Goal: Task Accomplishment & Management: Manage account settings

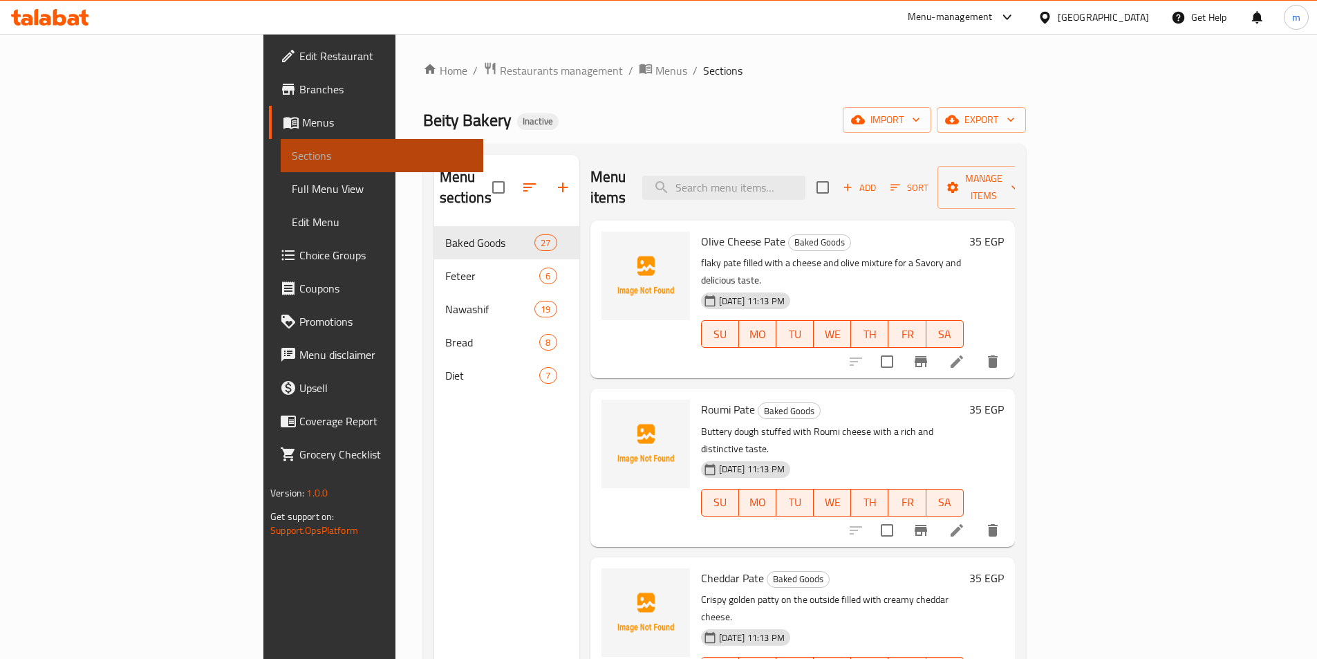
click at [292, 160] on span "Sections" at bounding box center [382, 155] width 180 height 17
click at [920, 124] on span "import" at bounding box center [887, 119] width 66 height 17
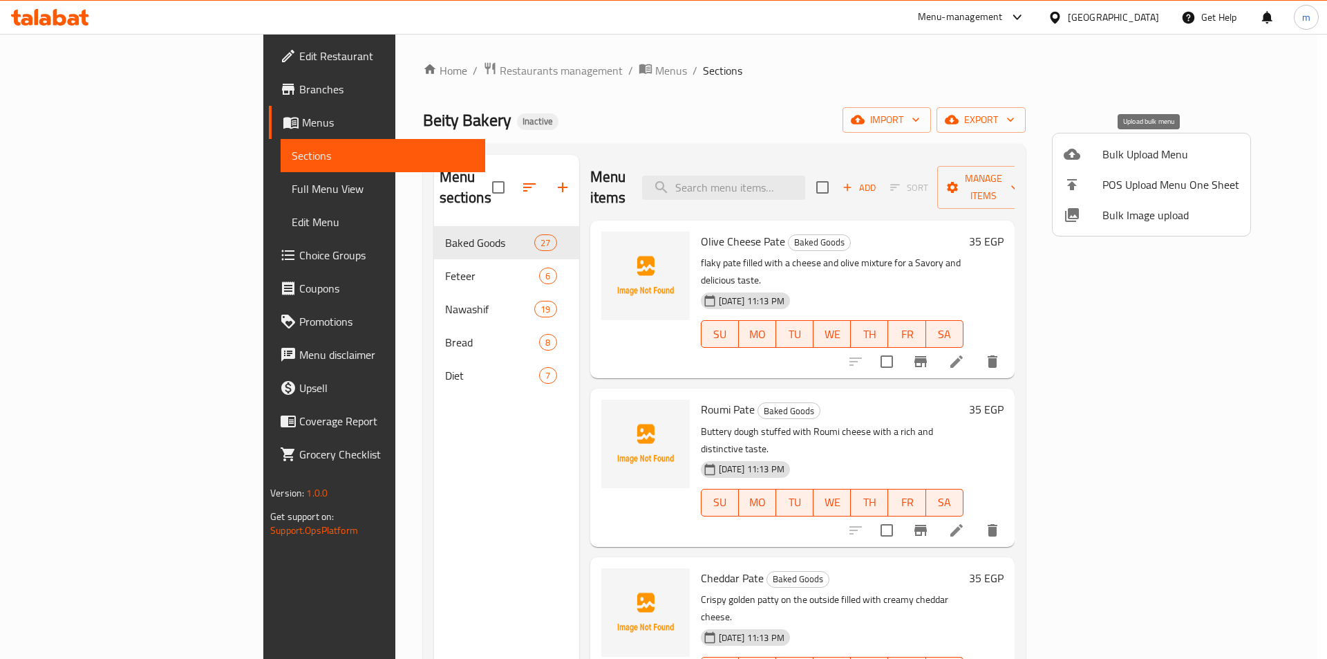
click at [1132, 157] on span "Bulk Upload Menu" at bounding box center [1171, 154] width 137 height 17
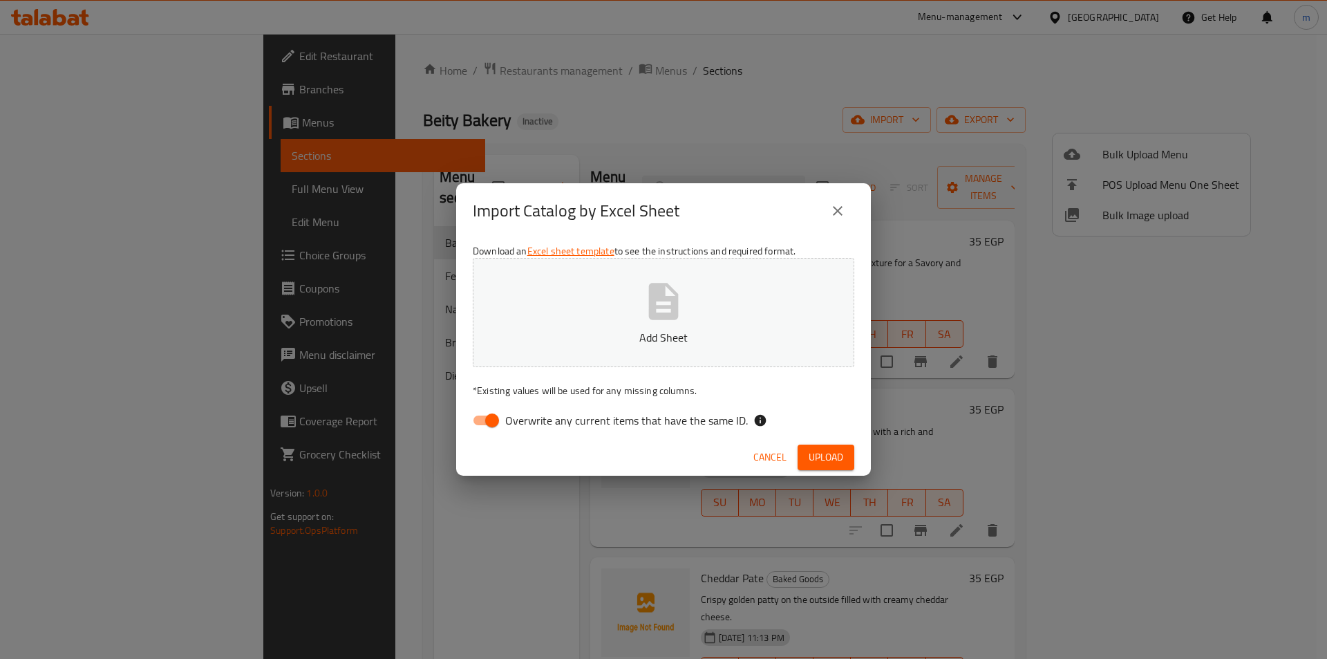
click at [484, 415] on input "Overwrite any current items that have the same ID." at bounding box center [492, 420] width 79 height 26
checkbox input "false"
click at [633, 299] on button "Add Sheet" at bounding box center [664, 312] width 382 height 109
click at [822, 459] on span "Upload" at bounding box center [826, 457] width 35 height 17
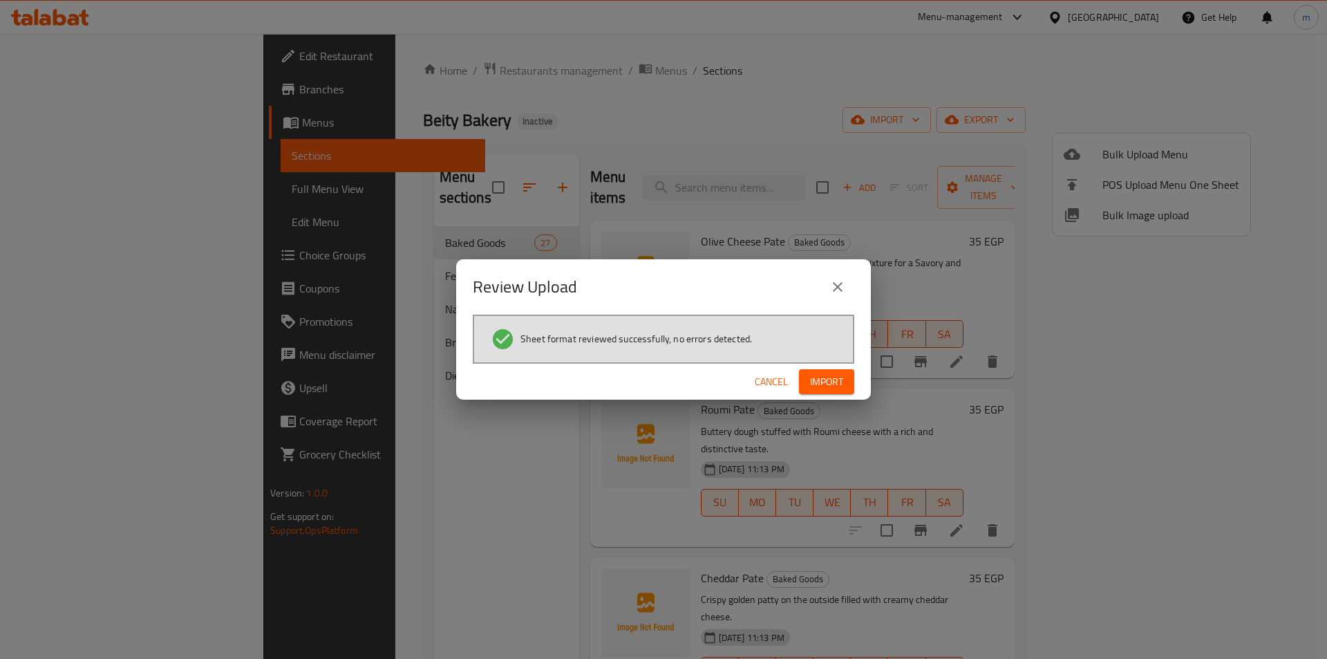
click at [832, 377] on span "Import" at bounding box center [826, 381] width 33 height 17
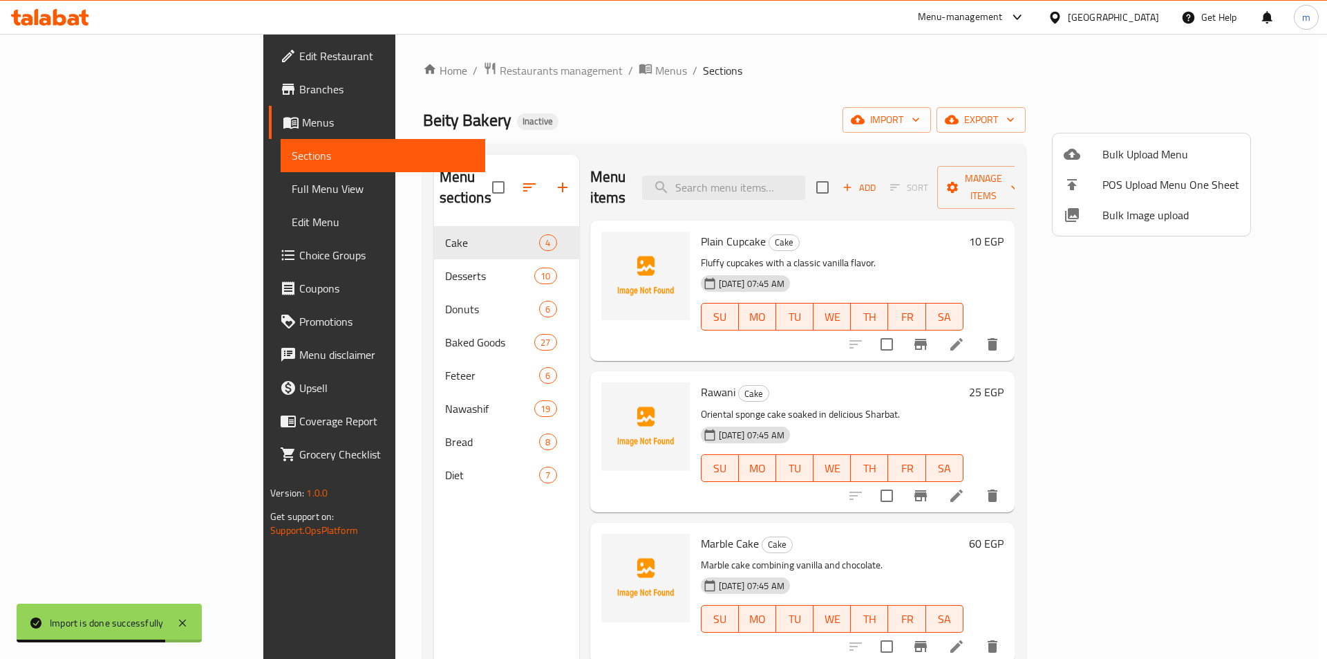
click at [336, 388] on div at bounding box center [663, 329] width 1327 height 659
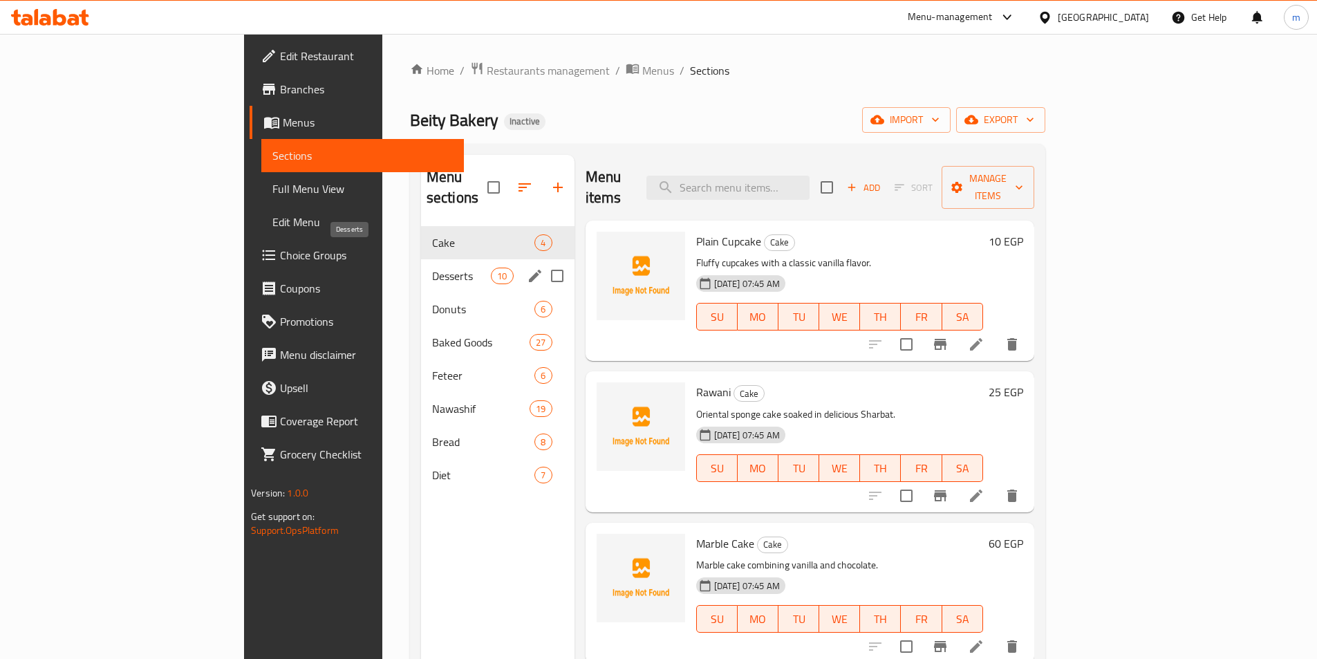
click at [432, 268] on span "Desserts" at bounding box center [461, 276] width 59 height 17
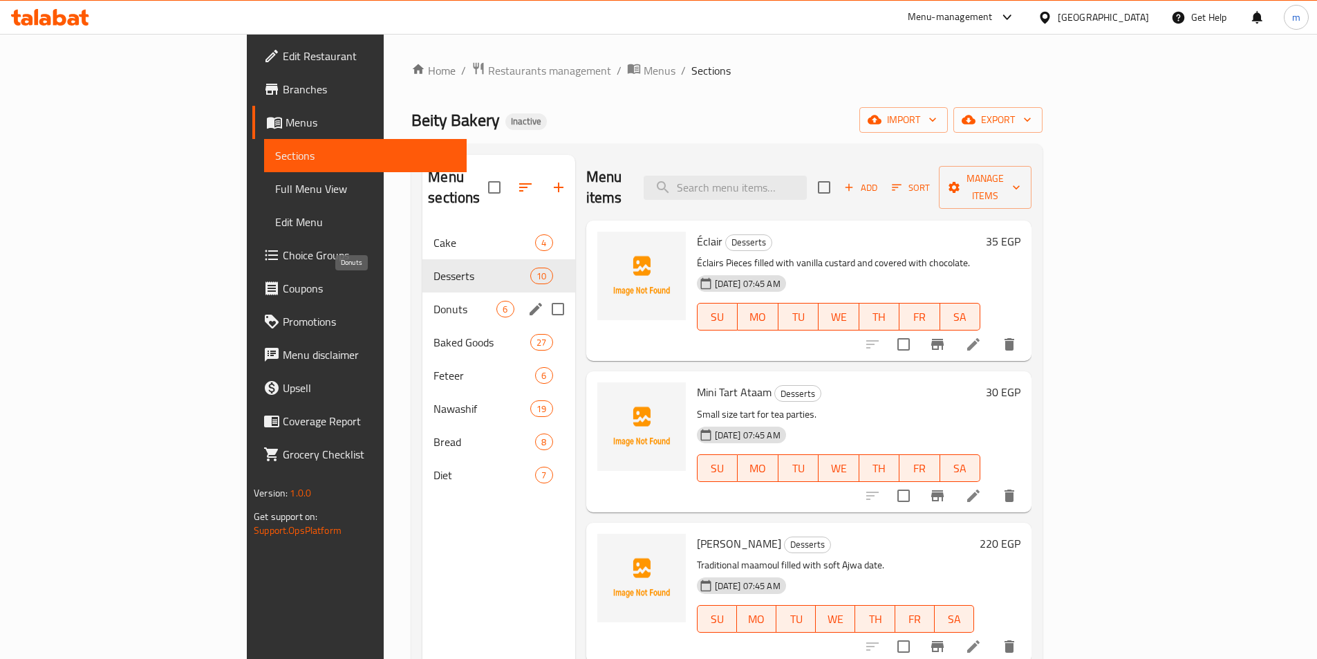
click at [433, 301] on span "Donuts" at bounding box center [464, 309] width 63 height 17
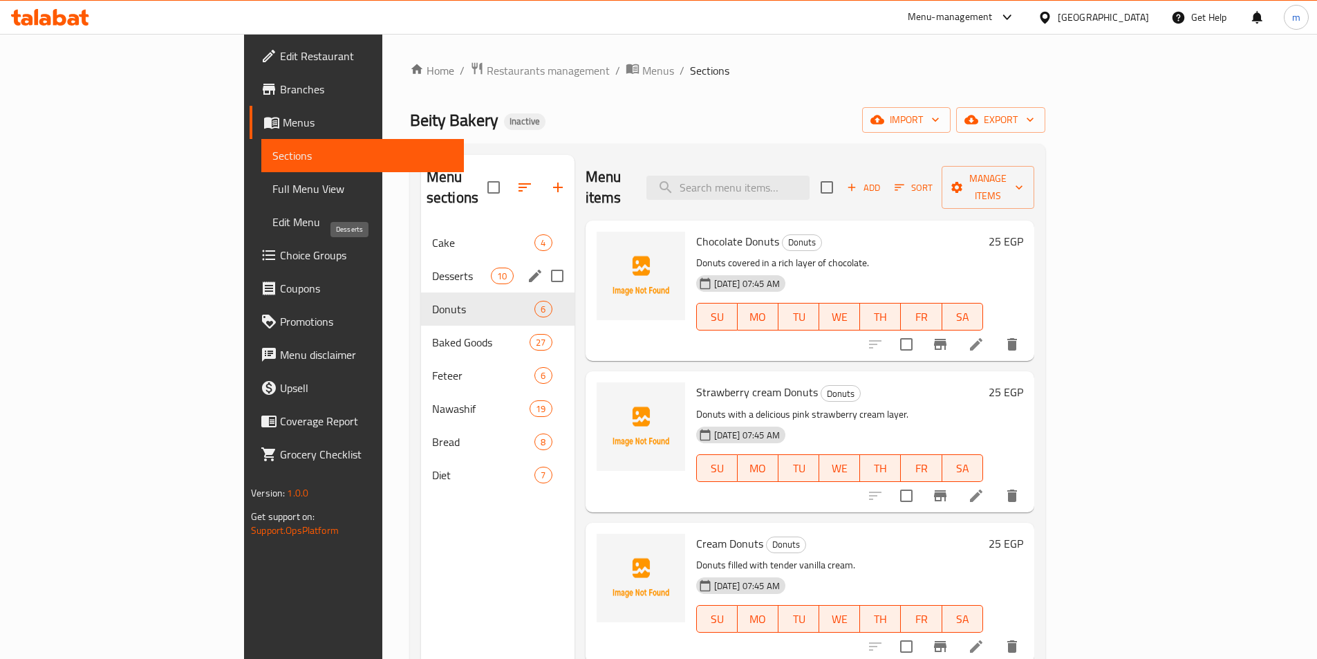
click at [432, 268] on span "Desserts" at bounding box center [461, 276] width 59 height 17
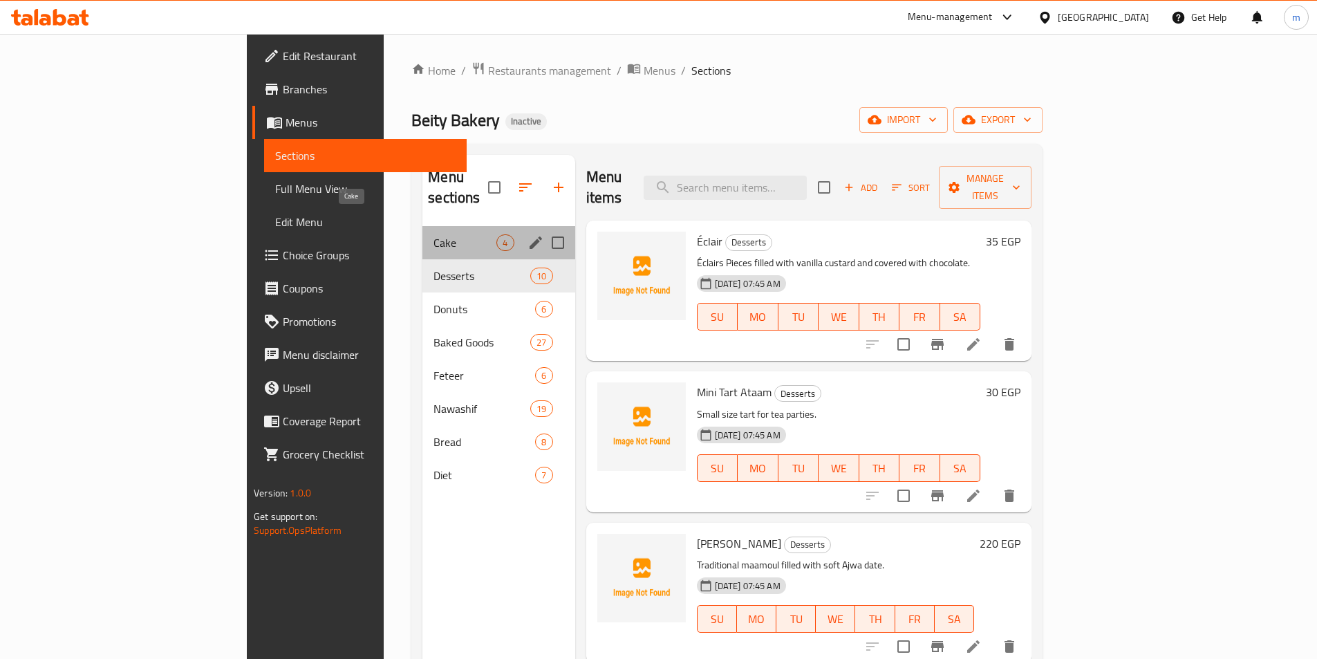
click at [433, 234] on span "Cake" at bounding box center [464, 242] width 63 height 17
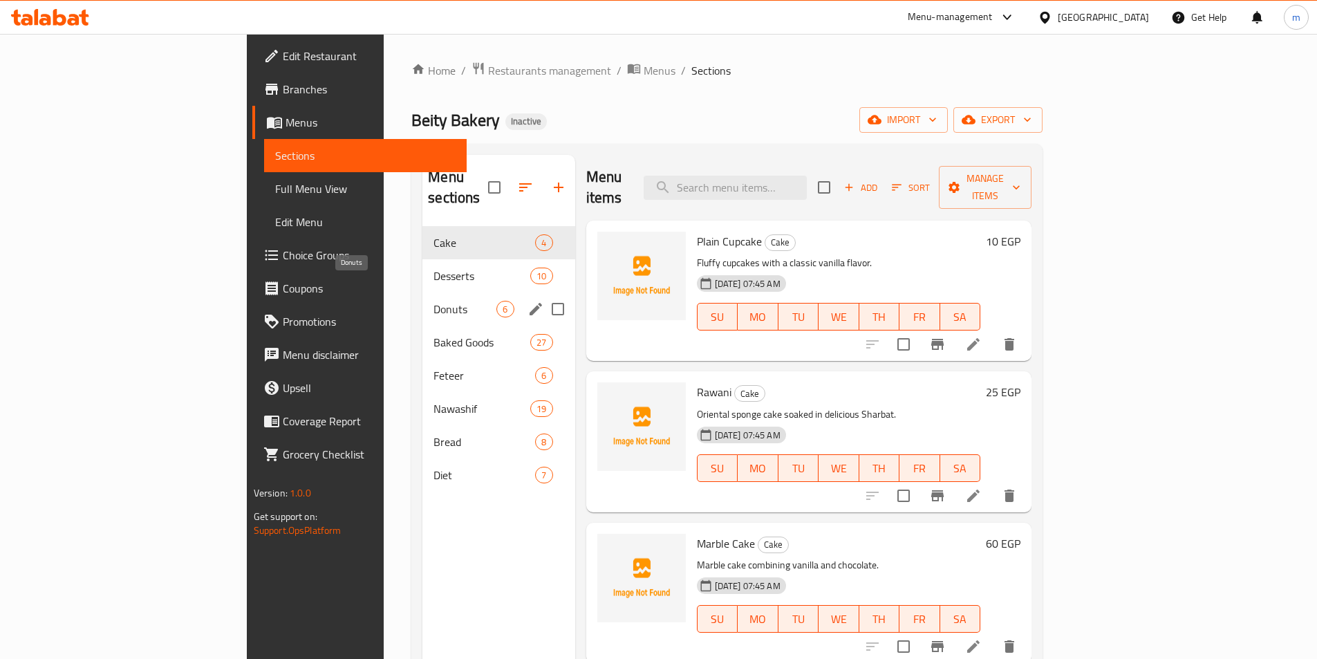
click at [433, 301] on span "Donuts" at bounding box center [464, 309] width 63 height 17
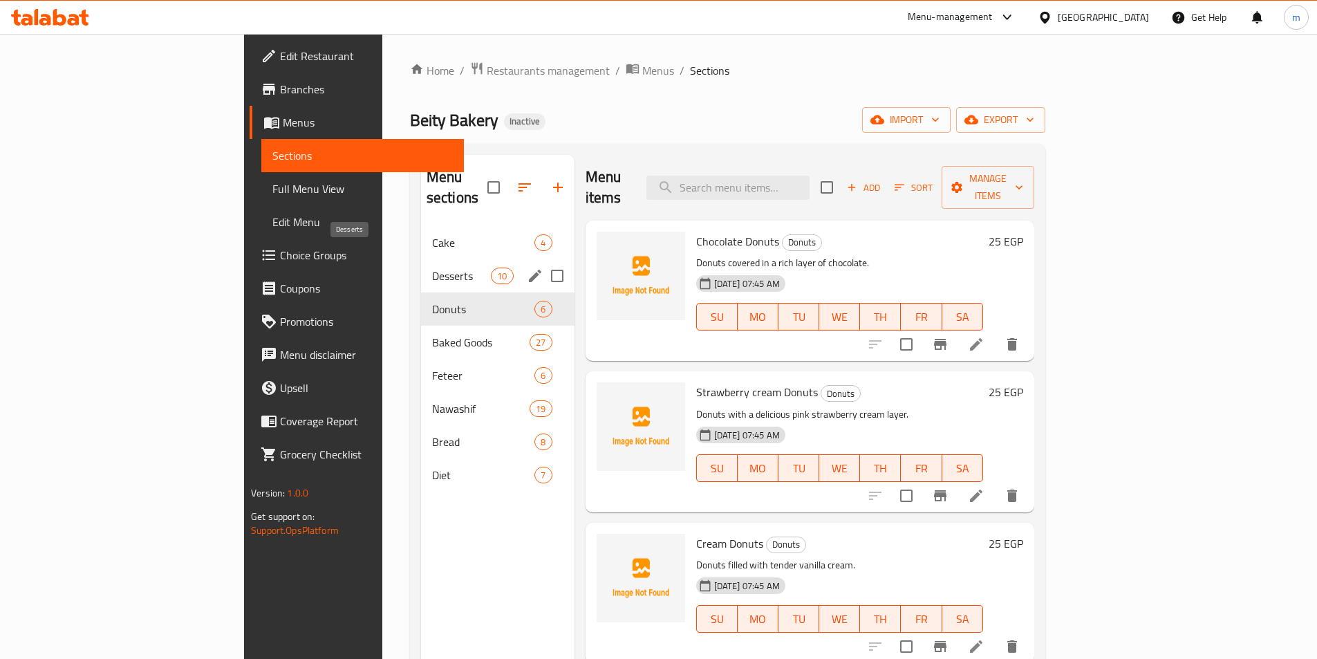
click at [432, 268] on span "Desserts" at bounding box center [461, 276] width 59 height 17
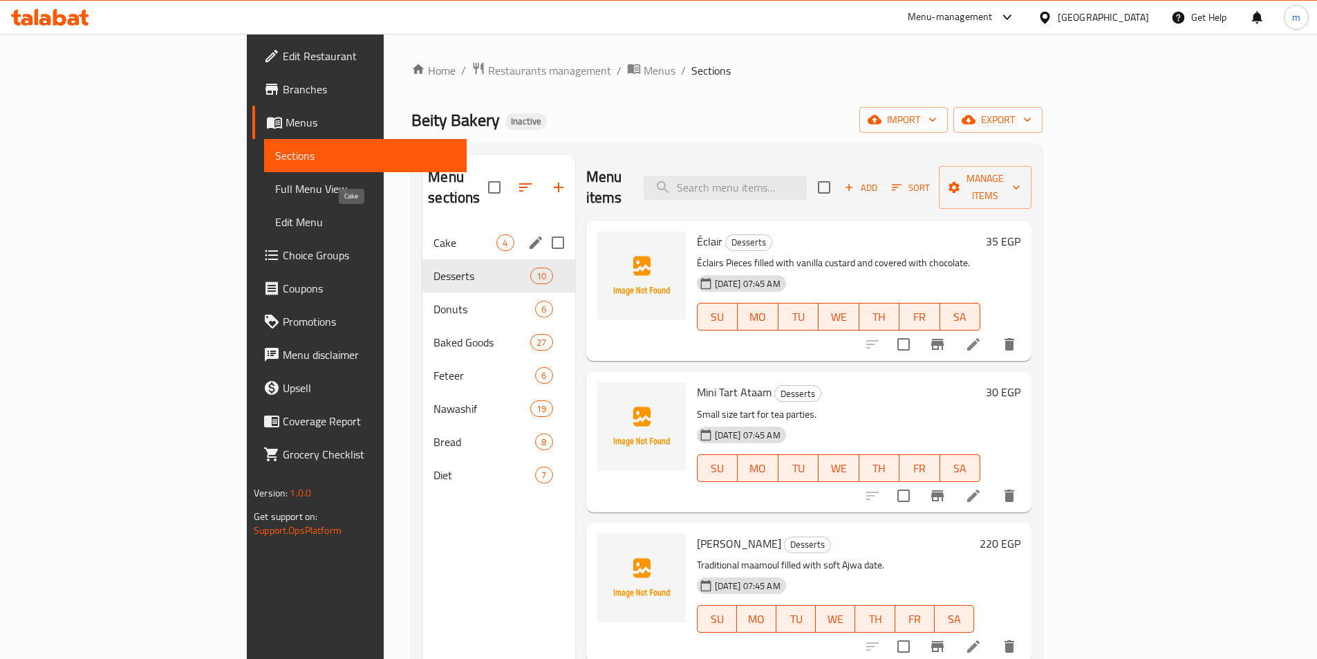
click at [433, 234] on span "Cake" at bounding box center [464, 242] width 63 height 17
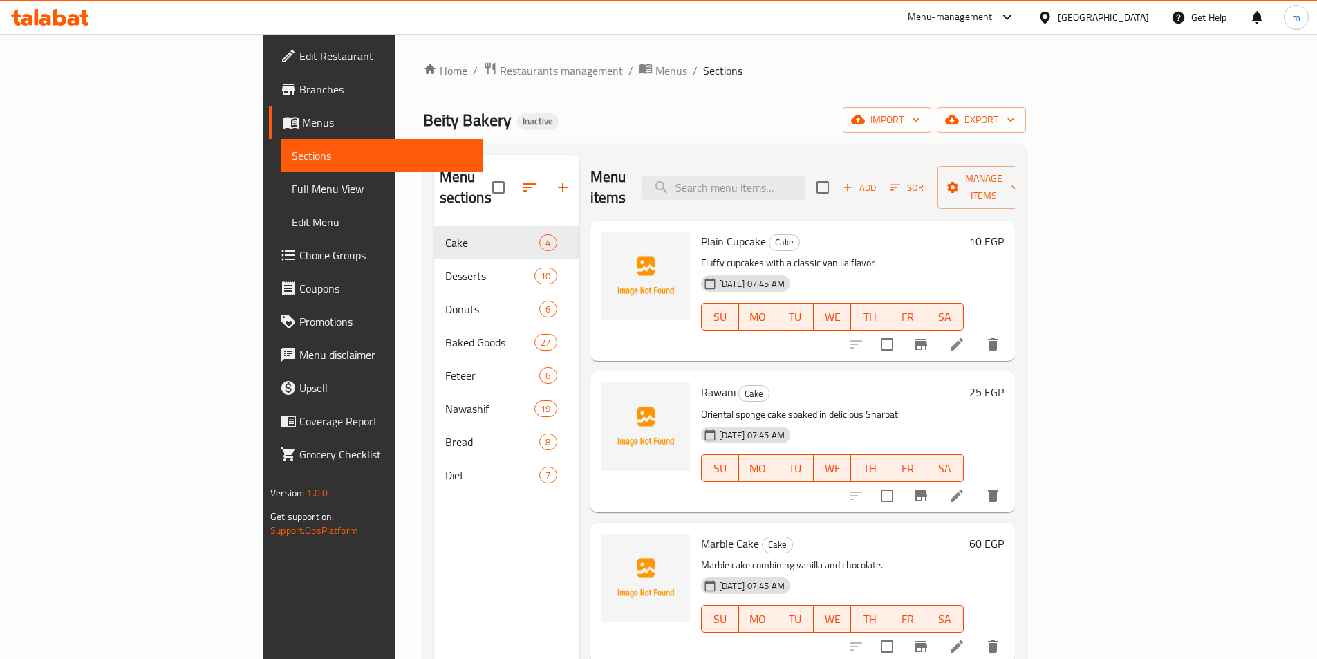
click at [292, 190] on span "Full Menu View" at bounding box center [382, 188] width 180 height 17
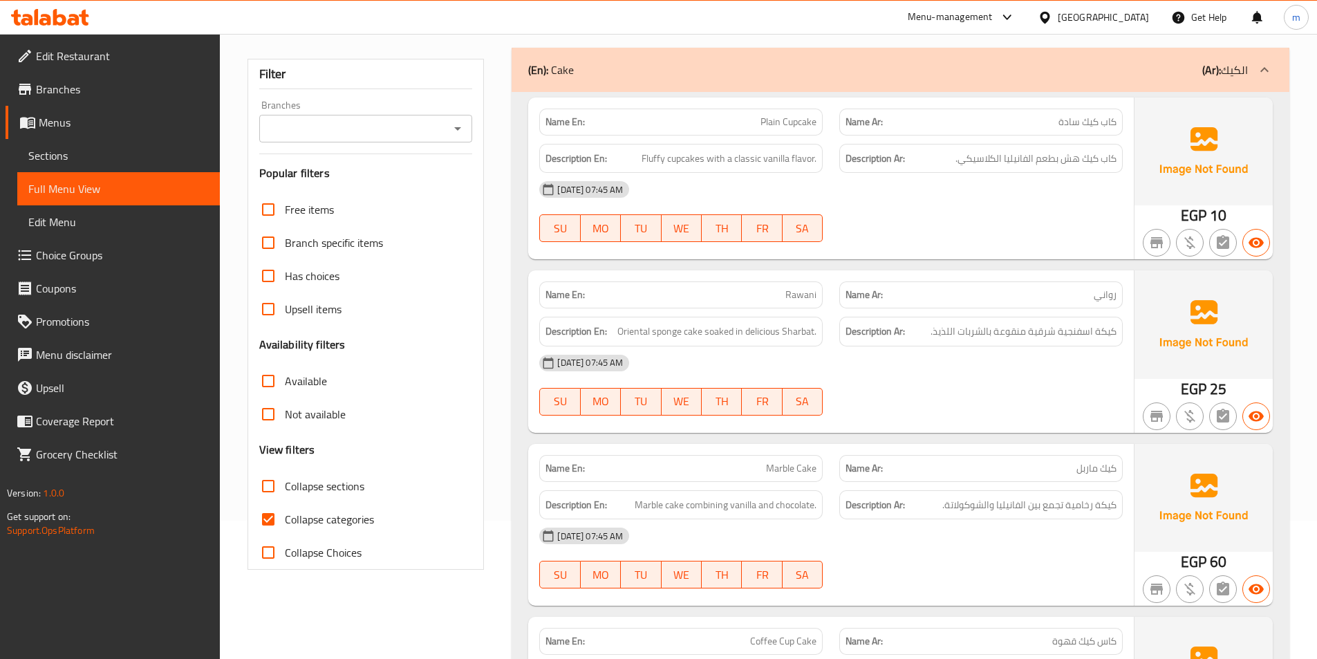
scroll to position [207, 0]
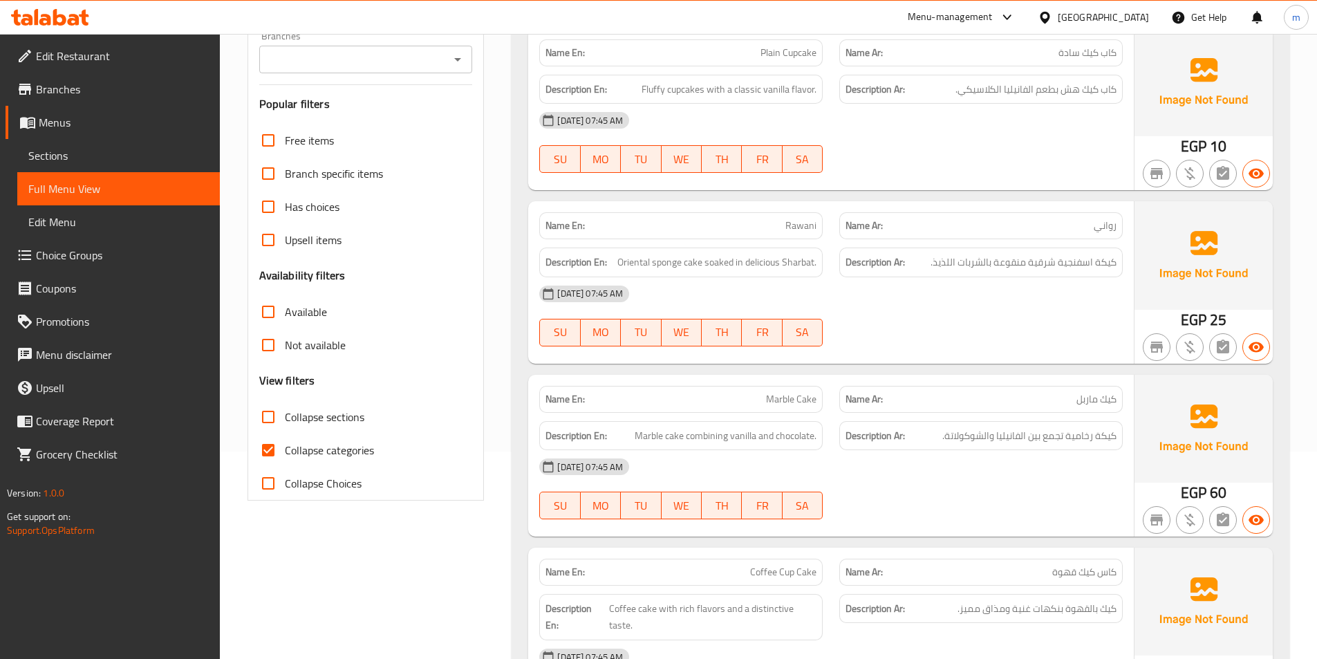
drag, startPoint x: 269, startPoint y: 453, endPoint x: 766, endPoint y: 325, distance: 513.2
click at [269, 453] on input "Collapse categories" at bounding box center [268, 449] width 33 height 33
checkbox input "false"
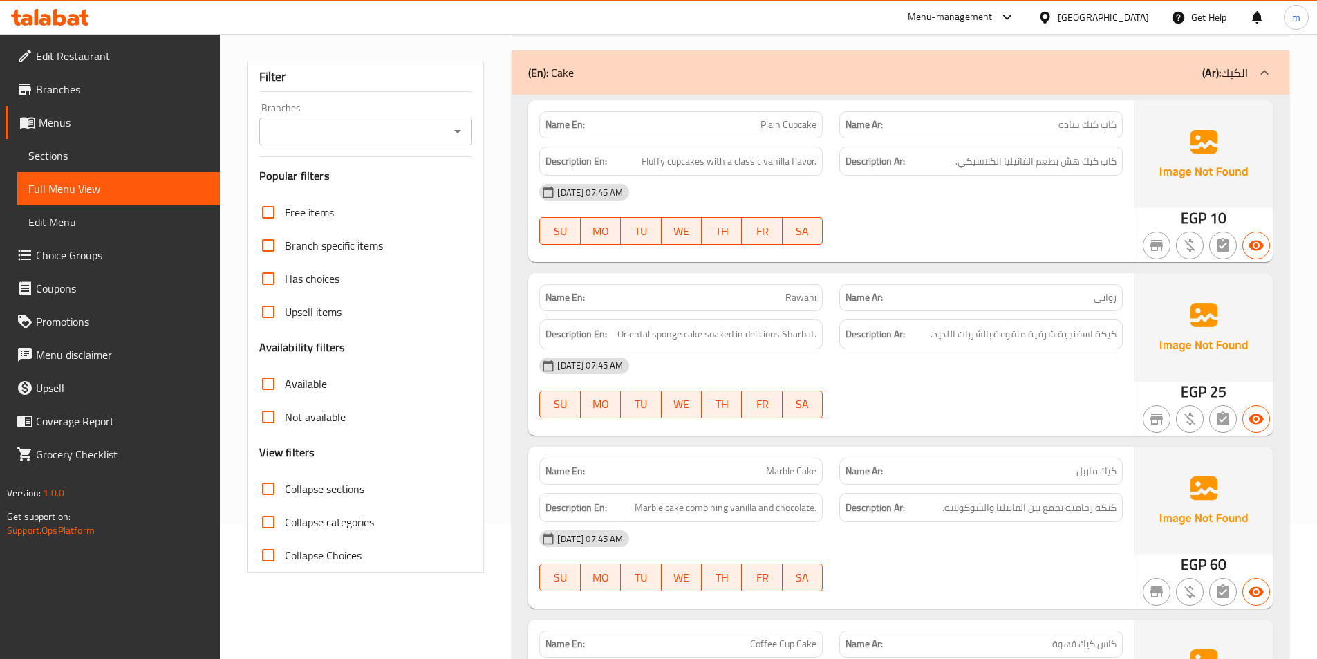
scroll to position [138, 0]
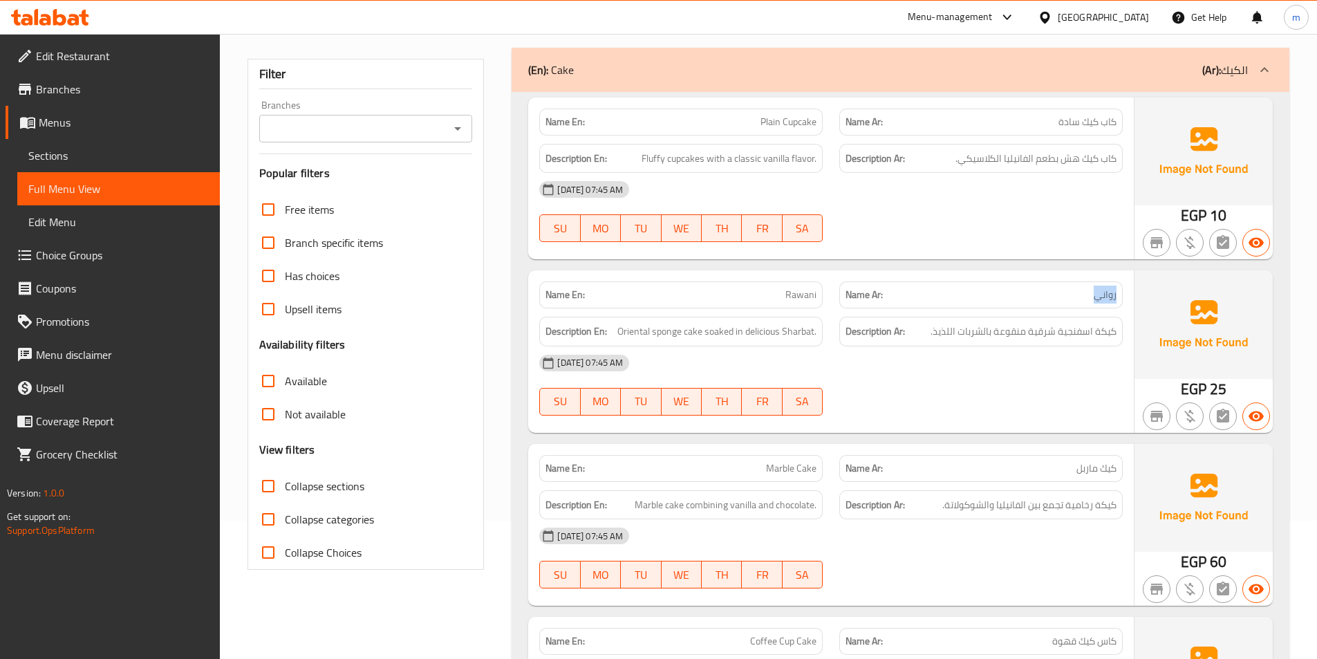
drag, startPoint x: 1092, startPoint y: 297, endPoint x: 1120, endPoint y: 296, distance: 27.7
click at [1120, 296] on div "Name Ar: رواني" at bounding box center [980, 294] width 283 height 27
copy span "رواني"
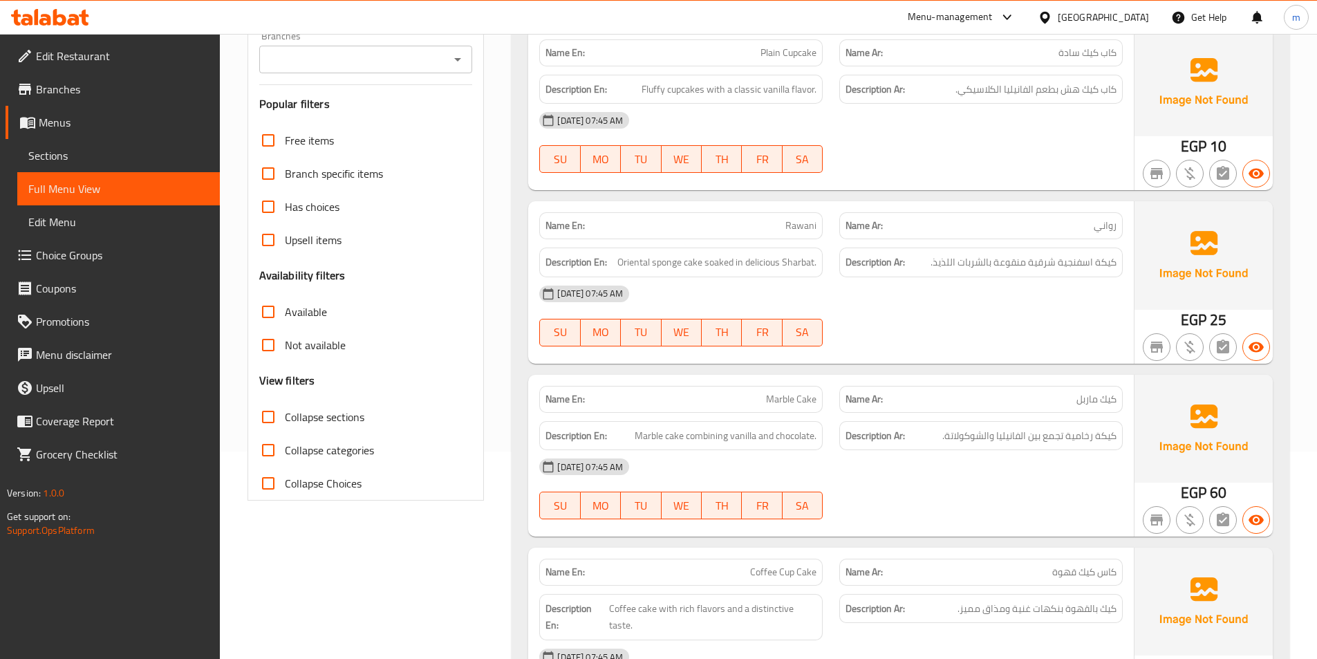
click at [1020, 418] on div "Description Ar: كيكة رخامية تجمع بين الفانيليا والشوكولاتة." at bounding box center [981, 436] width 300 height 46
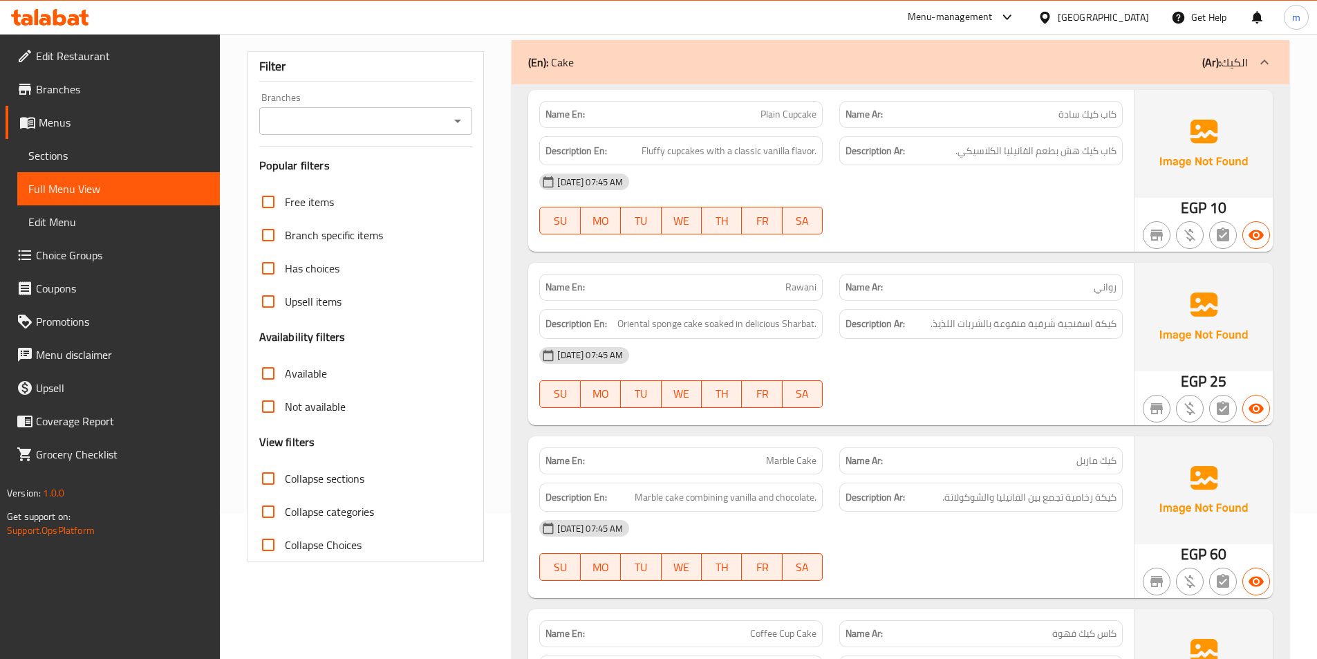
scroll to position [138, 0]
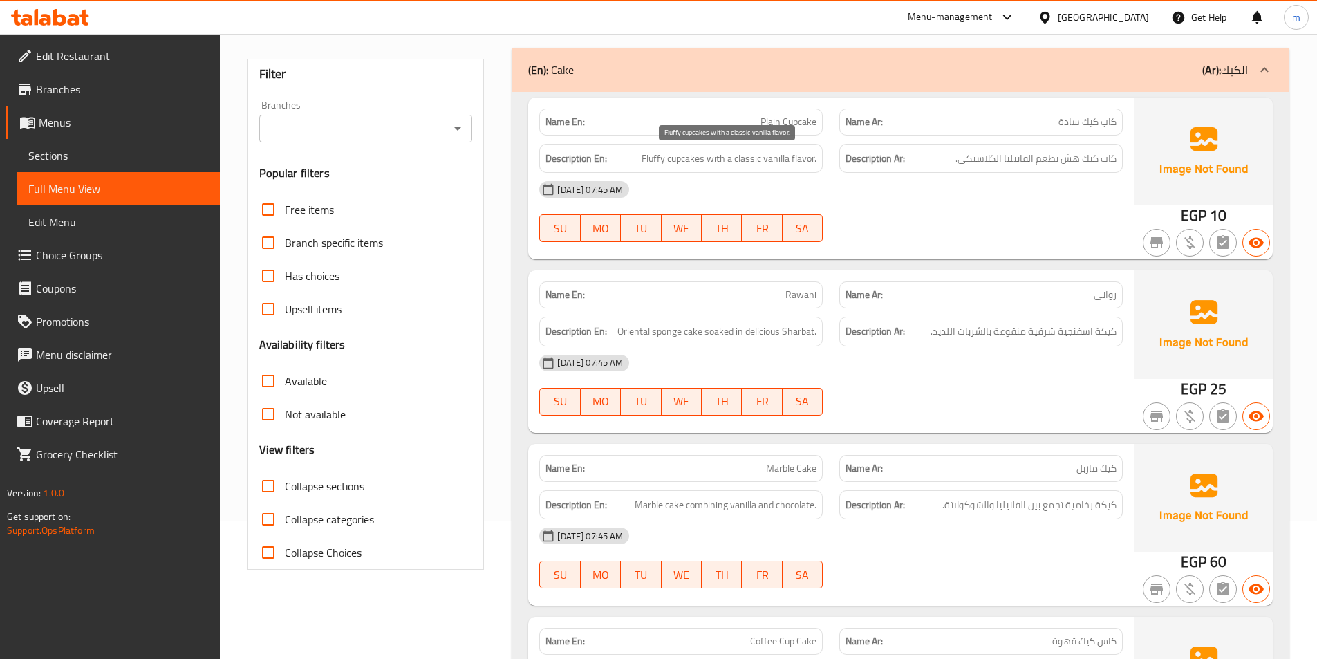
click at [673, 162] on span "Fluffy cupcakes with a classic vanilla flavor." at bounding box center [729, 158] width 175 height 17
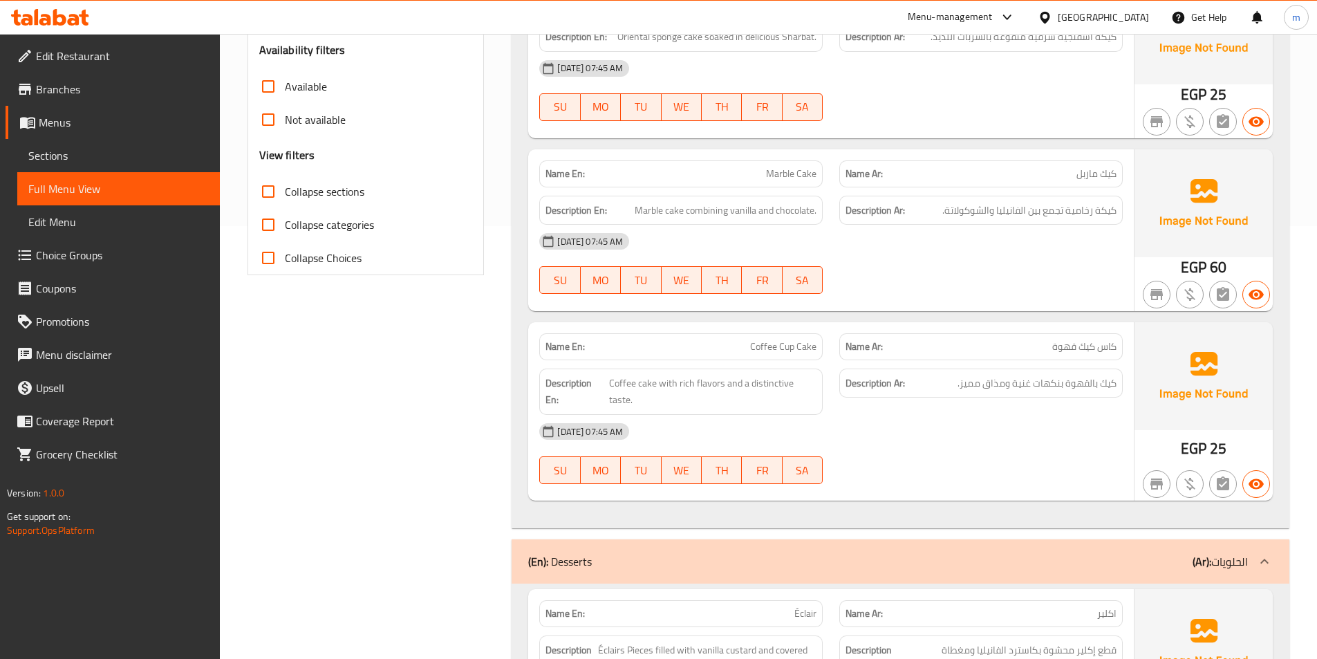
scroll to position [346, 0]
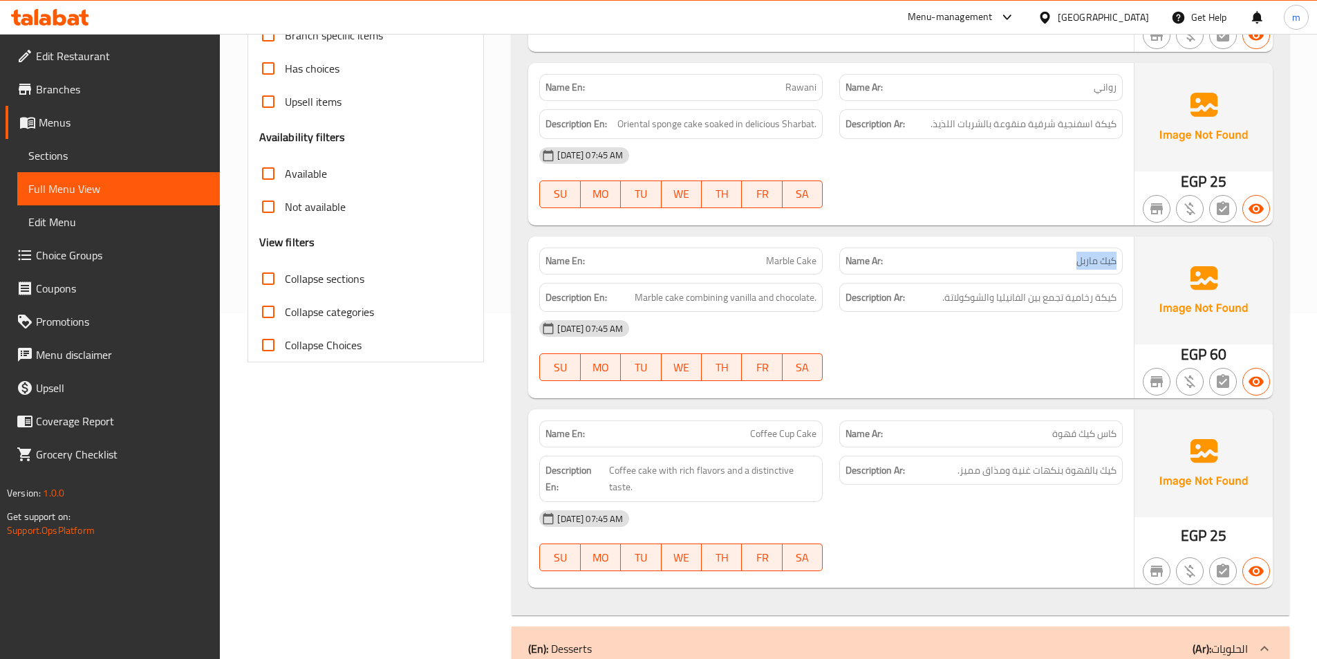
drag, startPoint x: 1069, startPoint y: 259, endPoint x: 1123, endPoint y: 252, distance: 54.4
click at [1123, 252] on div "Name Ar: كيك ماربل" at bounding box center [981, 261] width 300 height 44
copy span "كيك ماربل"
drag, startPoint x: 1026, startPoint y: 297, endPoint x: 942, endPoint y: 307, distance: 85.0
click at [942, 307] on div "Description Ar: كيكة رخامية تجمع بين الفانيليا والشوكولاتة." at bounding box center [980, 298] width 283 height 30
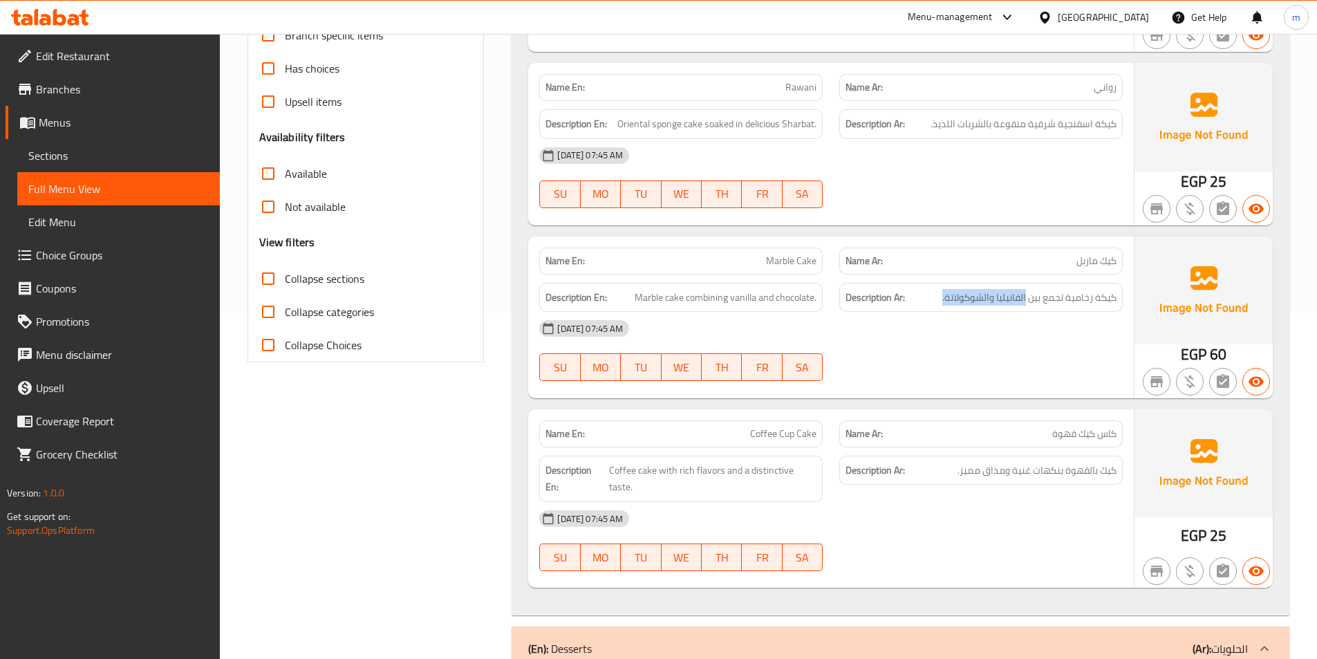
copy span "الفانيليا والشوكولاتة."
click at [917, 402] on div "Name En: Plain Cupcake Name Ar: كاب كيك سادة Description En: Fluffy cupcakes wi…" at bounding box center [901, 250] width 778 height 731
click at [1089, 297] on span "كيكة رخامية تجمع بين الفانيليا والشوكولاتة." at bounding box center [1029, 297] width 174 height 17
drag, startPoint x: 1065, startPoint y: 297, endPoint x: 1128, endPoint y: 303, distance: 63.9
click at [1128, 303] on div "Description Ar: كيكة رخامية تجمع بين الفانيليا والشوكولاتة." at bounding box center [981, 297] width 300 height 46
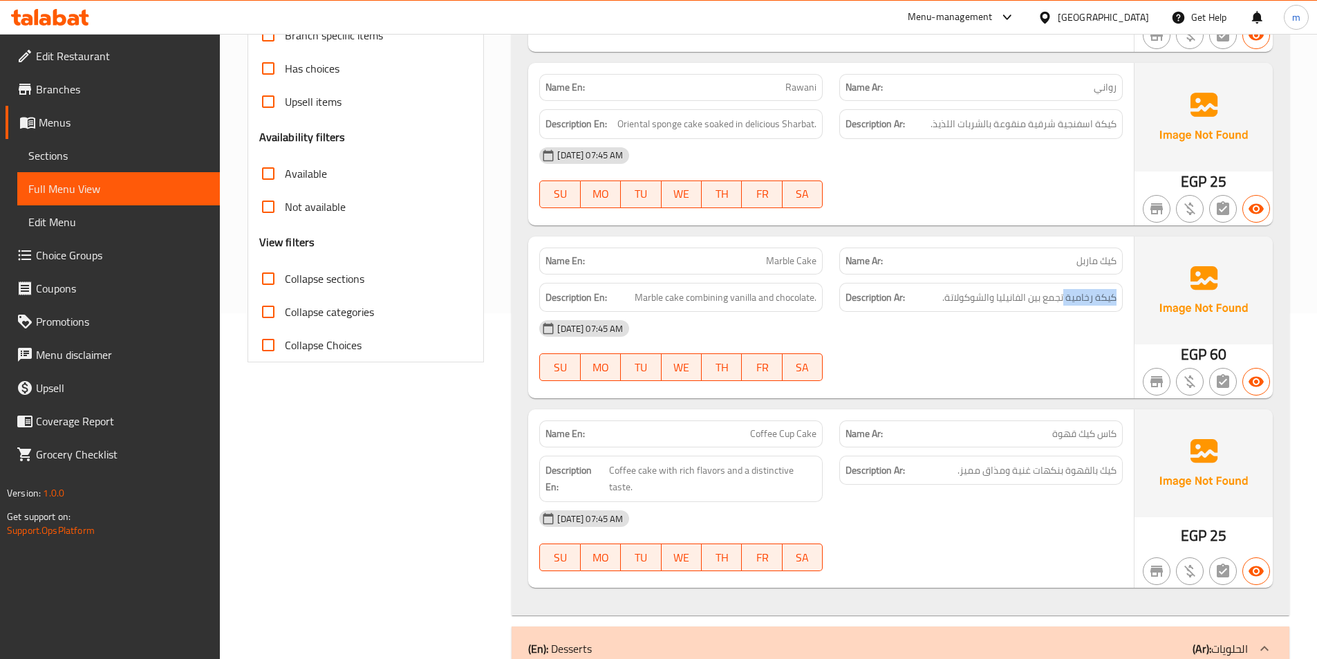
copy span "كيكة رخامية"
click at [1022, 350] on div "15-10-2025 07:45 AM SU MO TU WE TH FR SA" at bounding box center [831, 350] width 600 height 77
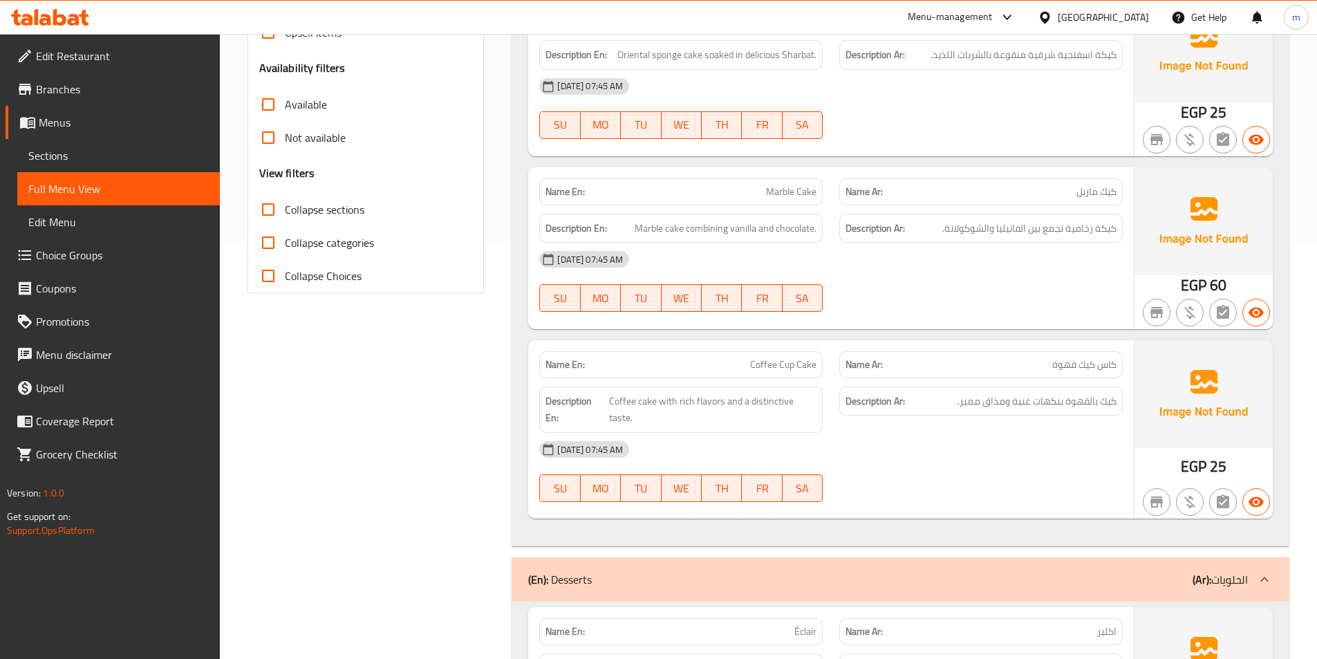
scroll to position [207, 0]
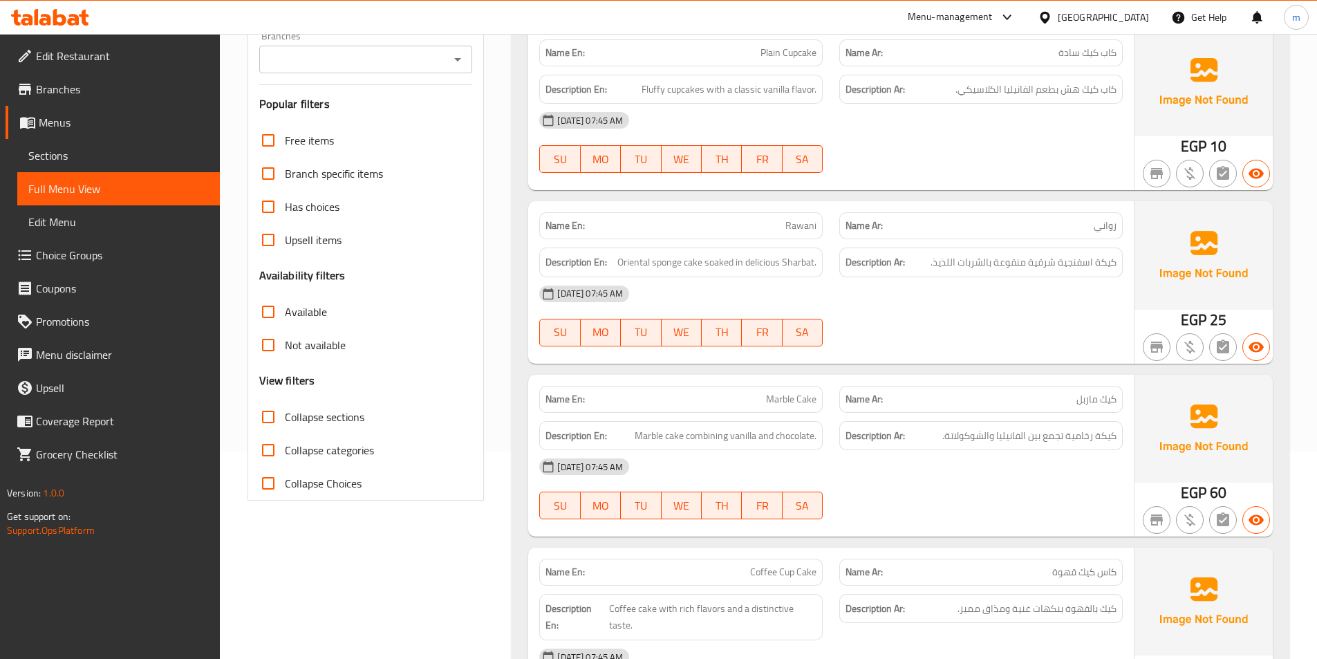
drag, startPoint x: 843, startPoint y: 368, endPoint x: 766, endPoint y: 375, distance: 77.7
click at [766, 375] on div "Name En: Marble Cake Name Ar: كيك ماربل Description En: Marble cake combining v…" at bounding box center [831, 456] width 606 height 162
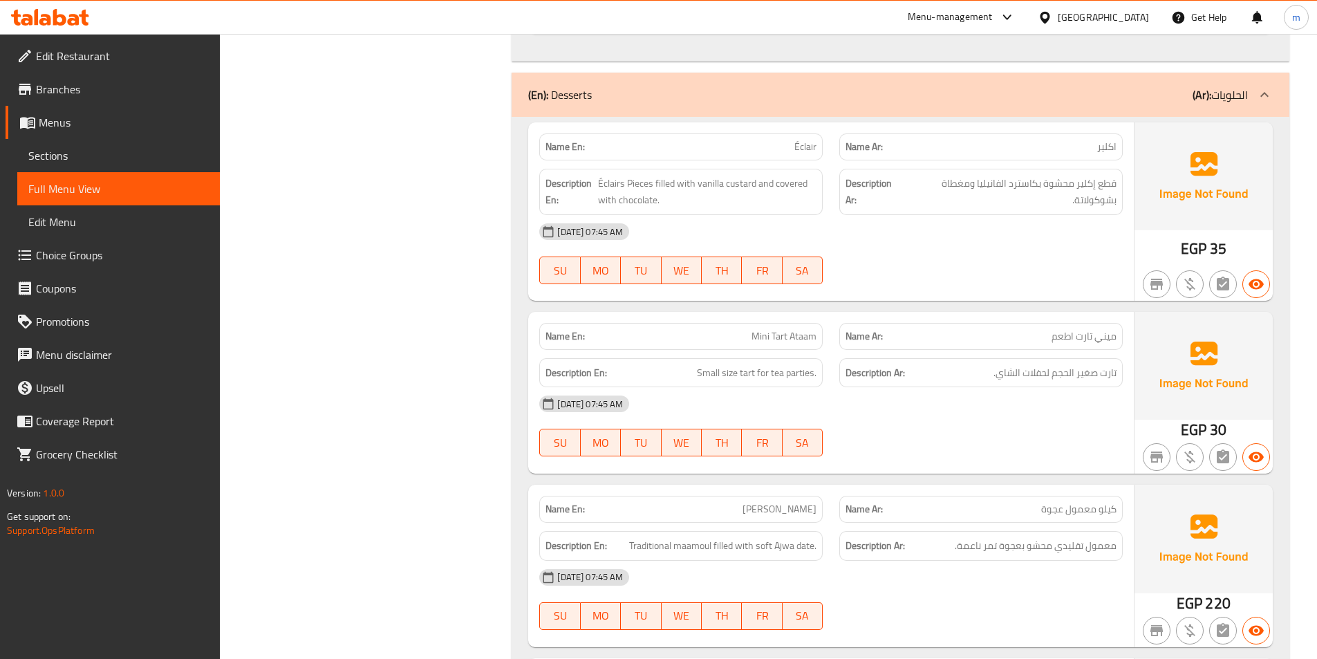
scroll to position [899, 0]
drag, startPoint x: 792, startPoint y: 320, endPoint x: 825, endPoint y: 328, distance: 33.4
click at [825, 328] on div "Name En: Mini Tart Ataam" at bounding box center [681, 337] width 300 height 44
copy span "Ataam"
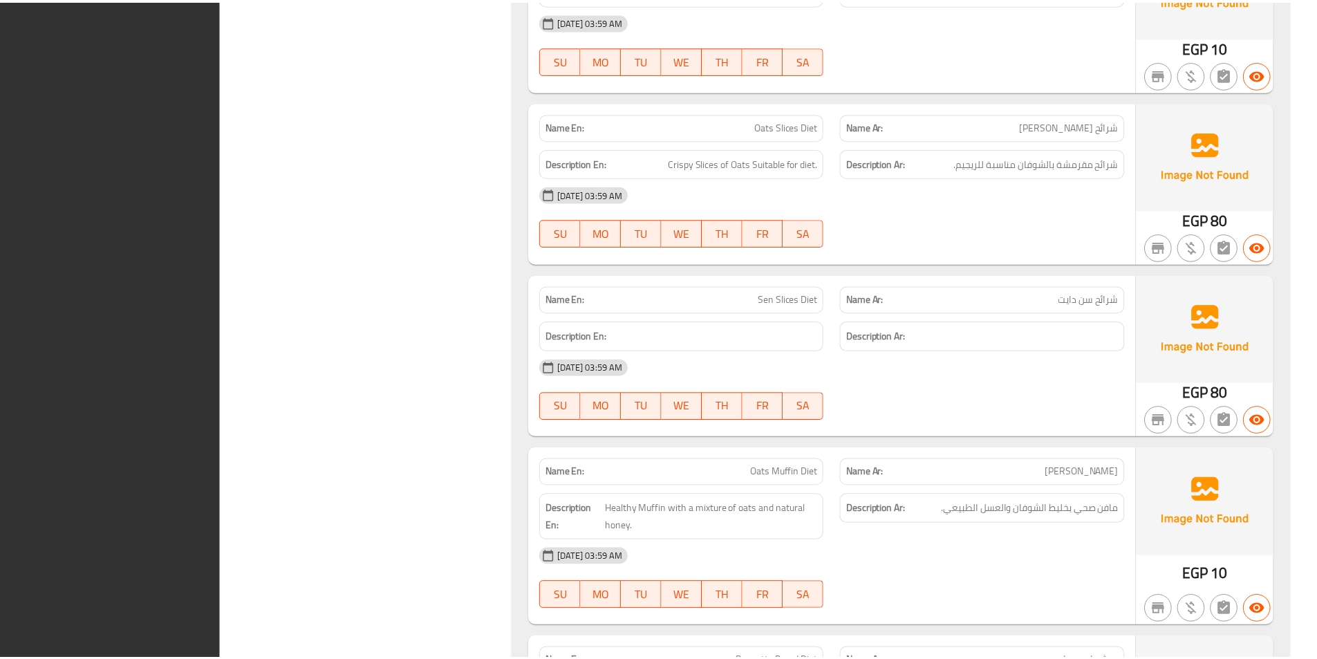
scroll to position [15758, 0]
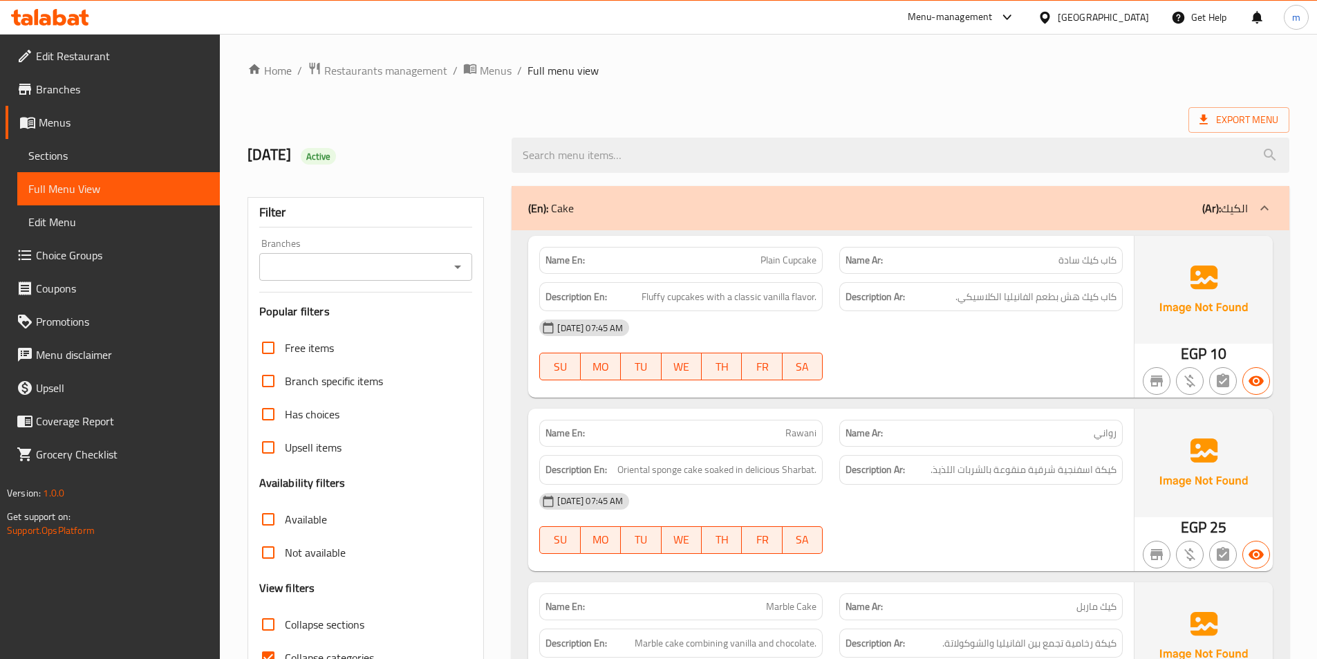
scroll to position [277, 0]
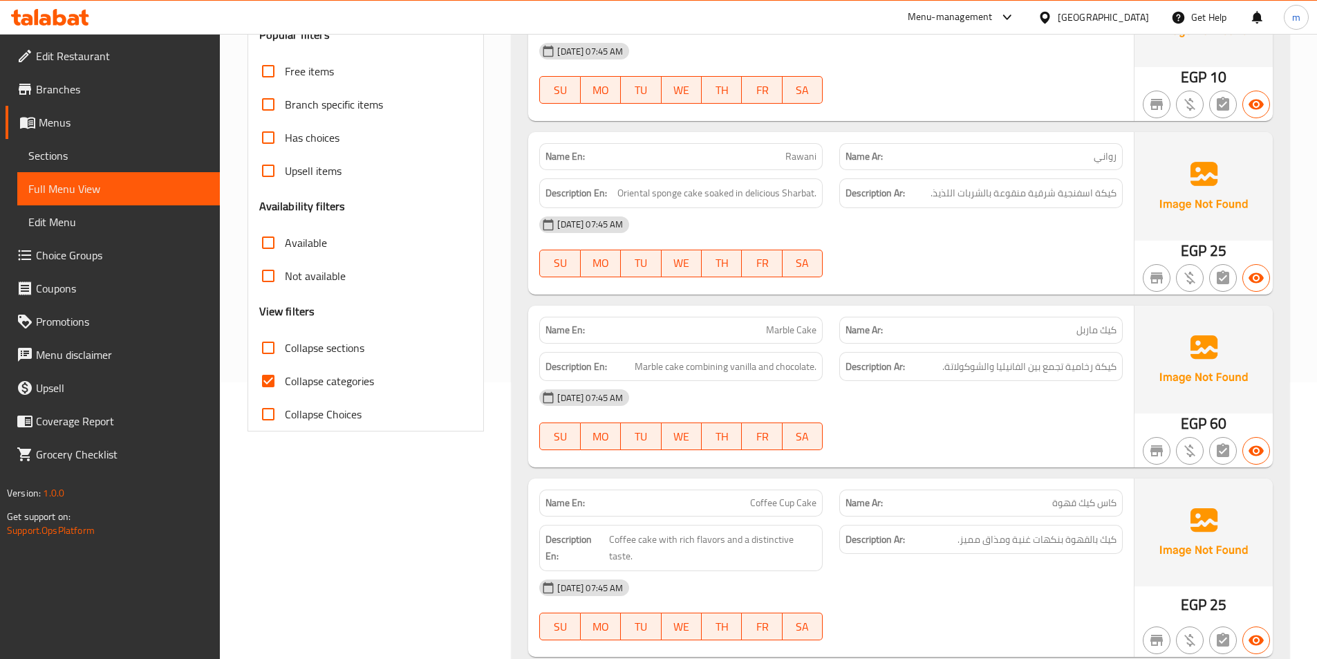
click at [68, 156] on span "Sections" at bounding box center [118, 155] width 180 height 17
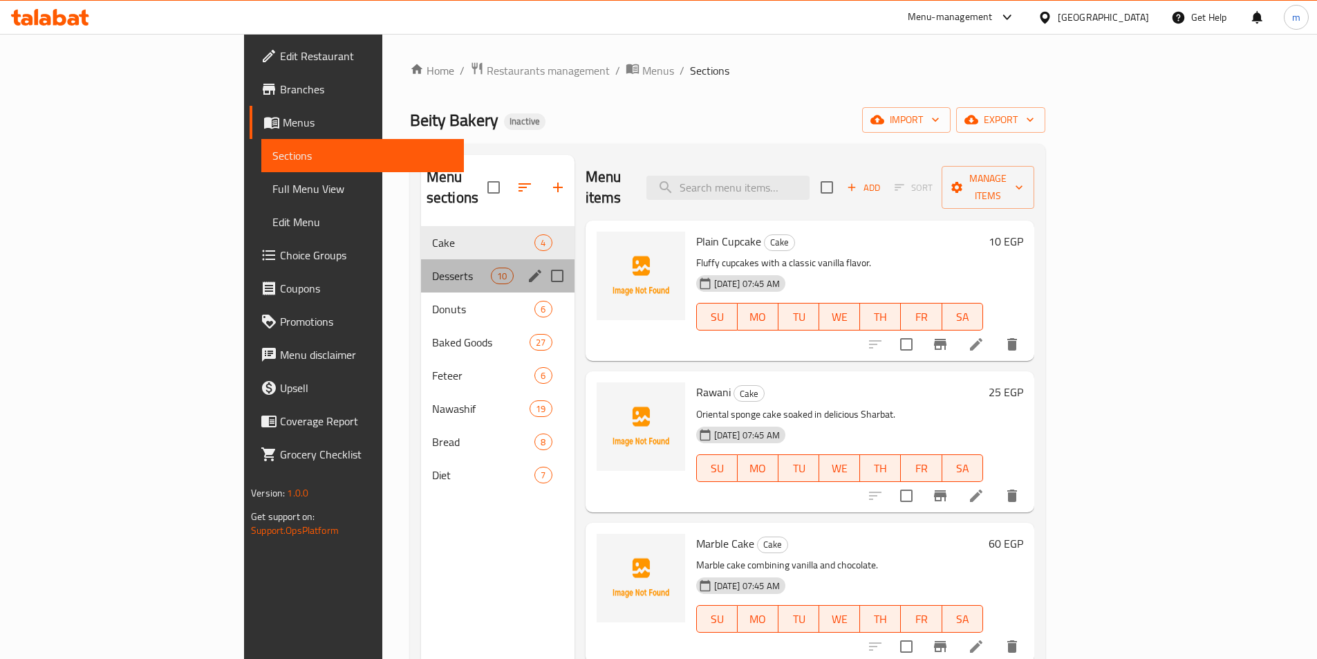
click at [421, 265] on div "Desserts 10" at bounding box center [497, 275] width 153 height 33
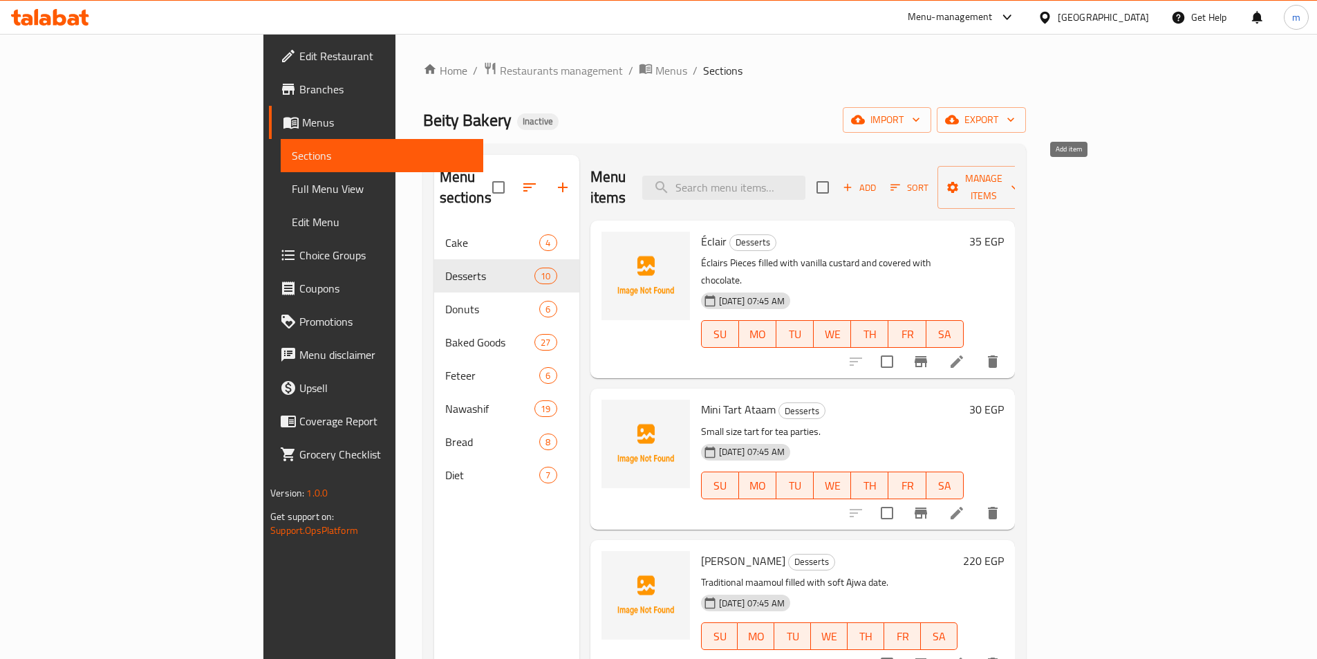
click at [878, 183] on span "Add" at bounding box center [859, 188] width 37 height 16
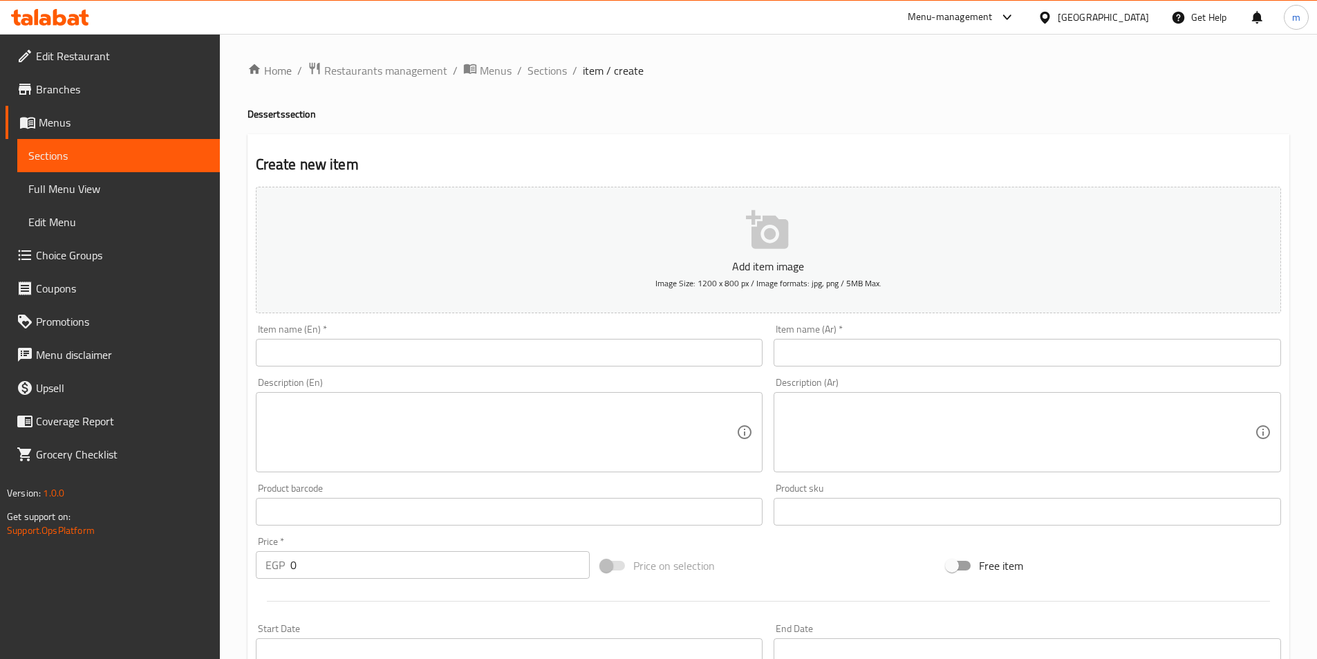
click at [859, 344] on input "text" at bounding box center [1027, 353] width 507 height 28
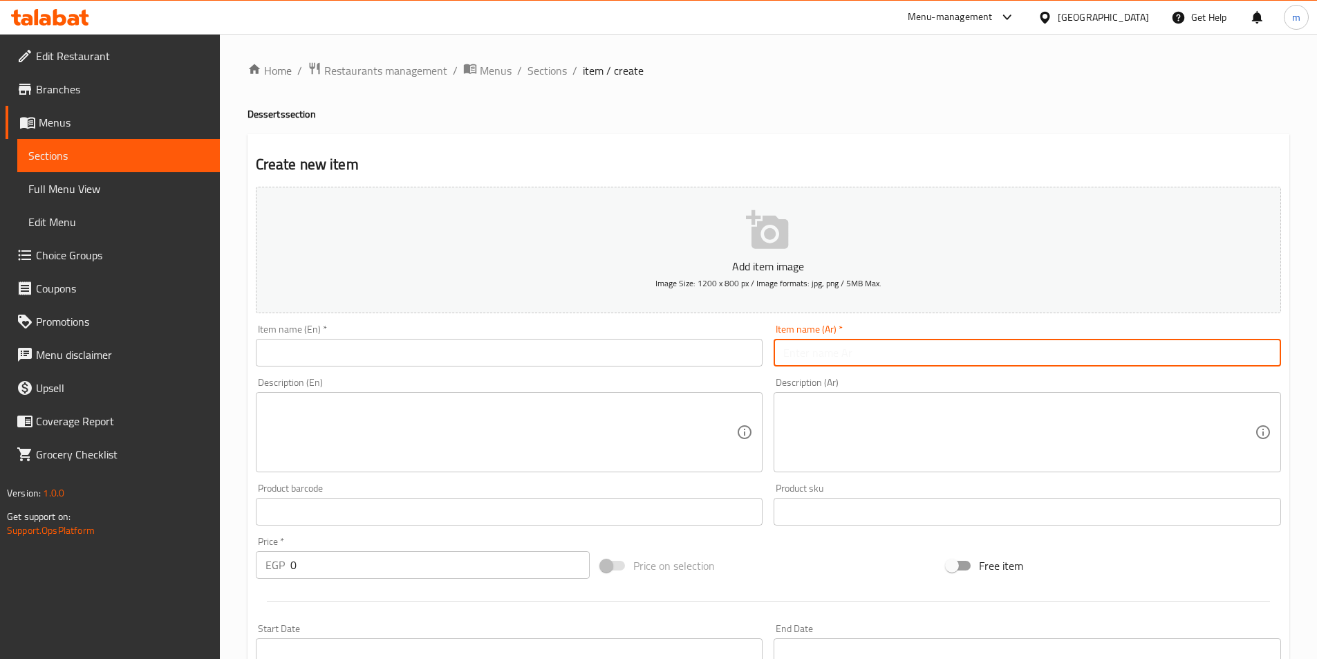
paste input "تارت اطعم"
type input "تارت اطعم"
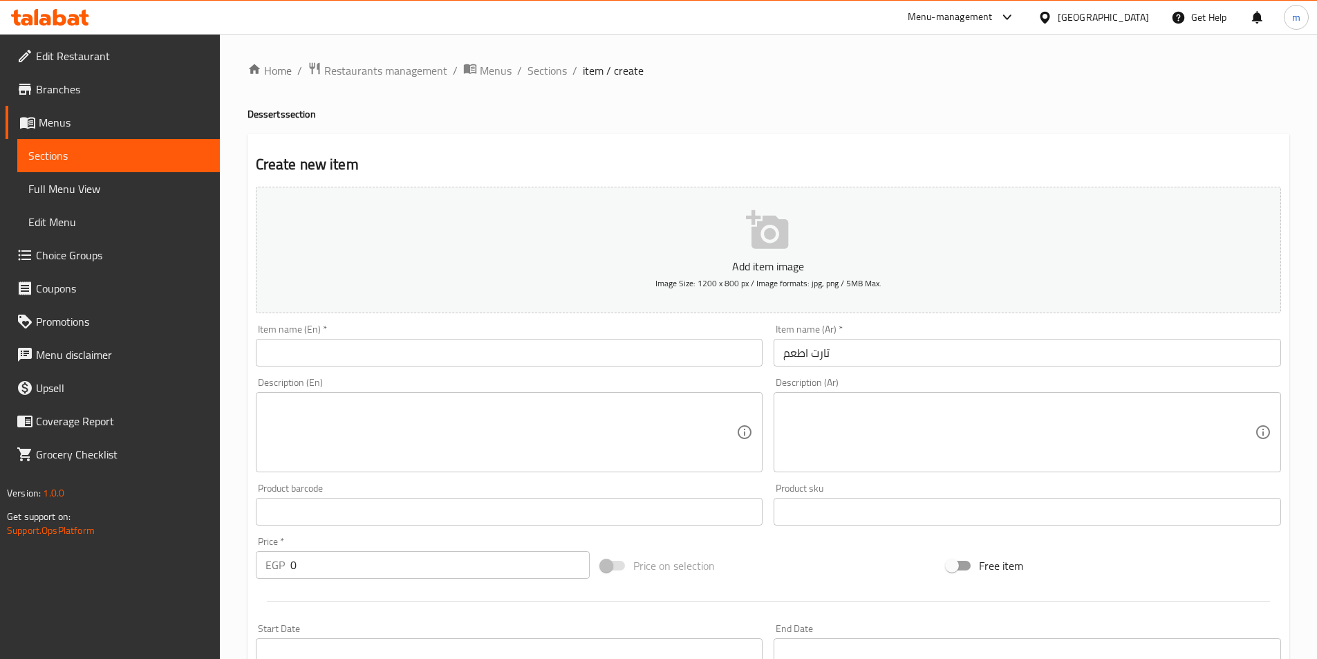
click at [295, 355] on input "text" at bounding box center [509, 353] width 507 height 28
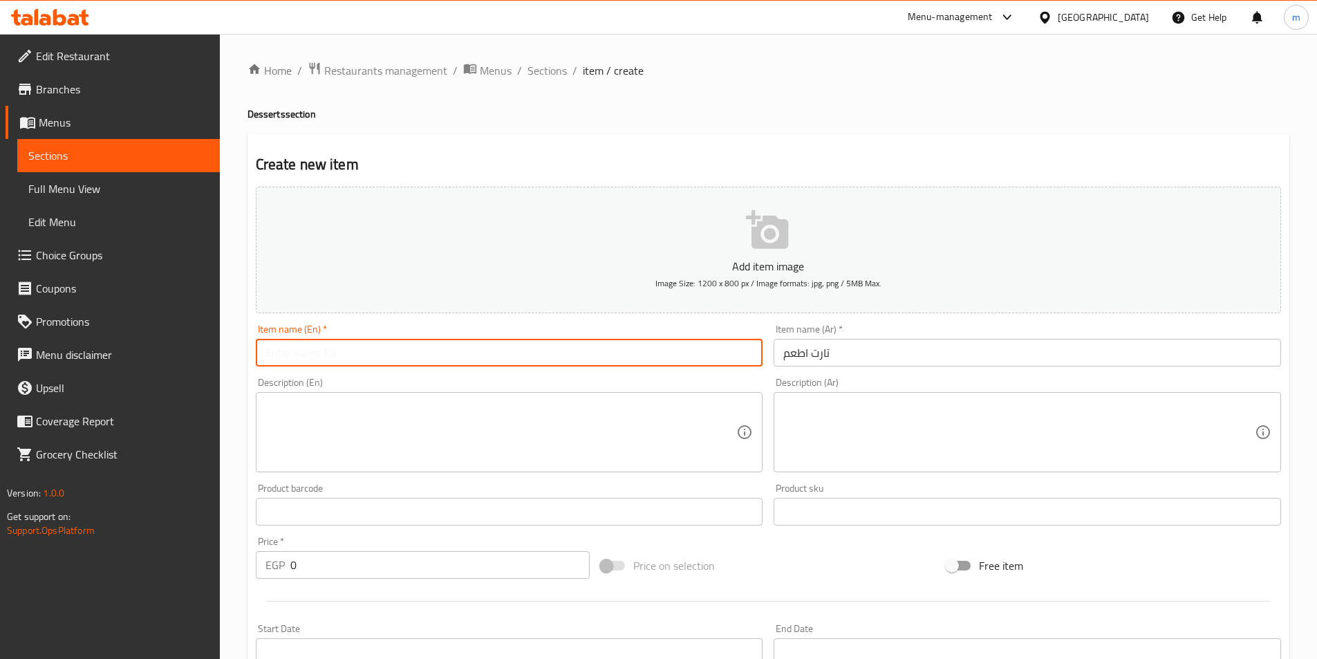
paste input "Tart"
drag, startPoint x: 294, startPoint y: 355, endPoint x: 216, endPoint y: 373, distance: 80.8
click at [217, 373] on div "Edit Restaurant Branches Menus Sections Full Menu View Edit Menu Choice Groups …" at bounding box center [658, 505] width 1317 height 943
paste input "Ataam"
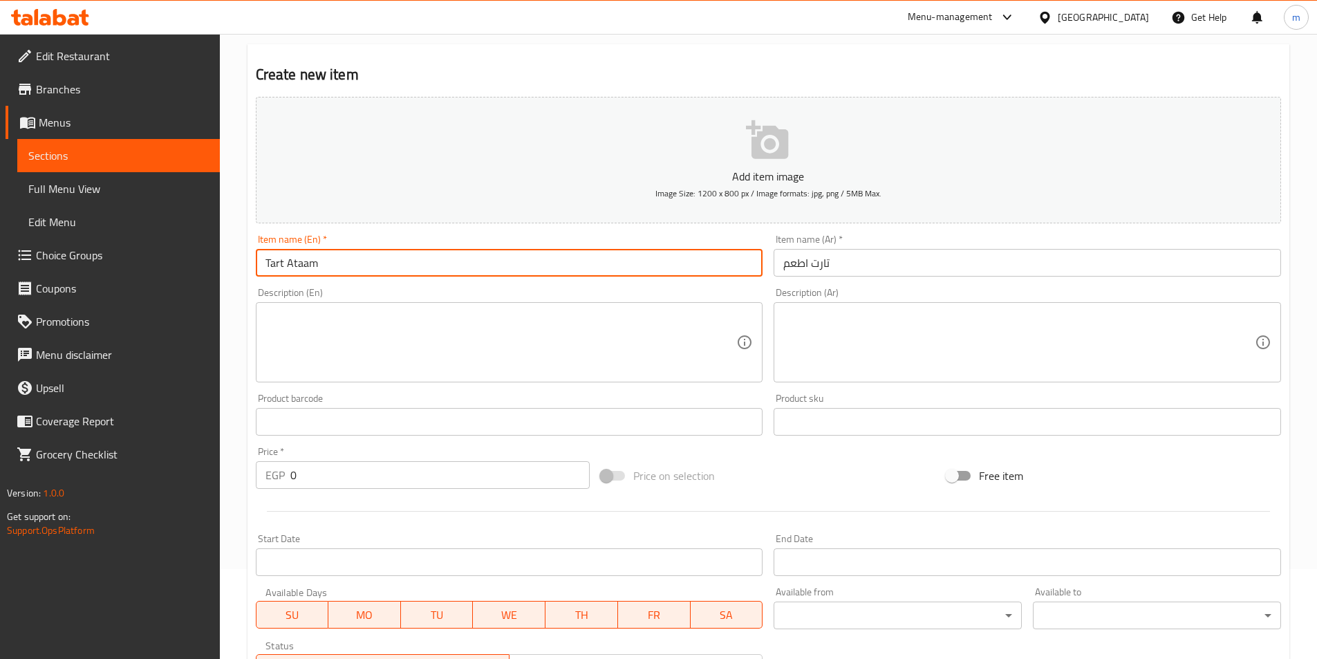
scroll to position [207, 0]
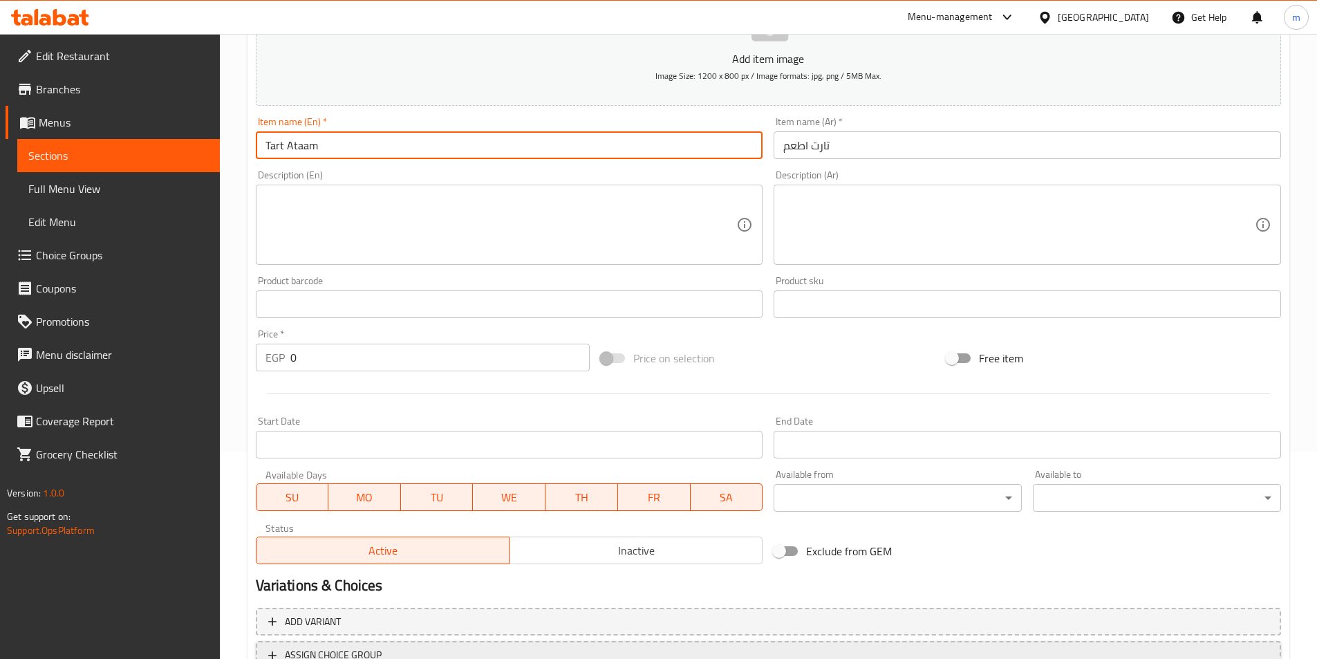
type input "Tart Ataam"
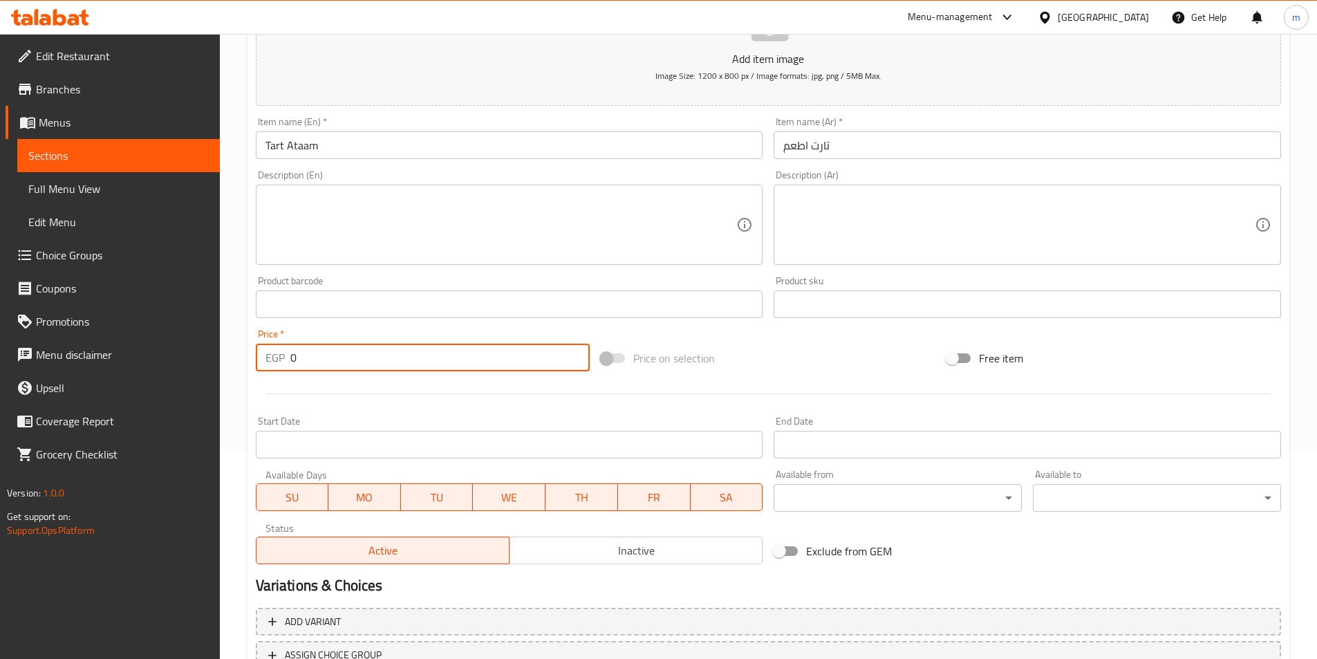
drag, startPoint x: 306, startPoint y: 352, endPoint x: 277, endPoint y: 357, distance: 29.6
click at [277, 357] on div "EGP 0 Price *" at bounding box center [423, 358] width 335 height 28
type input "25"
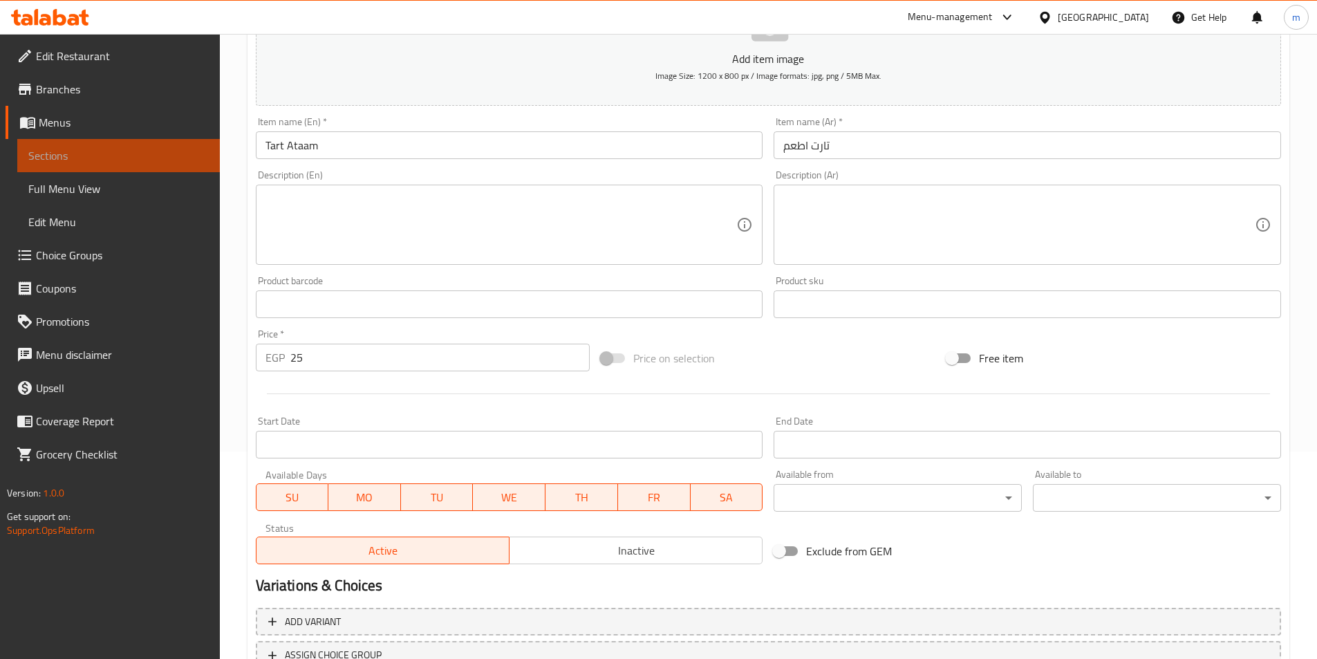
click at [124, 164] on link "Sections" at bounding box center [118, 155] width 203 height 33
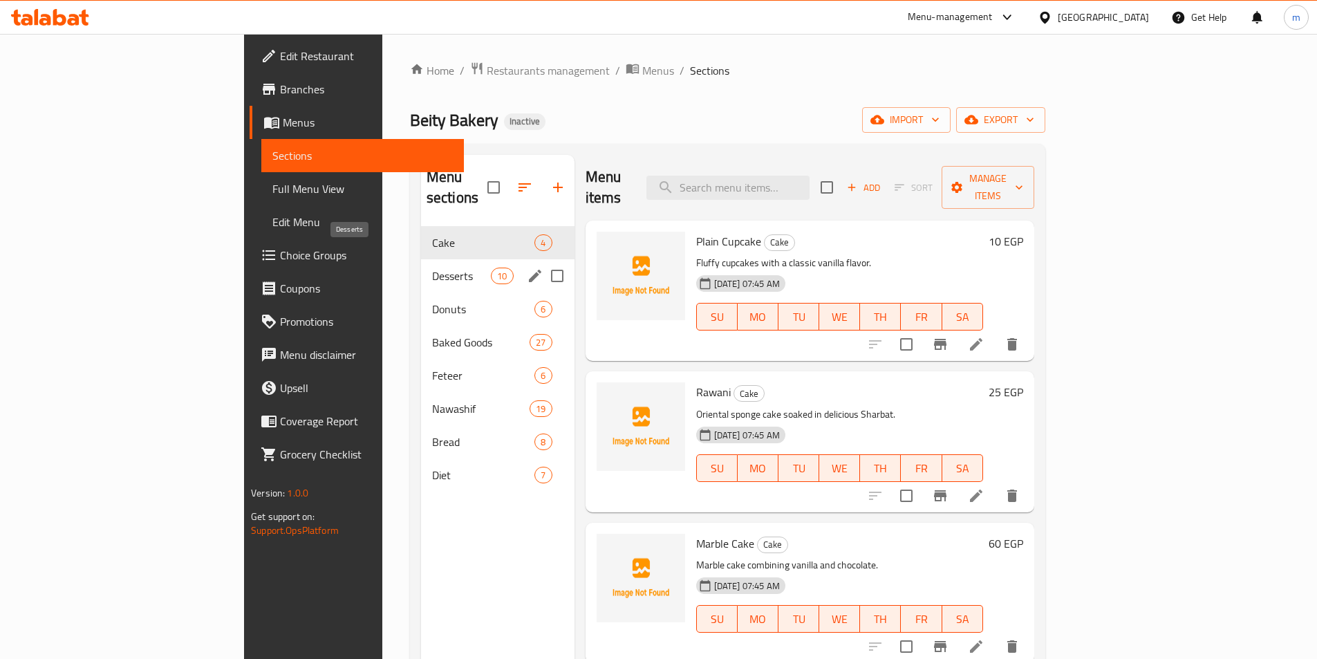
click at [432, 268] on span "Desserts" at bounding box center [461, 276] width 59 height 17
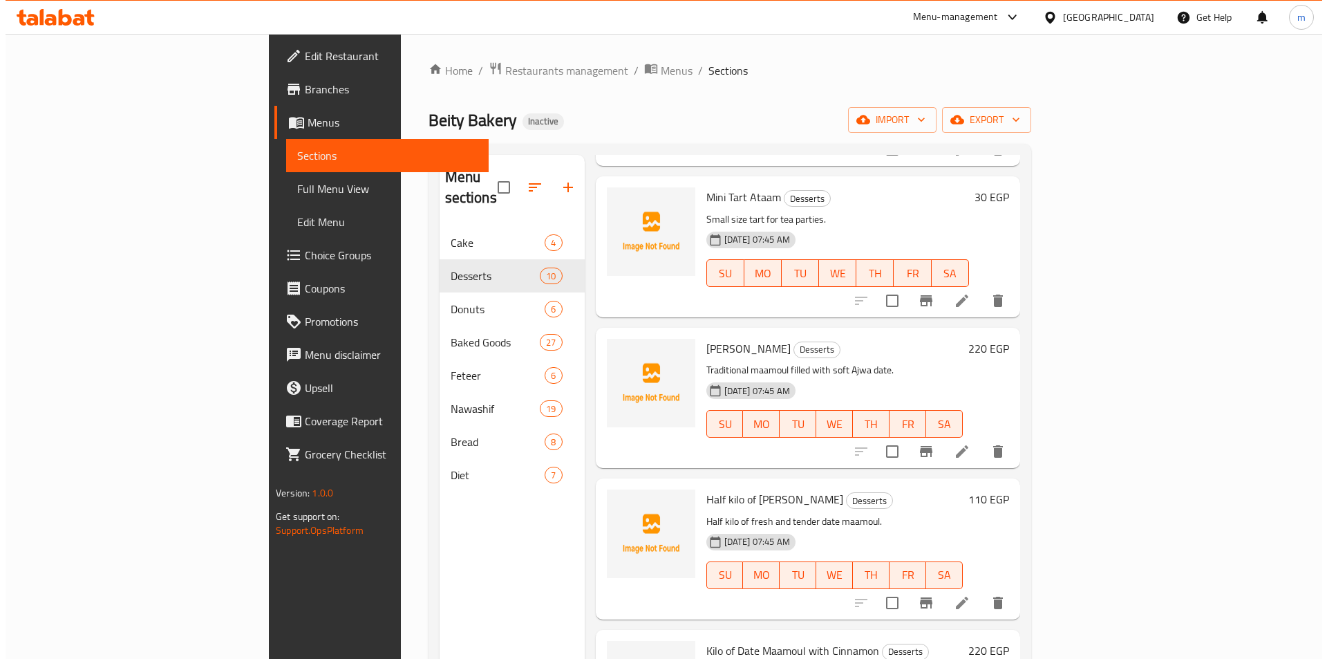
scroll to position [138, 0]
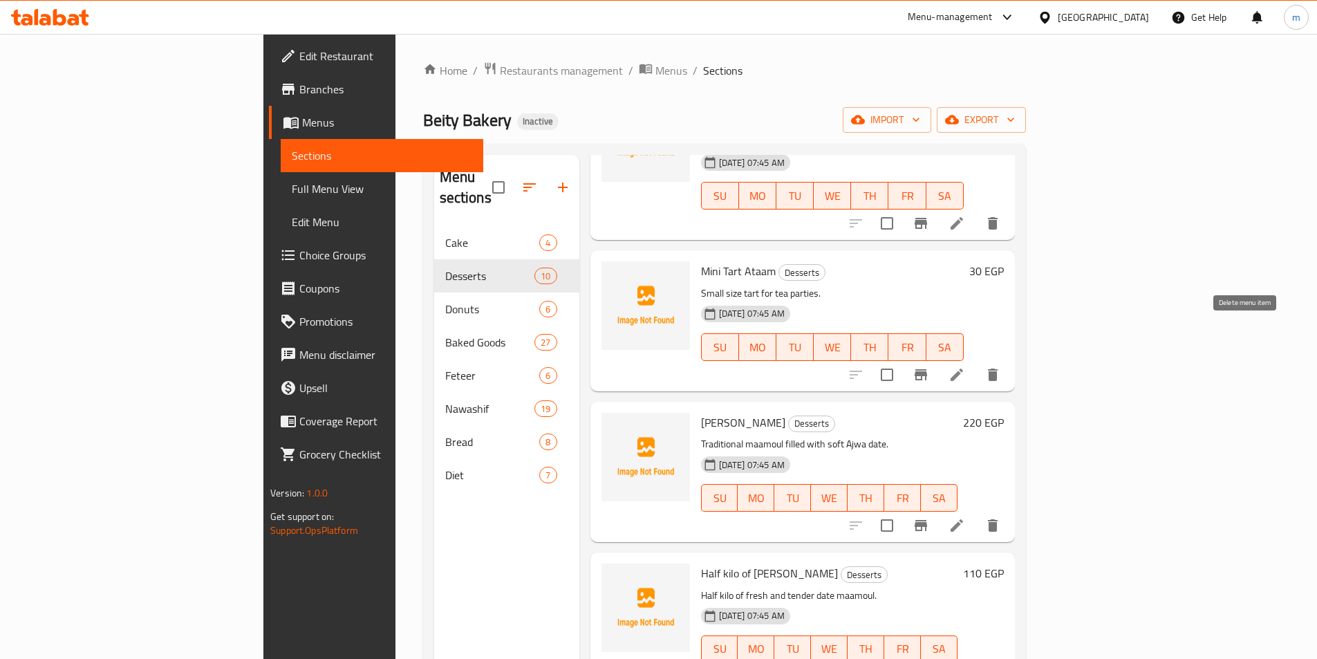
click at [998, 368] on icon "delete" at bounding box center [993, 374] width 10 height 12
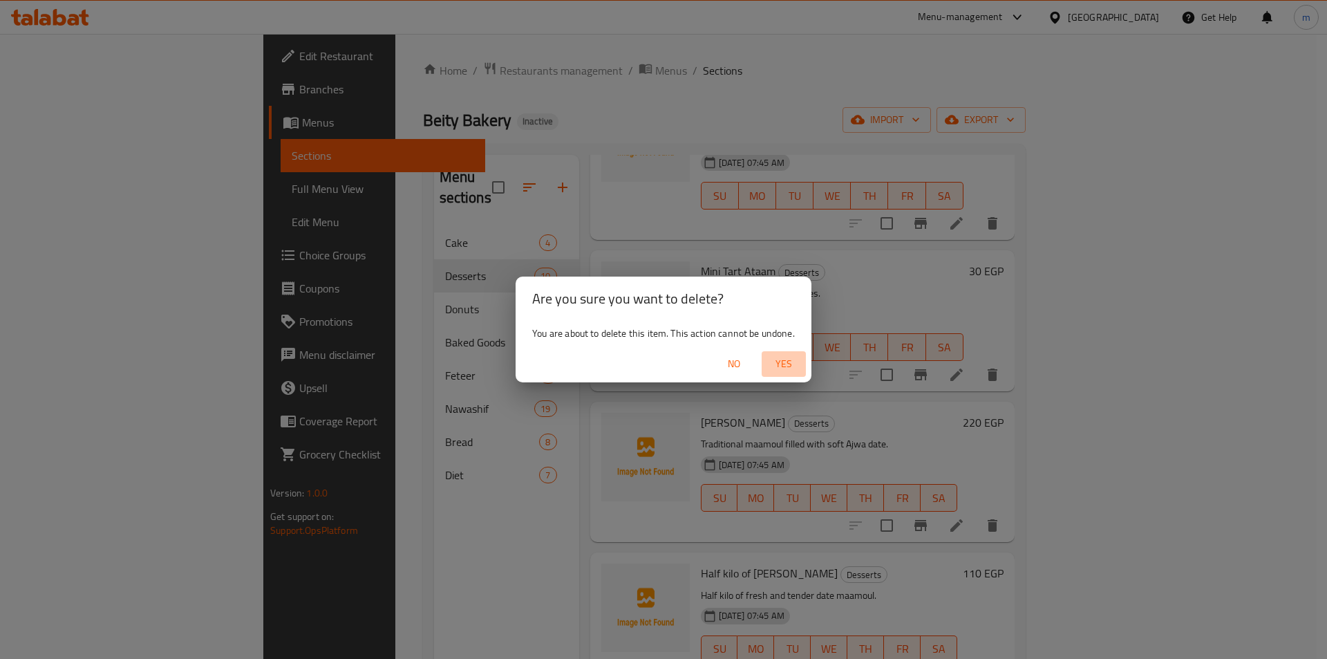
click at [783, 367] on span "Yes" at bounding box center [783, 363] width 33 height 17
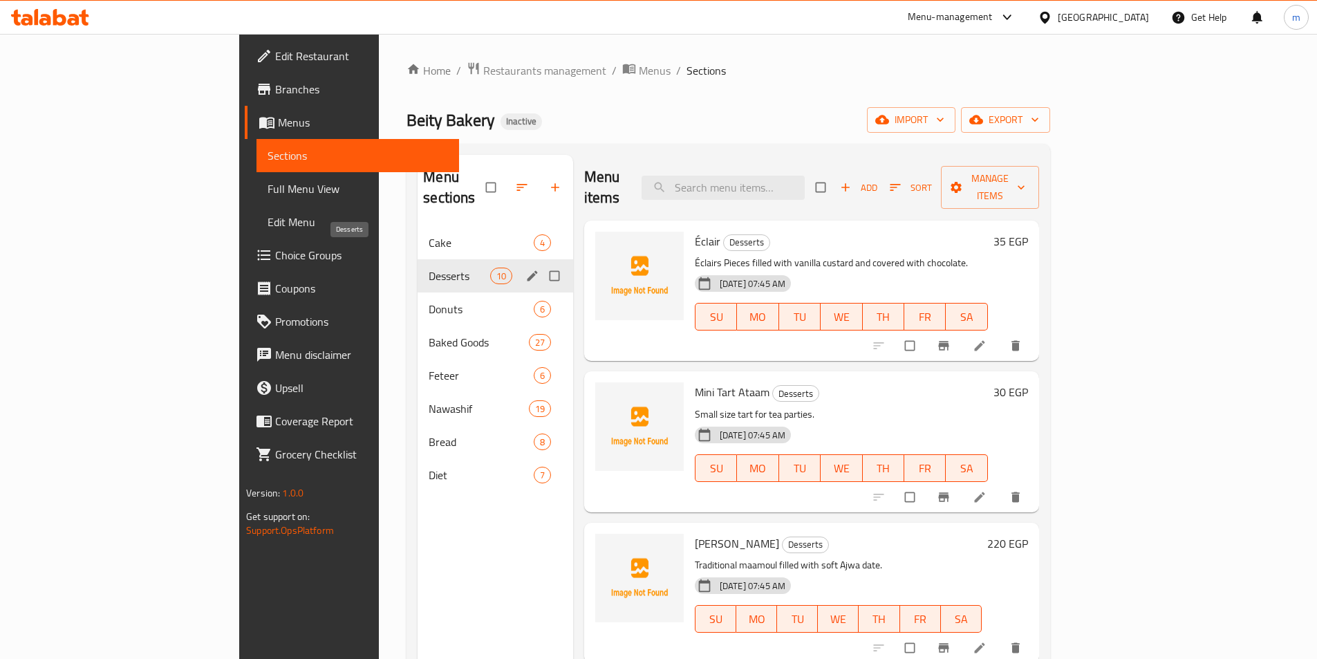
click at [429, 268] on span "Desserts" at bounding box center [459, 276] width 61 height 17
click at [491, 270] on span "10" at bounding box center [501, 276] width 21 height 13
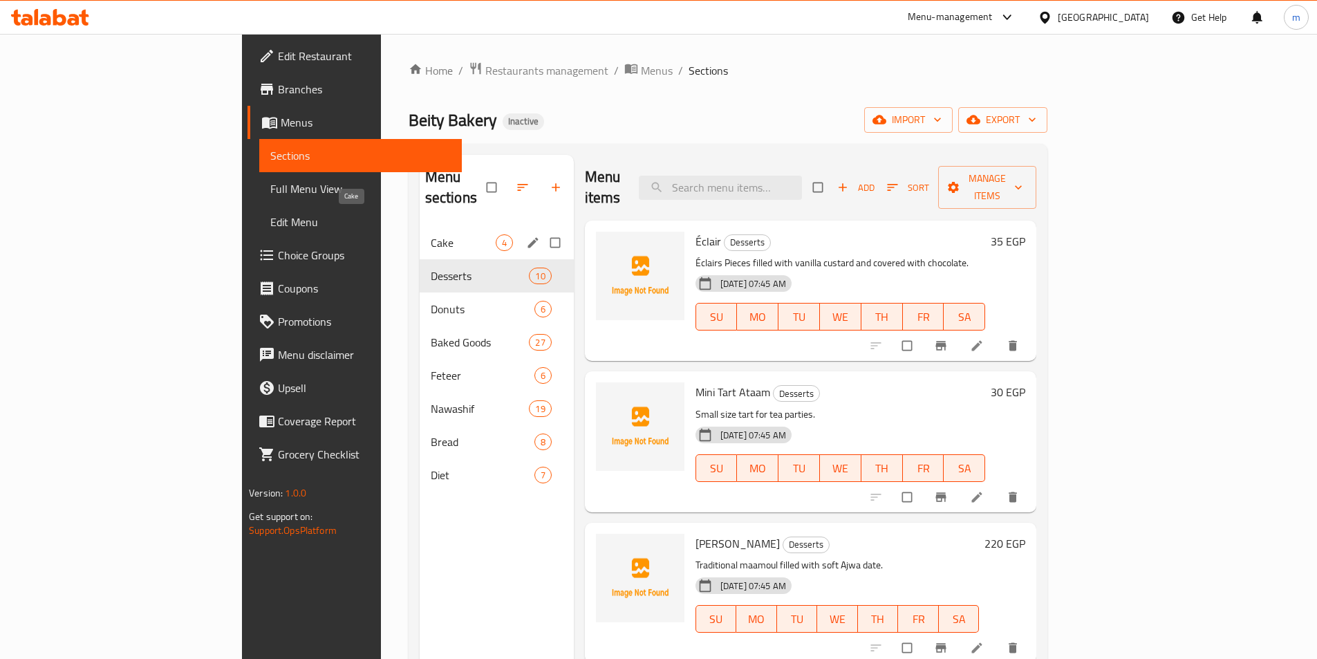
click at [431, 234] on span "Cake" at bounding box center [463, 242] width 65 height 17
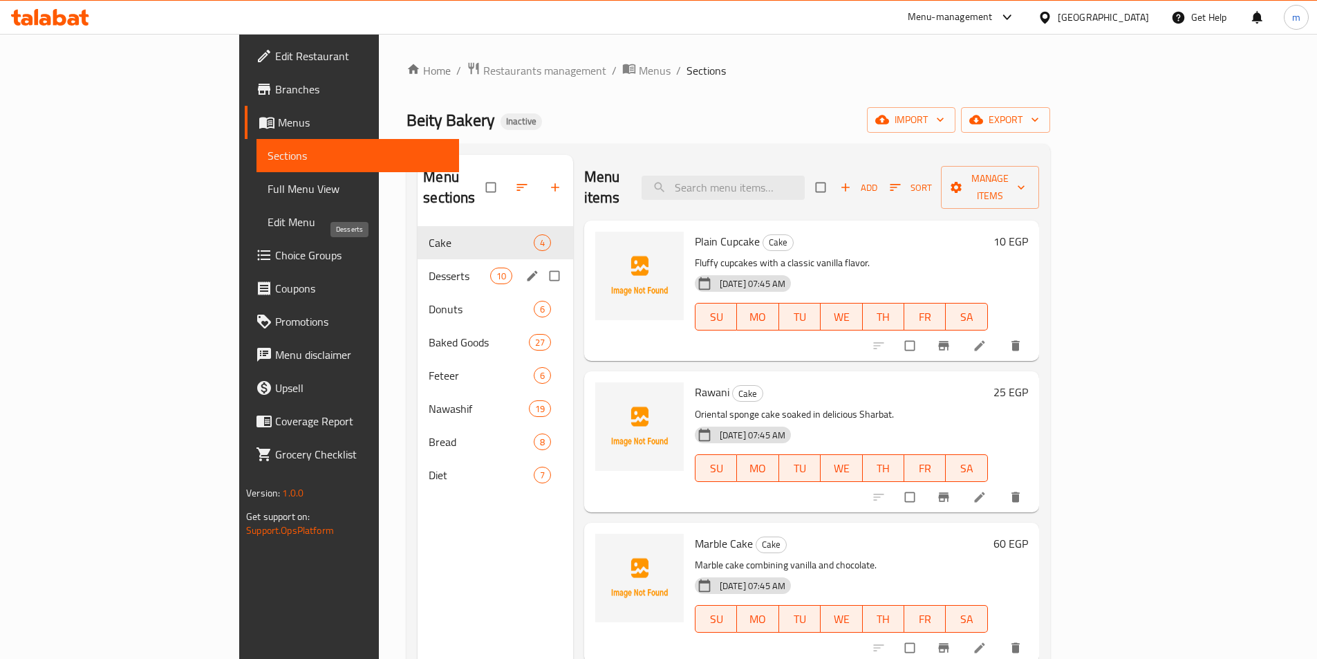
click at [429, 268] on span "Desserts" at bounding box center [459, 276] width 61 height 17
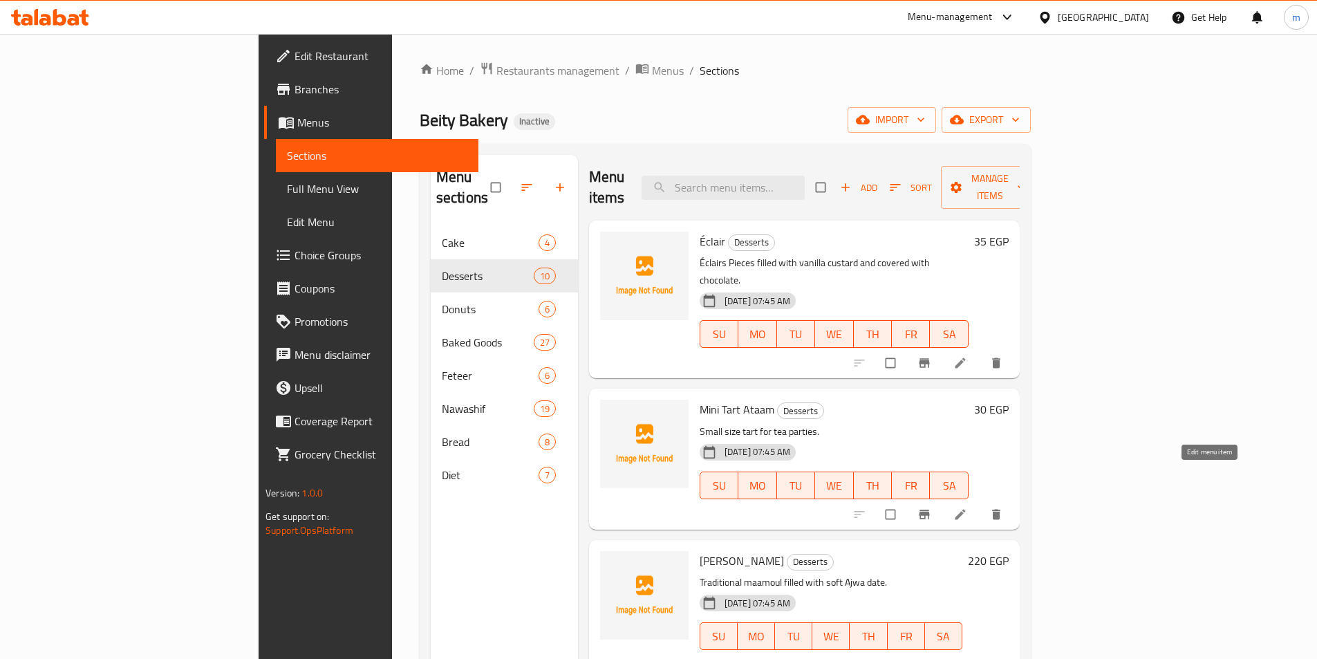
click at [967, 507] on icon at bounding box center [960, 514] width 14 height 14
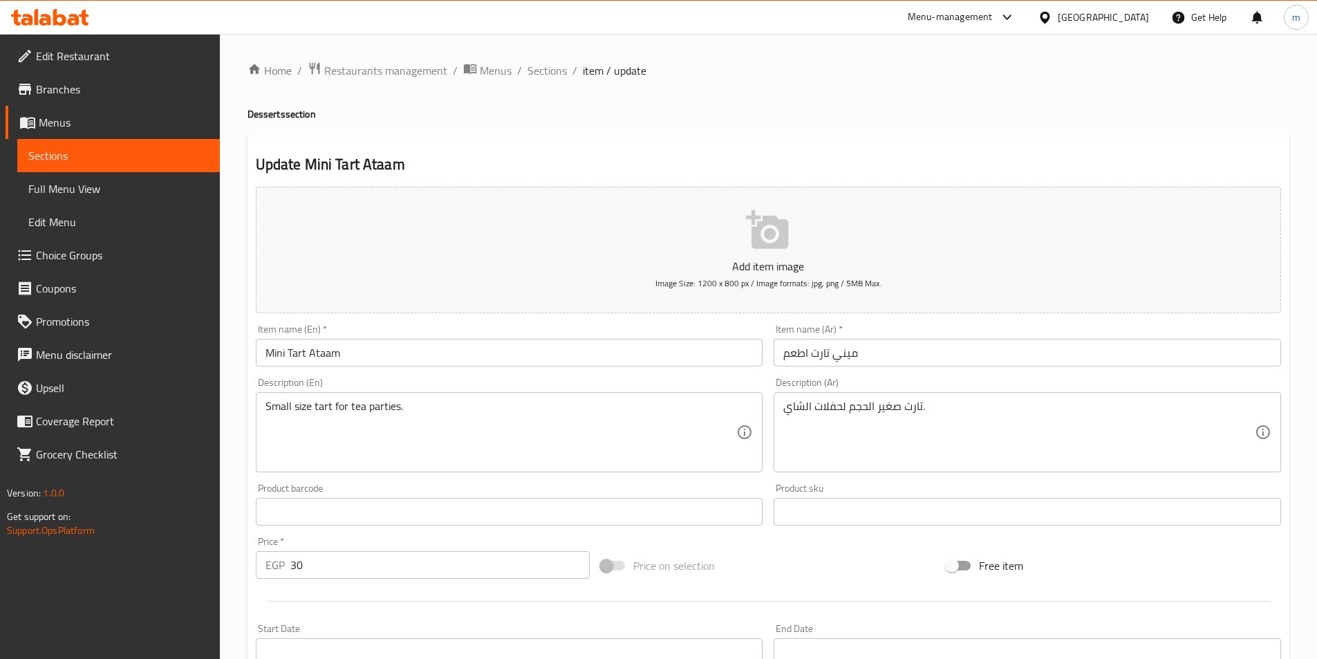
click at [132, 150] on span "Sections" at bounding box center [118, 155] width 180 height 17
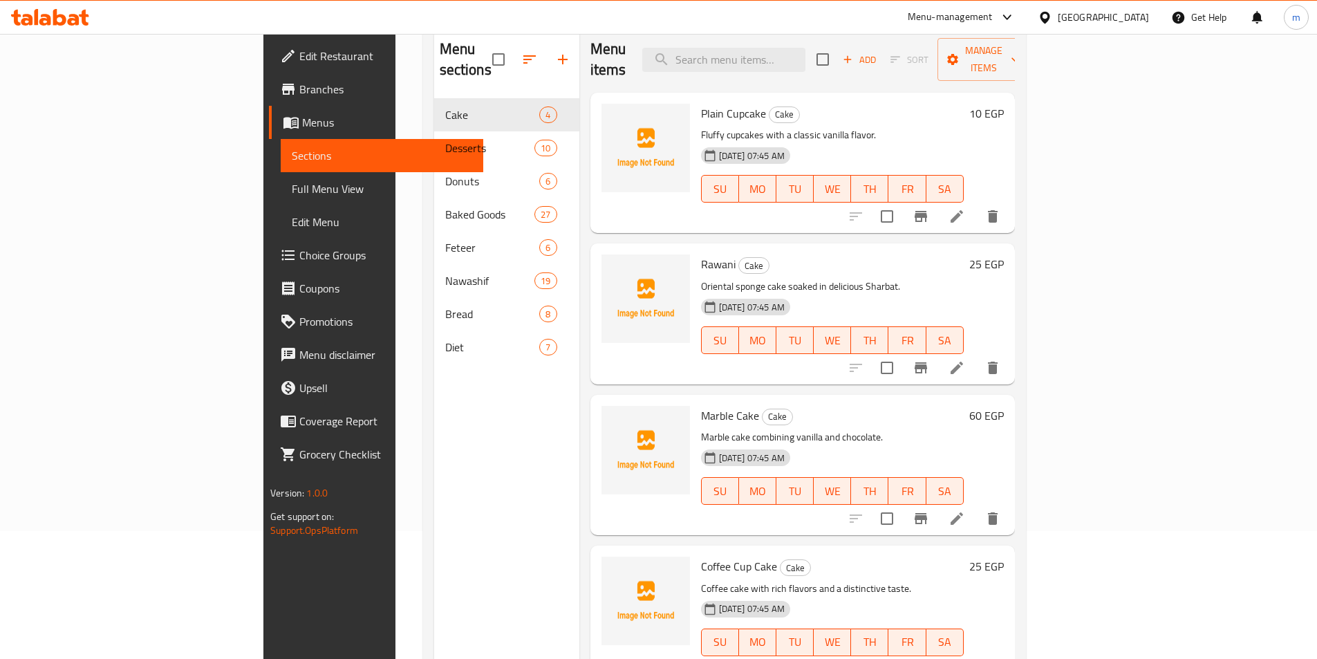
scroll to position [138, 0]
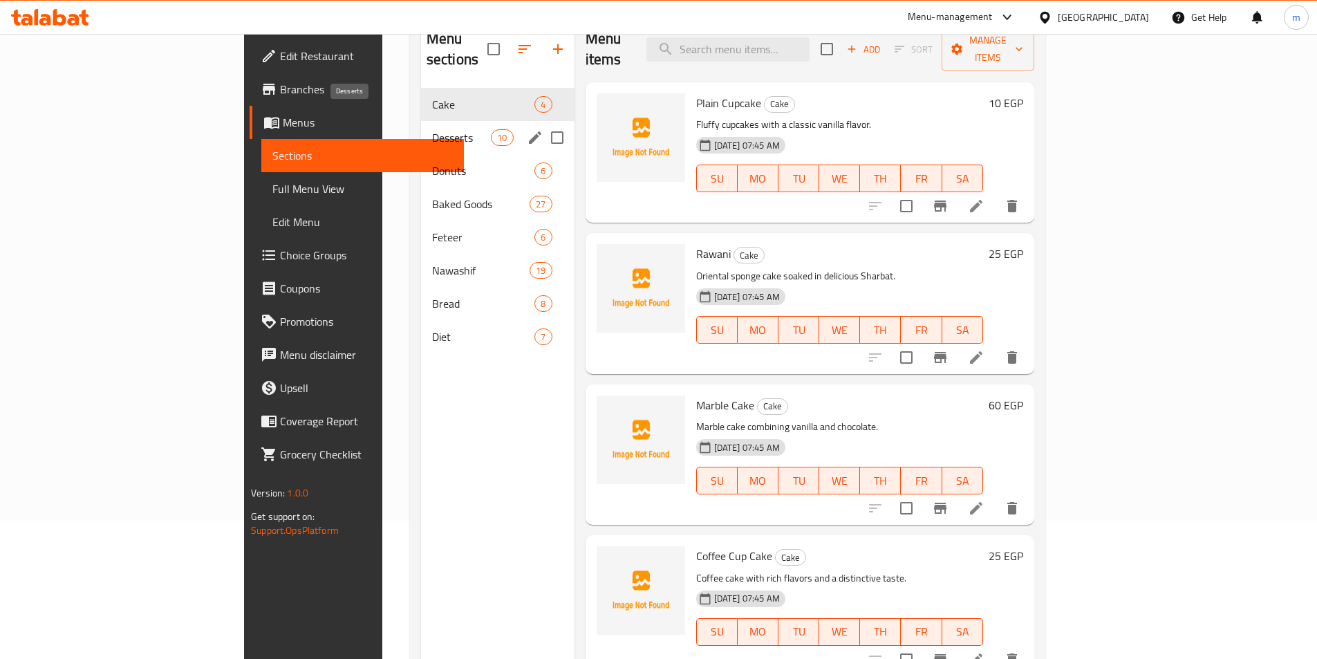
click at [432, 129] on span "Desserts" at bounding box center [461, 137] width 59 height 17
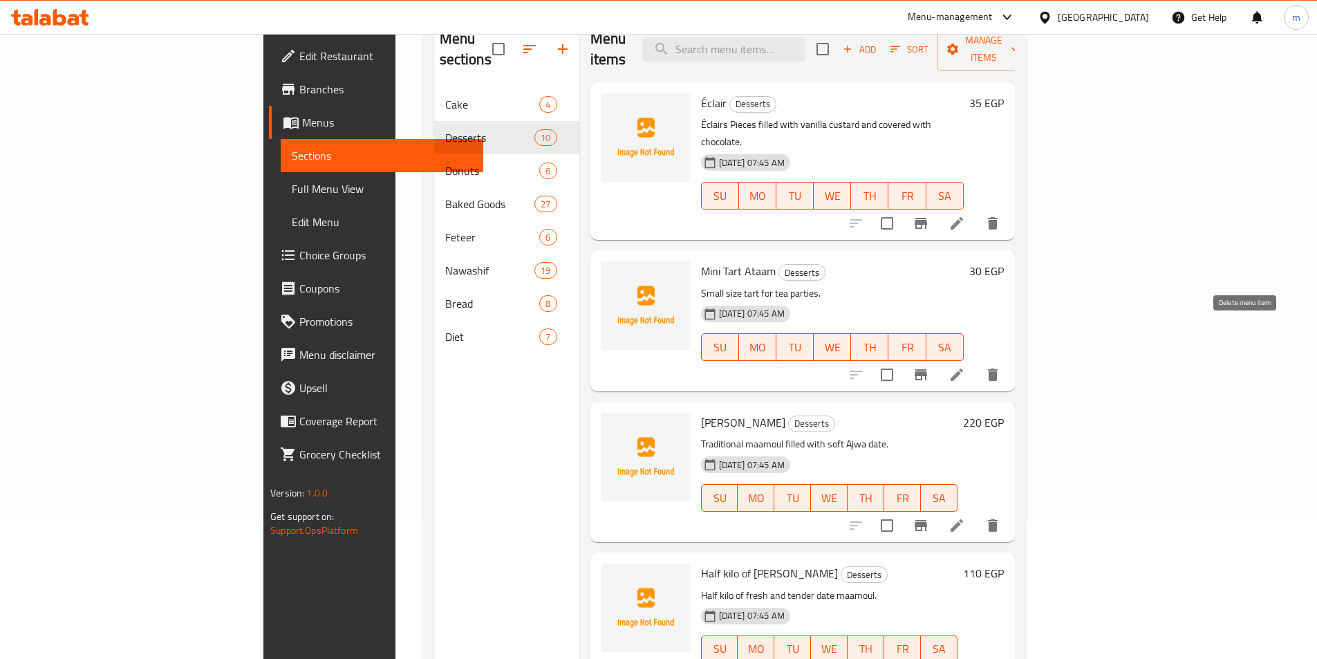
click at [1001, 366] on icon "delete" at bounding box center [992, 374] width 17 height 17
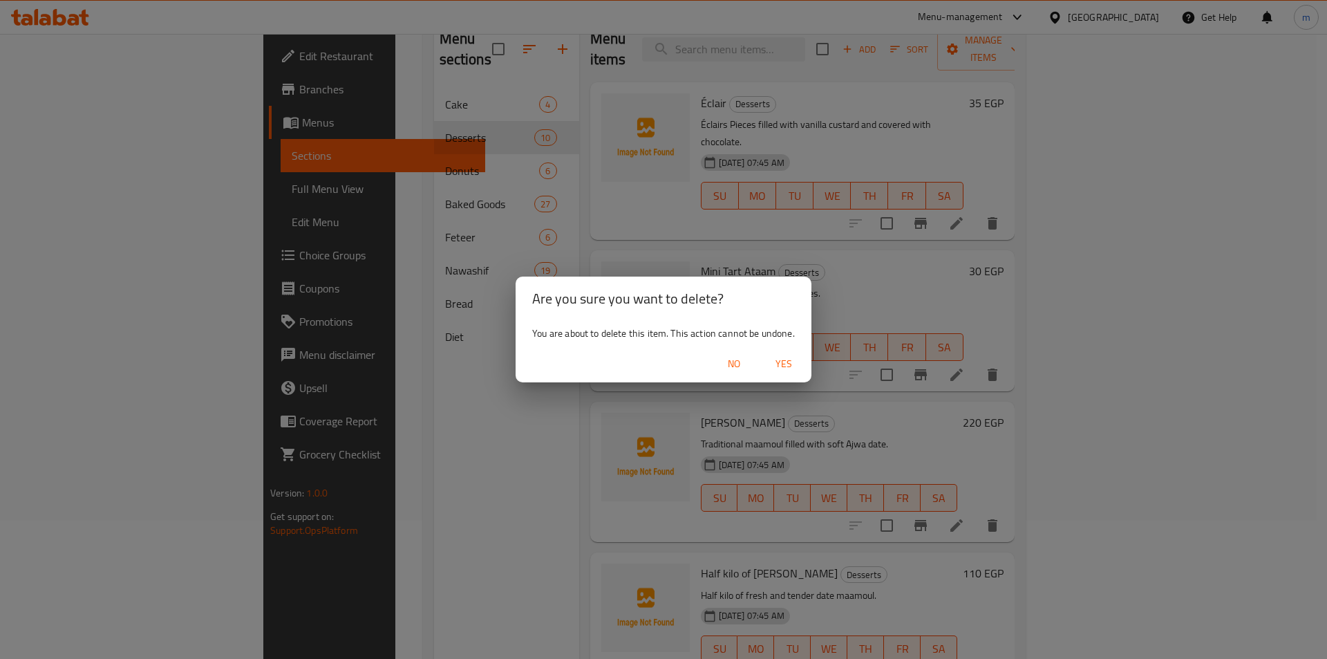
click at [780, 365] on span "Yes" at bounding box center [783, 363] width 33 height 17
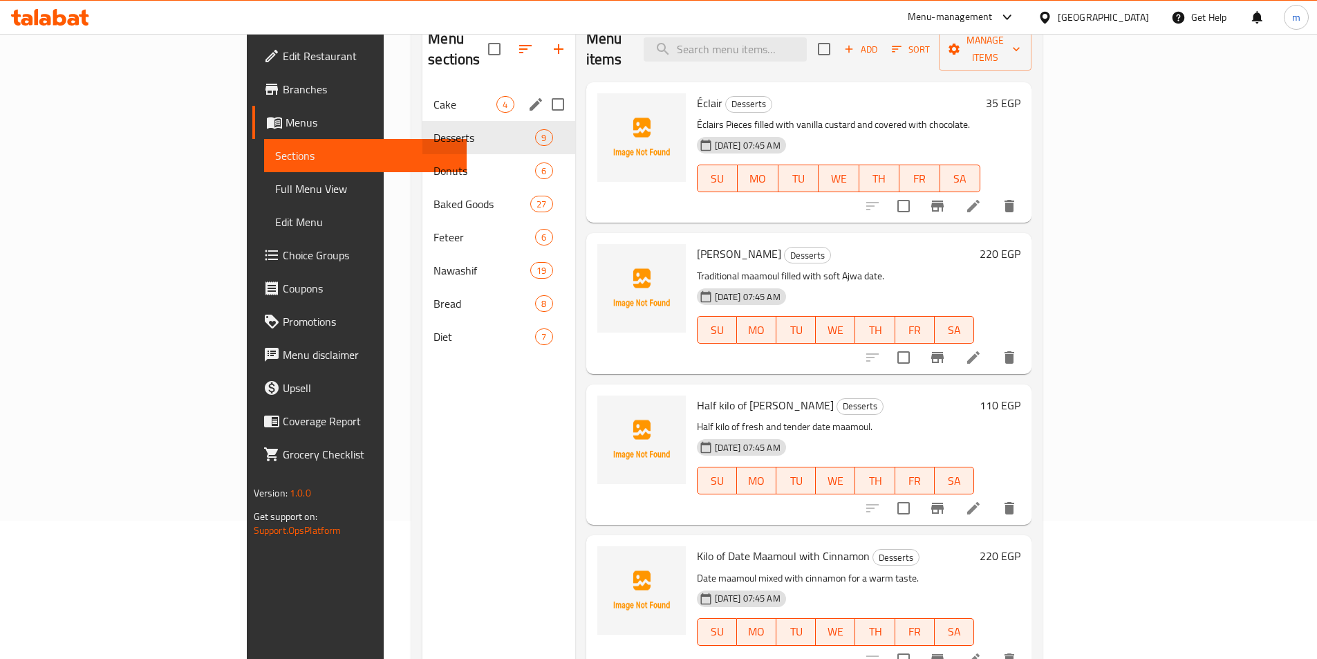
click at [530, 98] on icon "edit" at bounding box center [536, 104] width 12 height 12
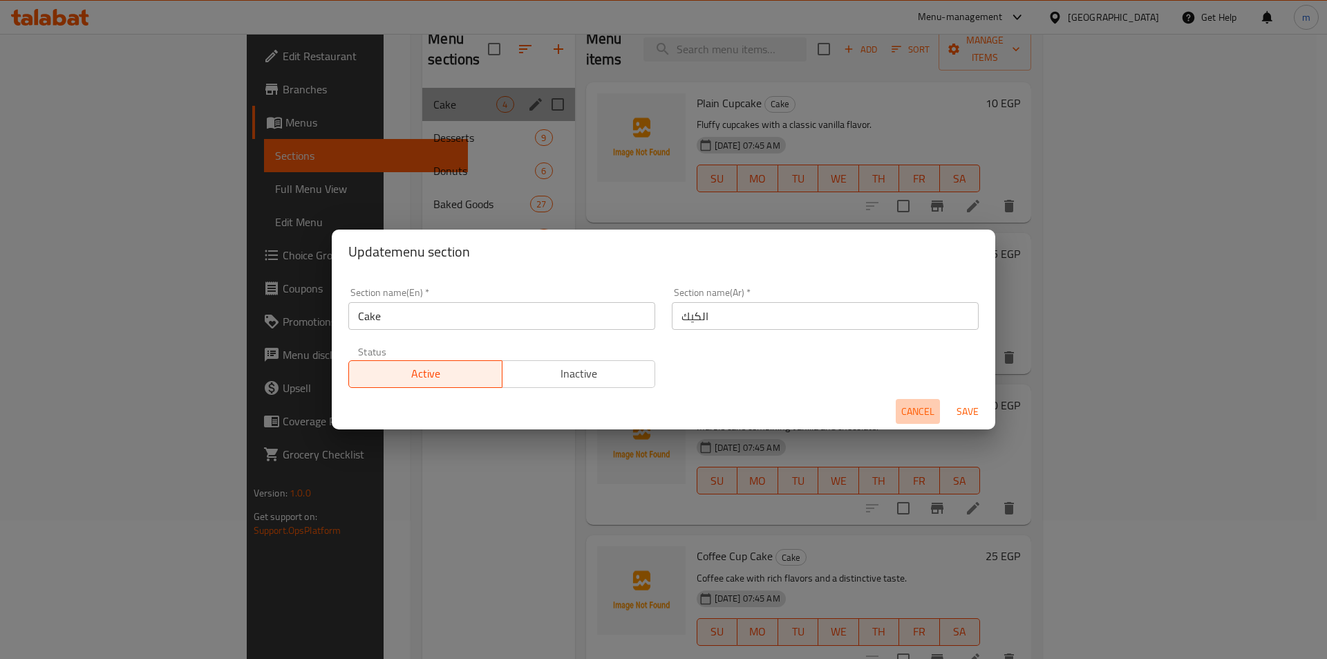
click at [921, 416] on span "Cancel" at bounding box center [917, 411] width 33 height 17
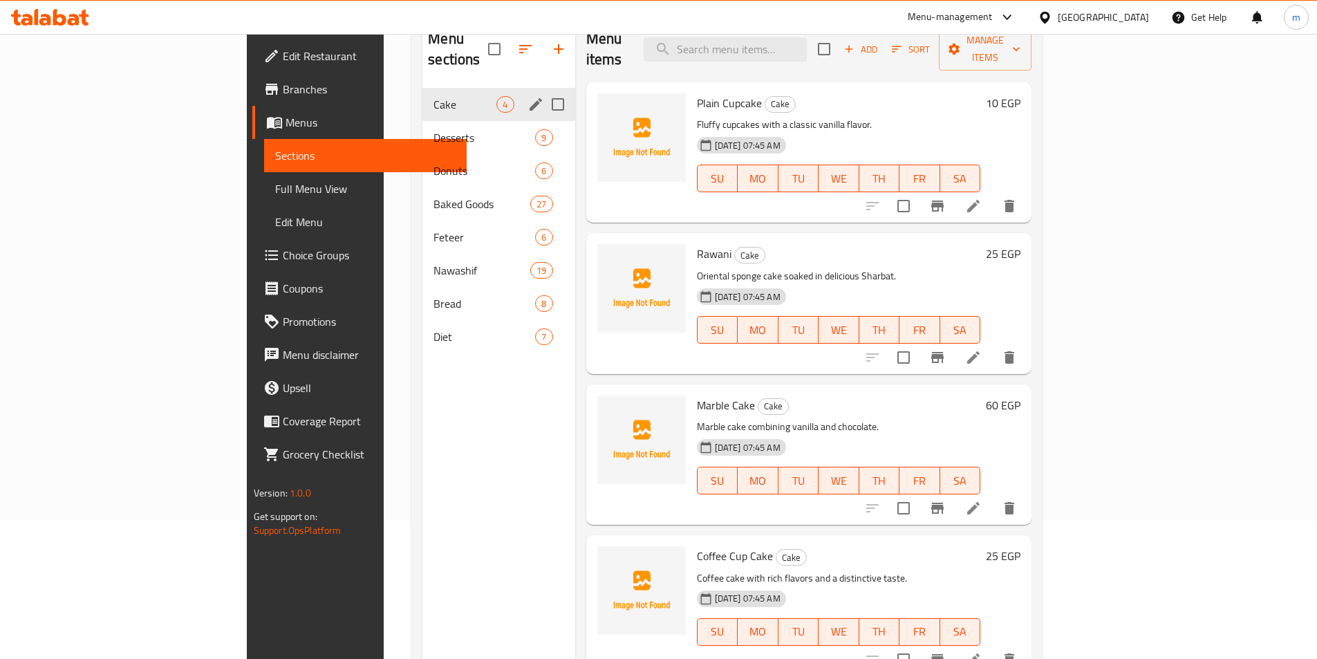
click at [543, 90] on input "Menu sections" at bounding box center [557, 104] width 29 height 29
checkbox input "false"
click at [530, 98] on icon "edit" at bounding box center [536, 104] width 12 height 12
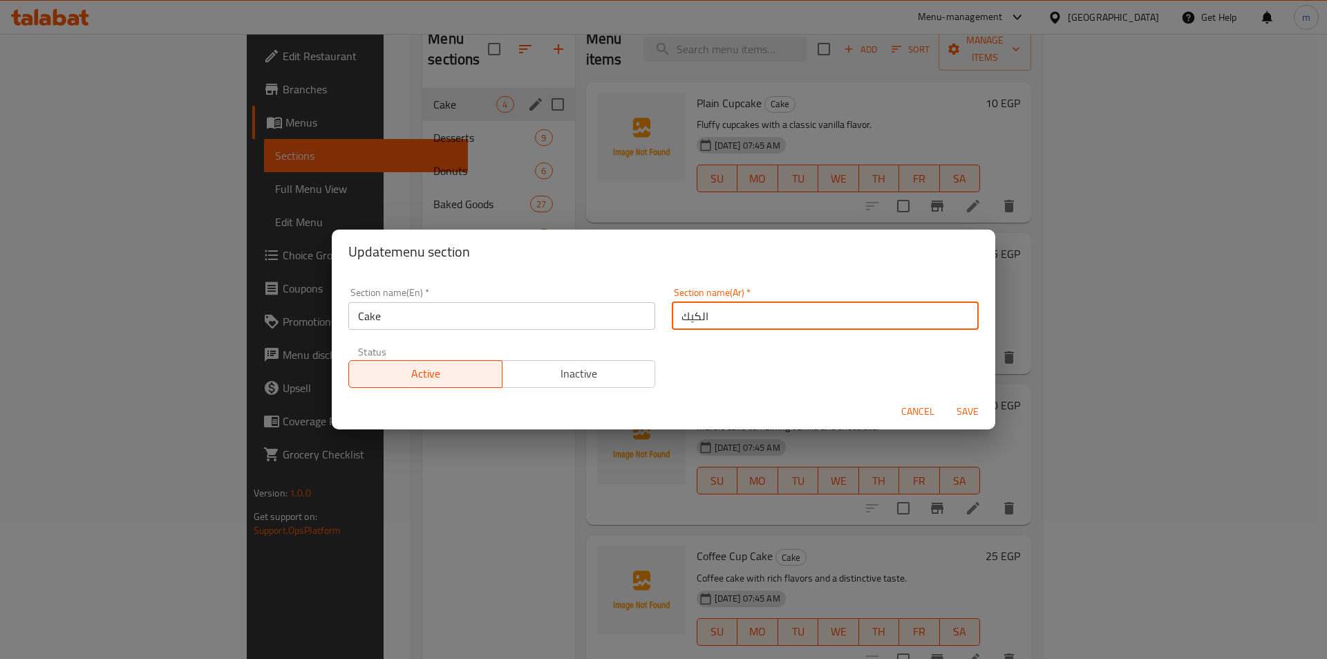
drag, startPoint x: 721, startPoint y: 314, endPoint x: 610, endPoint y: 319, distance: 111.4
click at [610, 319] on div "Section name(En)   * Cake Section name(En) * Section name(Ar)   * الكيك Section…" at bounding box center [663, 337] width 647 height 117
click at [415, 315] on input "Cake" at bounding box center [501, 316] width 307 height 28
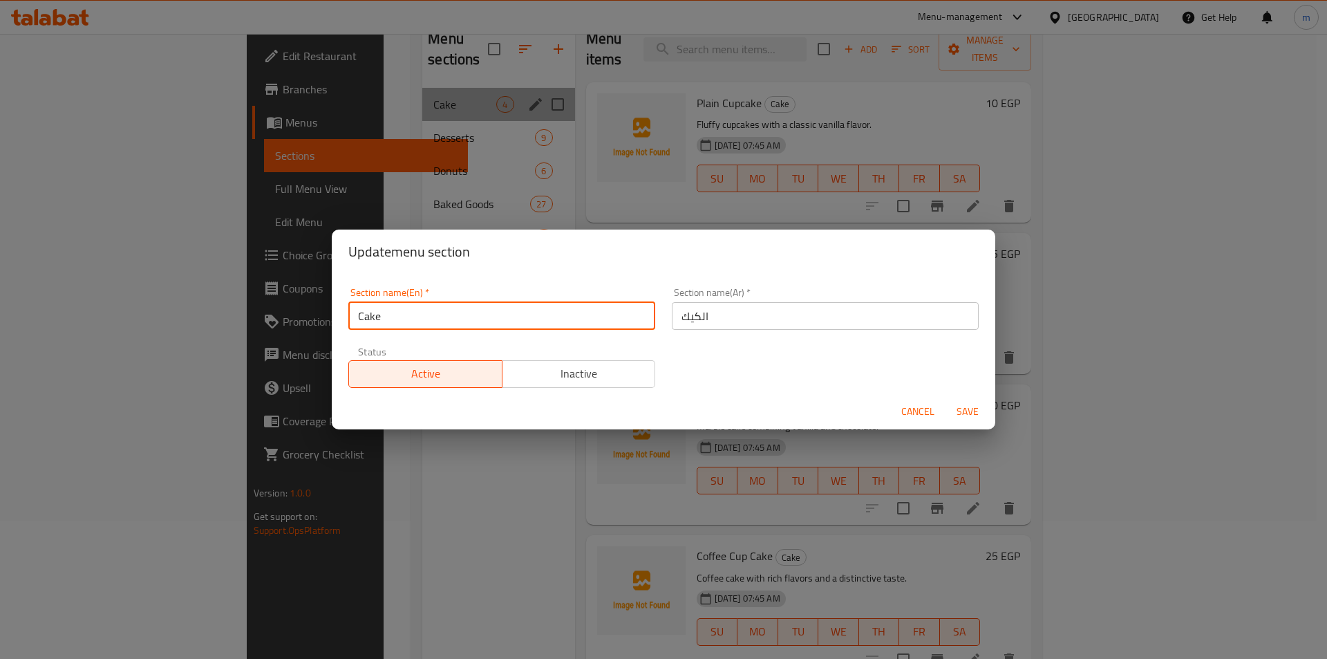
drag, startPoint x: 396, startPoint y: 317, endPoint x: 335, endPoint y: 325, distance: 61.3
click at [335, 325] on div "Section name(En)   * Cake Section name(En) * Section name(Ar)   * الكيك Section…" at bounding box center [664, 334] width 664 height 120
click at [912, 413] on span "Cancel" at bounding box center [917, 411] width 33 height 17
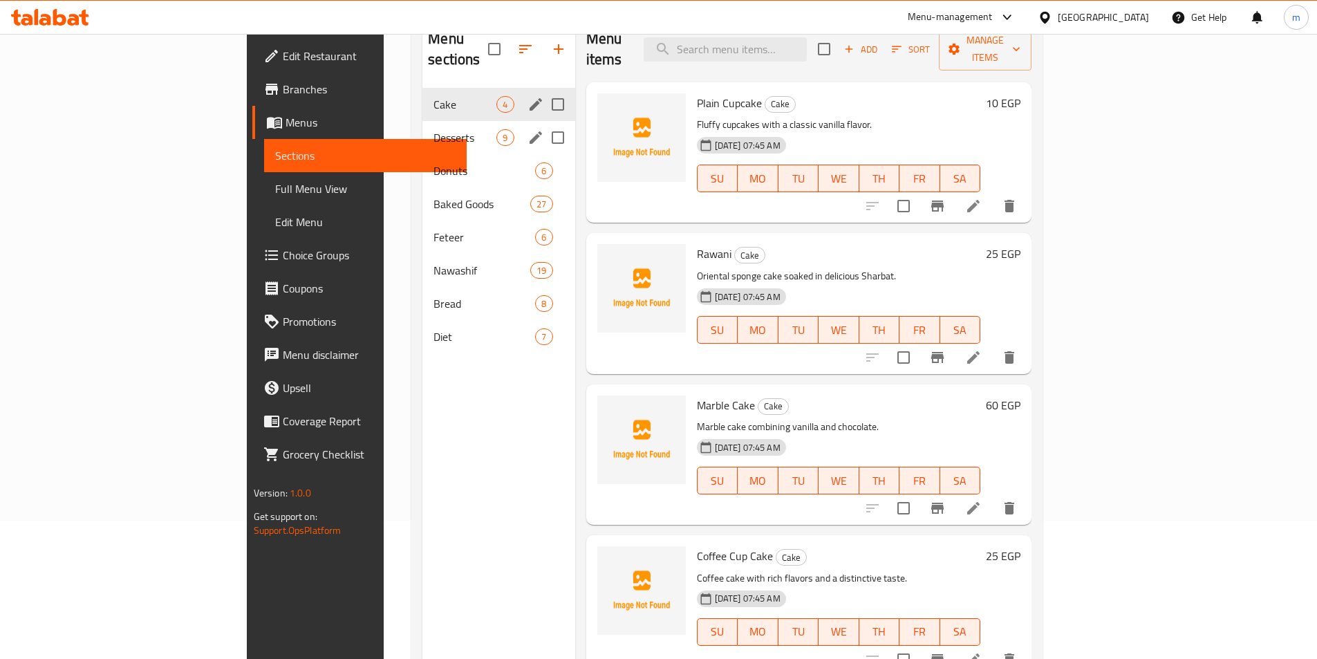
click at [433, 129] on span "Desserts" at bounding box center [464, 137] width 63 height 17
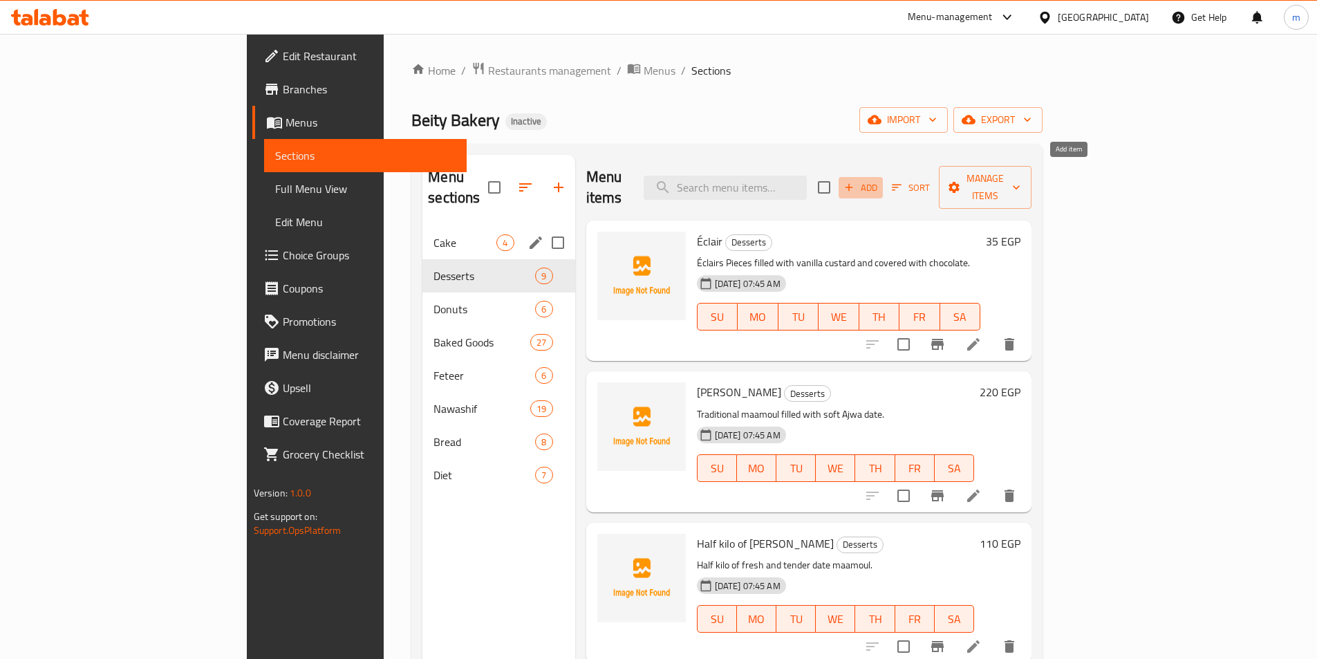
click at [855, 181] on icon "button" at bounding box center [849, 187] width 12 height 12
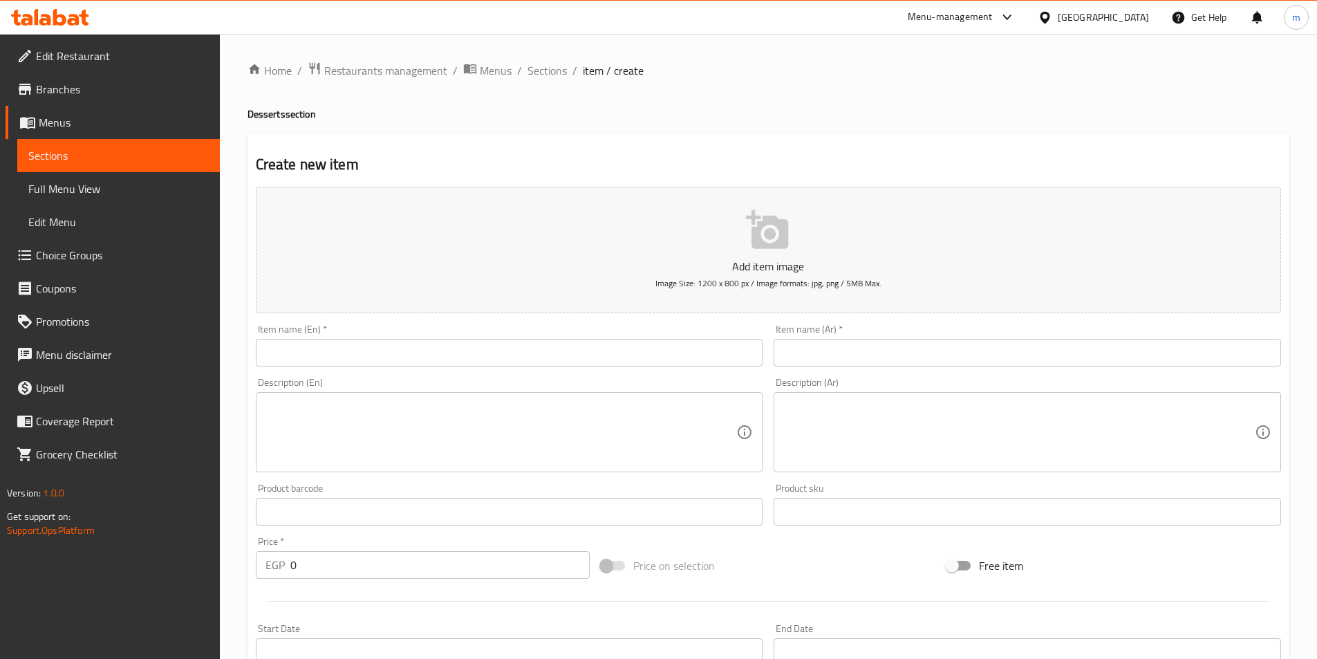
click at [850, 362] on input "text" at bounding box center [1027, 353] width 507 height 28
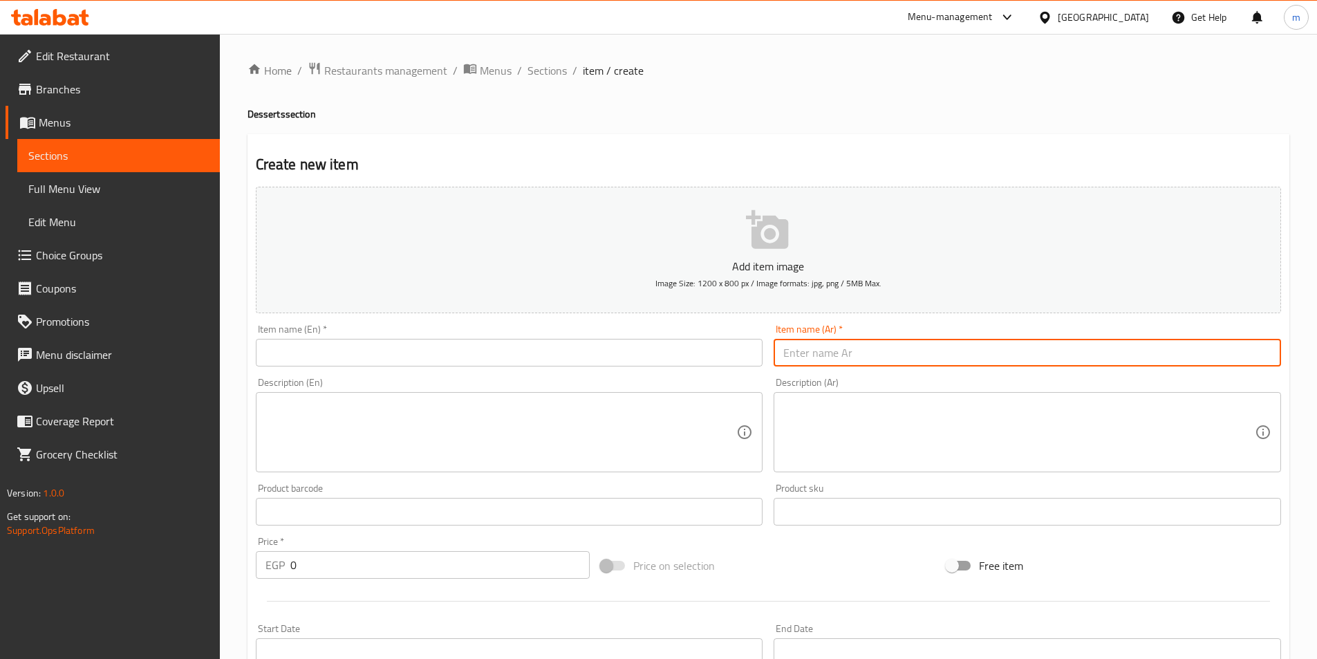
paste input "ميني تارت اطعم"
type input "ميني تارت اطعم"
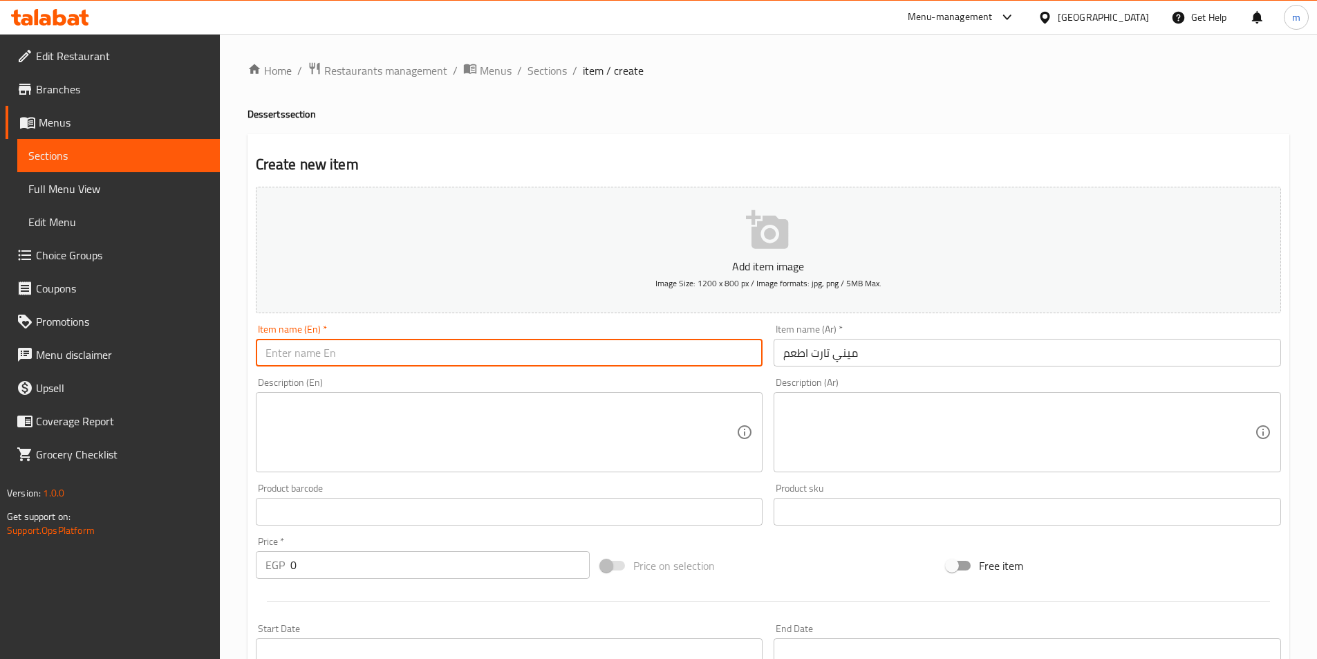
drag, startPoint x: 319, startPoint y: 347, endPoint x: 311, endPoint y: 347, distance: 8.3
click at [319, 347] on input "text" at bounding box center [509, 353] width 507 height 28
paste input "Mini Tart Ataam"
type input "Mini Tart Ataam"
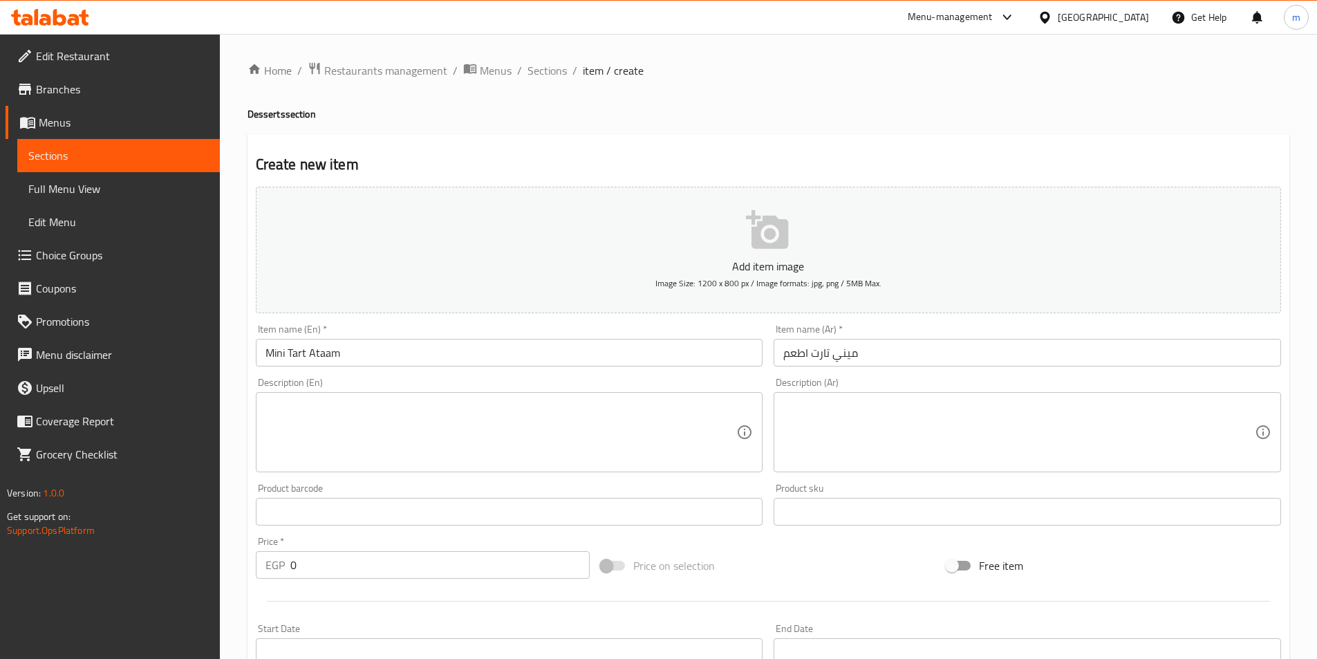
click at [347, 417] on textarea at bounding box center [500, 433] width 471 height 66
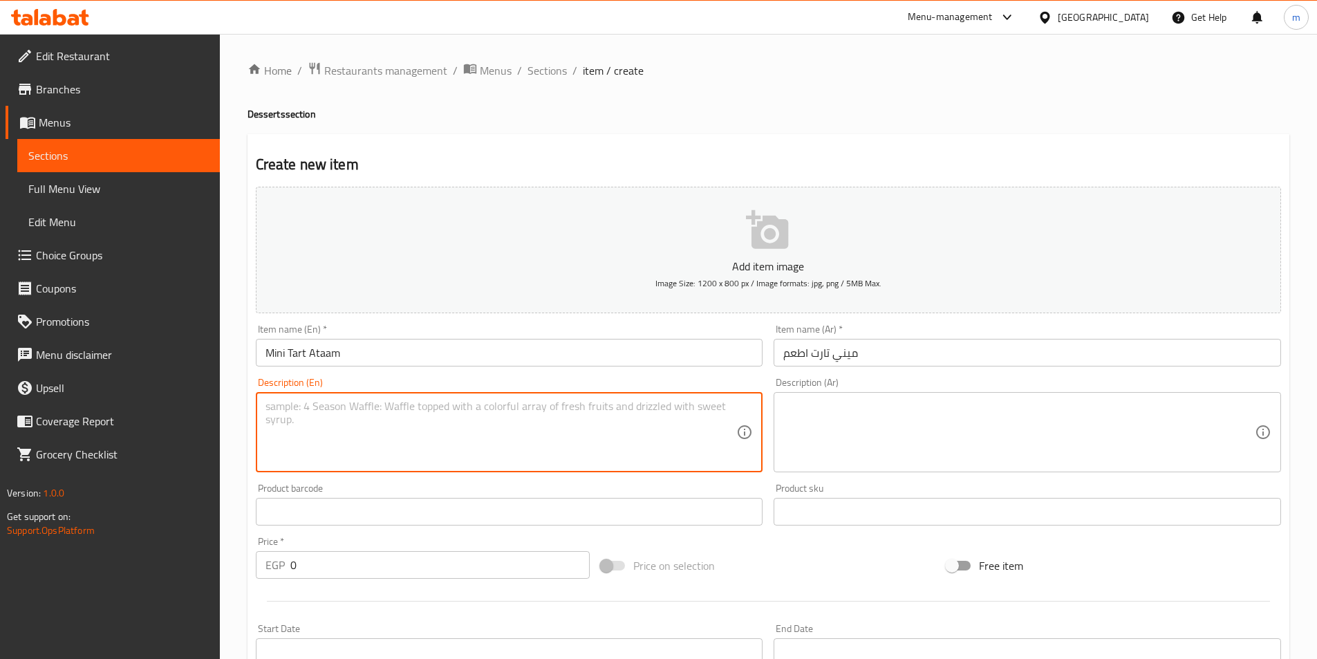
paste textarea "Small size tart for tea parties."
type textarea "Small size tart for tea parties."
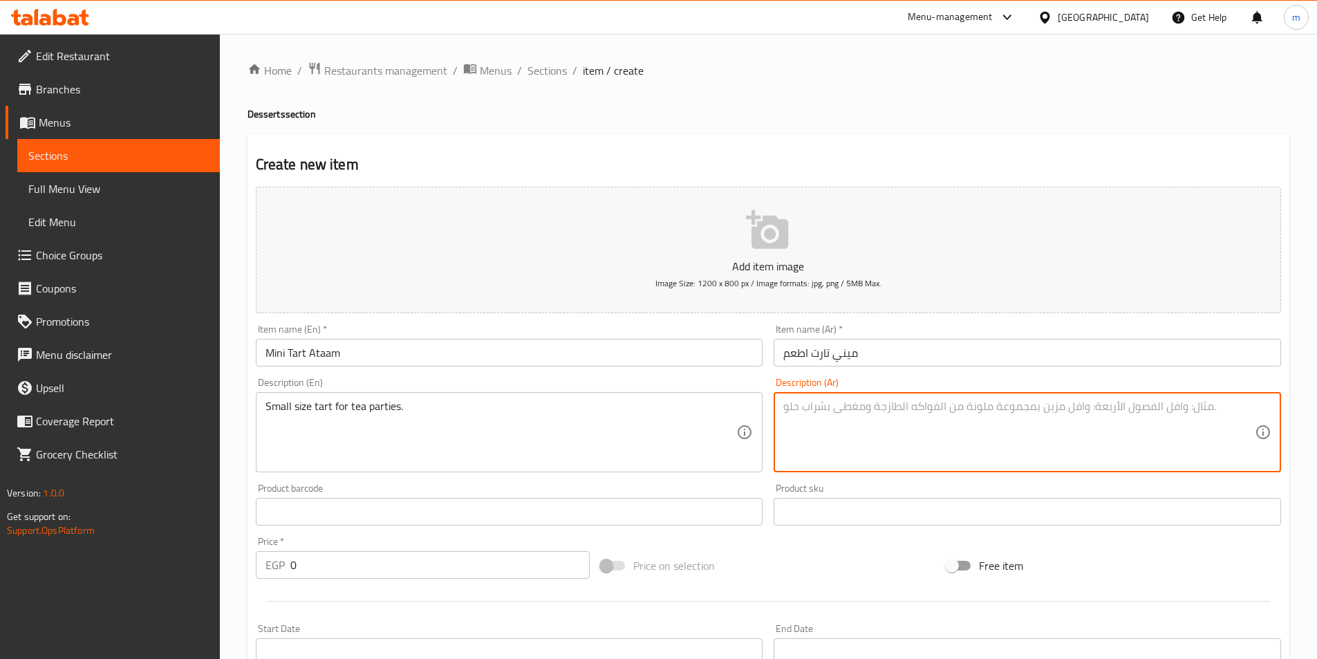
click at [917, 413] on textarea at bounding box center [1018, 433] width 471 height 66
paste textarea "تارت صغير الحجم لحفلات الشاي."
type textarea "تارت صغير الحجم لحفلات الشاي."
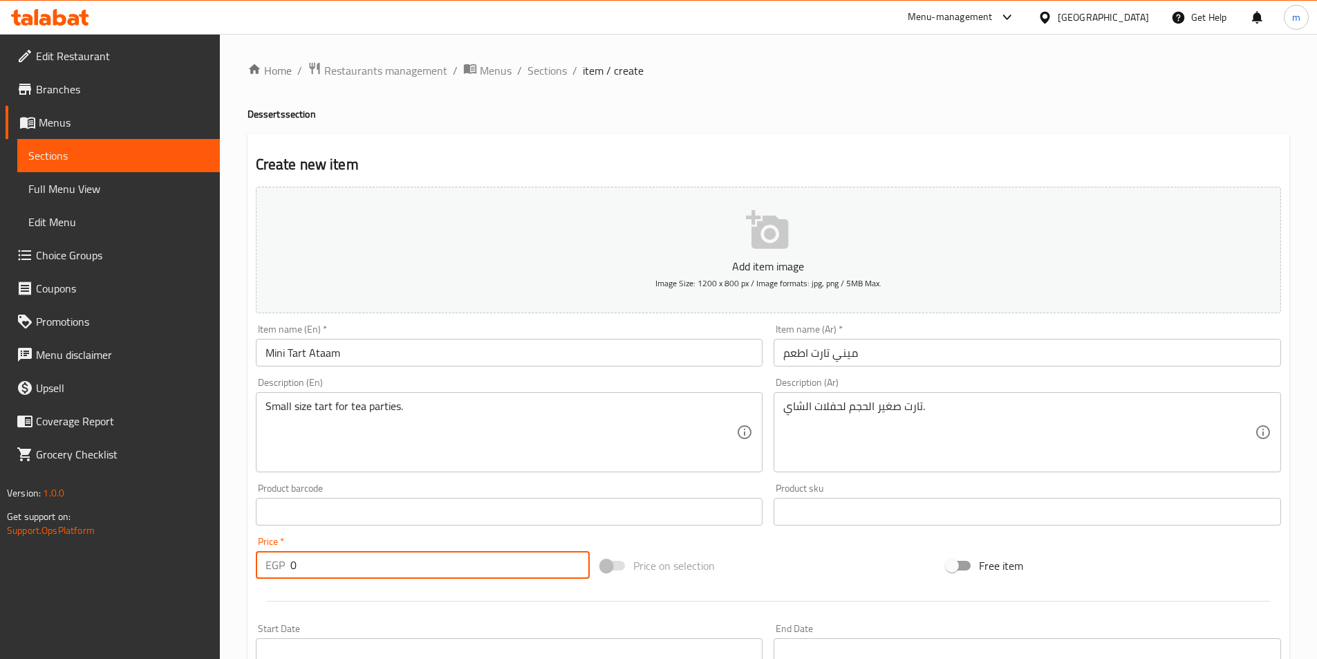
drag, startPoint x: 310, startPoint y: 570, endPoint x: 268, endPoint y: 564, distance: 42.5
click at [268, 569] on div "EGP 0 Price *" at bounding box center [423, 565] width 335 height 28
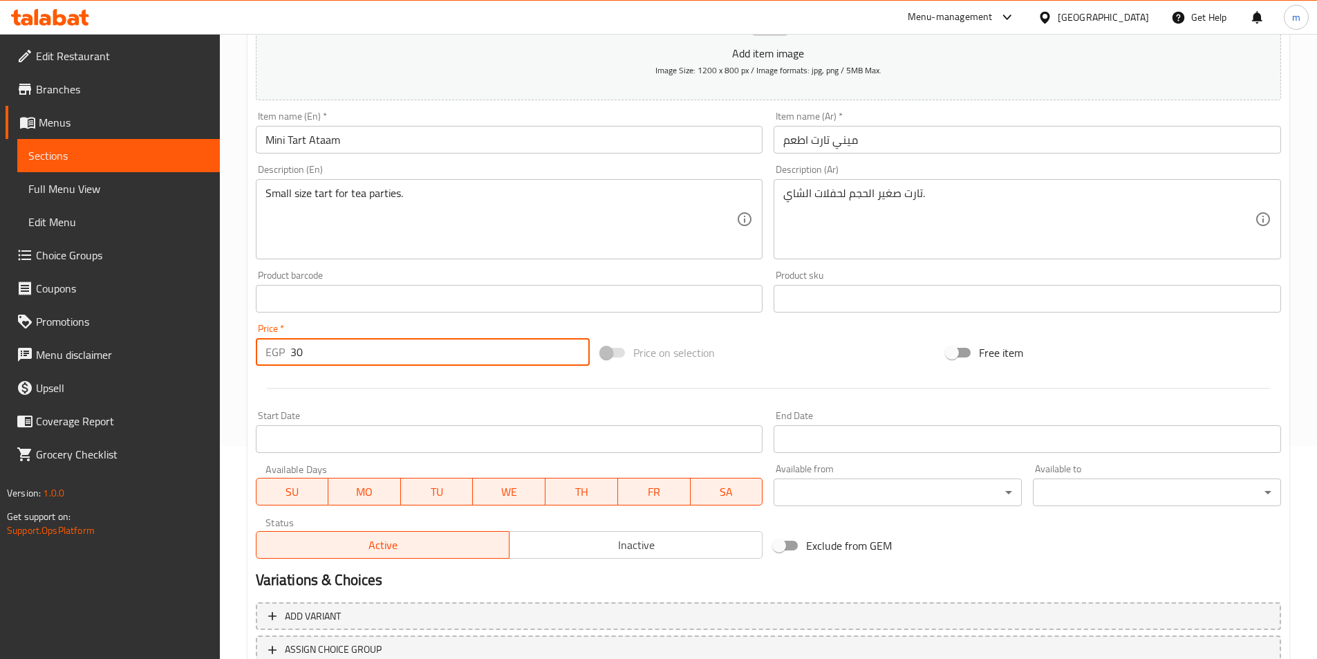
scroll to position [318, 0]
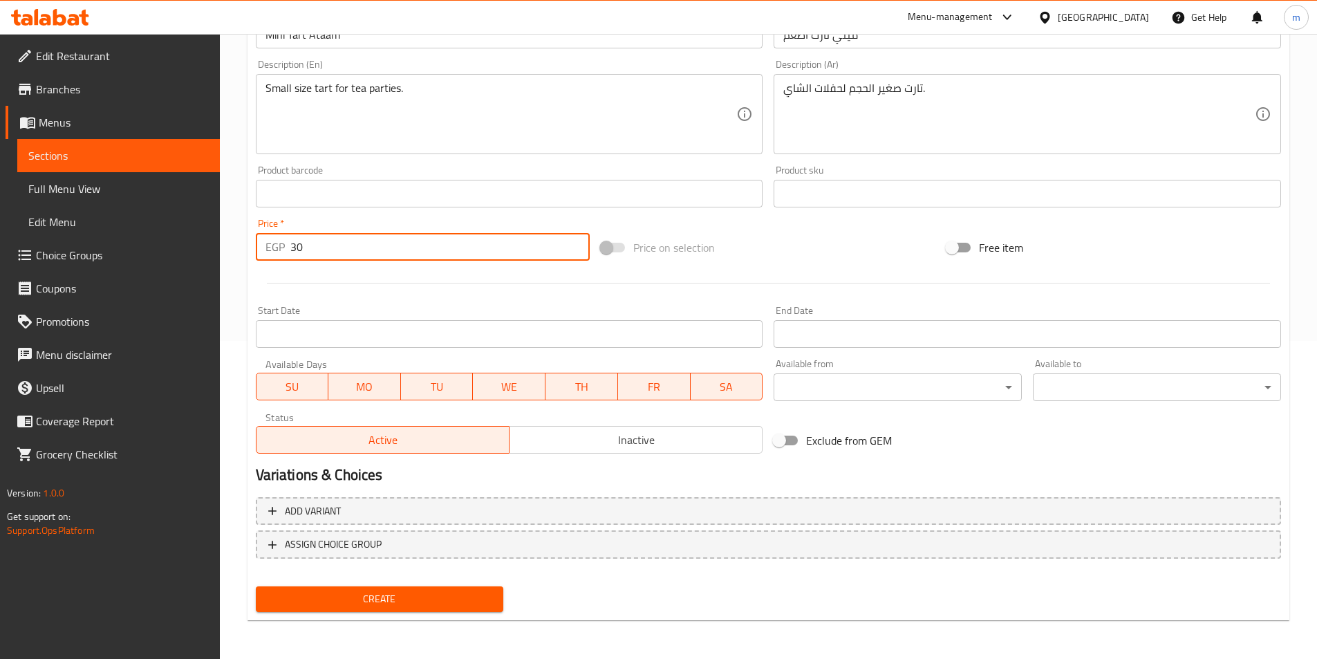
type input "30"
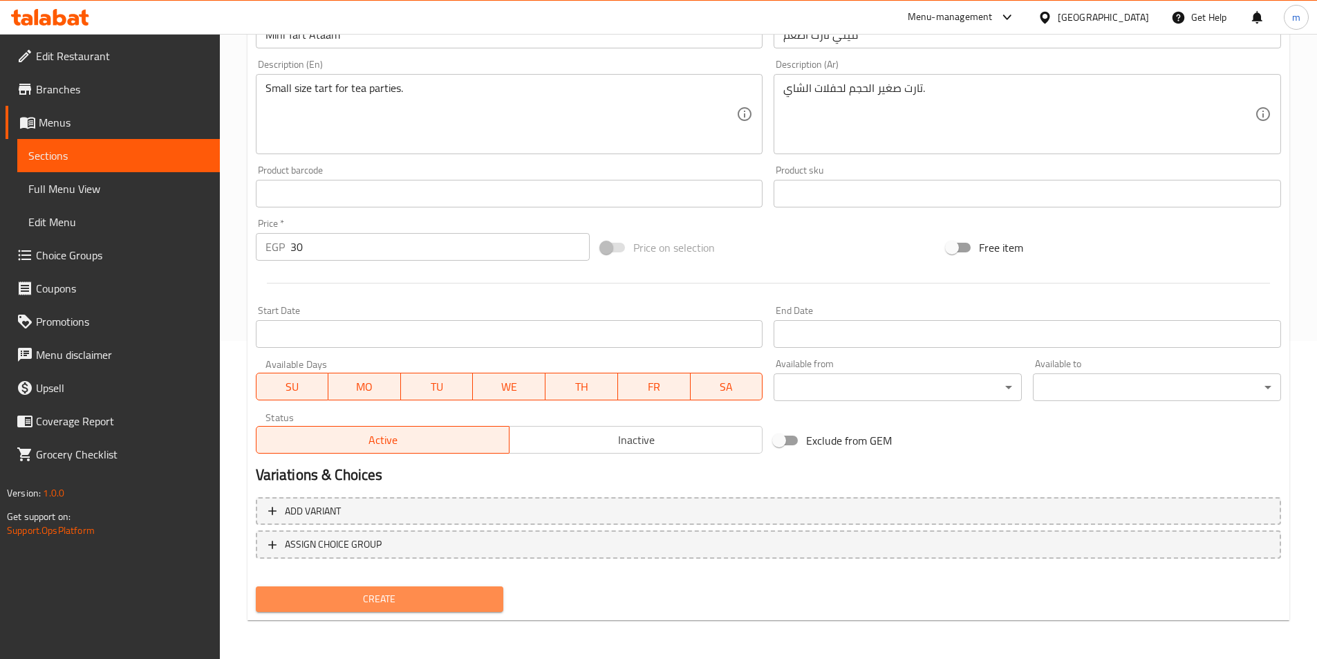
click at [359, 601] on span "Create" at bounding box center [380, 598] width 226 height 17
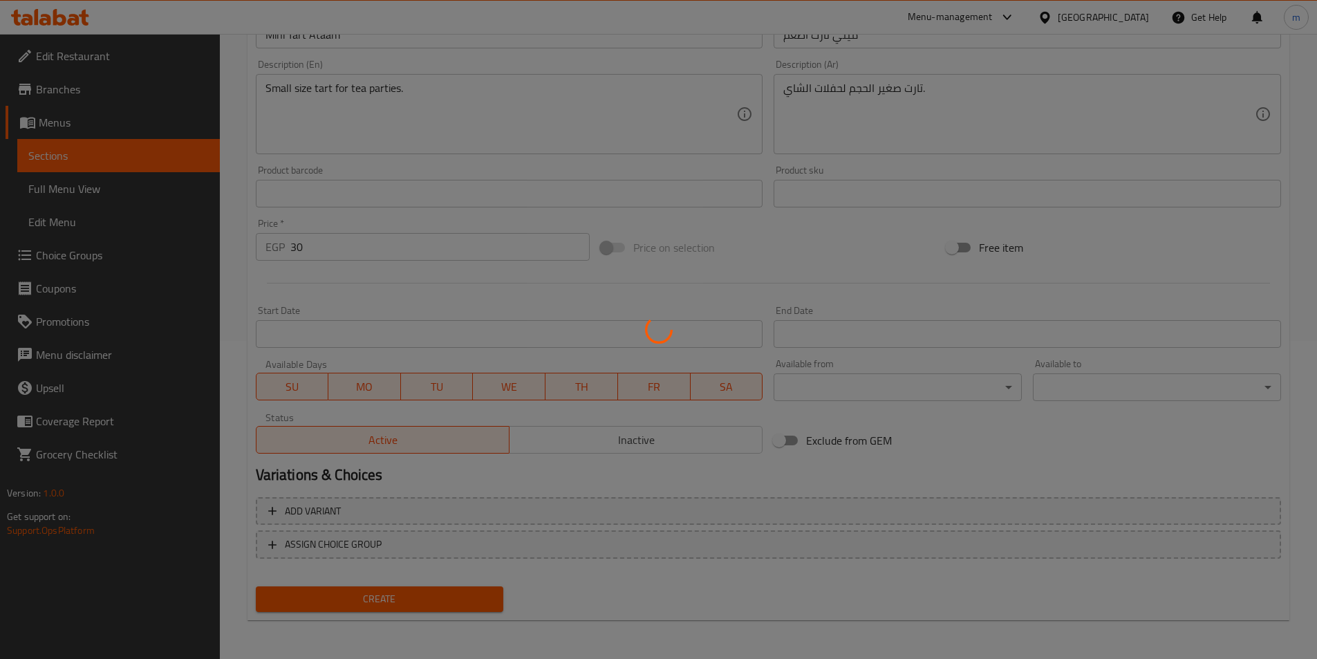
type input "0"
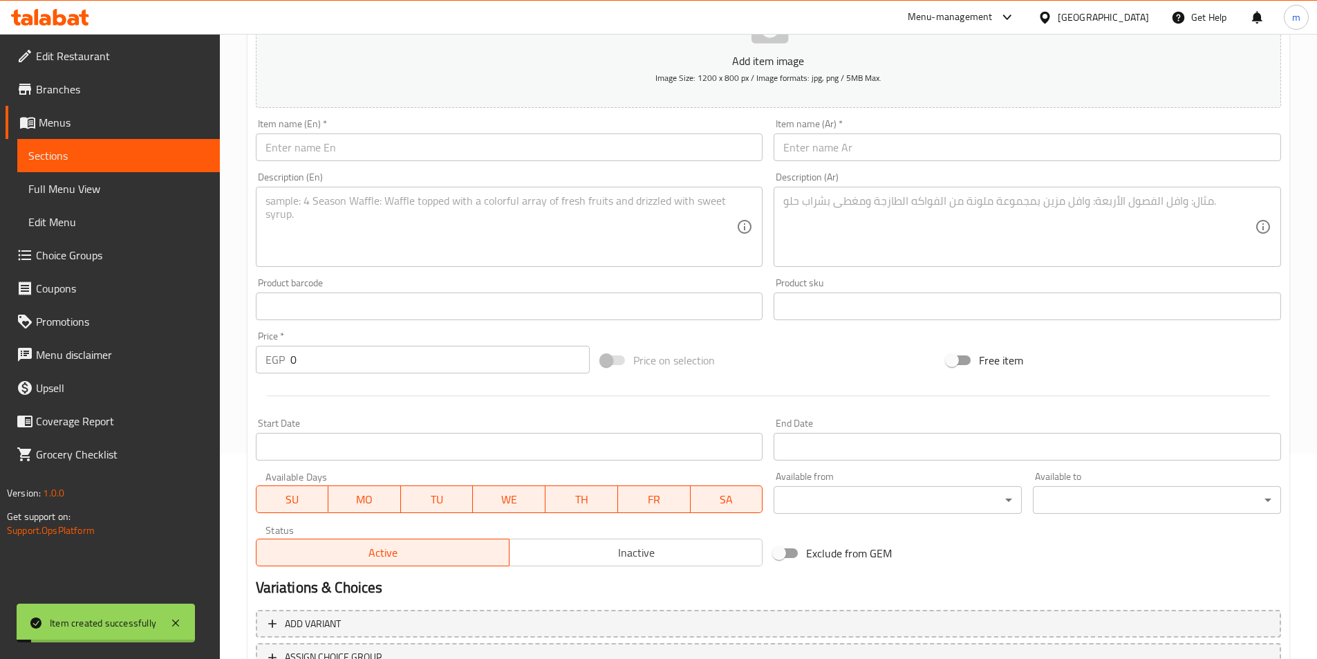
scroll to position [41, 0]
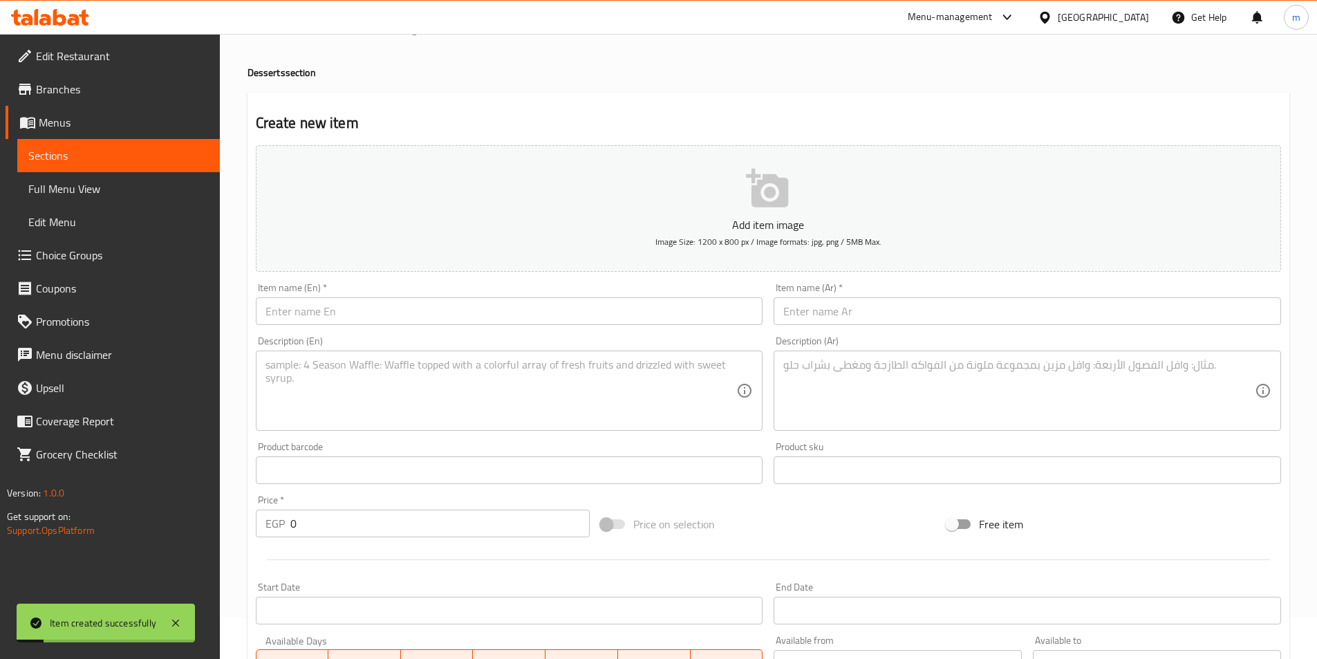
click at [83, 169] on link "Sections" at bounding box center [118, 155] width 203 height 33
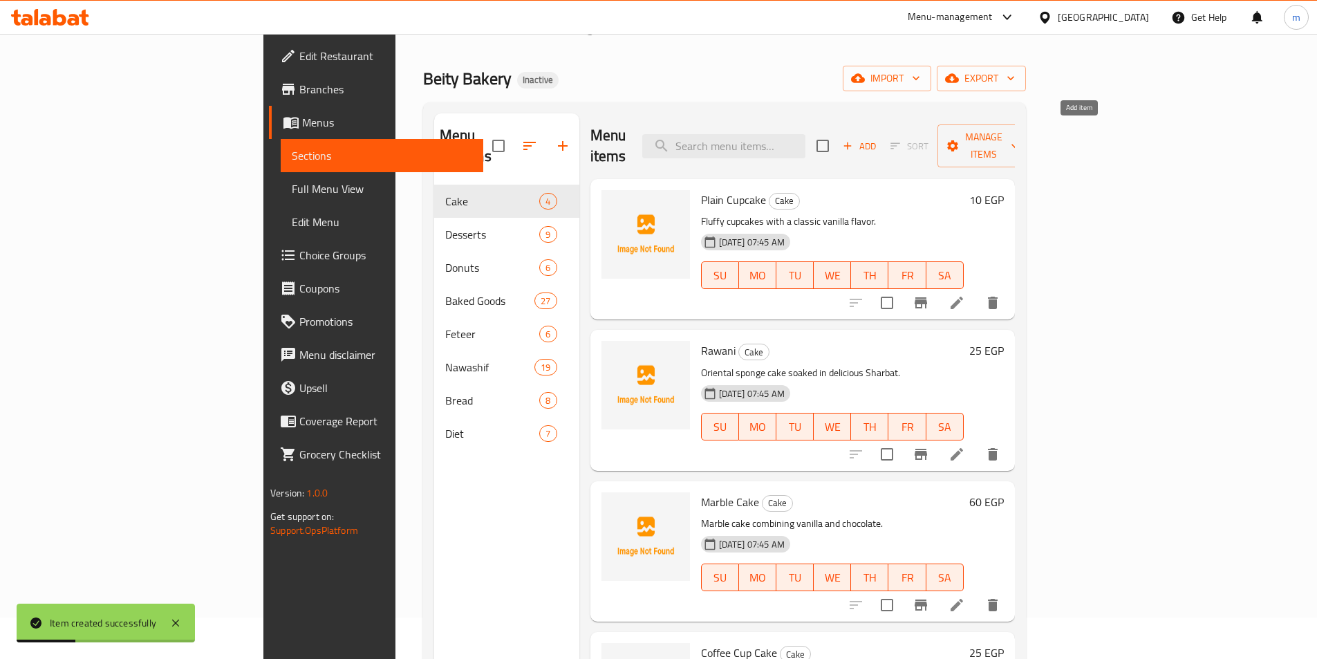
click at [878, 139] on span "Add" at bounding box center [859, 146] width 37 height 16
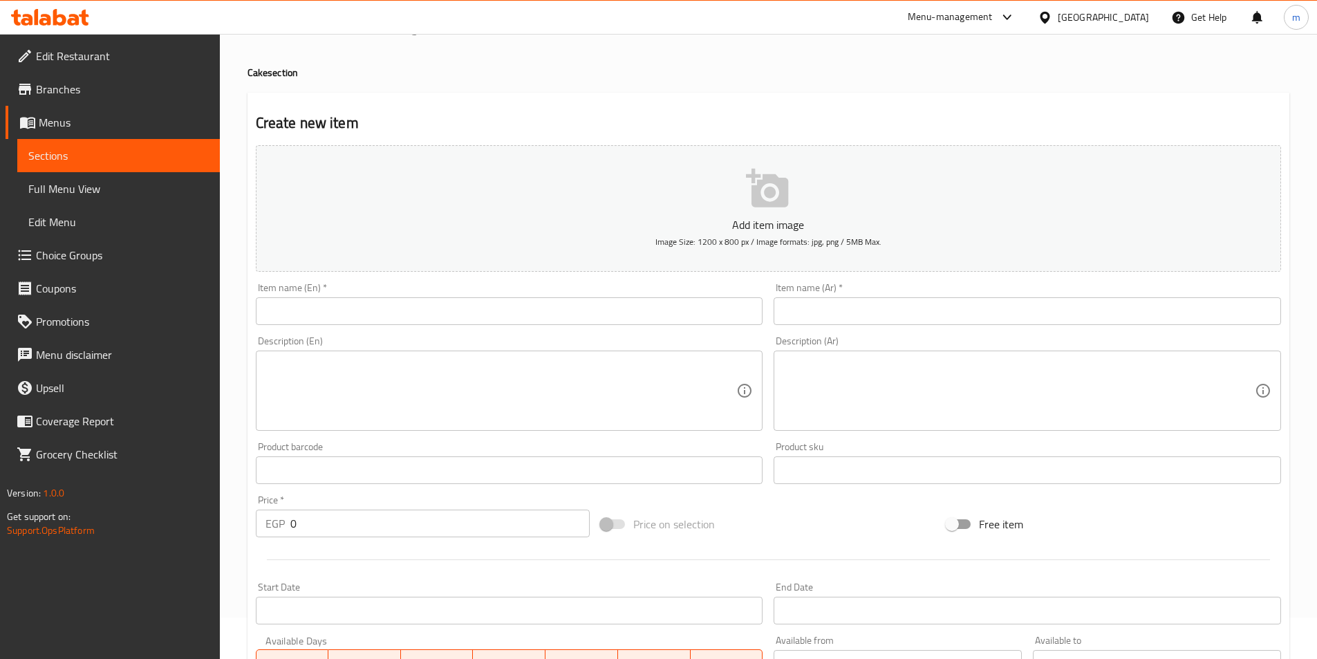
click at [290, 309] on input "text" at bounding box center [509, 311] width 507 height 28
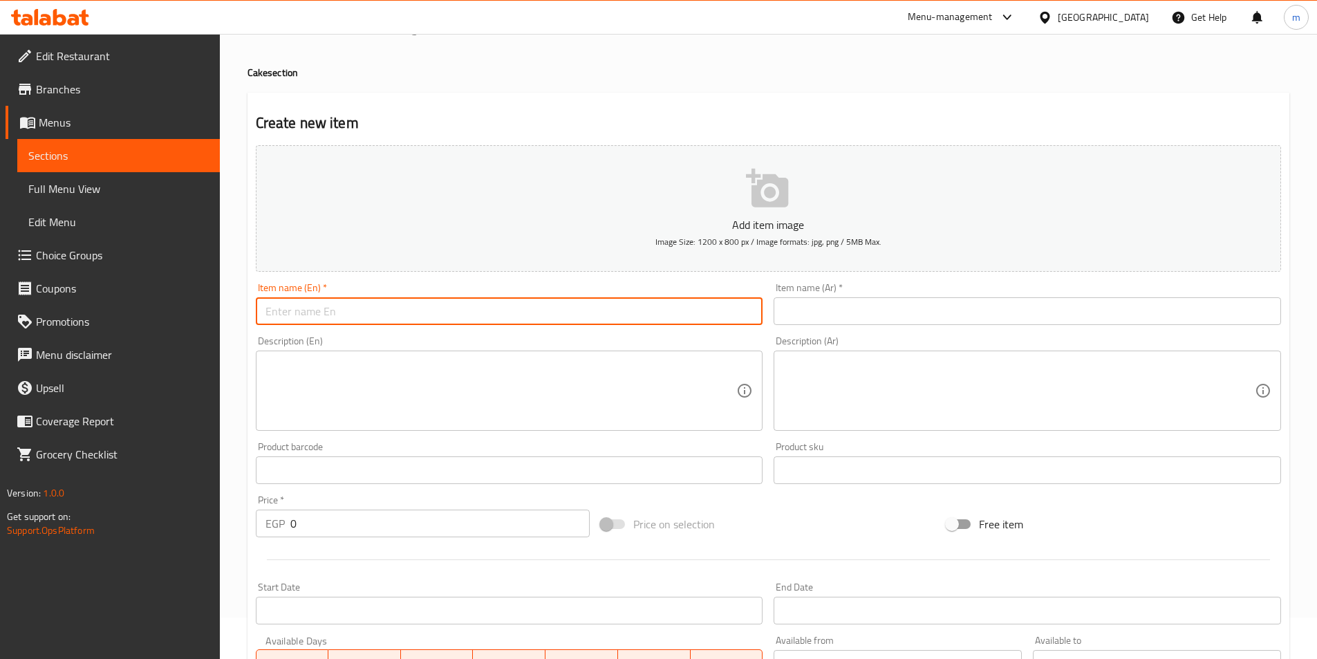
paste input "Tart Ataam"
type input "Tart Ataam"
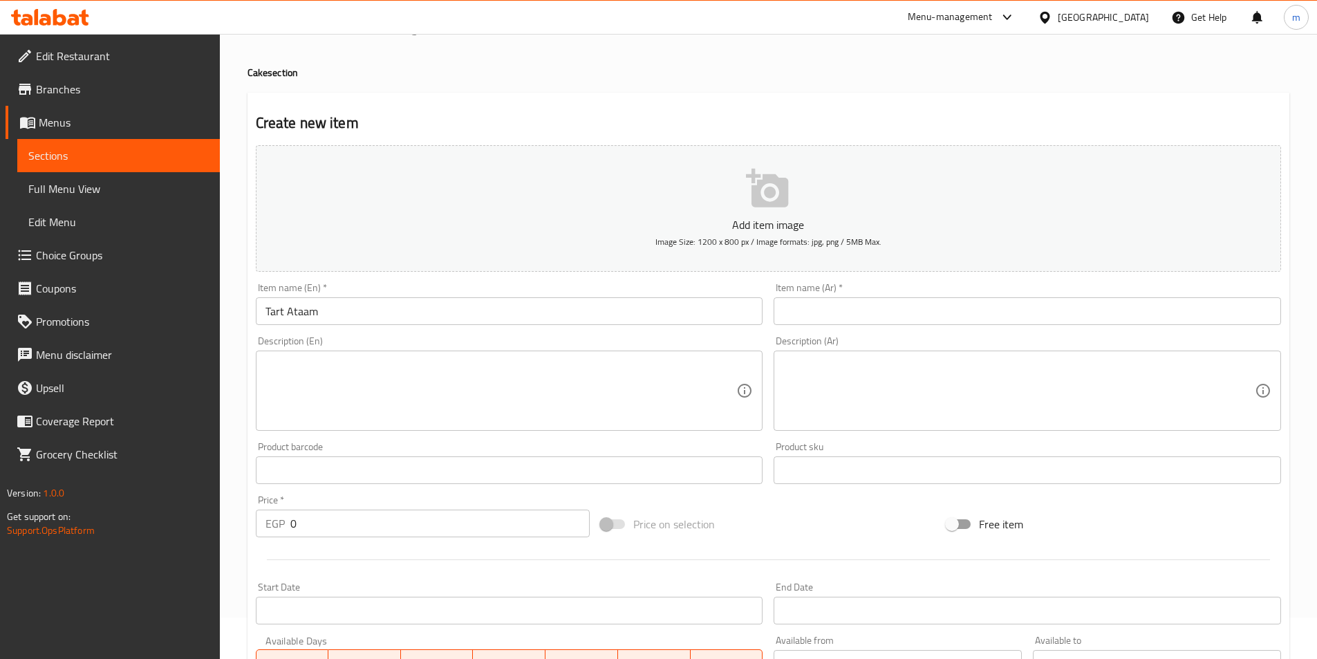
click at [995, 318] on input "text" at bounding box center [1027, 311] width 507 height 28
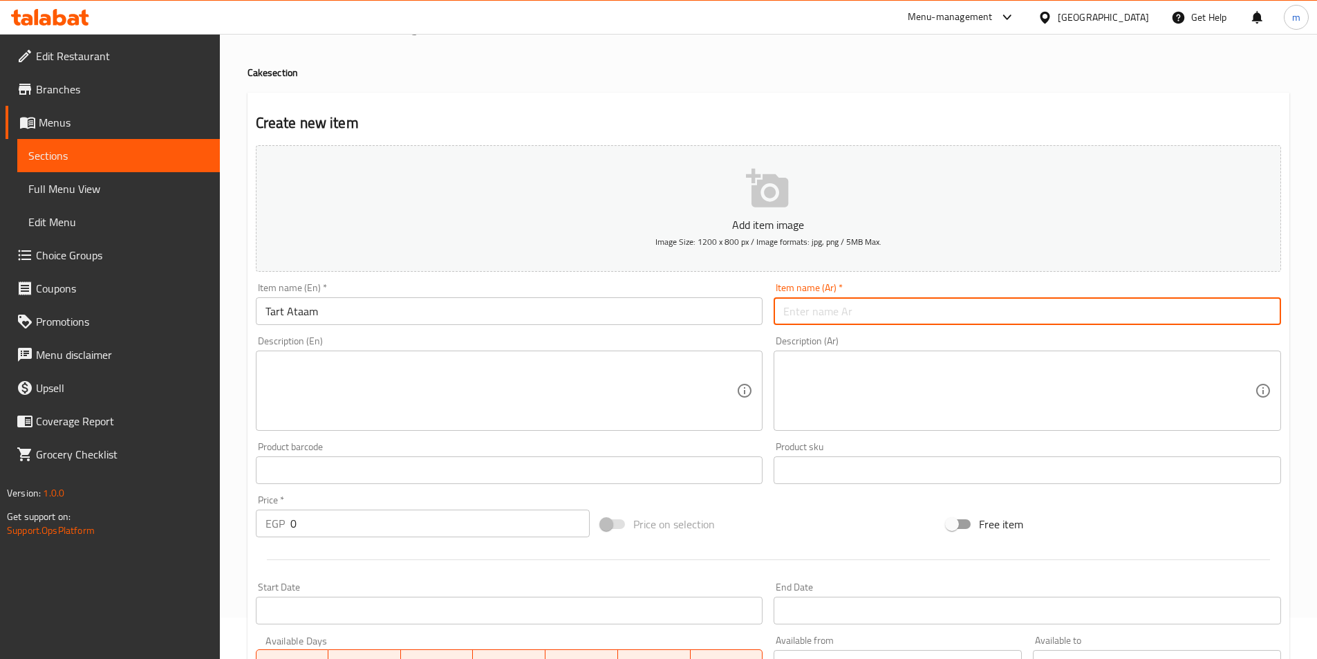
paste input "تارت اطعم"
type input "تارت اطعم"
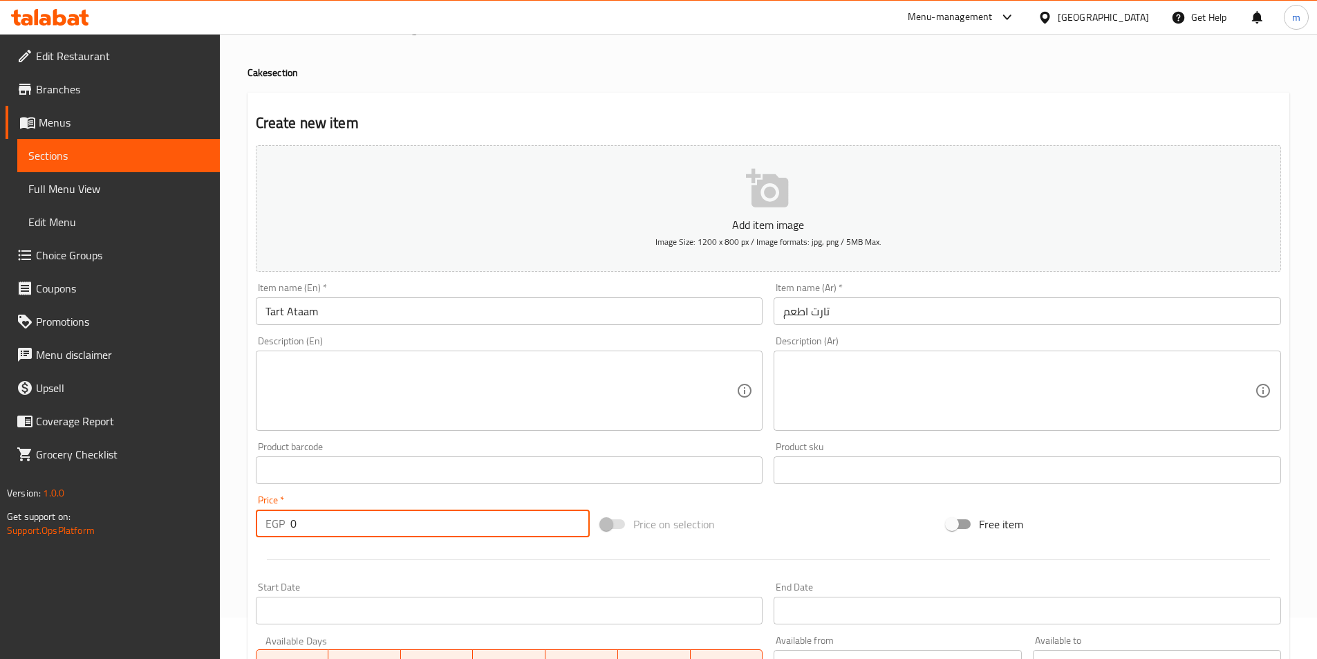
drag, startPoint x: 317, startPoint y: 523, endPoint x: 275, endPoint y: 527, distance: 42.4
click at [278, 525] on div "EGP 0 Price *" at bounding box center [423, 523] width 335 height 28
click at [318, 514] on input "0" at bounding box center [440, 523] width 300 height 28
drag, startPoint x: 311, startPoint y: 527, endPoint x: 287, endPoint y: 532, distance: 24.7
click at [287, 532] on div "EGP 0 Price *" at bounding box center [423, 523] width 335 height 28
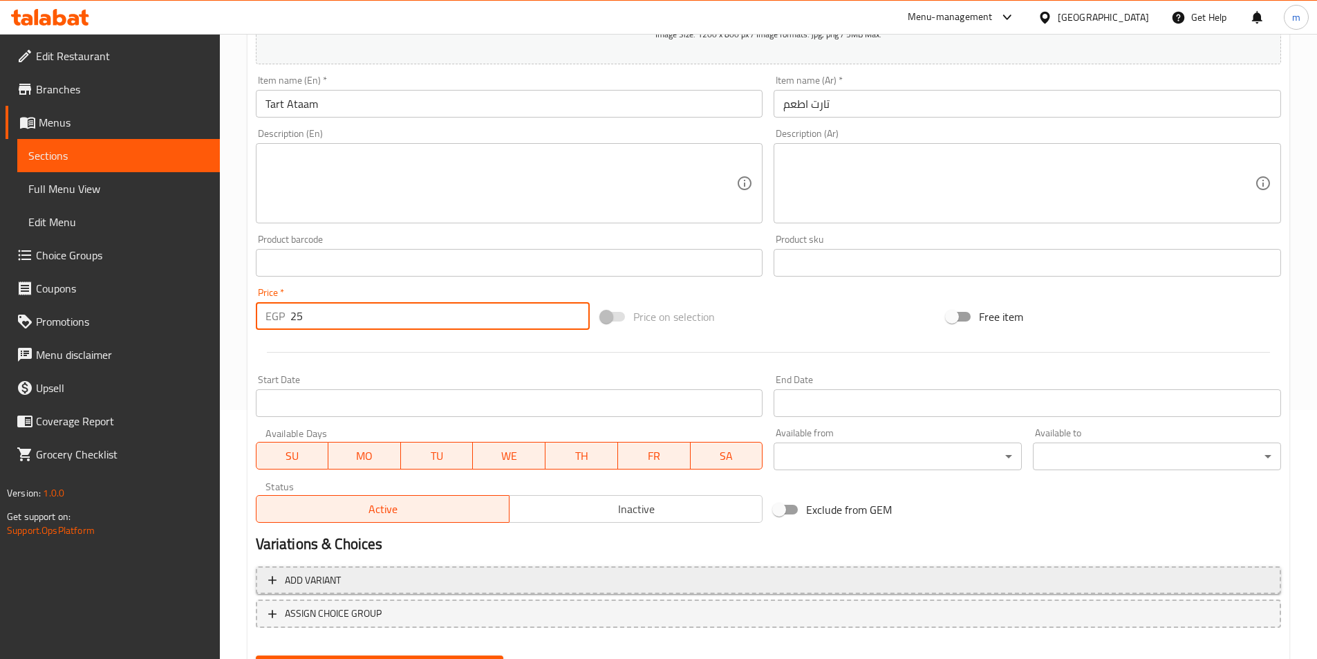
scroll to position [318, 0]
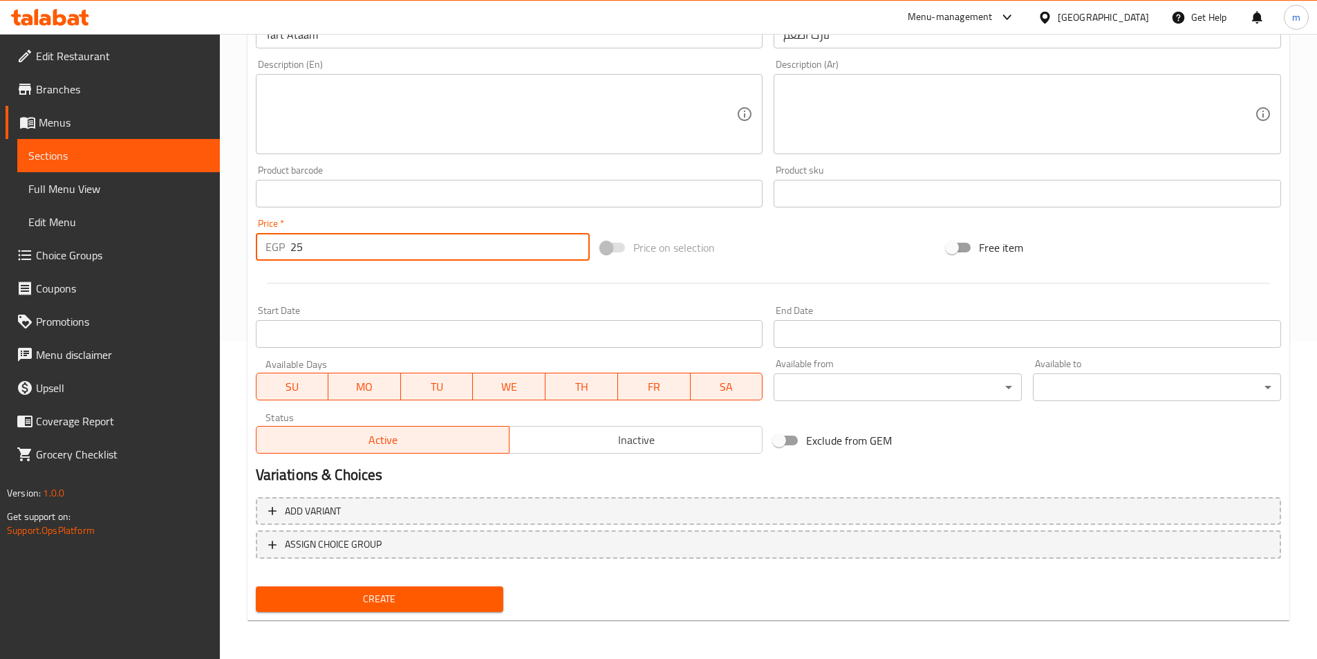
type input "25"
click at [449, 602] on span "Create" at bounding box center [380, 598] width 226 height 17
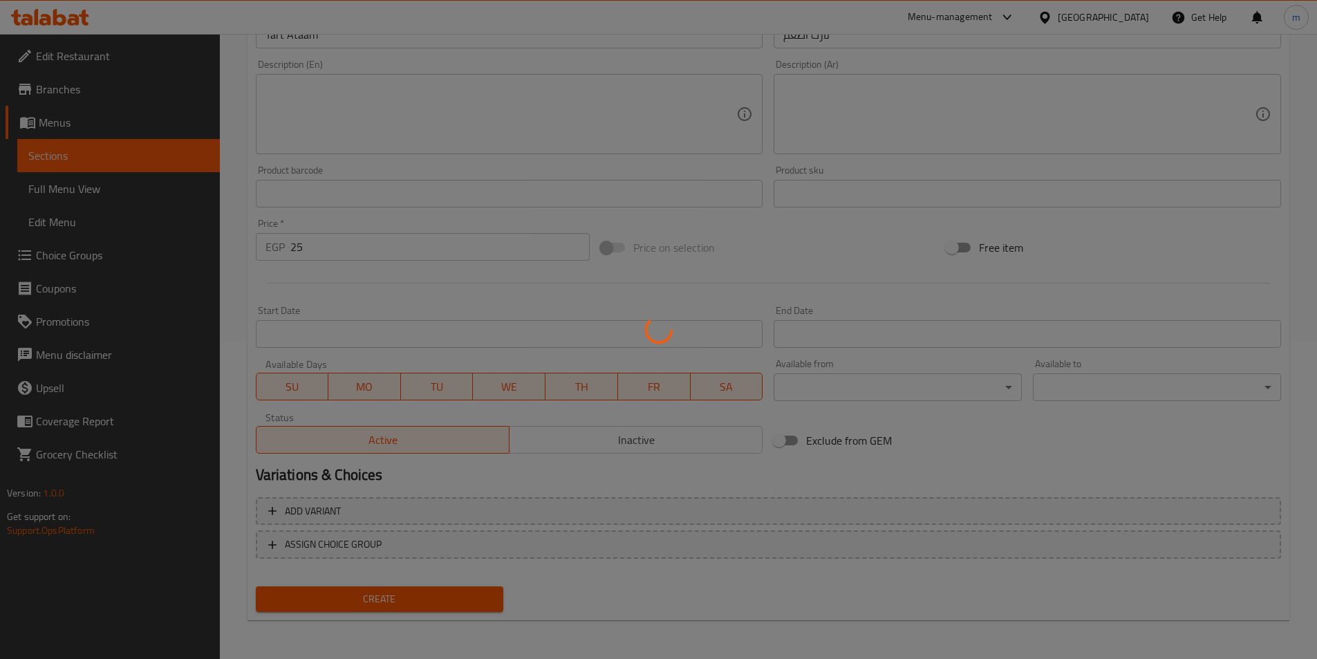
type input "0"
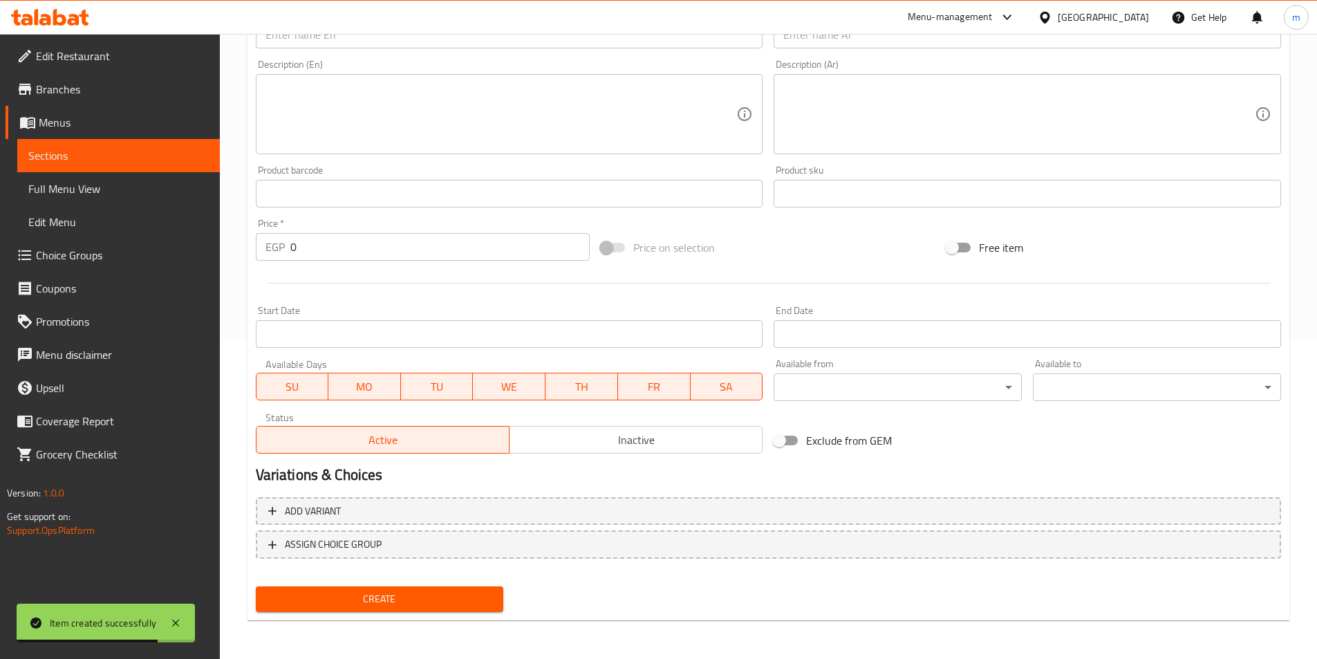
click at [122, 155] on span "Sections" at bounding box center [118, 155] width 180 height 17
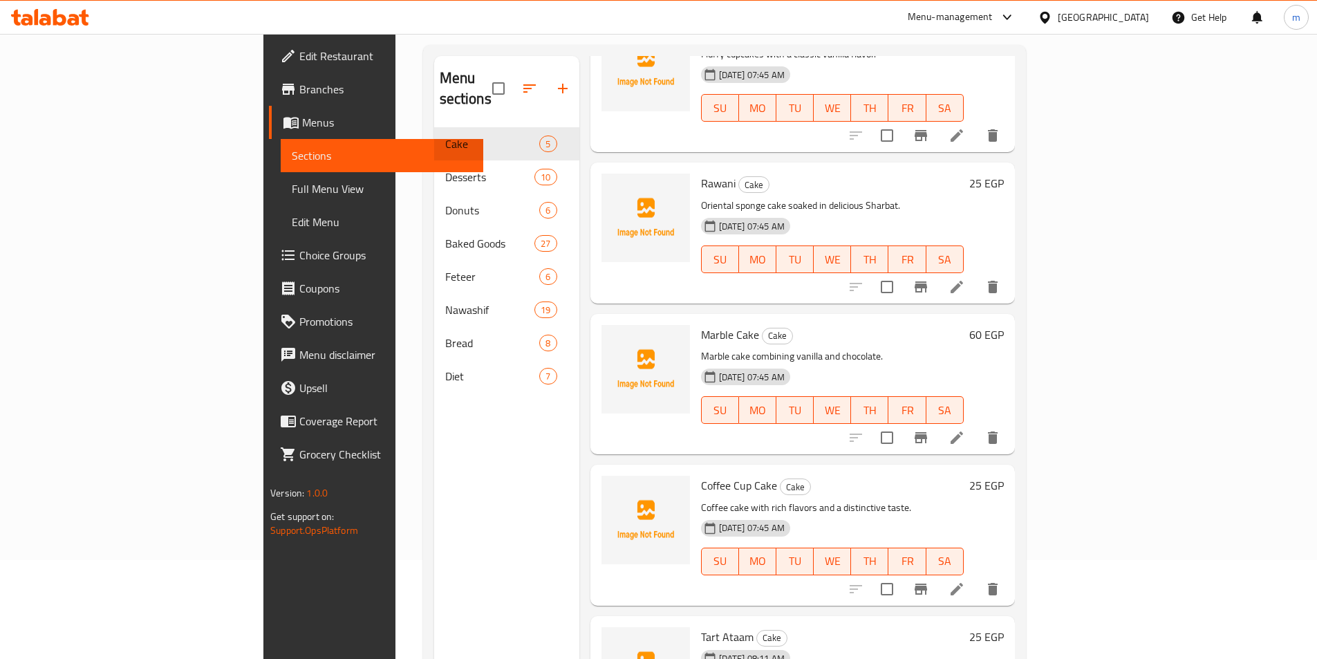
scroll to position [194, 0]
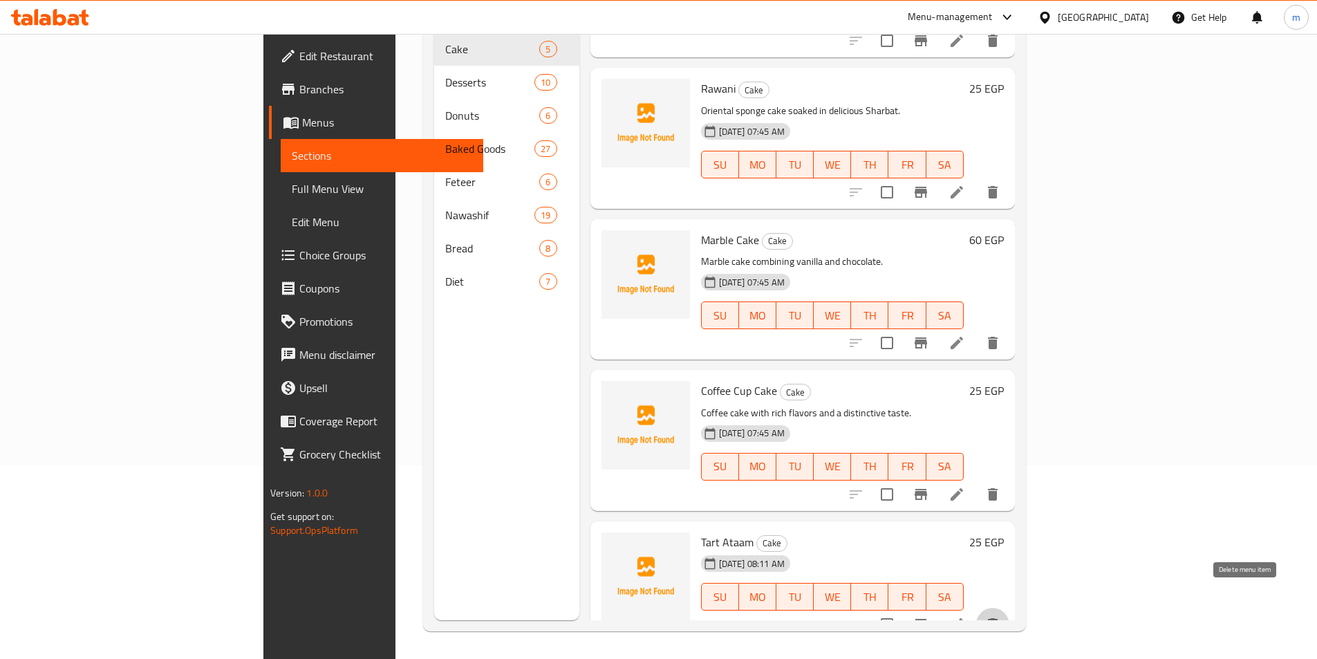
click at [998, 618] on icon "delete" at bounding box center [993, 624] width 10 height 12
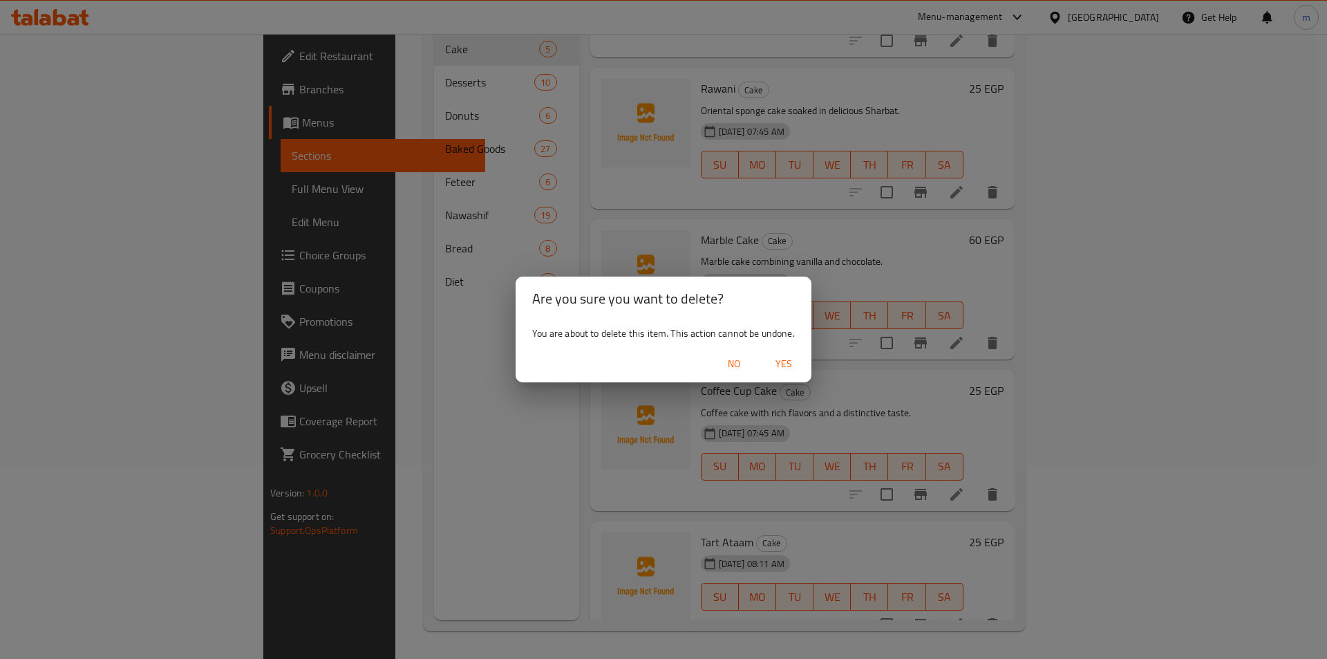
click at [779, 365] on span "Yes" at bounding box center [783, 363] width 33 height 17
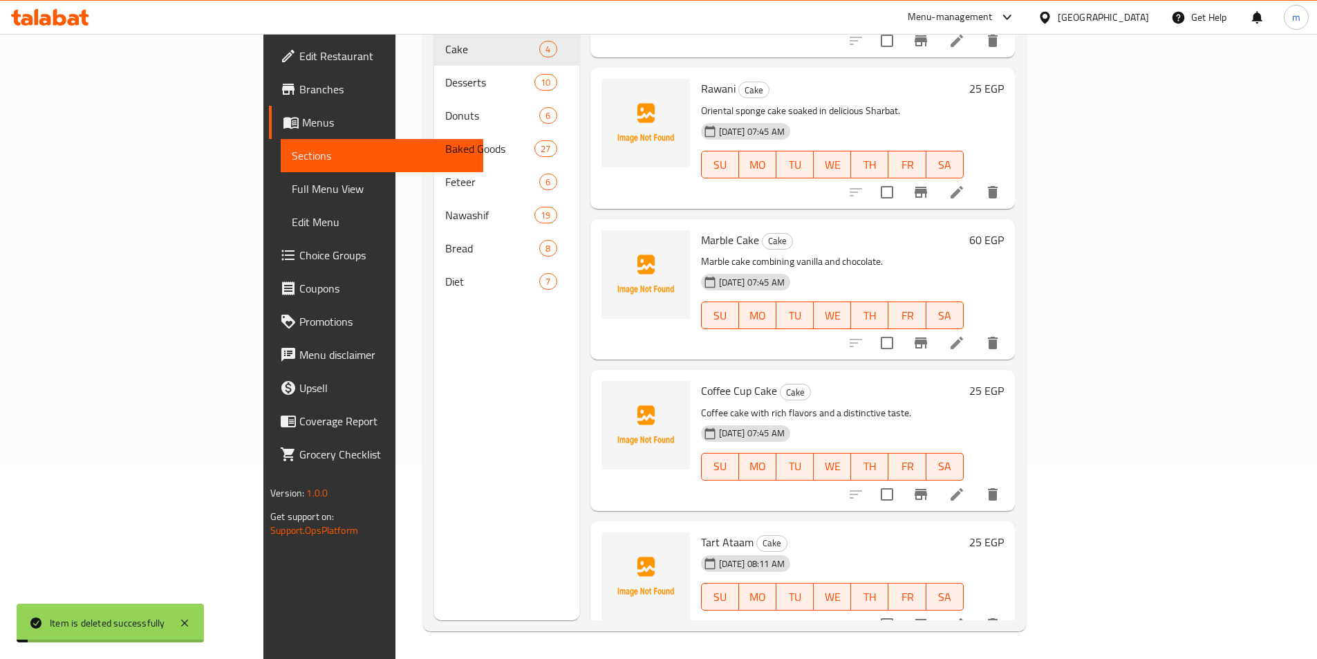
scroll to position [0, 0]
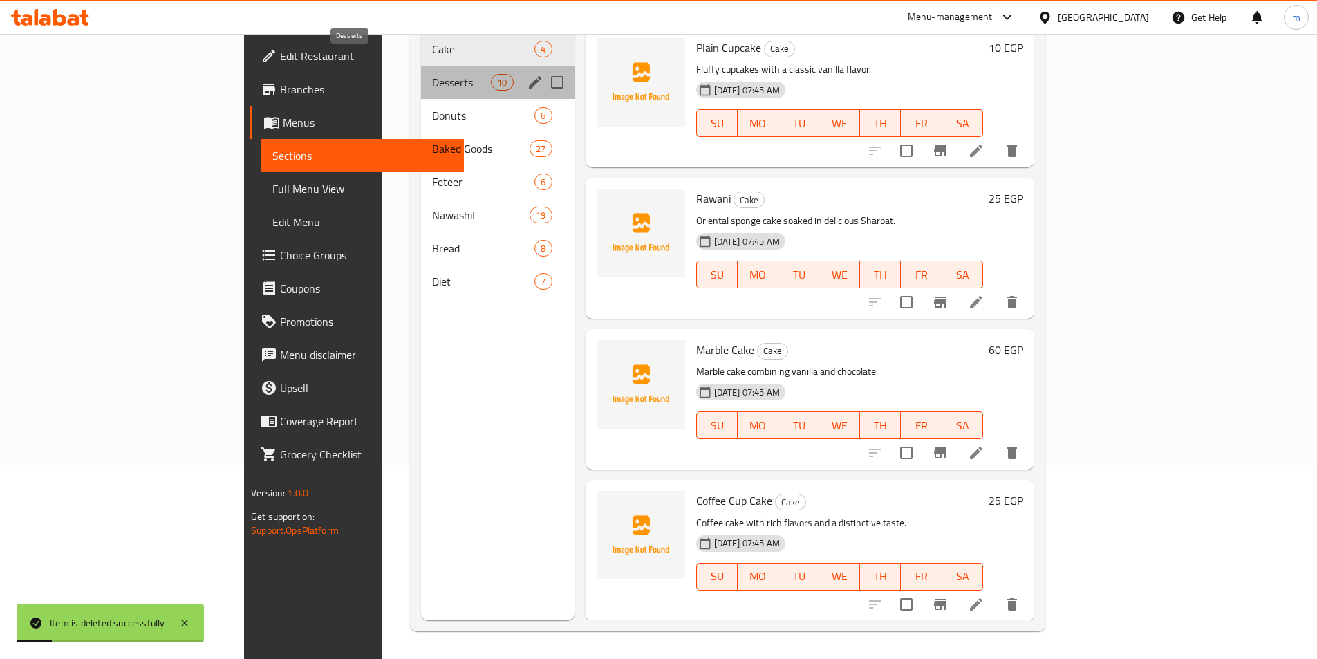
click at [432, 74] on span "Desserts" at bounding box center [461, 82] width 59 height 17
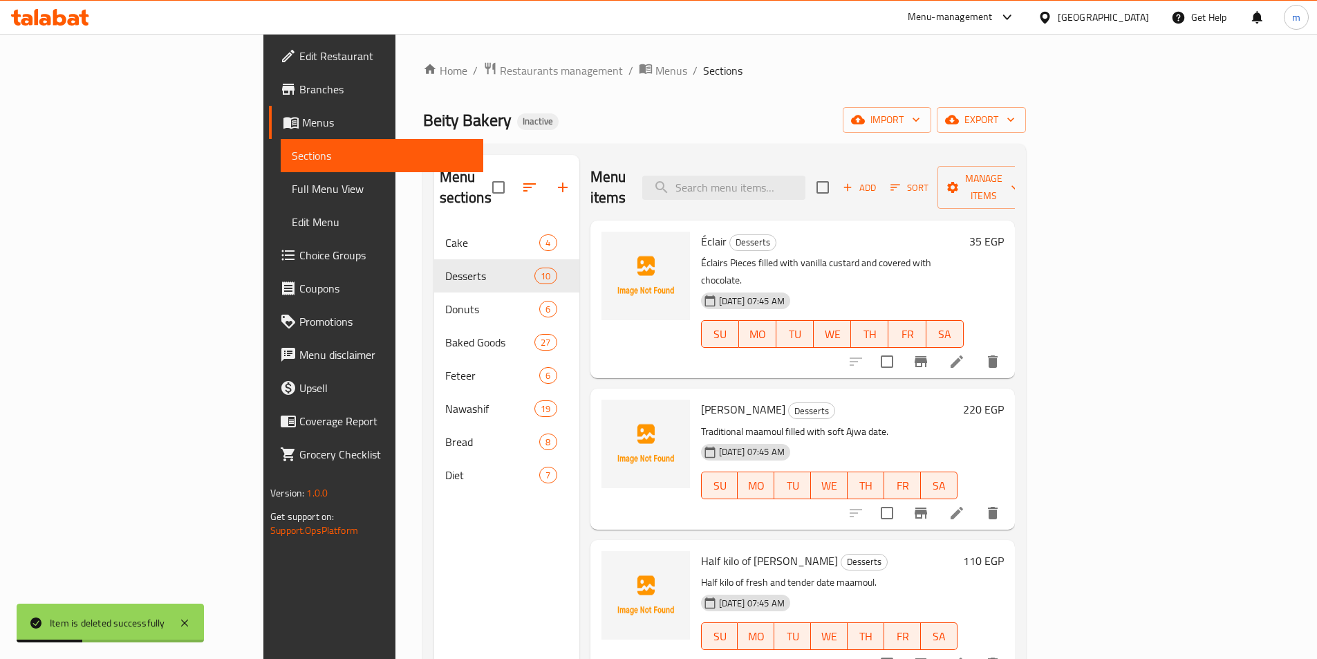
click at [878, 180] on span "Add" at bounding box center [859, 188] width 37 height 16
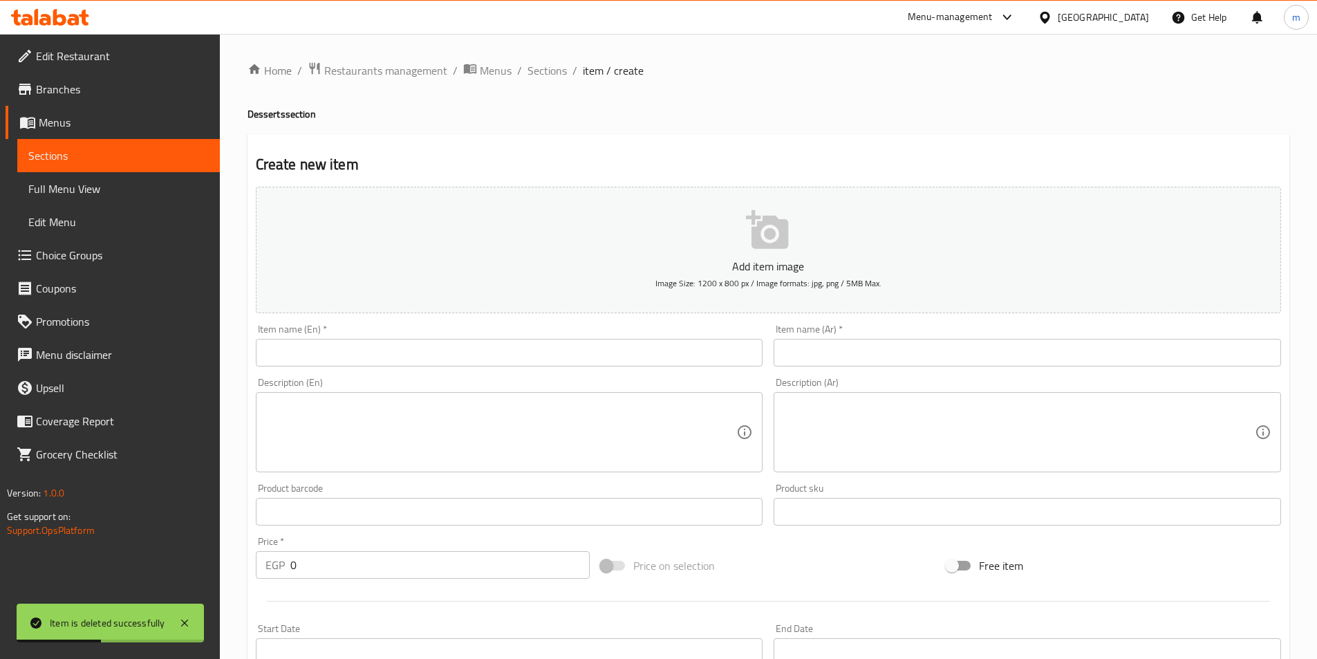
click at [375, 362] on input "text" at bounding box center [509, 353] width 507 height 28
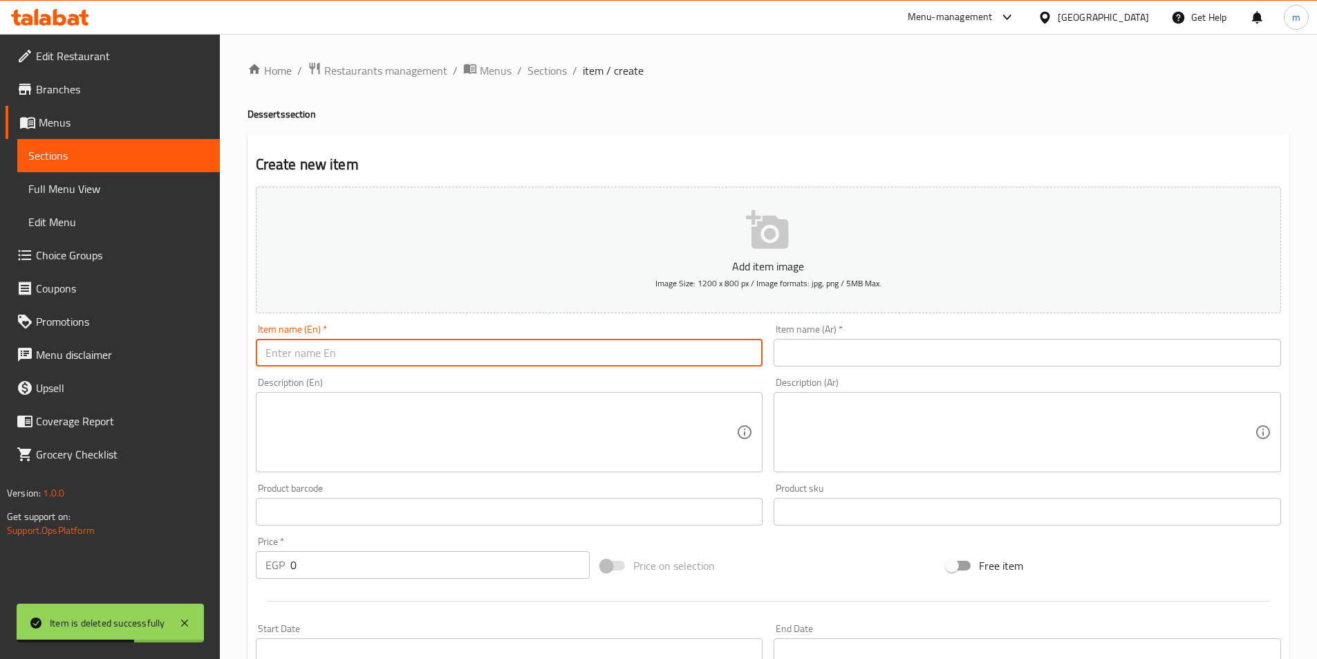
paste input "Tart Ataam"
type input "Tart Ataam"
click at [889, 356] on input "text" at bounding box center [1027, 353] width 507 height 28
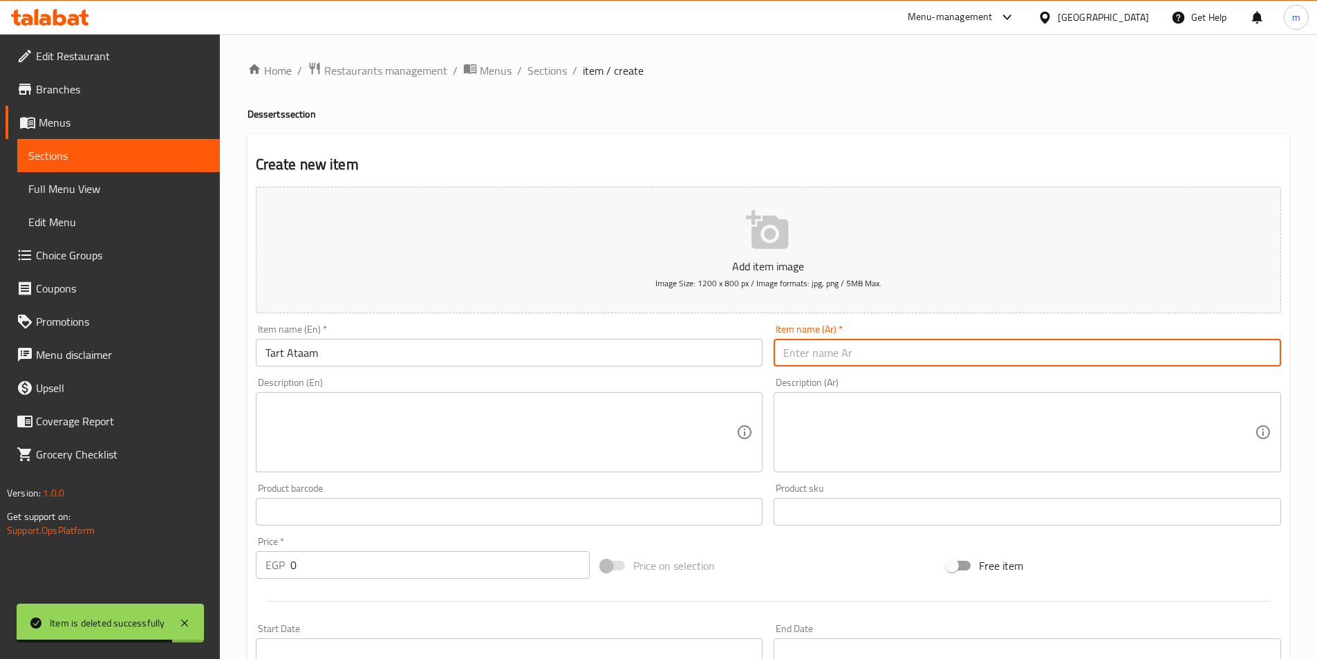
paste input "تارت اطعم"
type input "تارت اطعم"
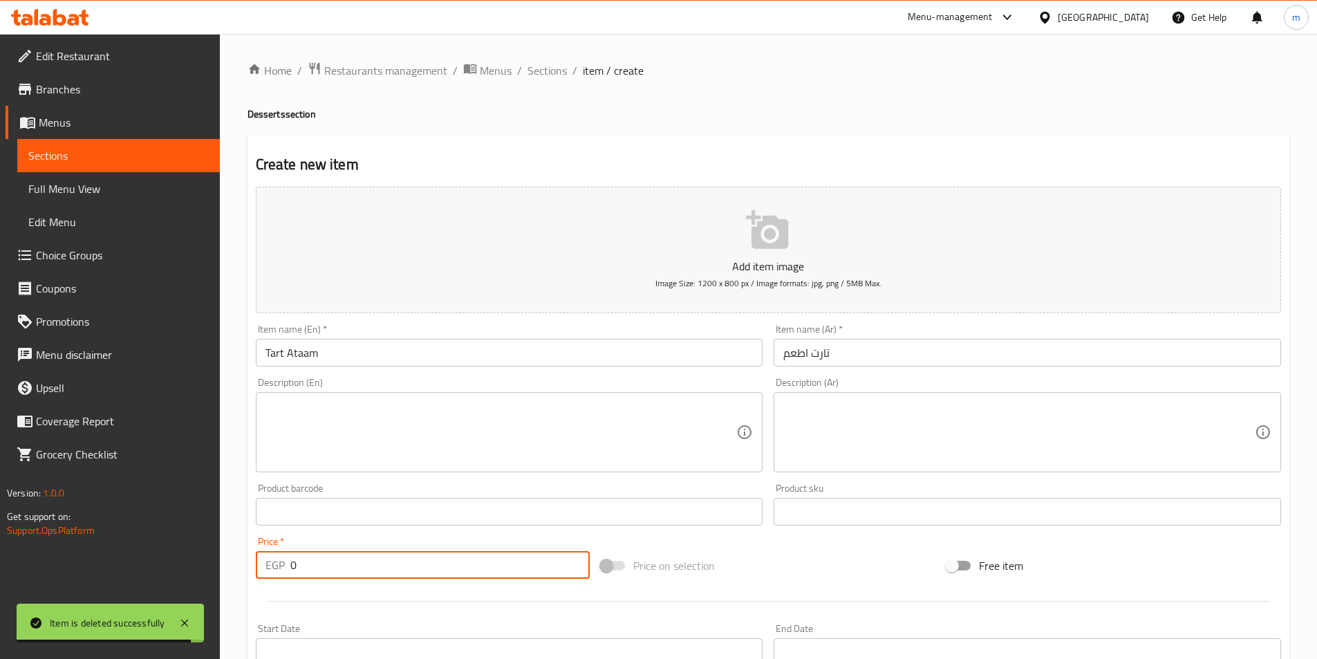
drag, startPoint x: 312, startPoint y: 576, endPoint x: 271, endPoint y: 579, distance: 40.9
click at [278, 579] on div "EGP 0 Price *" at bounding box center [423, 565] width 335 height 28
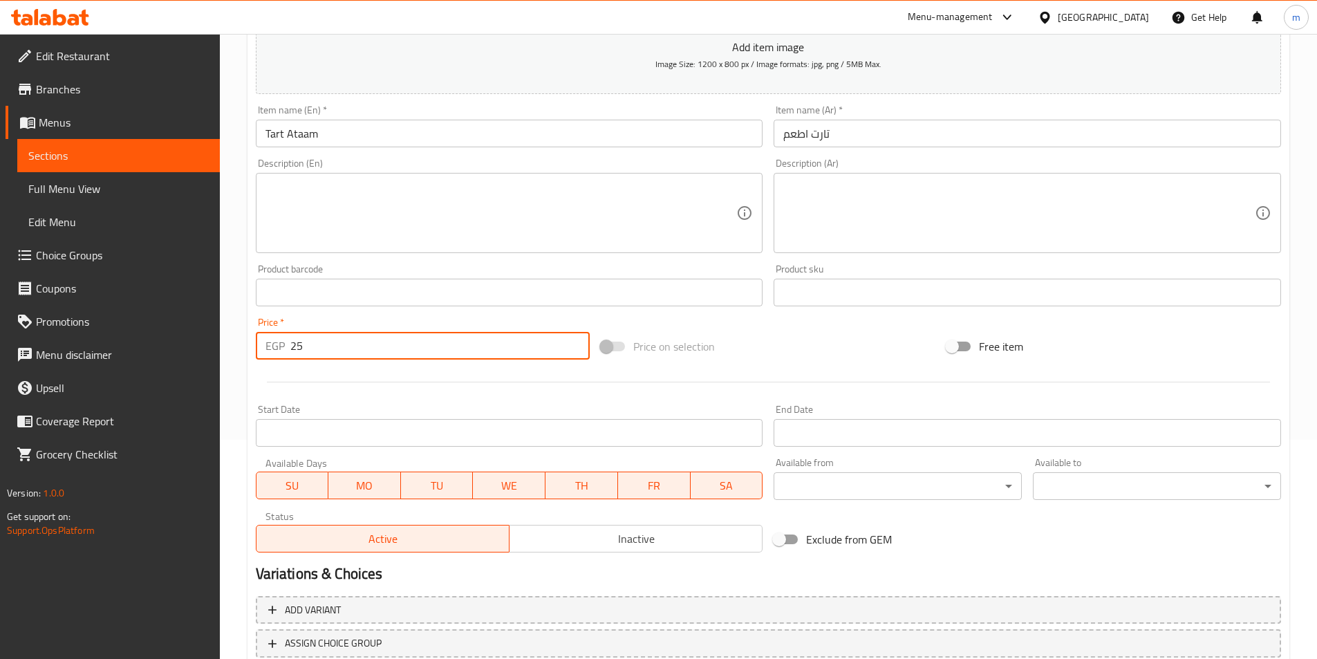
scroll to position [318, 0]
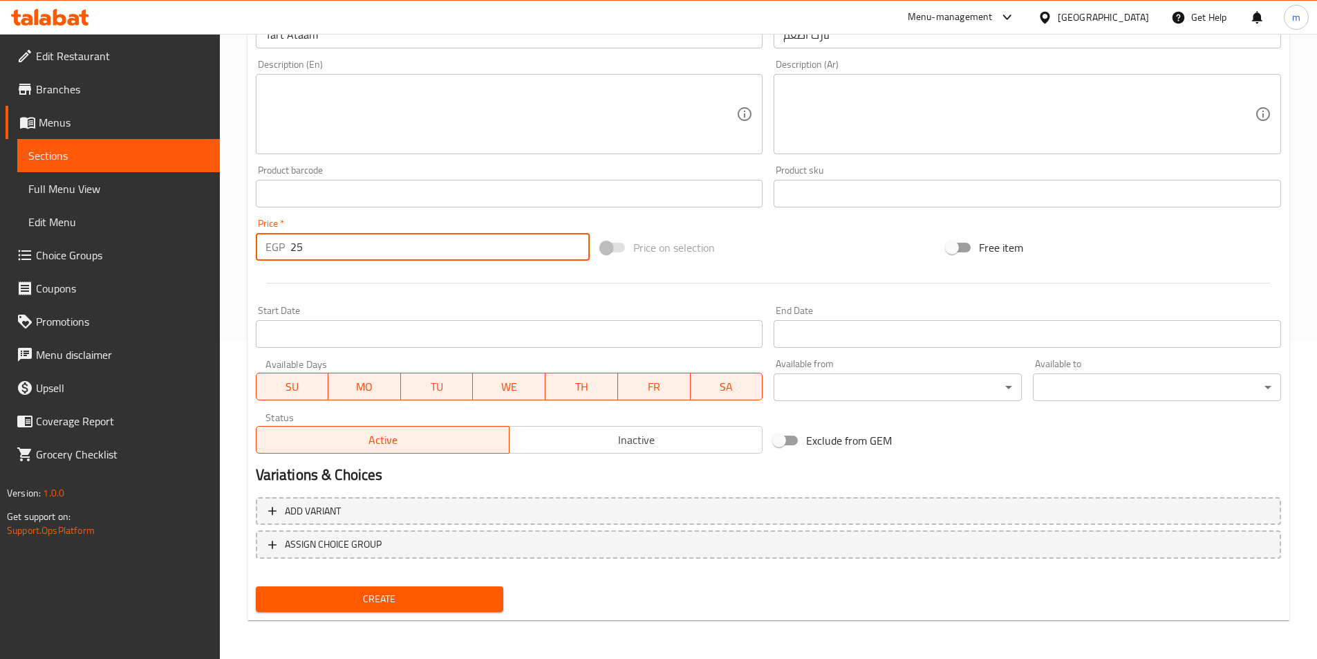
type input "25"
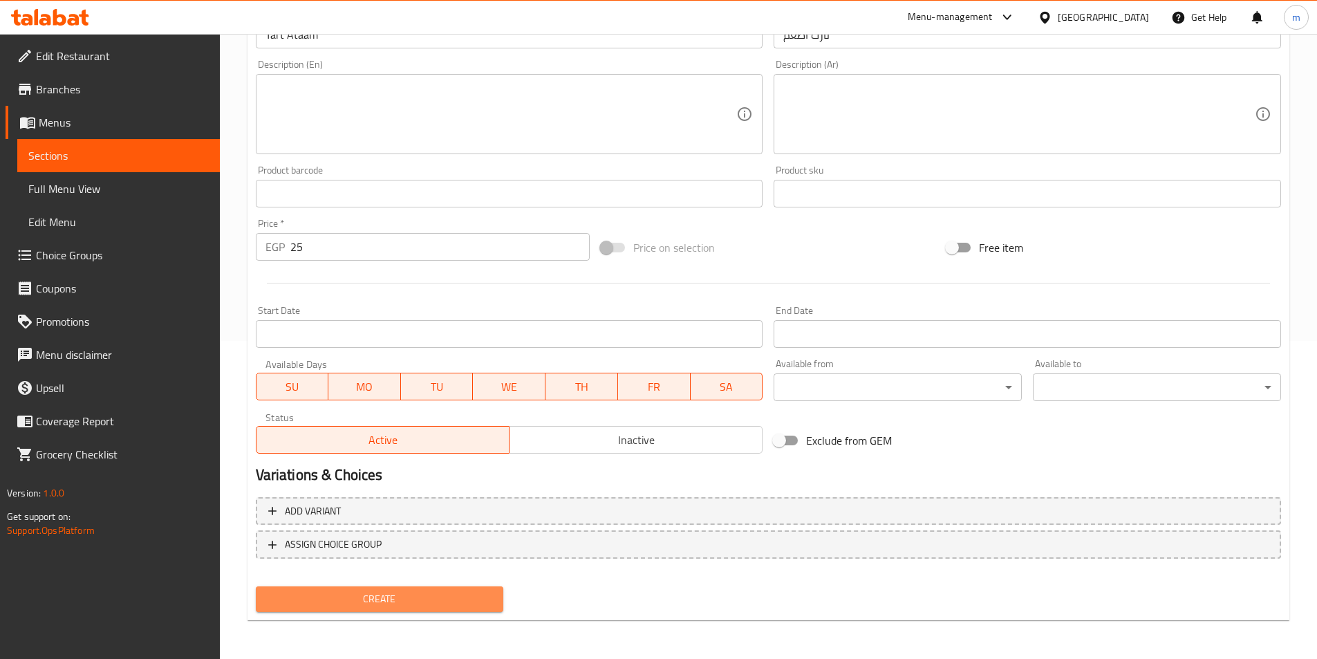
click at [387, 595] on span "Create" at bounding box center [380, 598] width 226 height 17
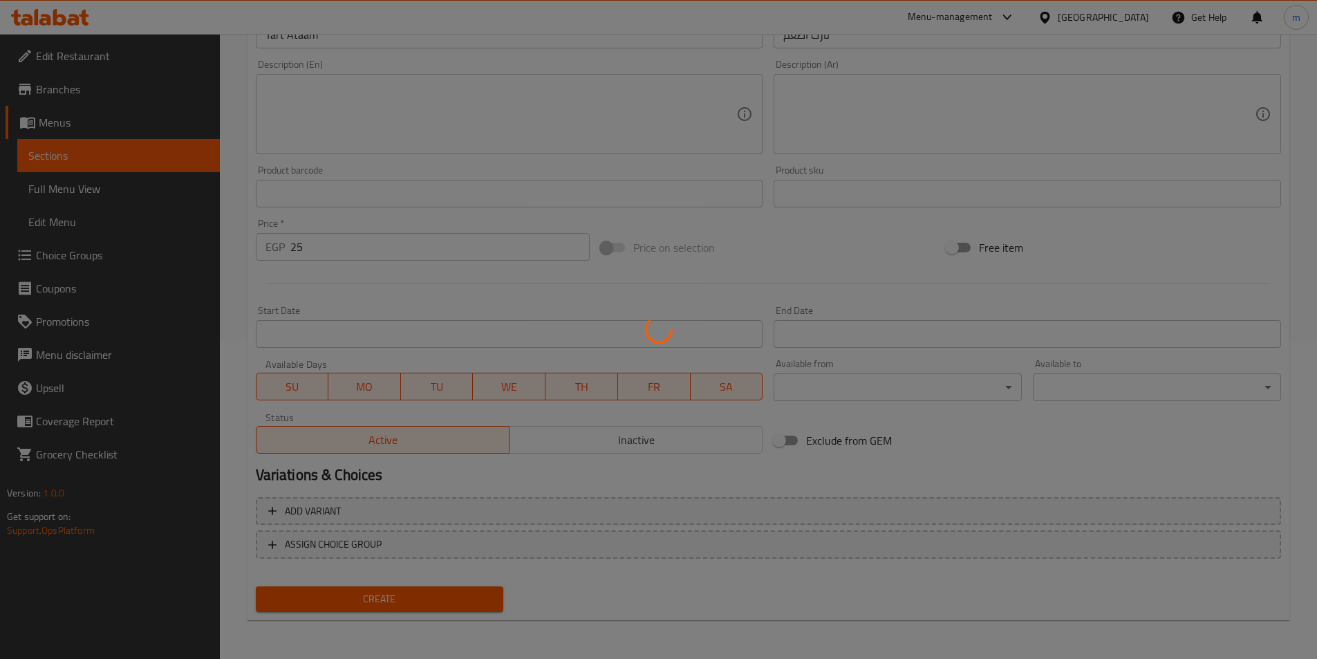
type input "0"
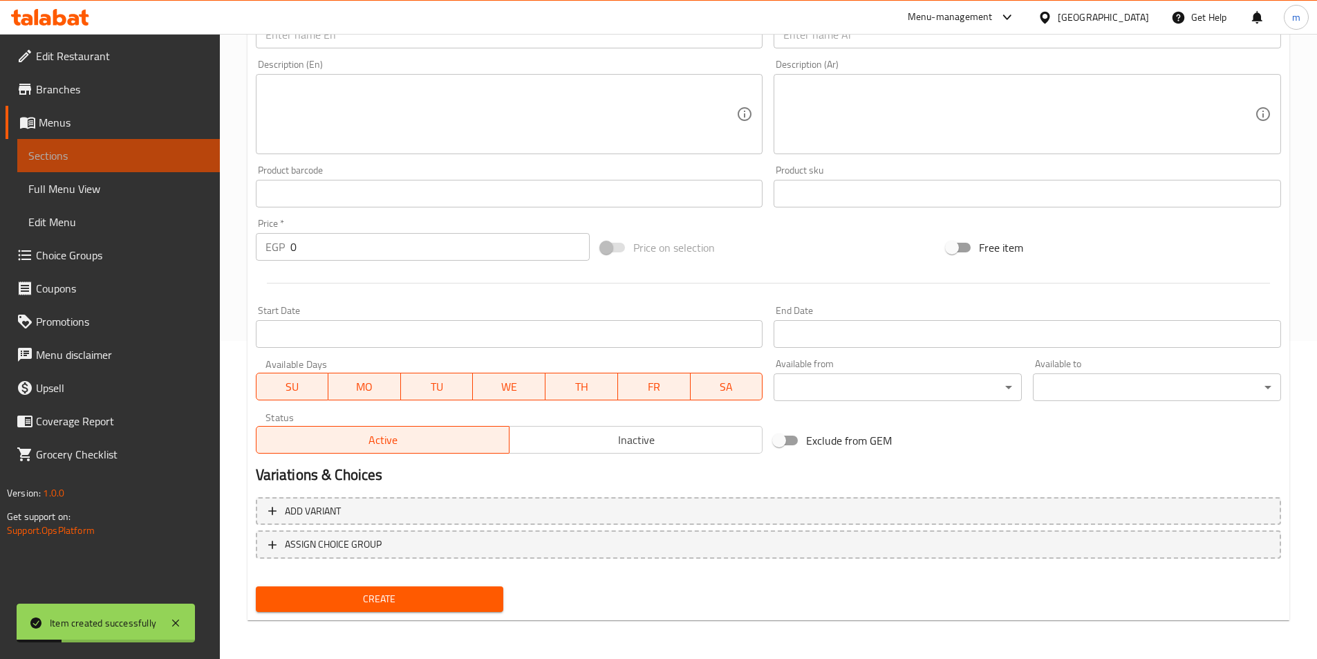
click at [90, 155] on span "Sections" at bounding box center [118, 155] width 180 height 17
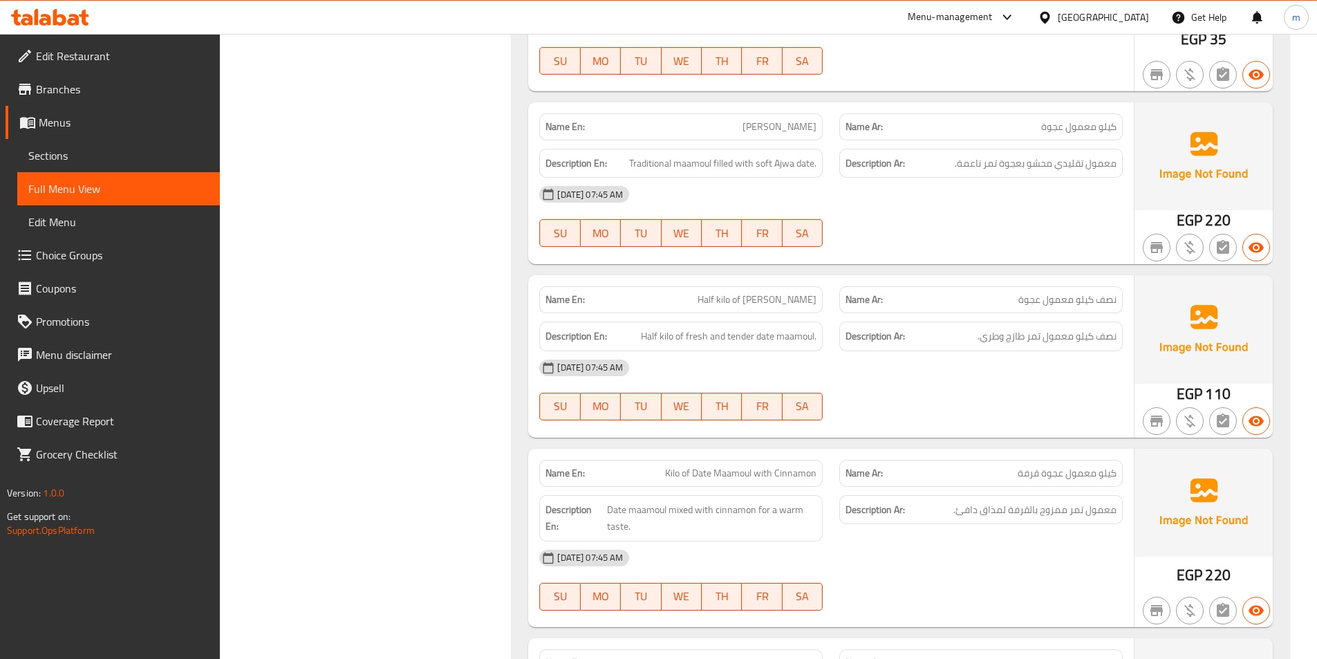
scroll to position [1244, 0]
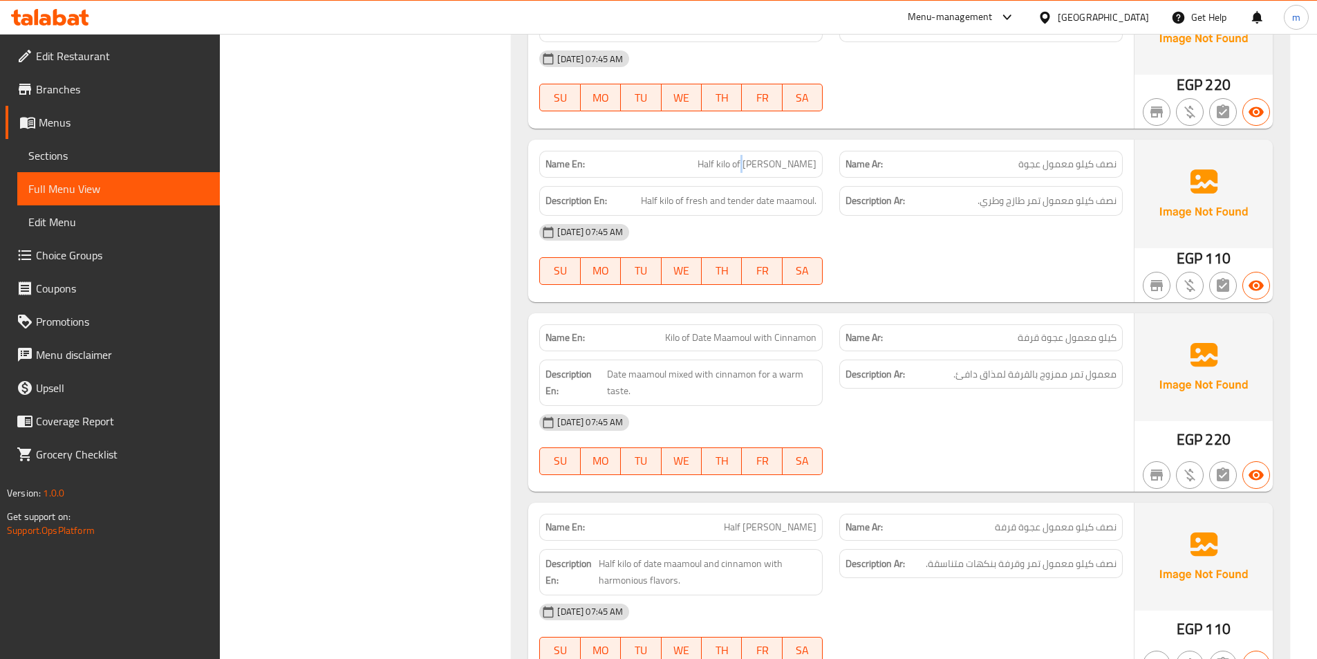
click at [756, 157] on span "Half kilo of [PERSON_NAME]" at bounding box center [757, 164] width 119 height 15
click at [760, 157] on span "Half kilo of [PERSON_NAME]" at bounding box center [757, 164] width 119 height 15
click at [754, 157] on span "Half kilo of [PERSON_NAME]" at bounding box center [757, 164] width 119 height 15
click at [780, 158] on div "Name En: Half kilo of Ajwa maamoul" at bounding box center [680, 164] width 283 height 27
drag, startPoint x: 780, startPoint y: 148, endPoint x: 756, endPoint y: 150, distance: 24.3
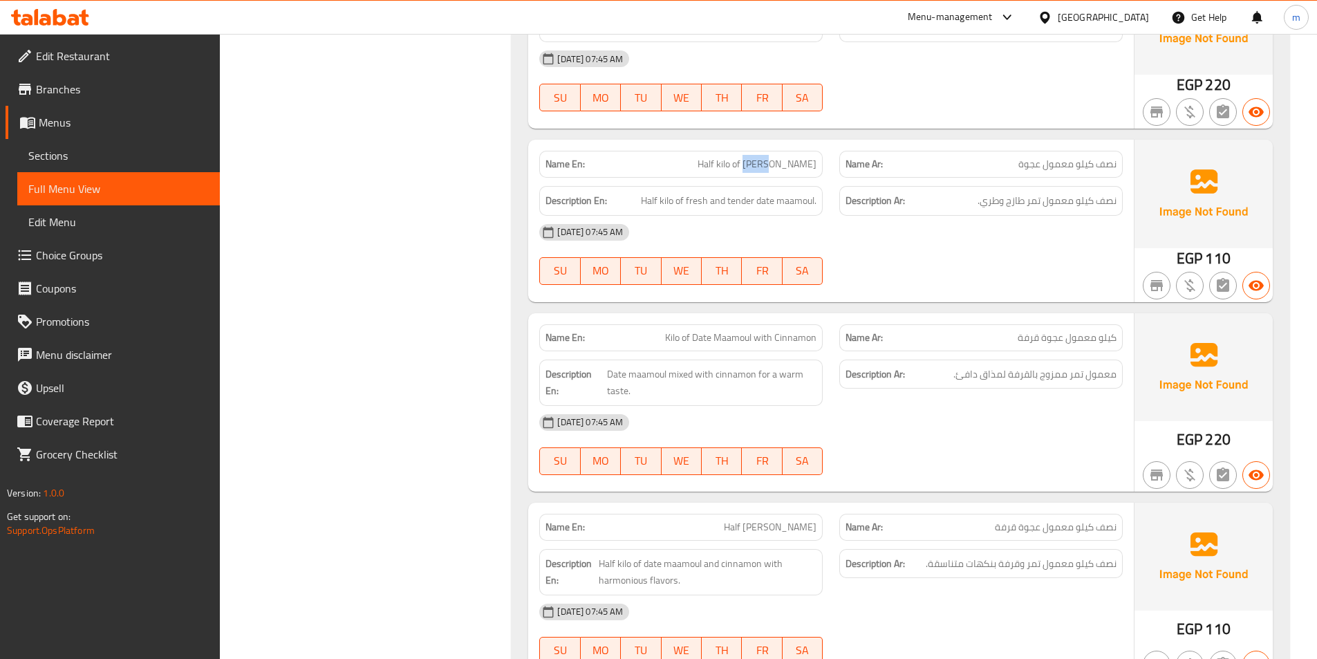
click at [756, 157] on span "Half kilo of [PERSON_NAME]" at bounding box center [757, 164] width 119 height 15
copy span "Ajwa"
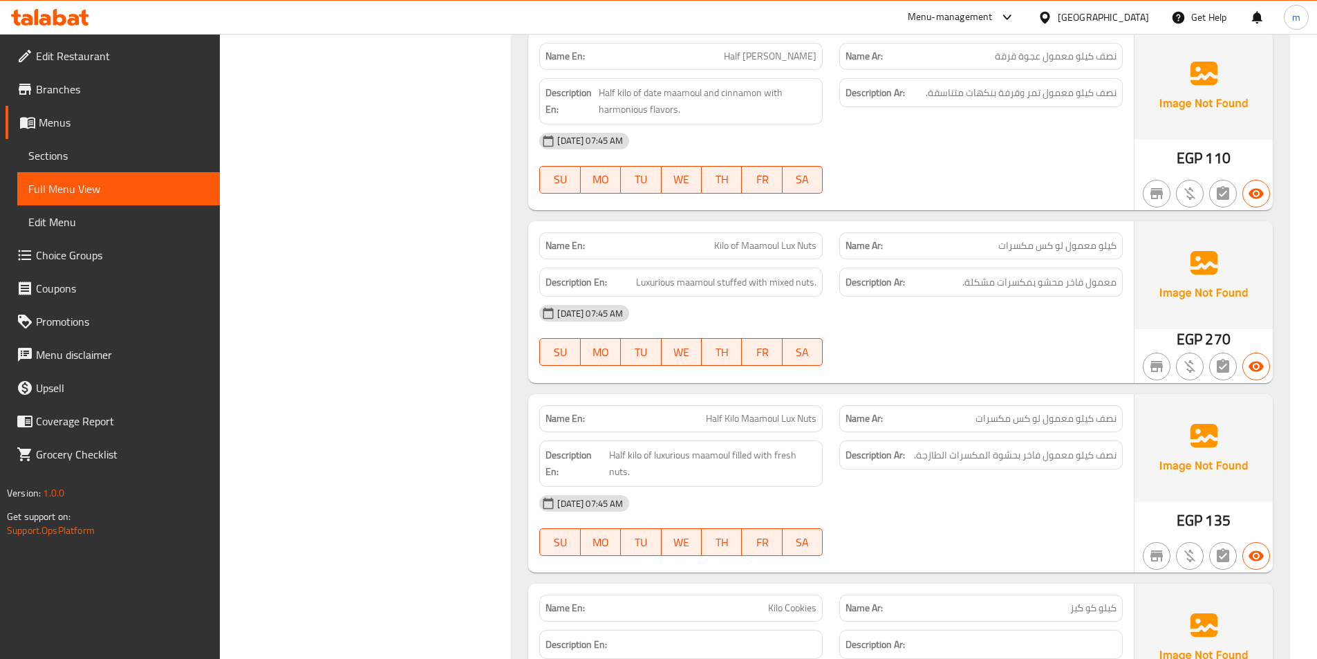
scroll to position [1728, 0]
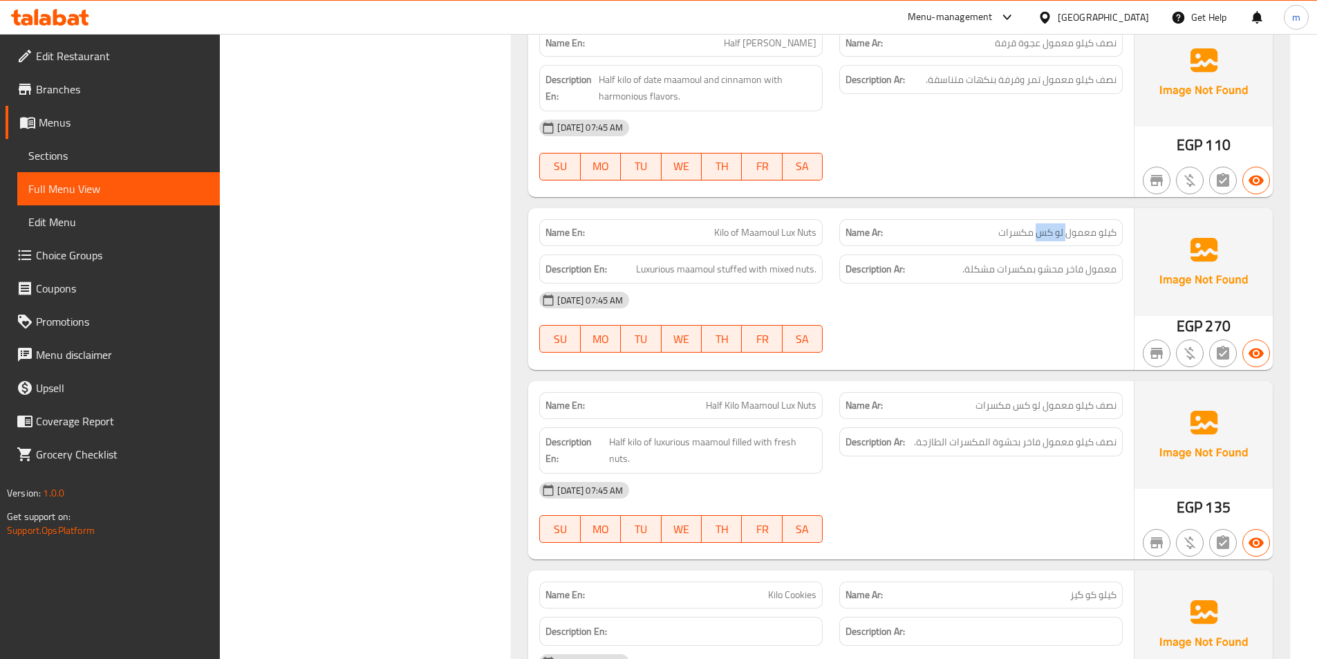
drag, startPoint x: 1038, startPoint y: 217, endPoint x: 1066, endPoint y: 217, distance: 28.3
click at [1066, 225] on span "كيلو معمول لو كس مكسرات" at bounding box center [1057, 232] width 118 height 15
drag, startPoint x: 783, startPoint y: 218, endPoint x: 794, endPoint y: 216, distance: 10.7
click at [794, 225] on span "Kilo of Maamoul Lux Nuts" at bounding box center [765, 232] width 102 height 15
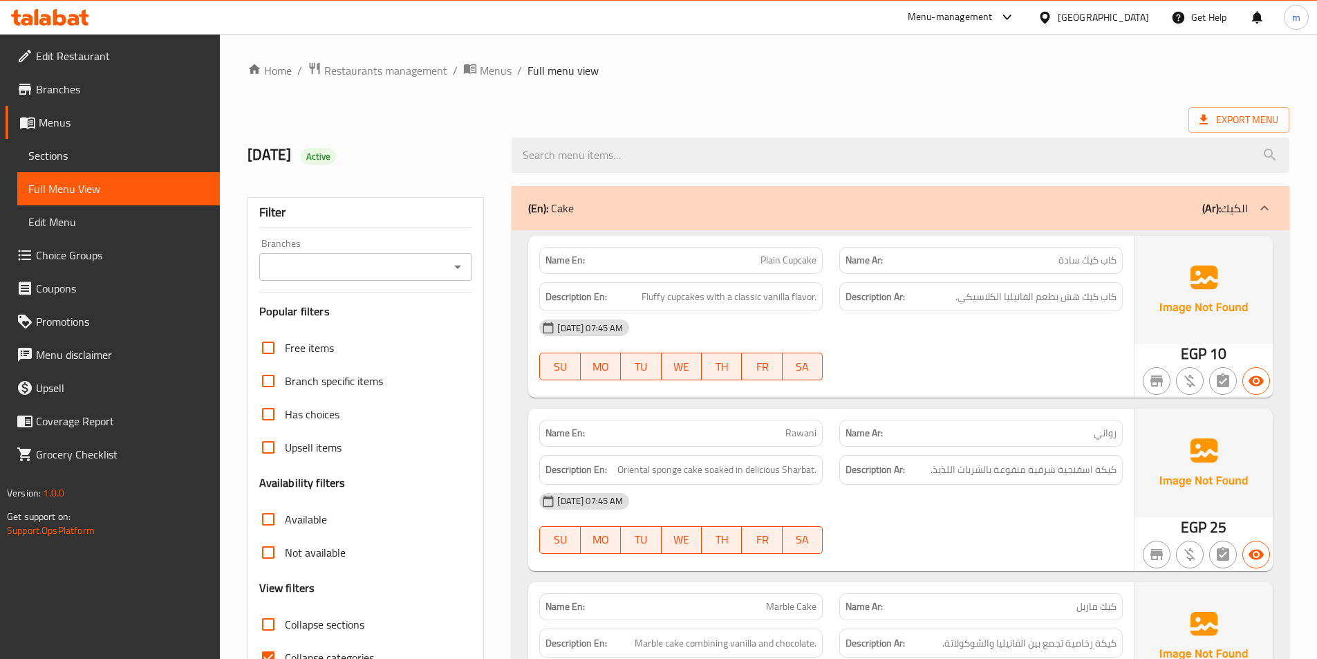
scroll to position [277, 0]
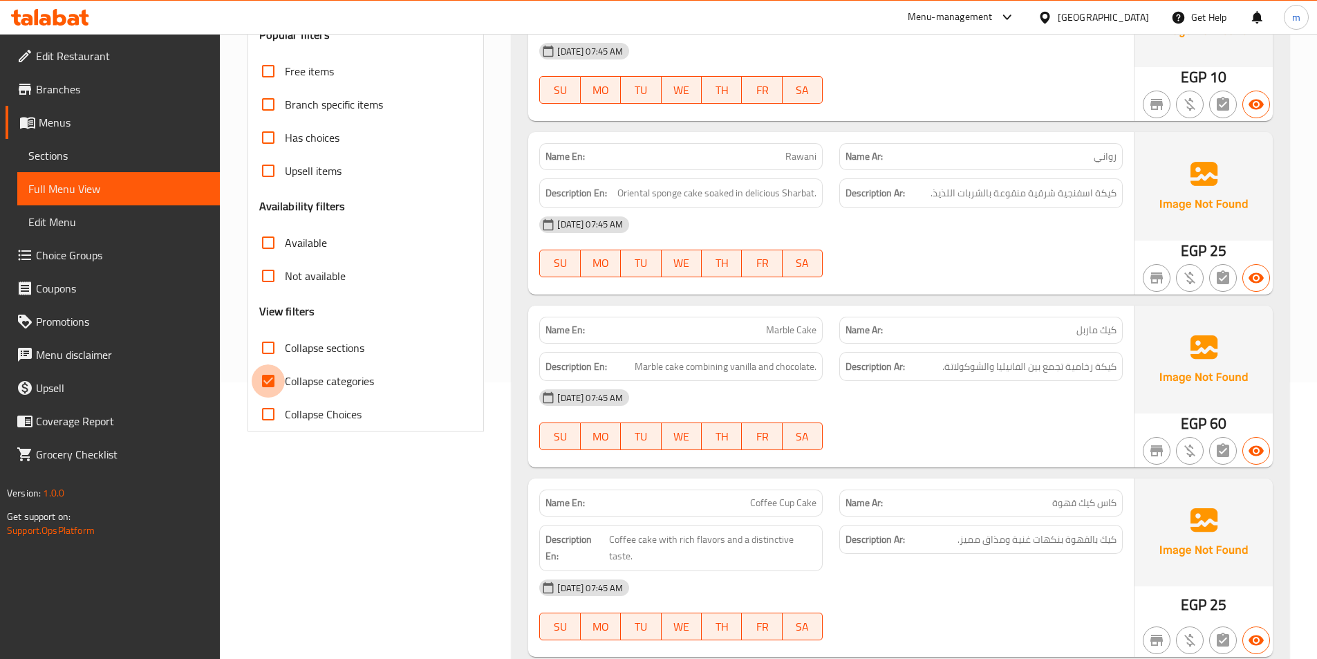
click at [272, 380] on input "Collapse categories" at bounding box center [268, 380] width 33 height 33
checkbox input "false"
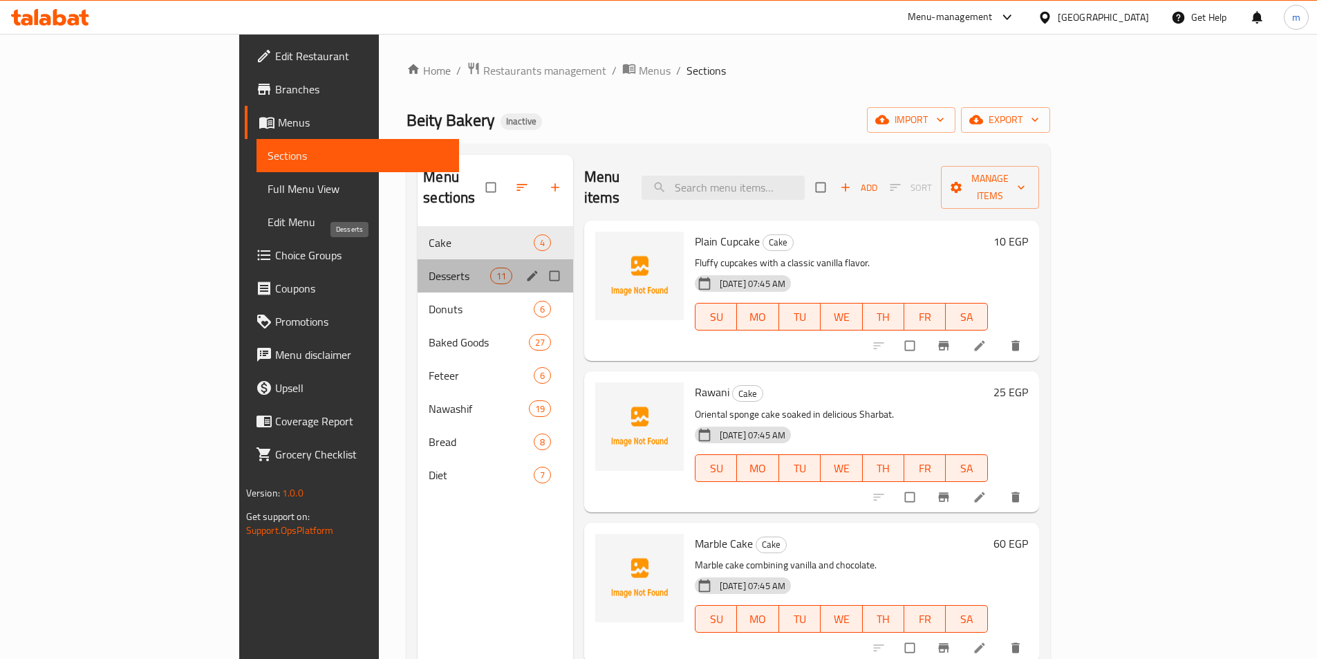
click at [429, 268] on span "Desserts" at bounding box center [459, 276] width 61 height 17
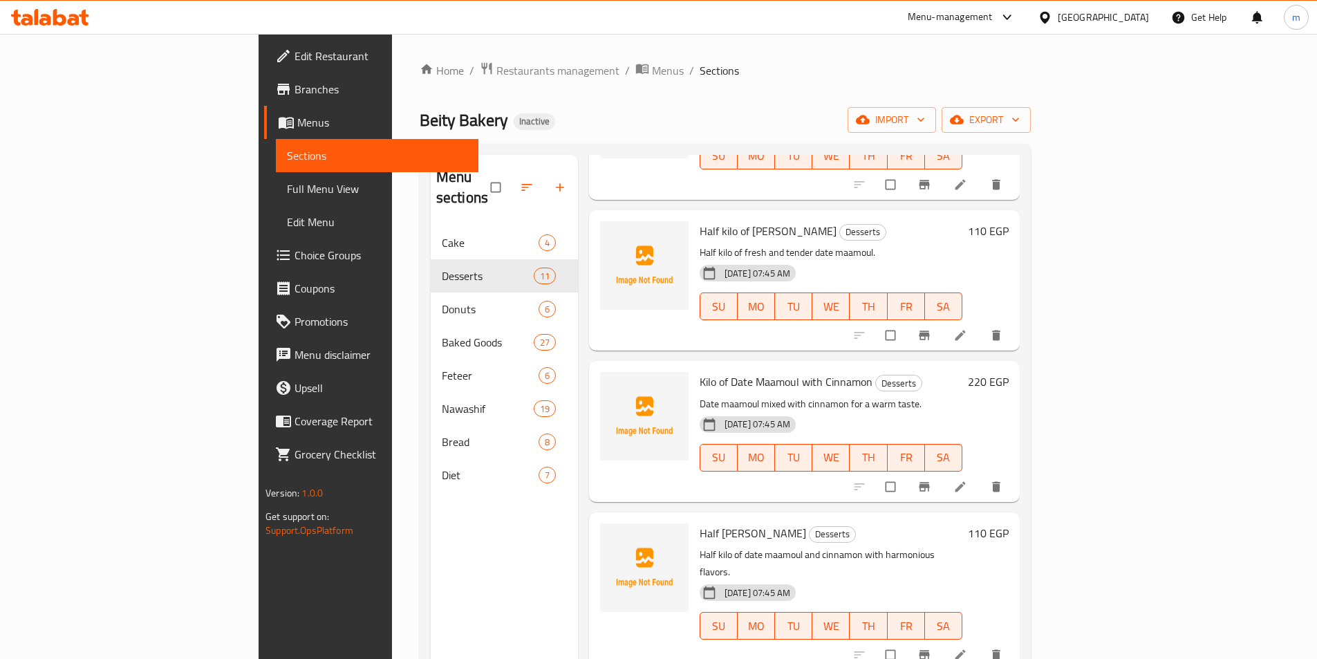
scroll to position [484, 0]
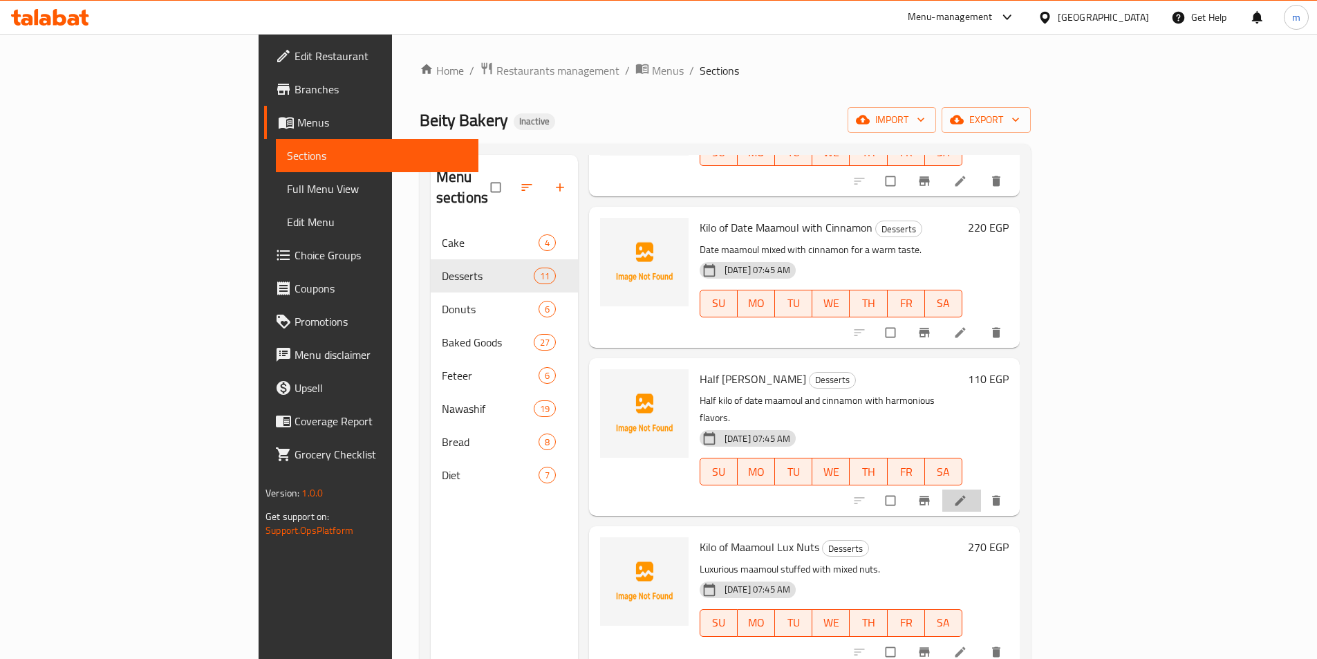
click at [981, 489] on li at bounding box center [961, 500] width 39 height 22
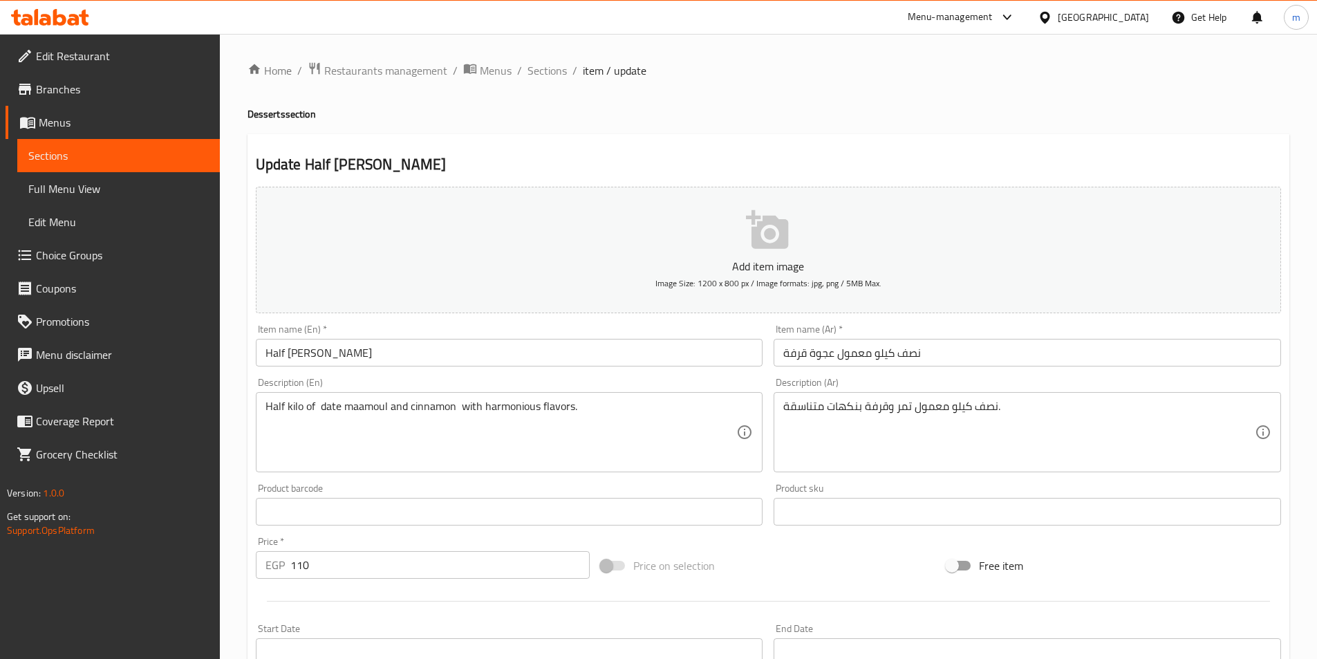
click at [121, 165] on link "Sections" at bounding box center [118, 155] width 203 height 33
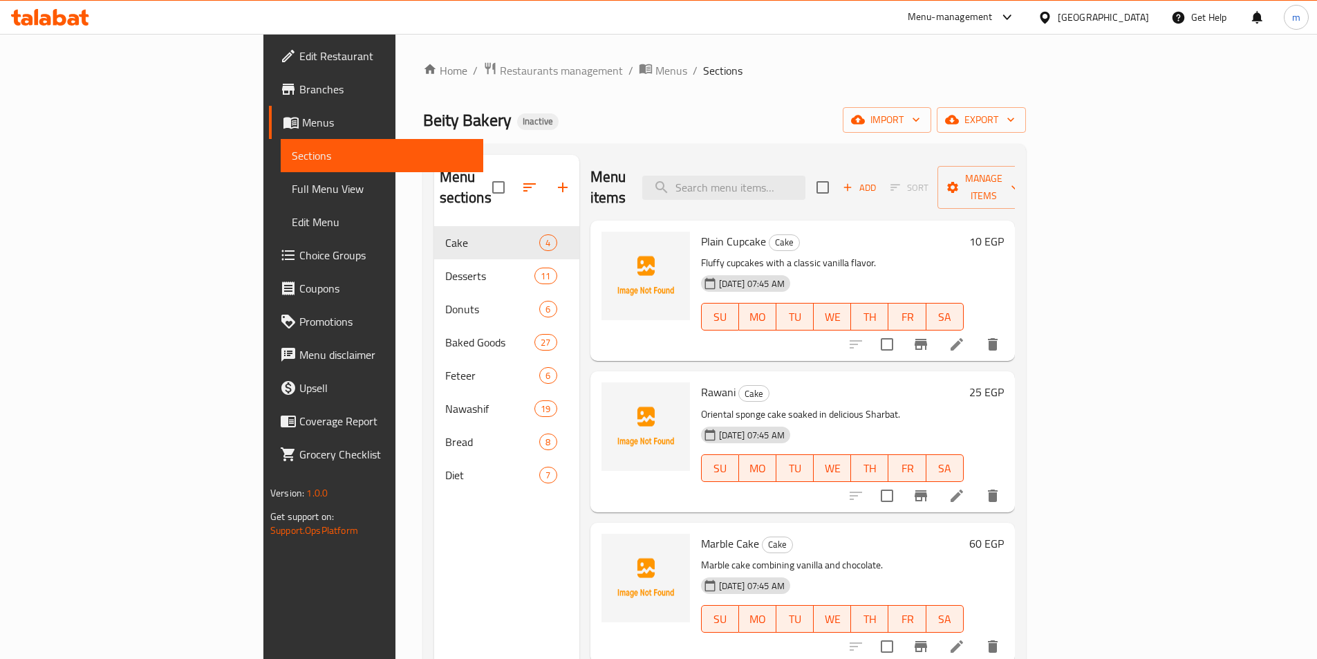
scroll to position [194, 0]
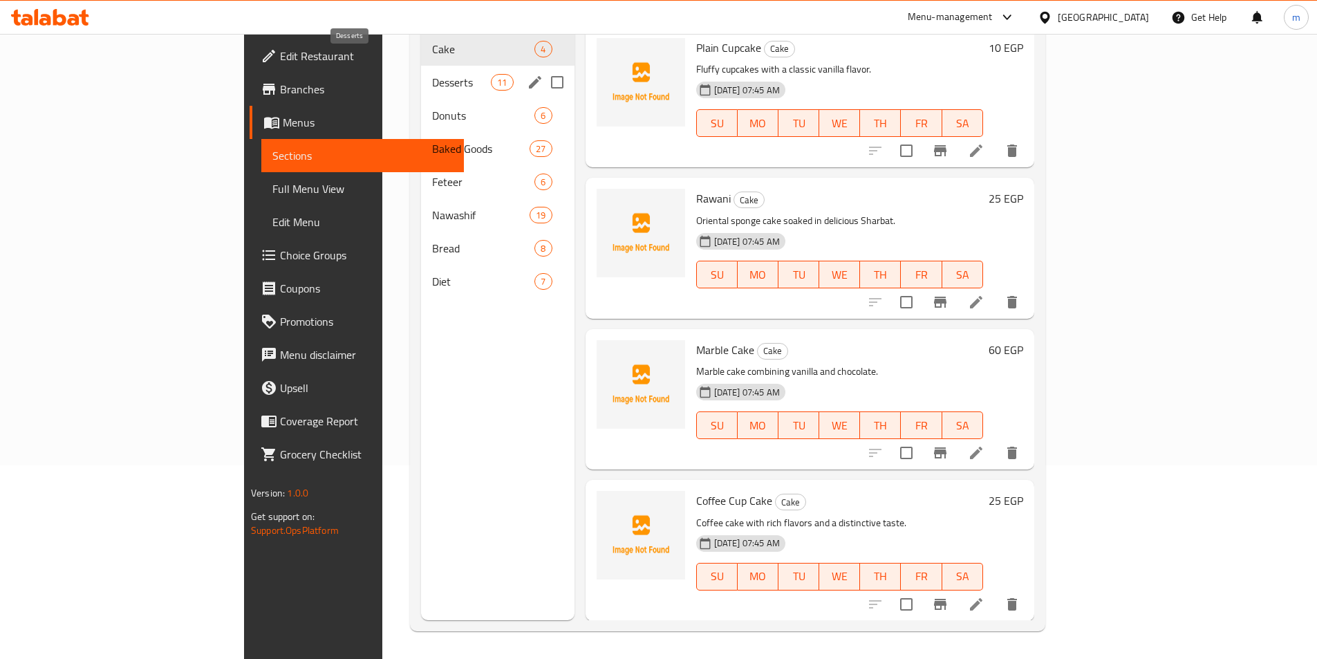
click at [432, 74] on span "Desserts" at bounding box center [461, 82] width 59 height 17
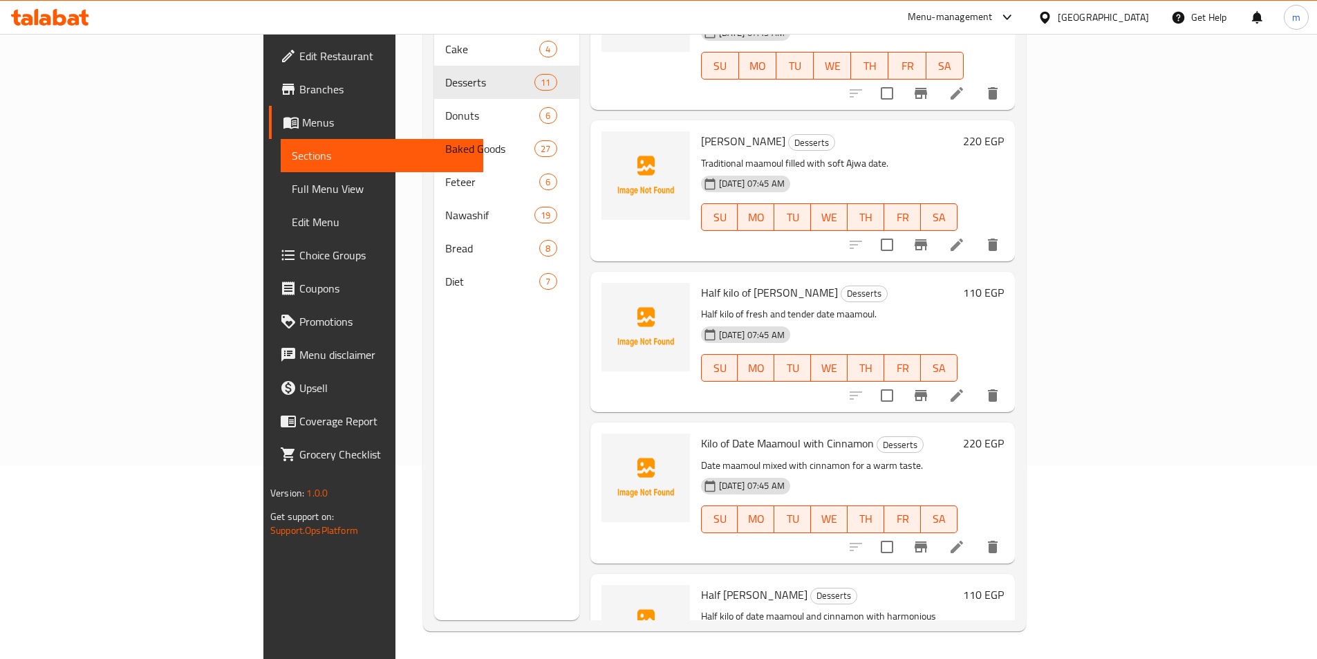
scroll to position [207, 0]
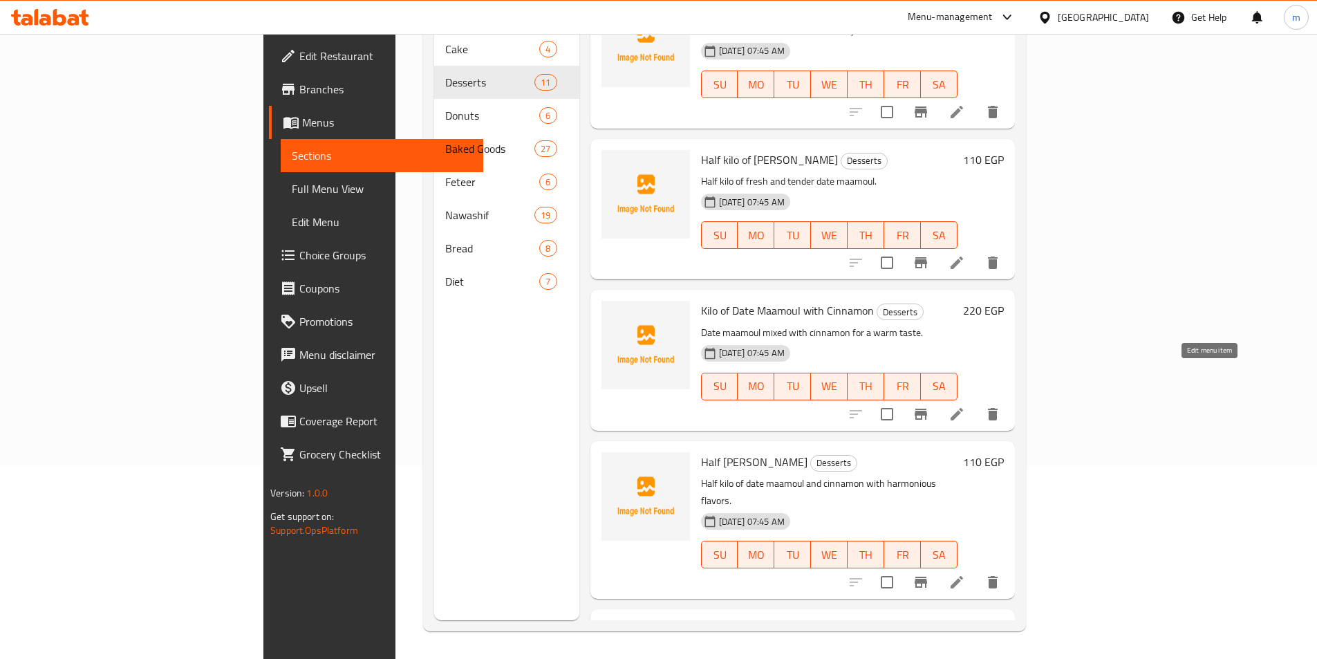
click at [965, 406] on icon at bounding box center [956, 414] width 17 height 17
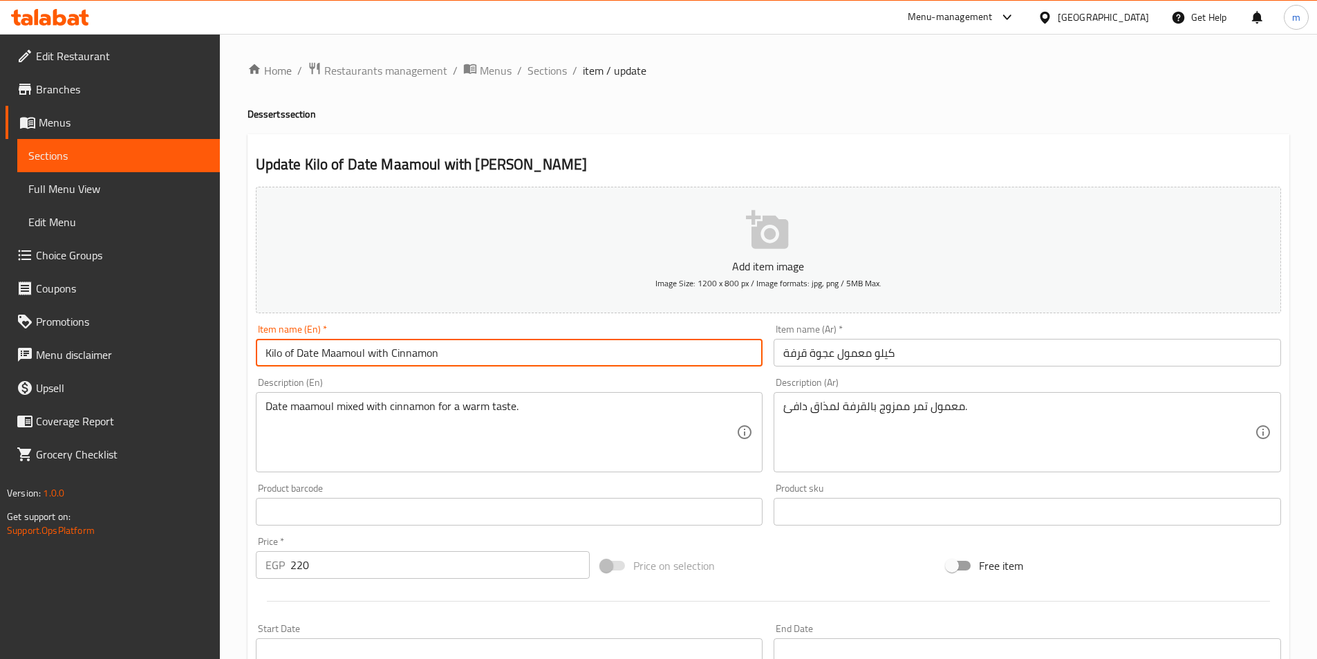
drag, startPoint x: 295, startPoint y: 354, endPoint x: 286, endPoint y: 353, distance: 9.0
click at [286, 353] on input "Kilo of Date Maamoul with Cinnamon" at bounding box center [509, 353] width 507 height 28
drag, startPoint x: 310, startPoint y: 349, endPoint x: 285, endPoint y: 353, distance: 25.1
click at [285, 353] on input "Kilo Date Maamoul with [PERSON_NAME]" at bounding box center [509, 353] width 507 height 28
click at [331, 353] on input "[PERSON_NAME] with Cinnamon" at bounding box center [509, 353] width 507 height 28
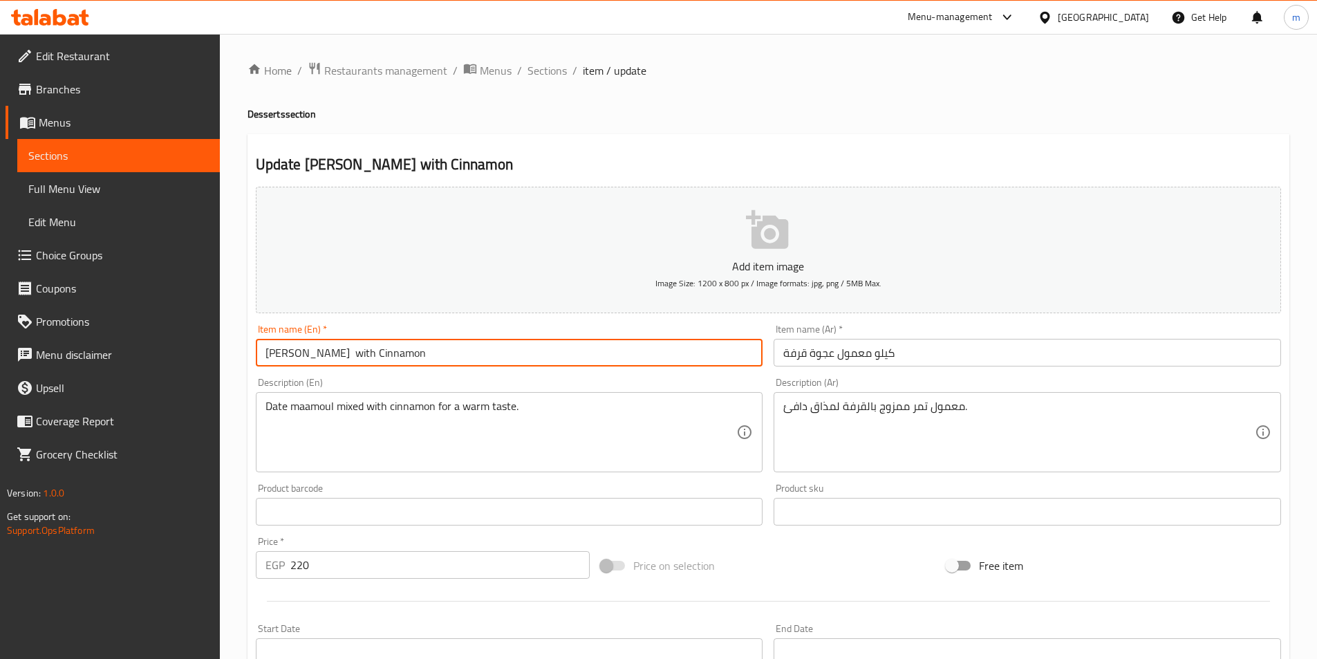
paste input "Date"
drag, startPoint x: 382, startPoint y: 356, endPoint x: 359, endPoint y: 355, distance: 22.2
click at [359, 355] on input "[PERSON_NAME] Date with Cinnamon" at bounding box center [509, 353] width 507 height 28
drag, startPoint x: 359, startPoint y: 355, endPoint x: 335, endPoint y: 352, distance: 24.4
click at [335, 352] on input "[PERSON_NAME] Date Cinnamon" at bounding box center [509, 353] width 507 height 28
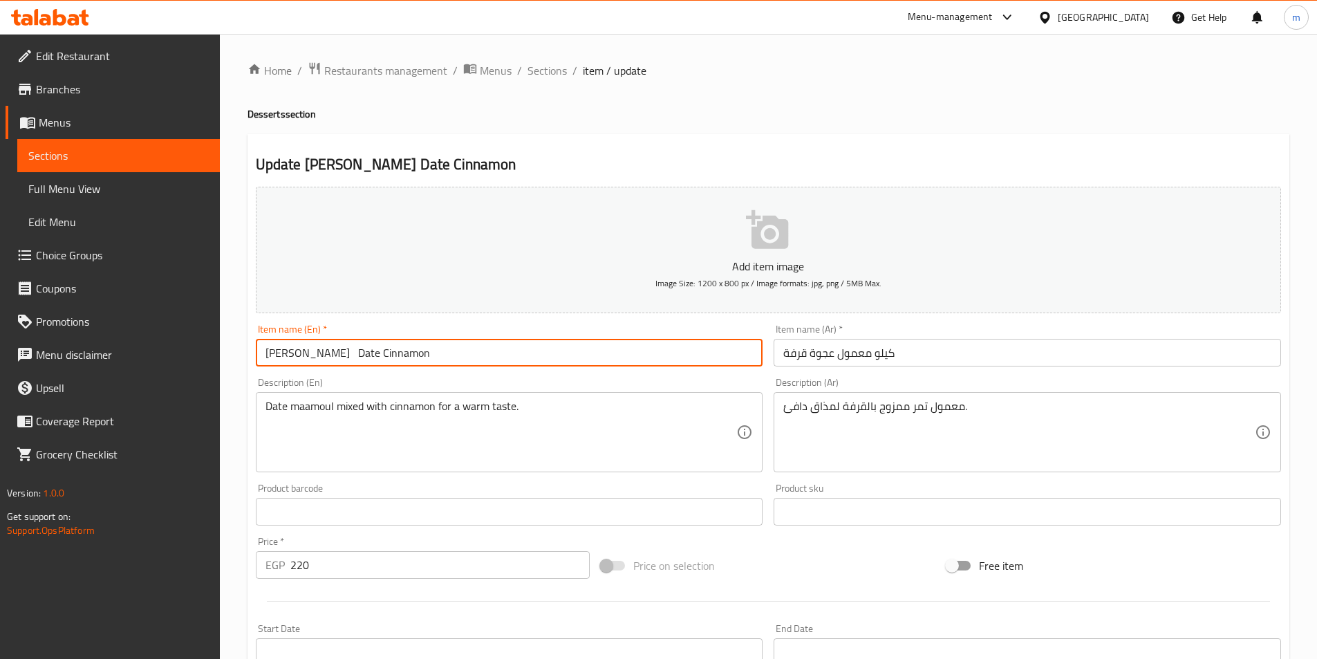
paste input "Ajwa"
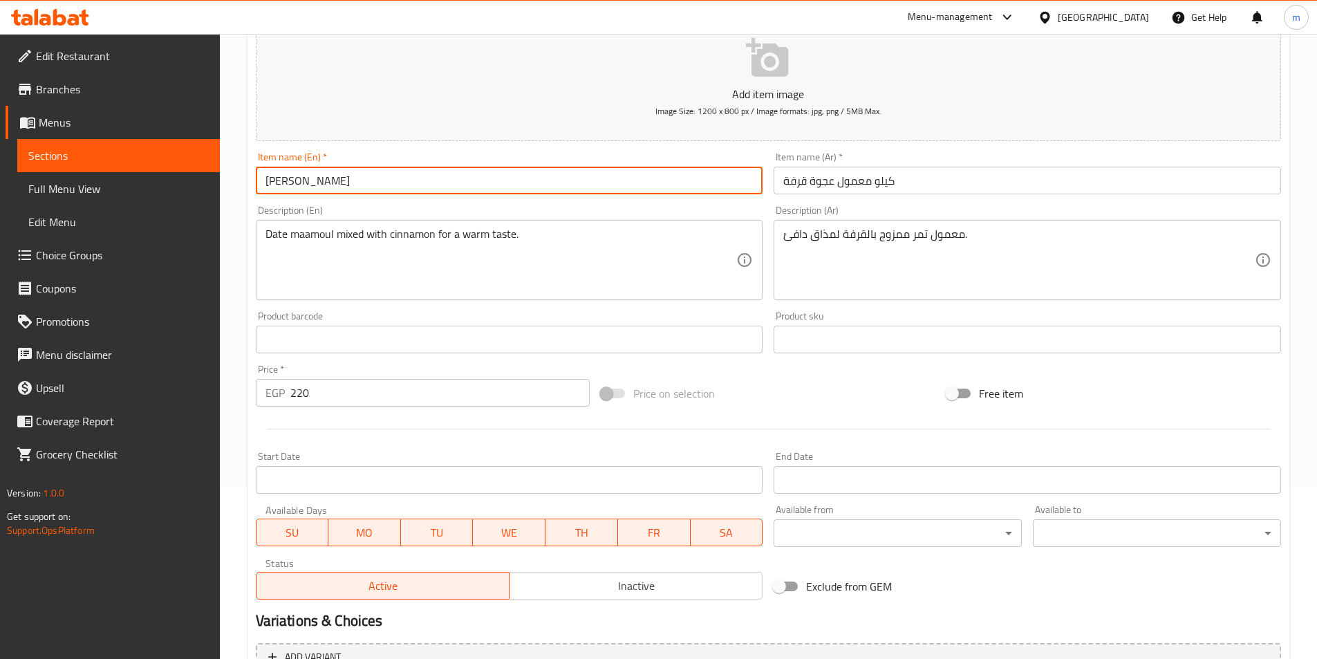
scroll to position [277, 0]
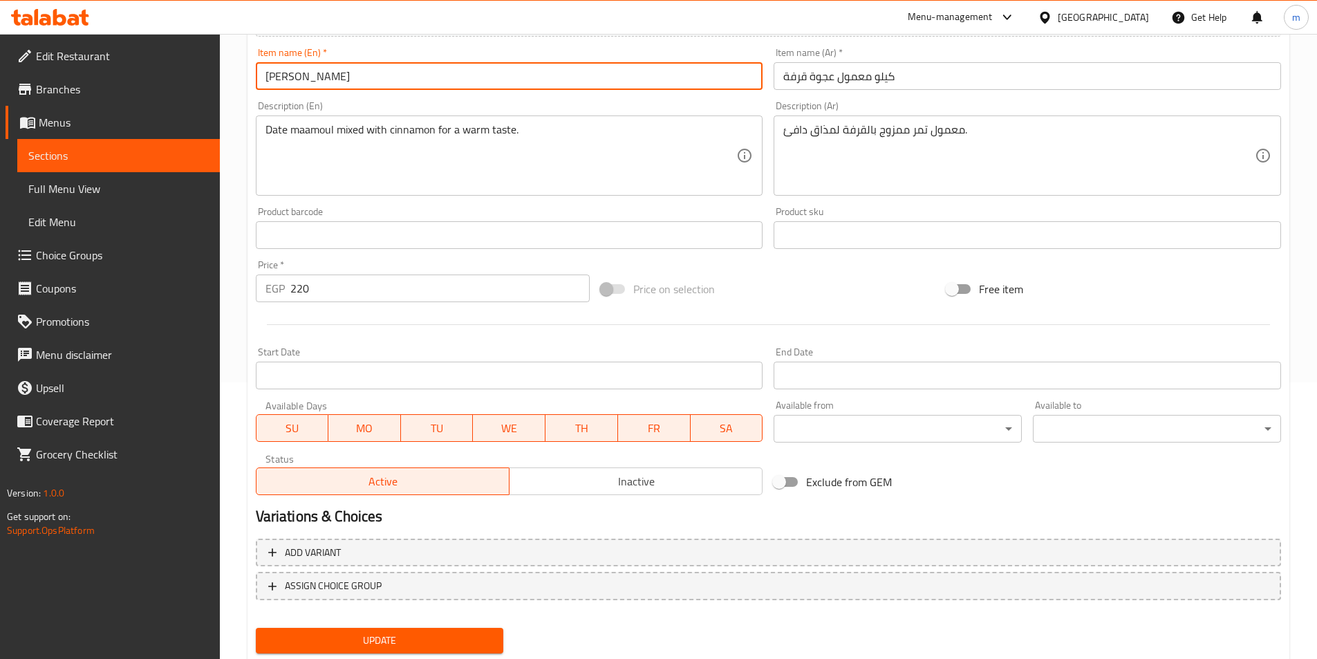
type input "[PERSON_NAME]"
click at [420, 630] on button "Update" at bounding box center [380, 641] width 248 height 26
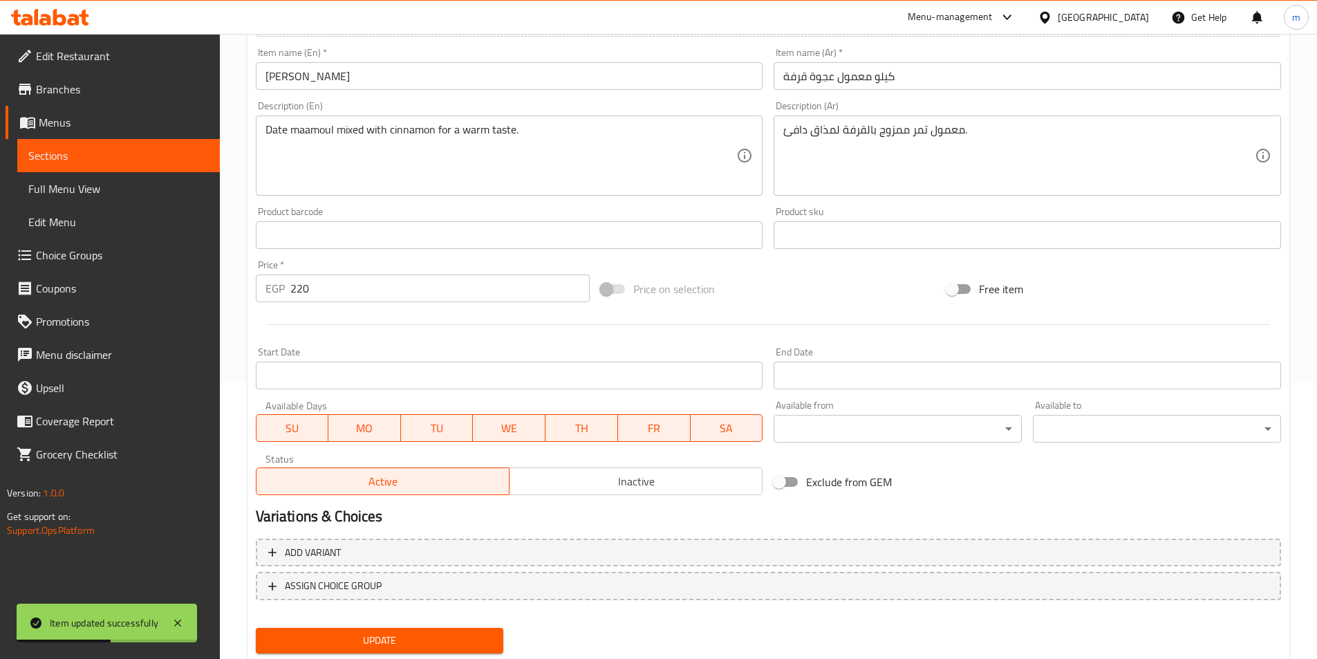
click at [71, 158] on span "Sections" at bounding box center [118, 155] width 180 height 17
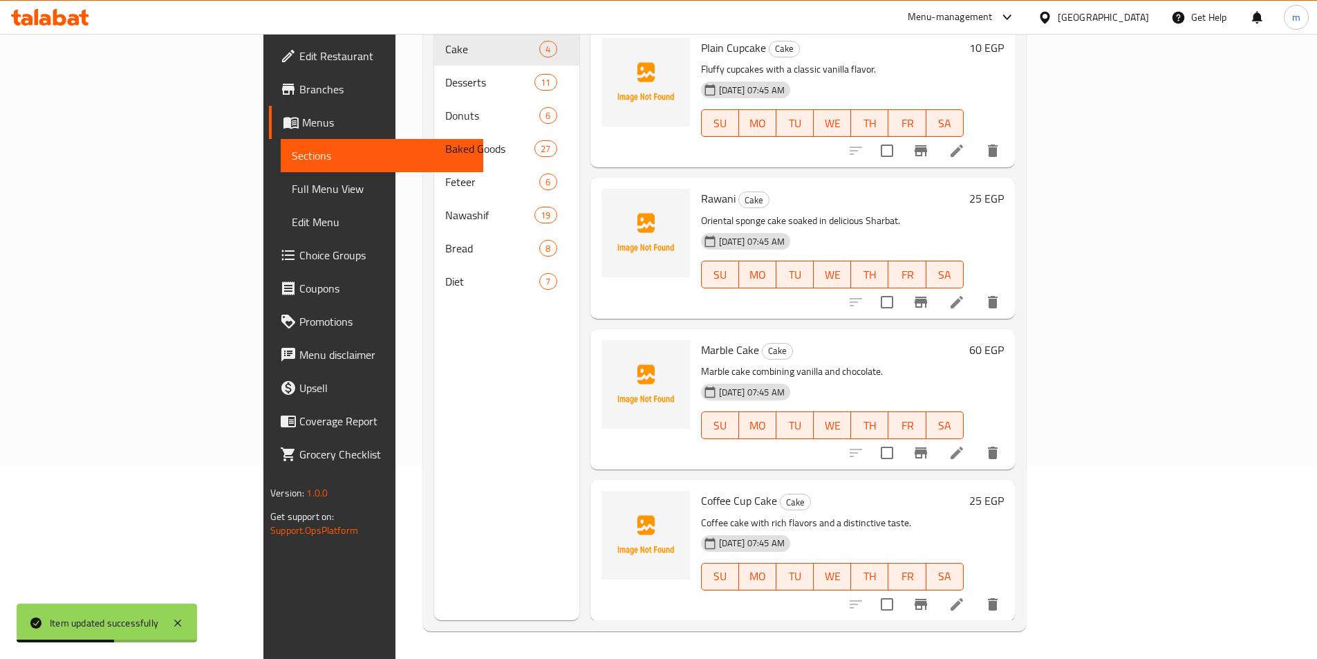
scroll to position [194, 0]
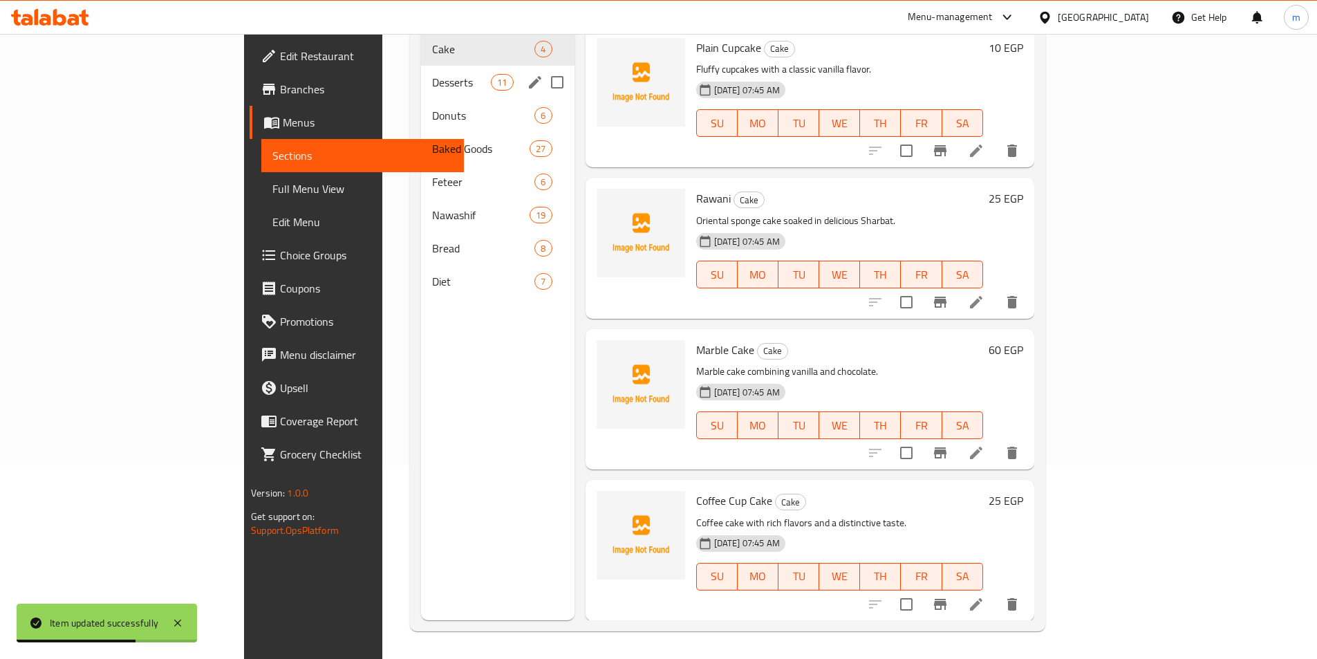
click at [421, 71] on div "Desserts 11" at bounding box center [497, 82] width 153 height 33
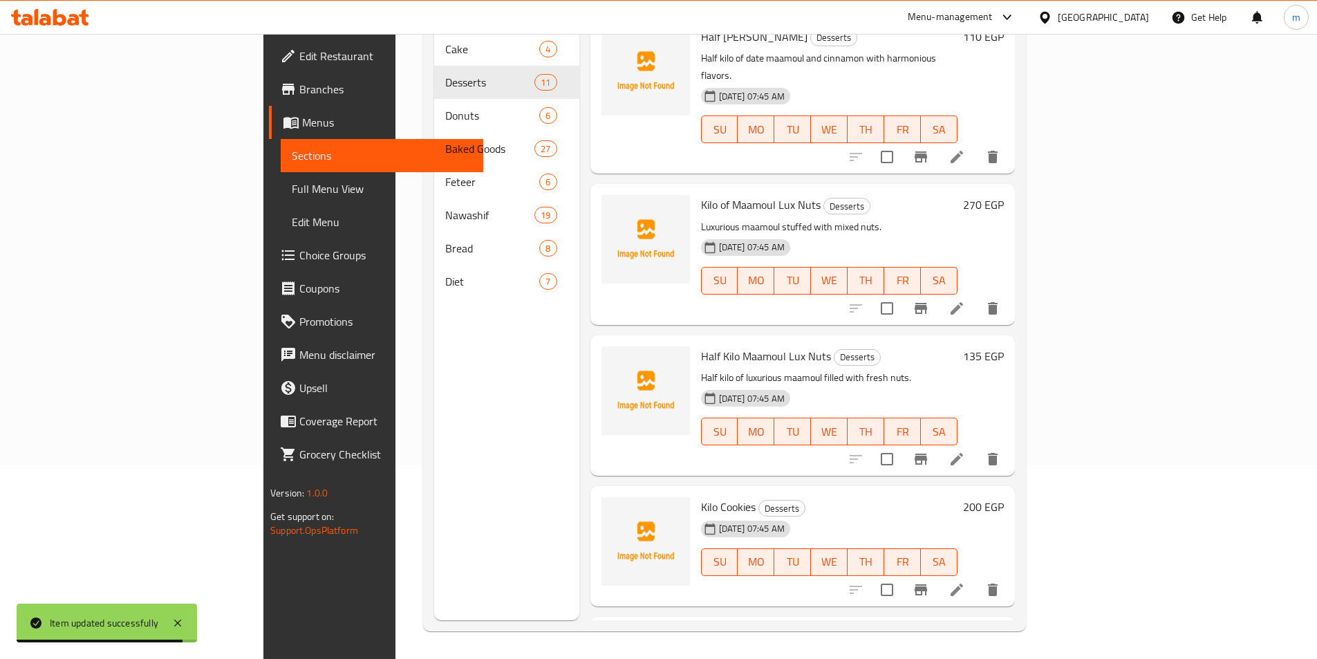
scroll to position [629, 0]
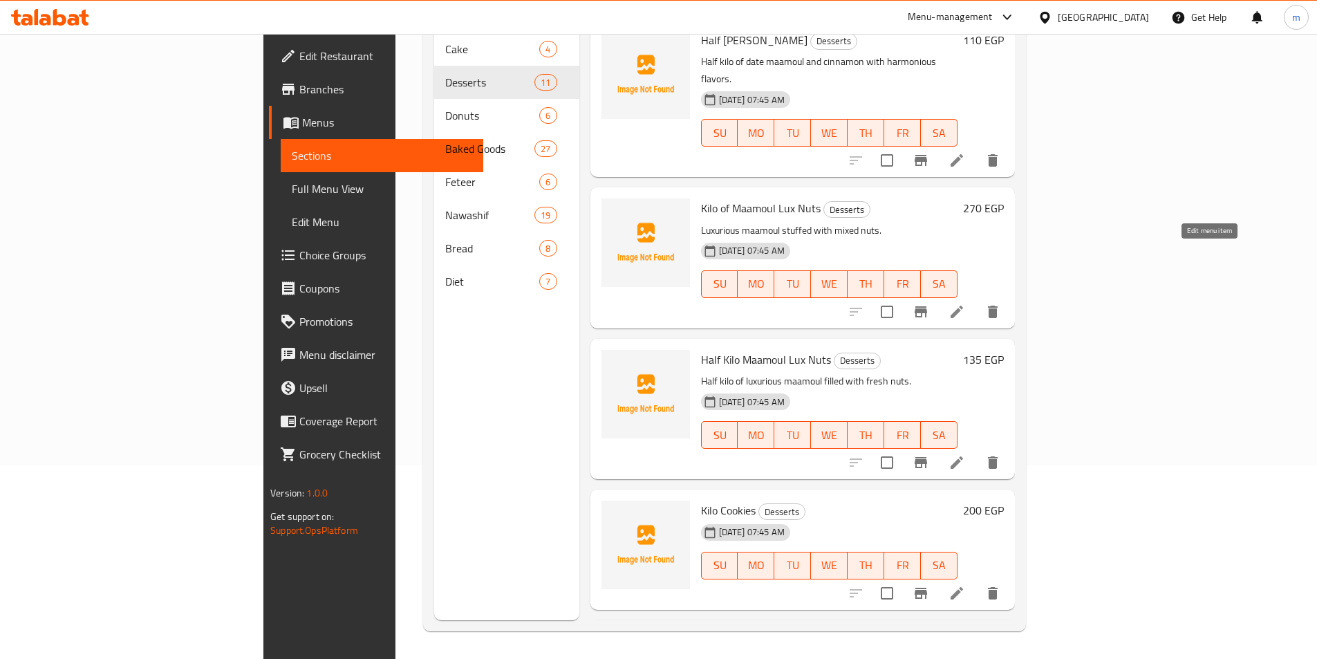
click at [963, 306] on icon at bounding box center [957, 312] width 12 height 12
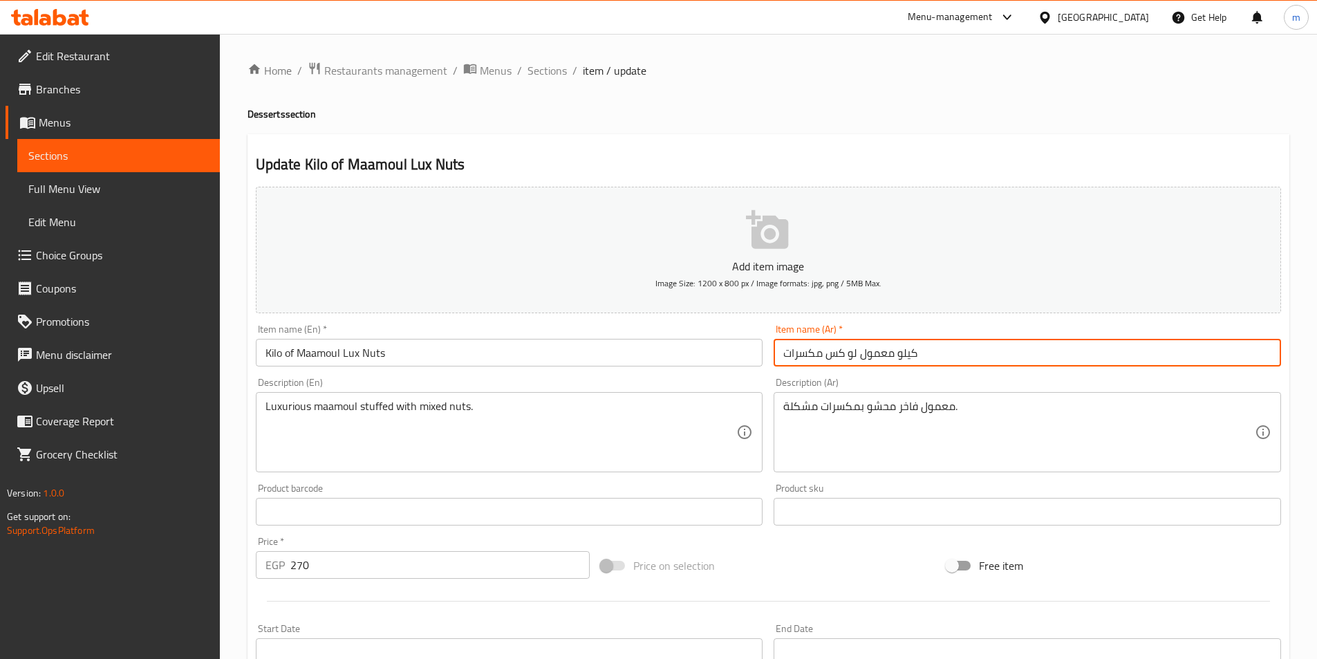
click at [843, 353] on input "كيلو معمول لو كس مكسرات" at bounding box center [1027, 353] width 507 height 28
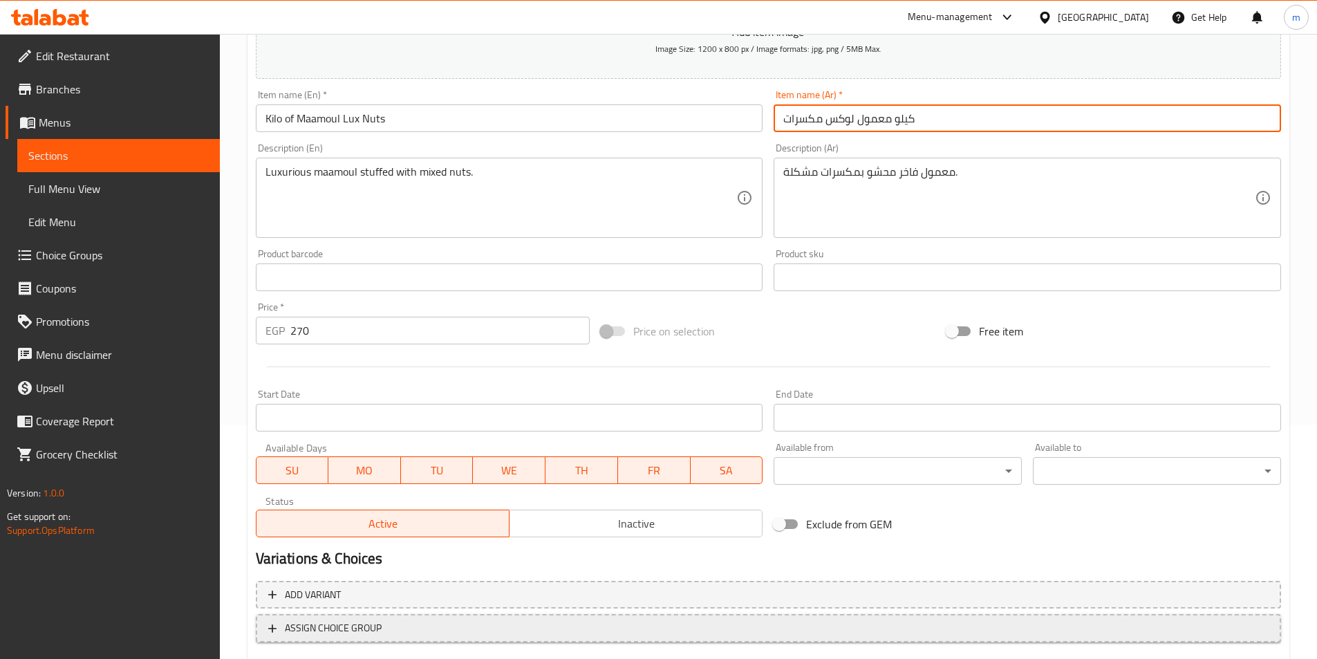
scroll to position [318, 0]
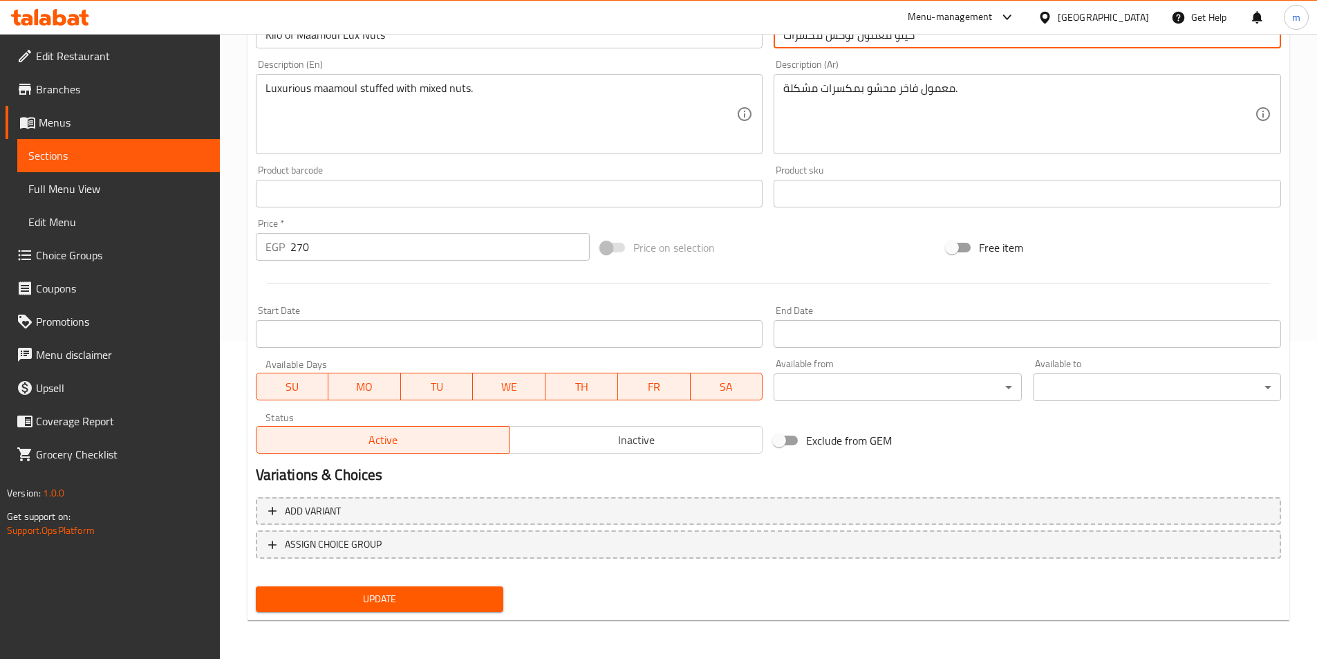
type input "كيلو معمول لوكس مكسرات"
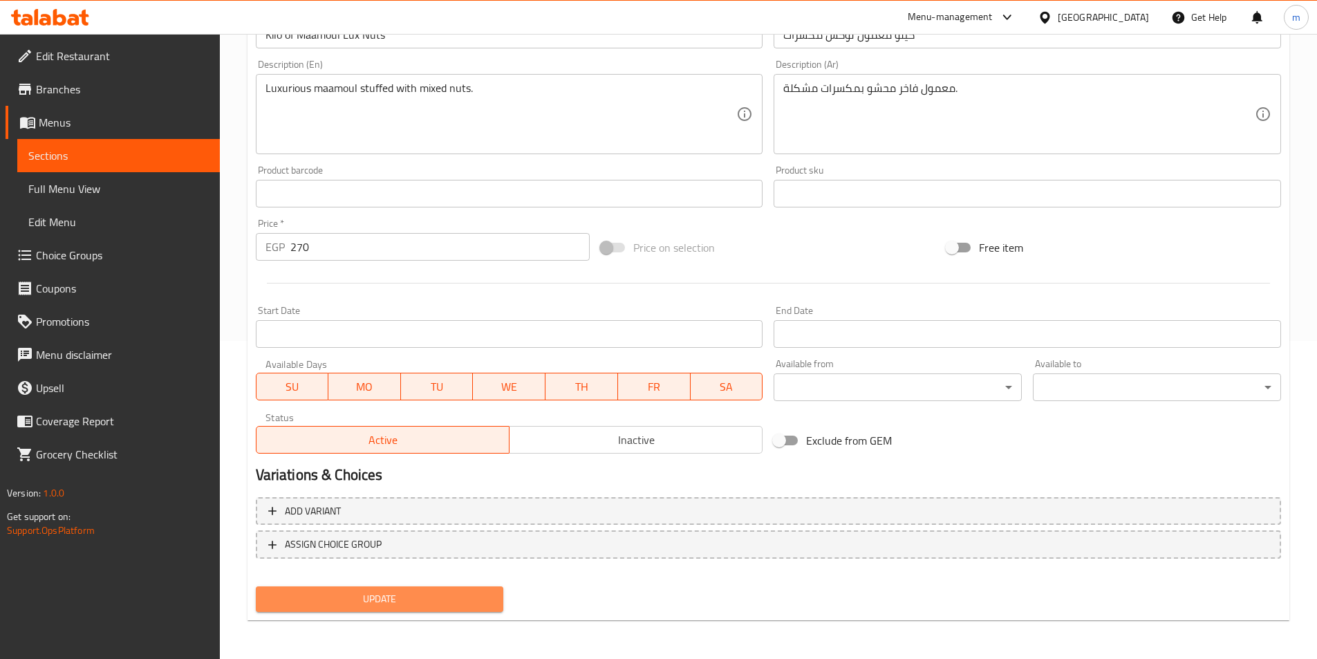
click at [306, 601] on span "Update" at bounding box center [380, 598] width 226 height 17
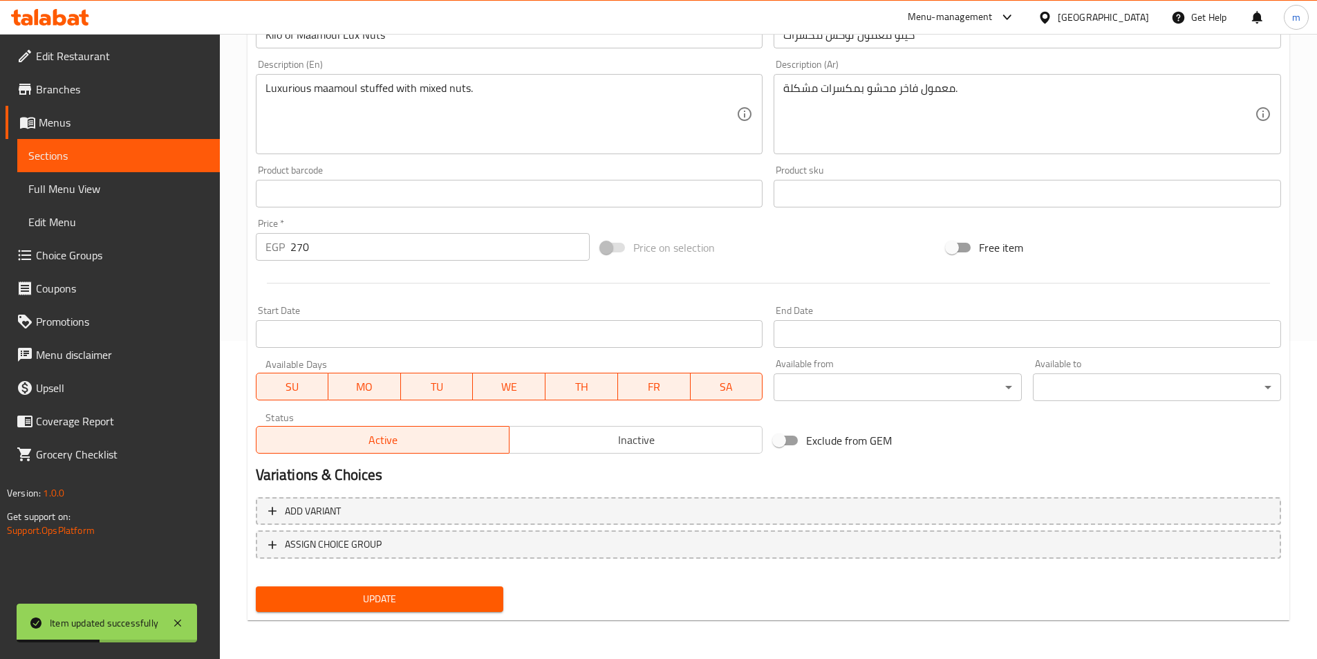
click at [117, 156] on span "Sections" at bounding box center [118, 155] width 180 height 17
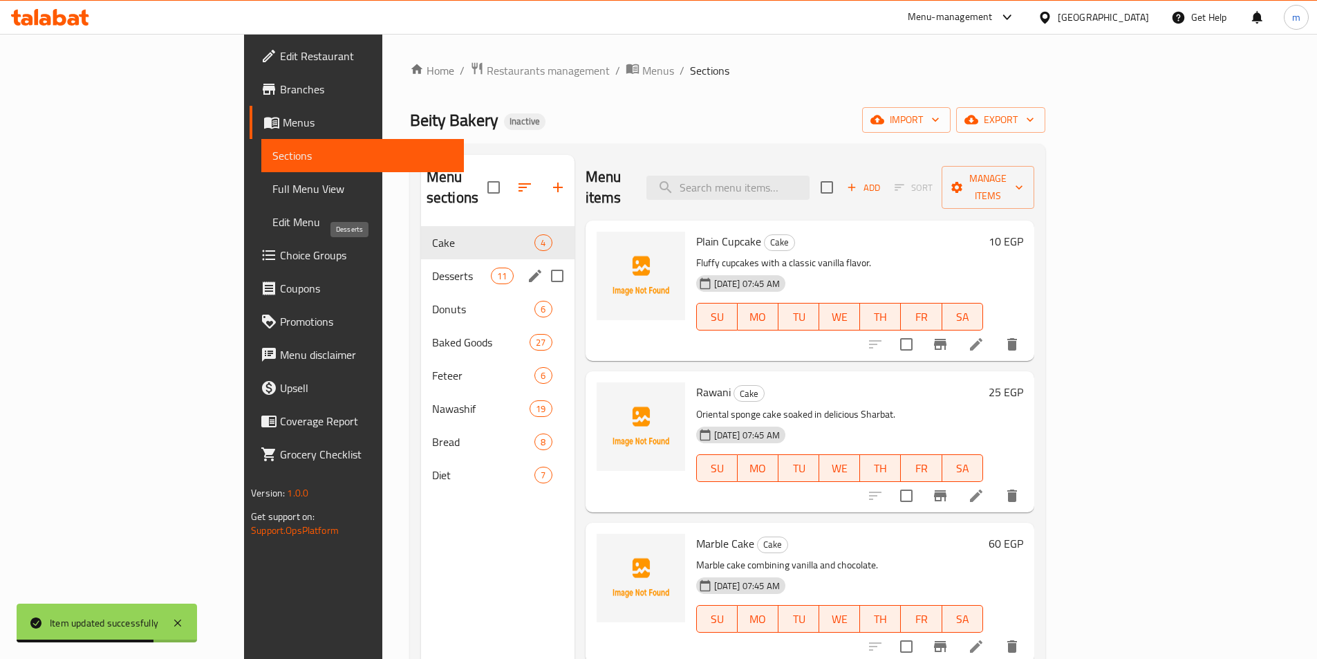
click at [432, 268] on span "Desserts" at bounding box center [461, 276] width 59 height 17
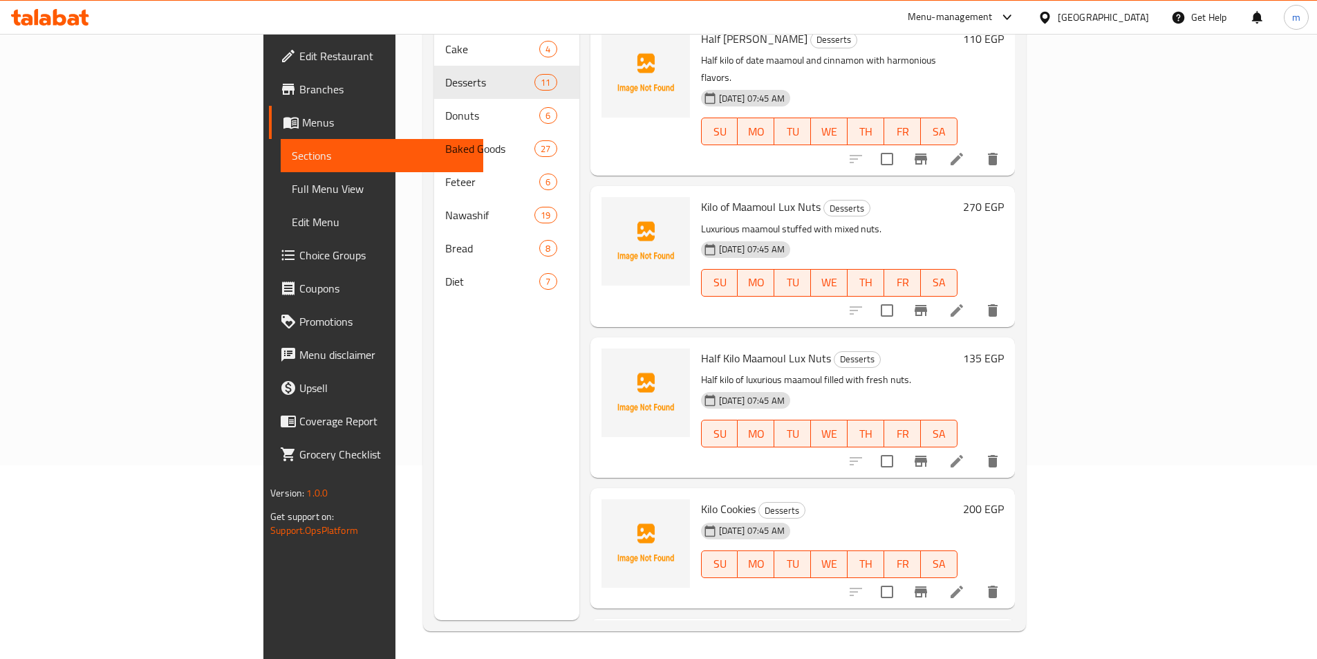
scroll to position [629, 0]
click at [965, 454] on icon at bounding box center [956, 462] width 17 height 17
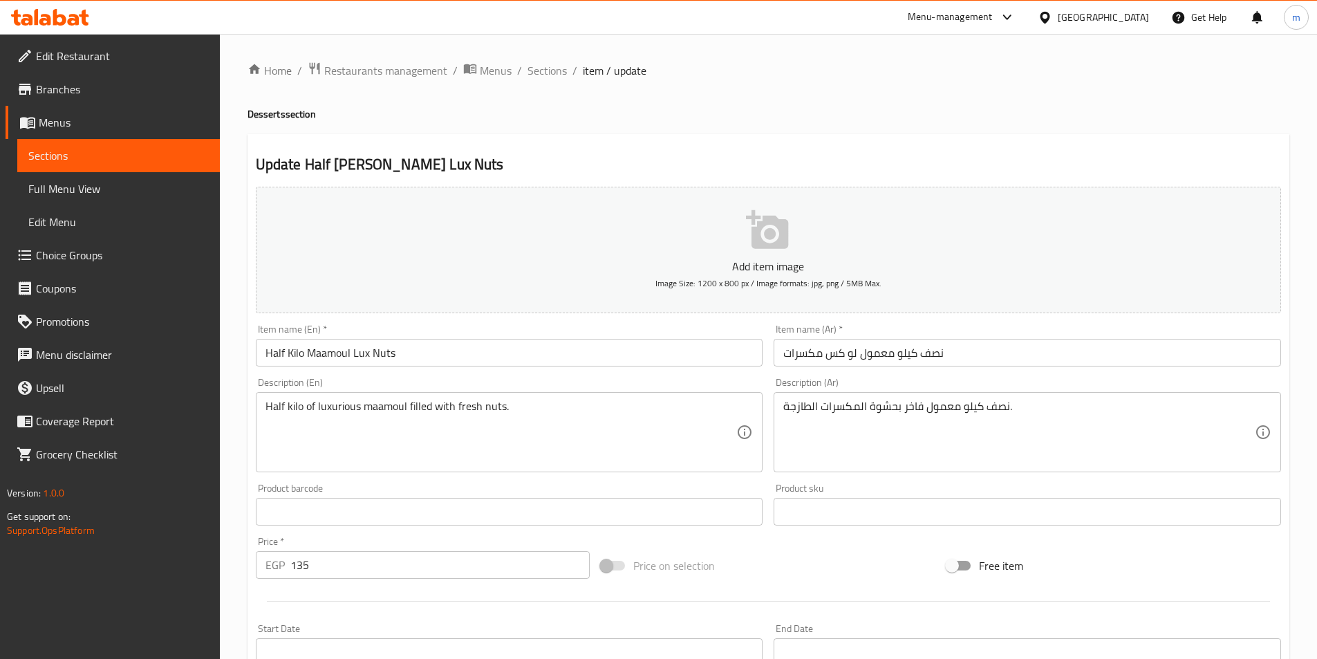
click at [844, 355] on input "نصف كيلو معمول لو كس مكسرات" at bounding box center [1027, 353] width 507 height 28
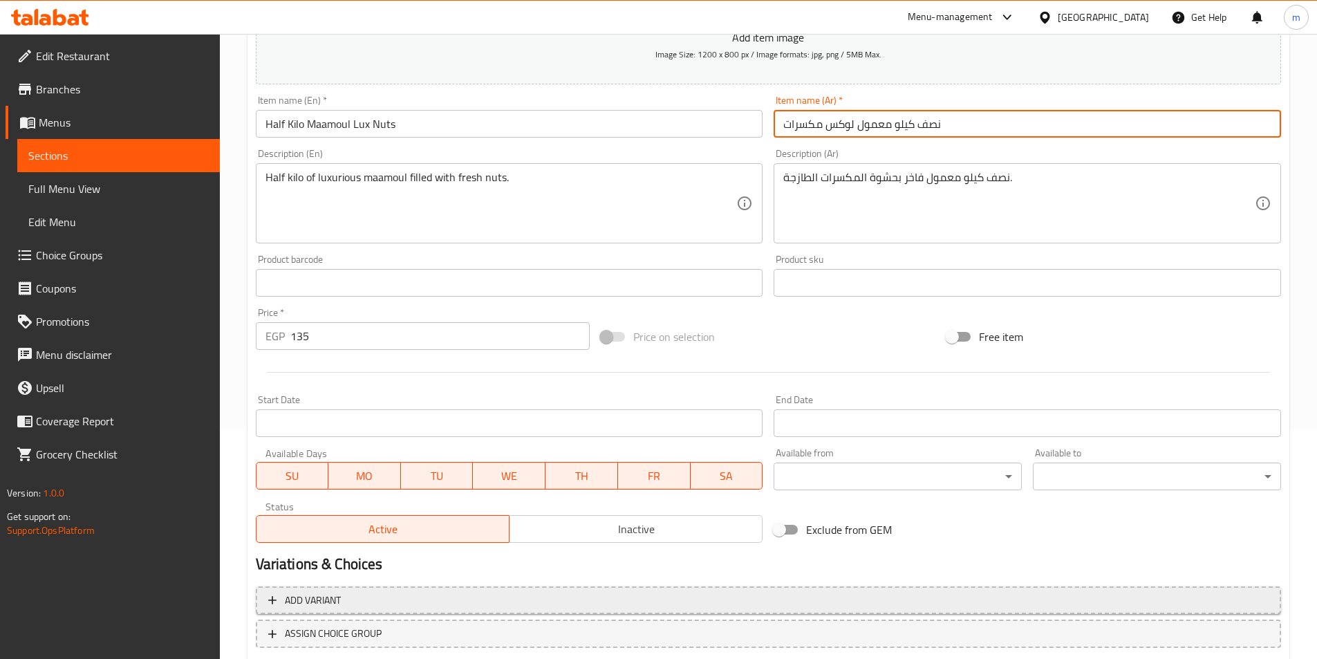
scroll to position [318, 0]
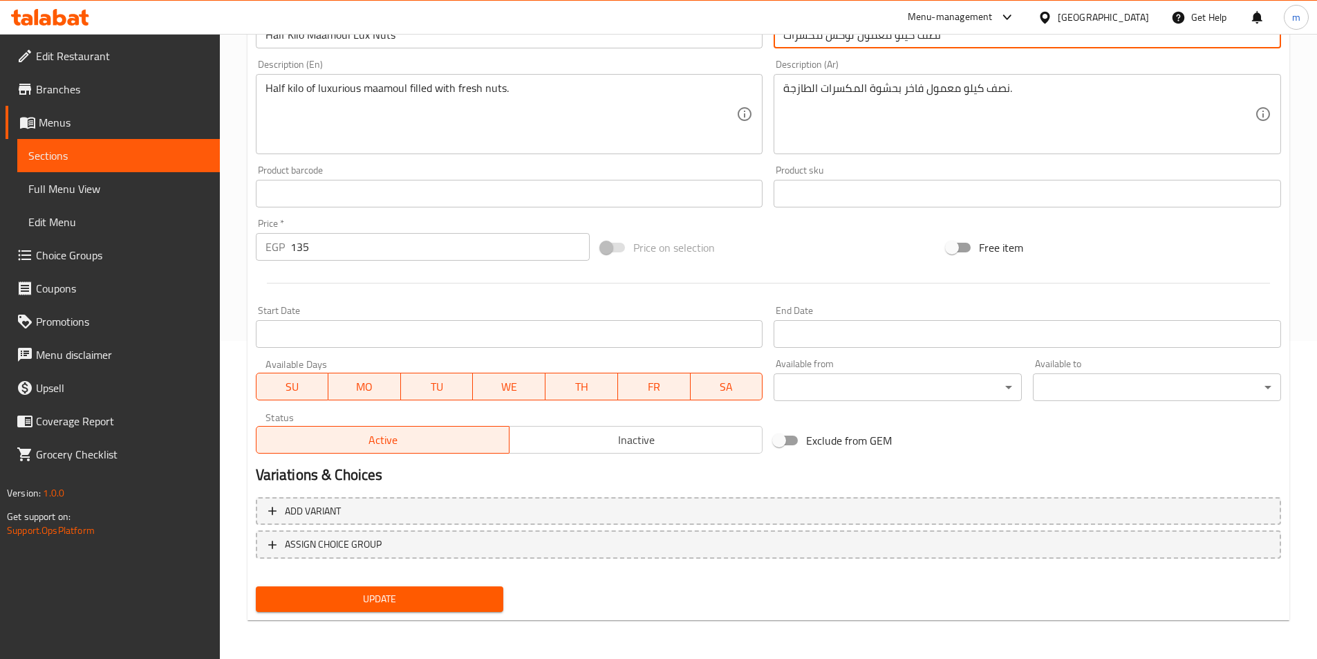
type input "نصف كيلو معمول لوكس مكسرات"
click at [471, 614] on div "Update" at bounding box center [379, 599] width 259 height 37
click at [449, 603] on span "Update" at bounding box center [380, 598] width 226 height 17
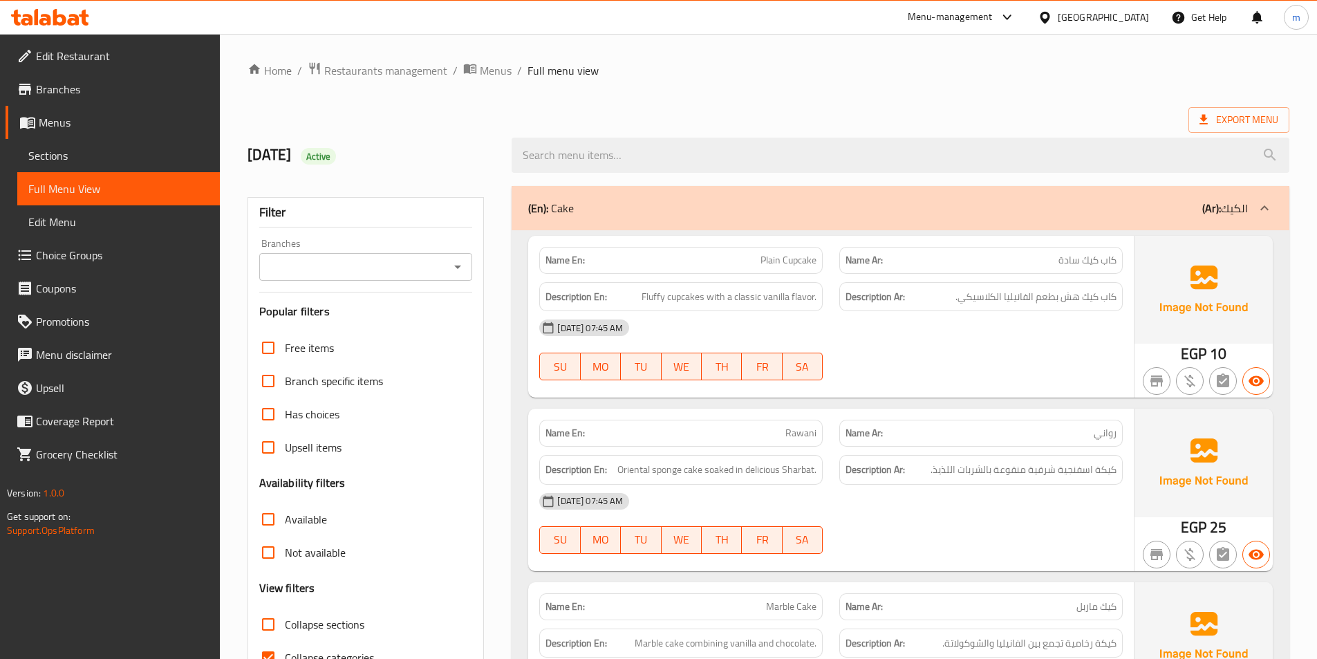
scroll to position [207, 0]
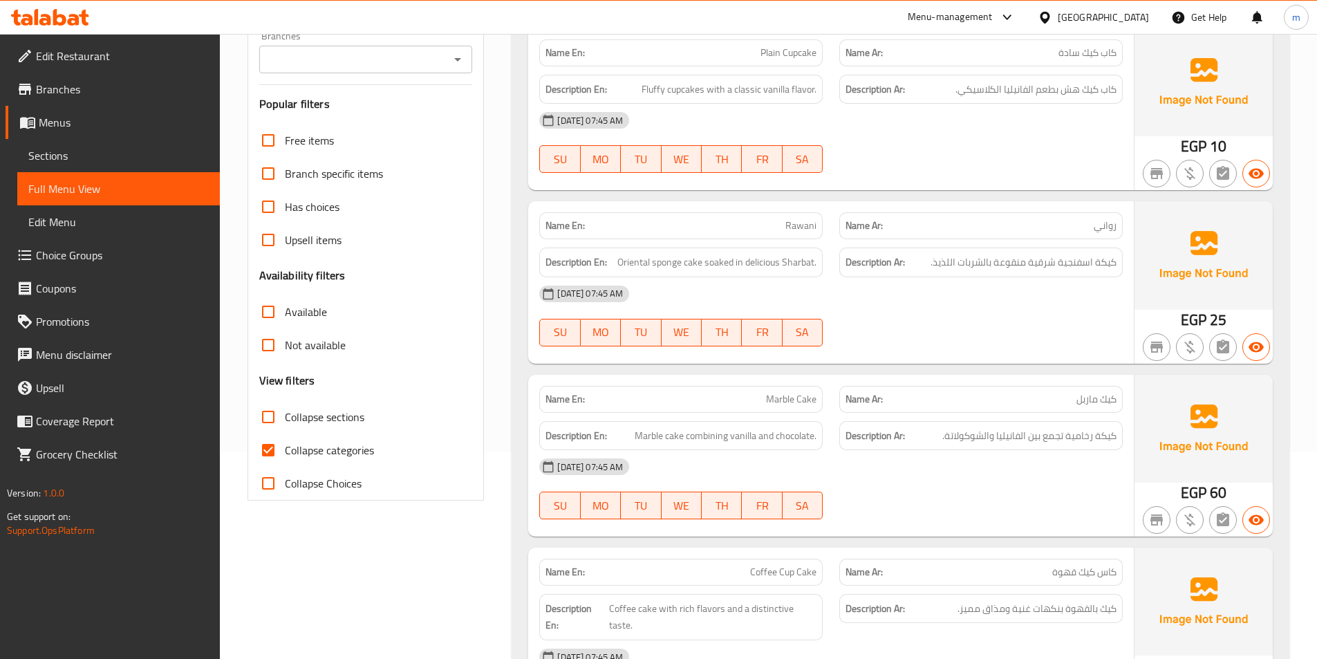
click at [268, 408] on input "Collapse sections" at bounding box center [268, 416] width 33 height 33
checkbox input "true"
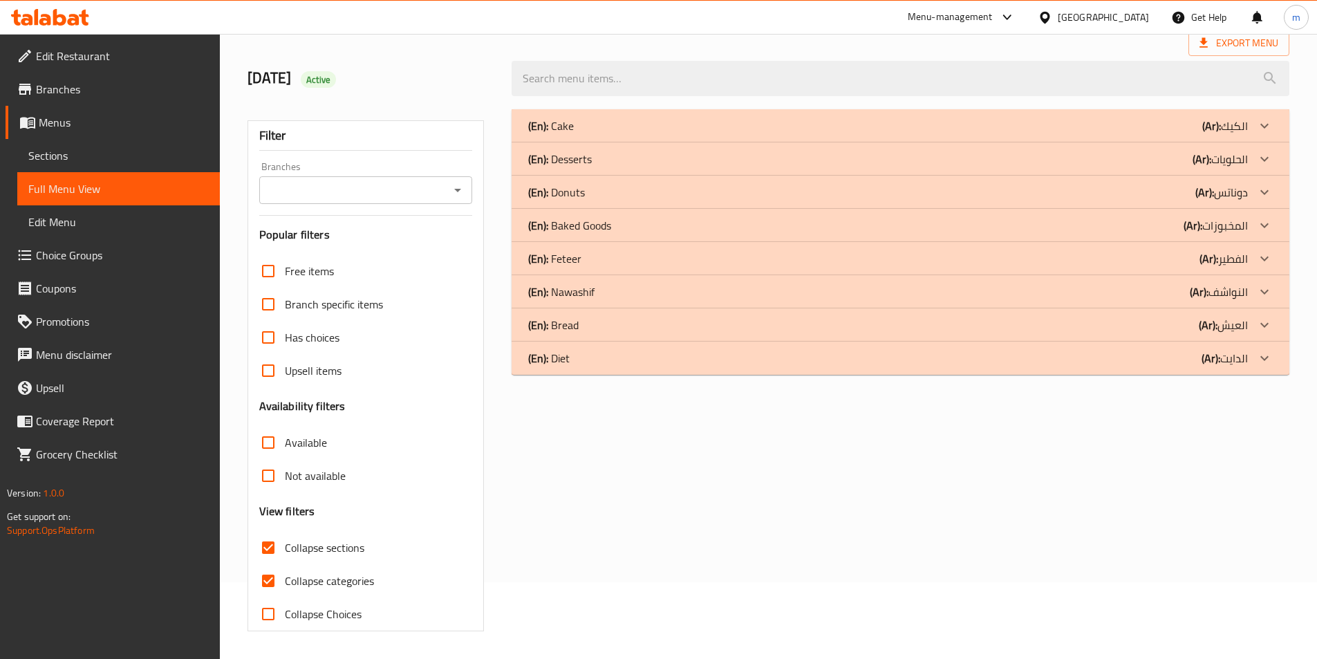
click at [268, 445] on input "Available" at bounding box center [268, 442] width 33 height 33
click at [271, 436] on input "Available" at bounding box center [268, 442] width 33 height 33
checkbox input "false"
click at [274, 580] on input "Collapse categories" at bounding box center [268, 580] width 33 height 33
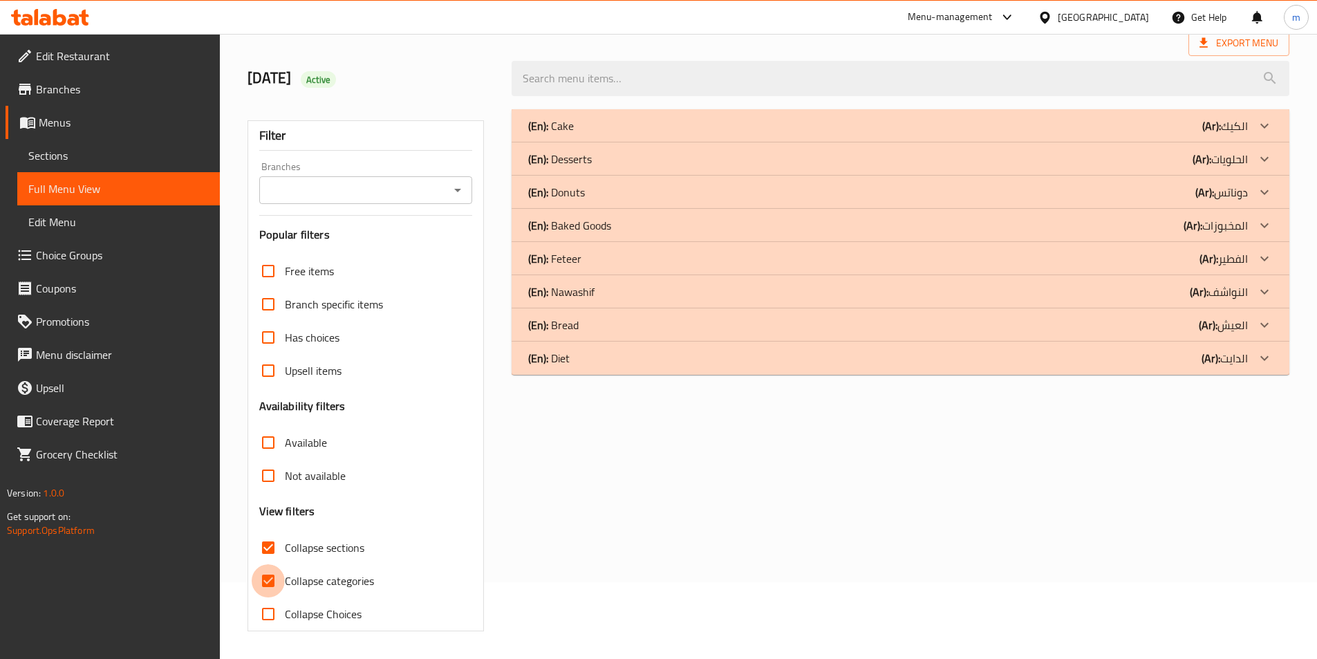
checkbox input "false"
click at [1268, 196] on icon at bounding box center [1264, 192] width 17 height 17
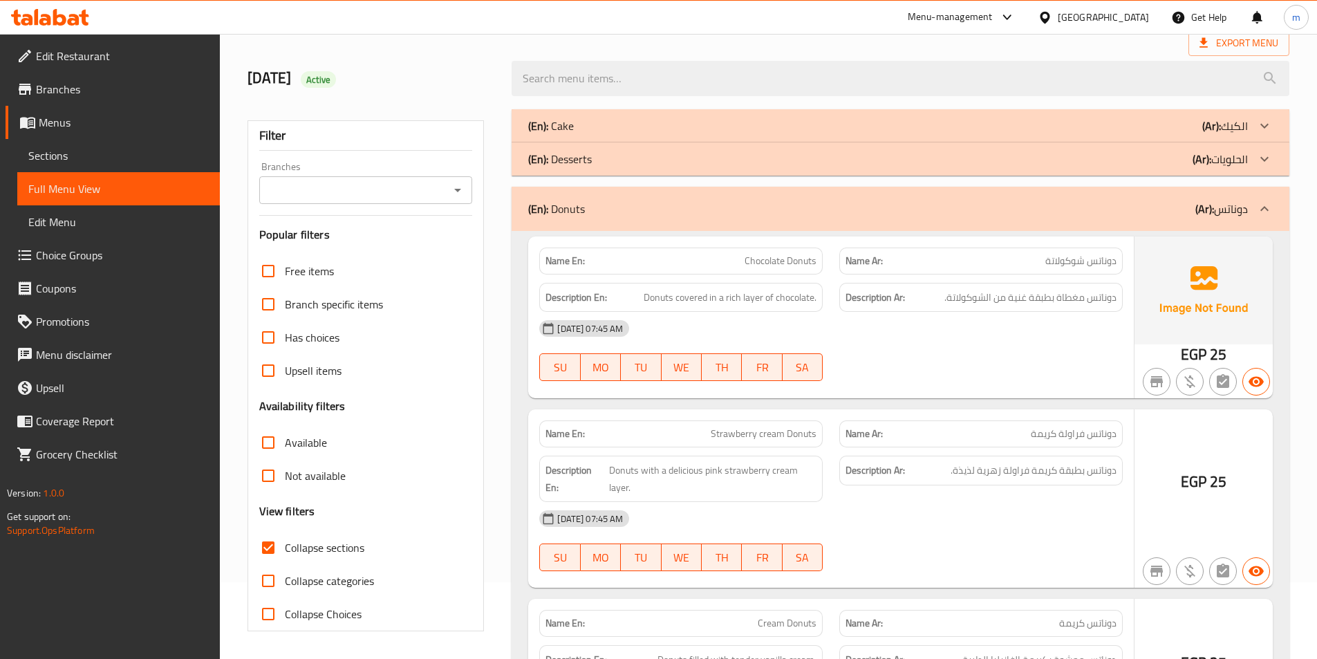
click at [1256, 159] on icon at bounding box center [1264, 159] width 17 height 17
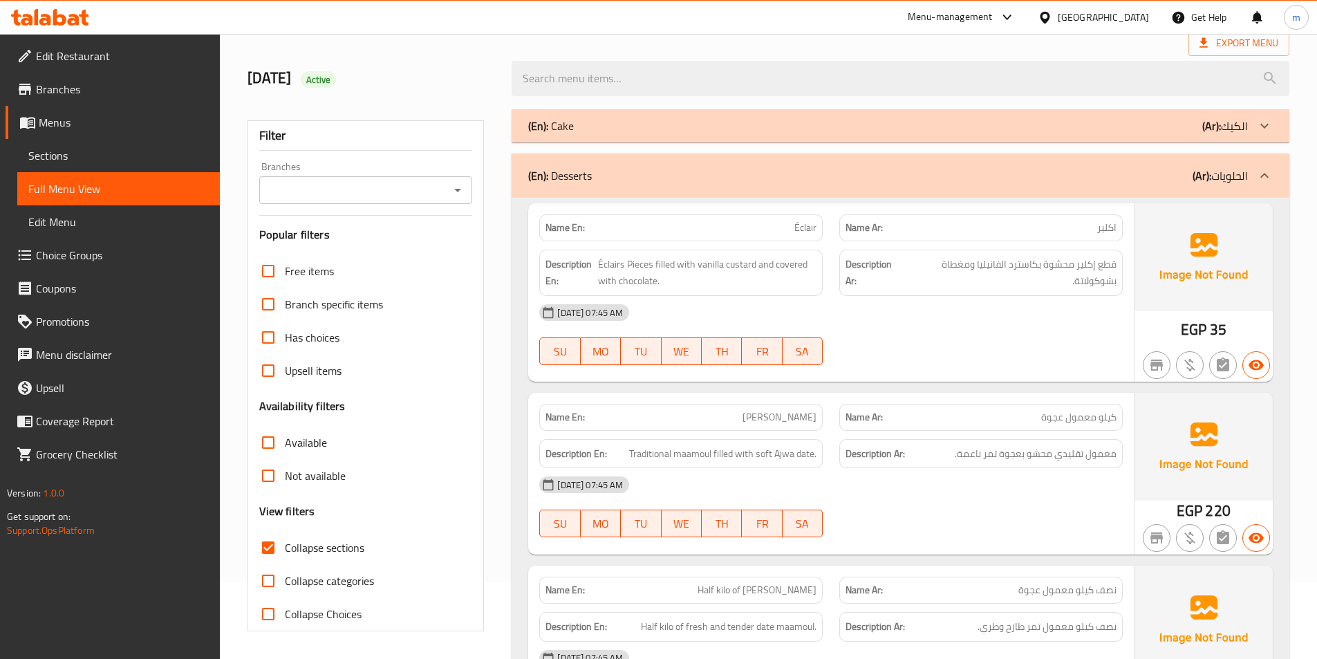
click at [1261, 128] on icon at bounding box center [1264, 126] width 17 height 17
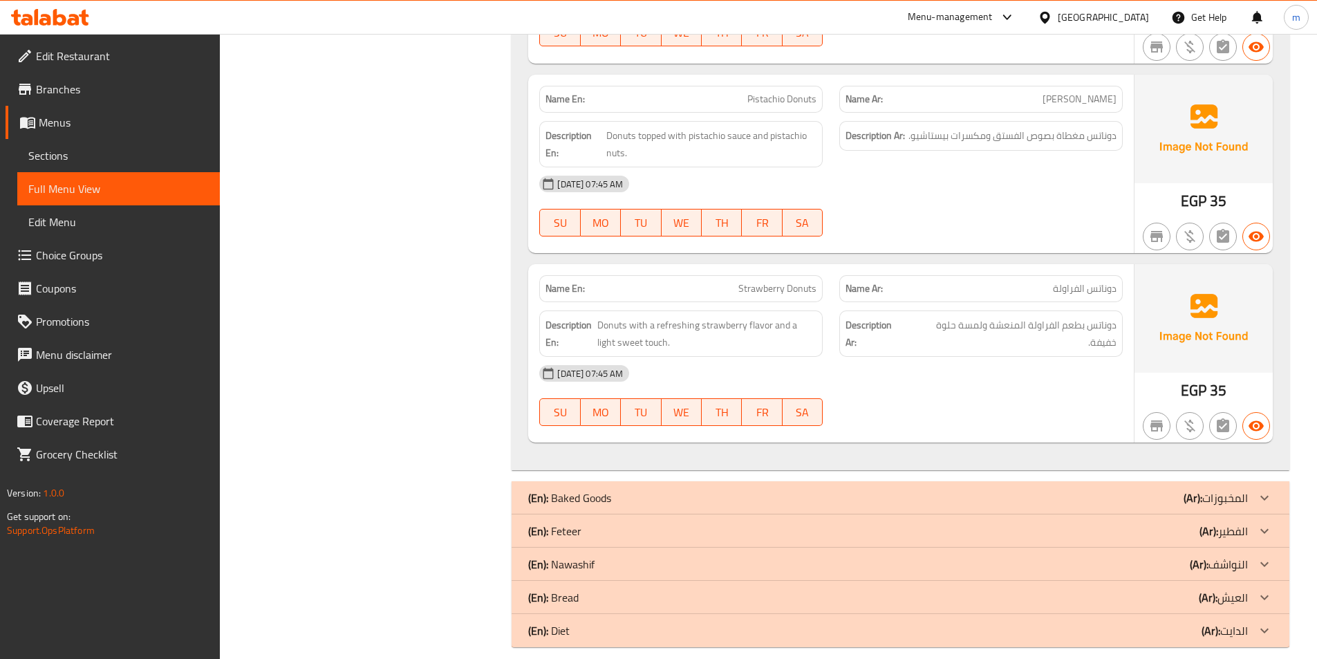
scroll to position [0, 0]
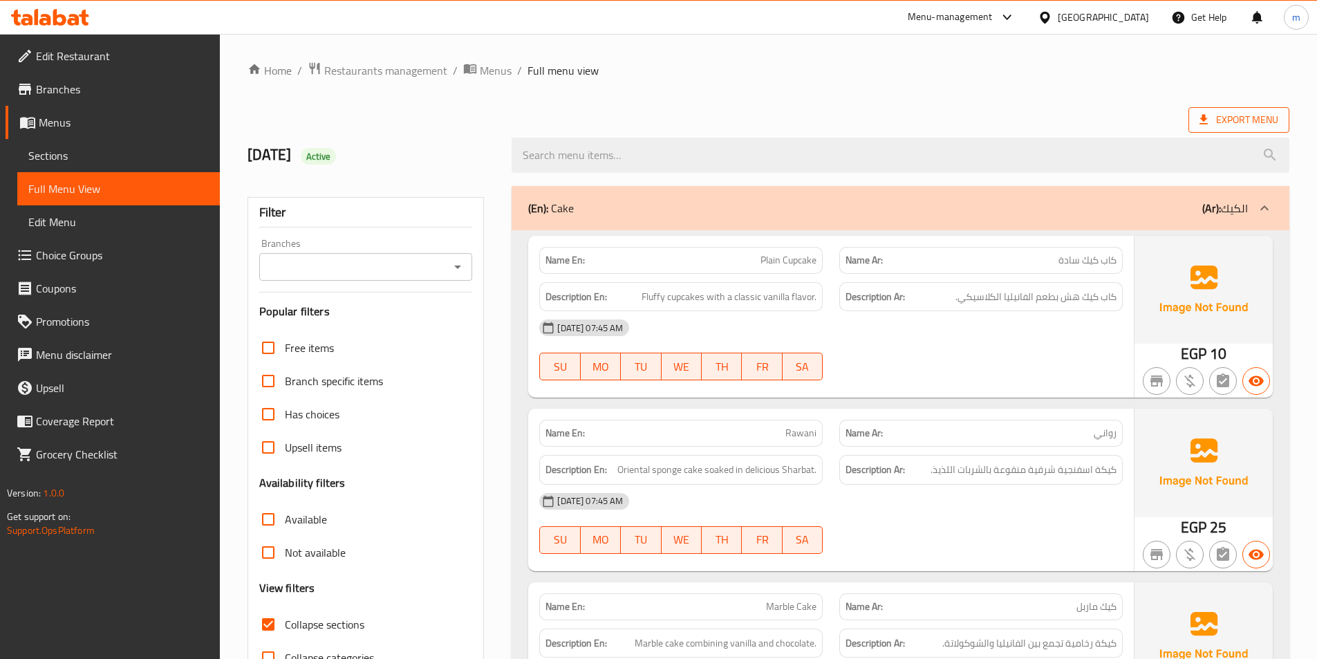
click at [1237, 124] on span "Export Menu" at bounding box center [1238, 119] width 79 height 17
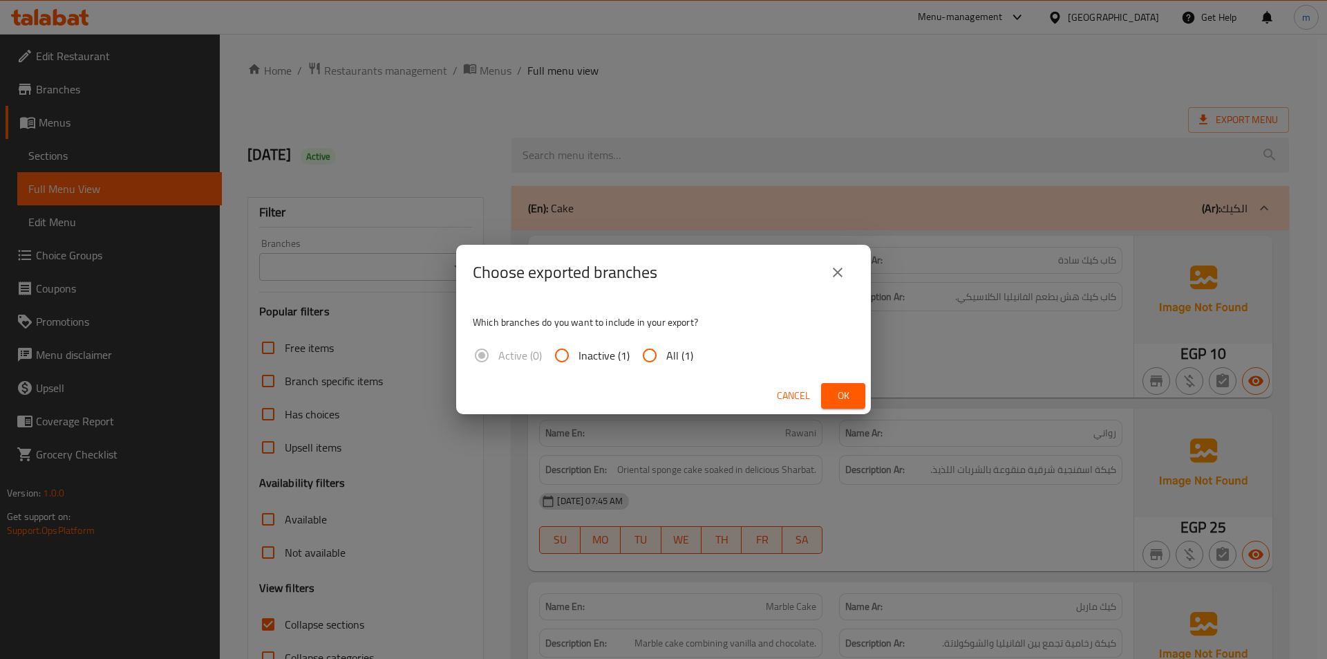
click at [644, 355] on input "All (1)" at bounding box center [649, 355] width 33 height 33
radio input "true"
click at [836, 393] on span "Ok" at bounding box center [843, 395] width 22 height 17
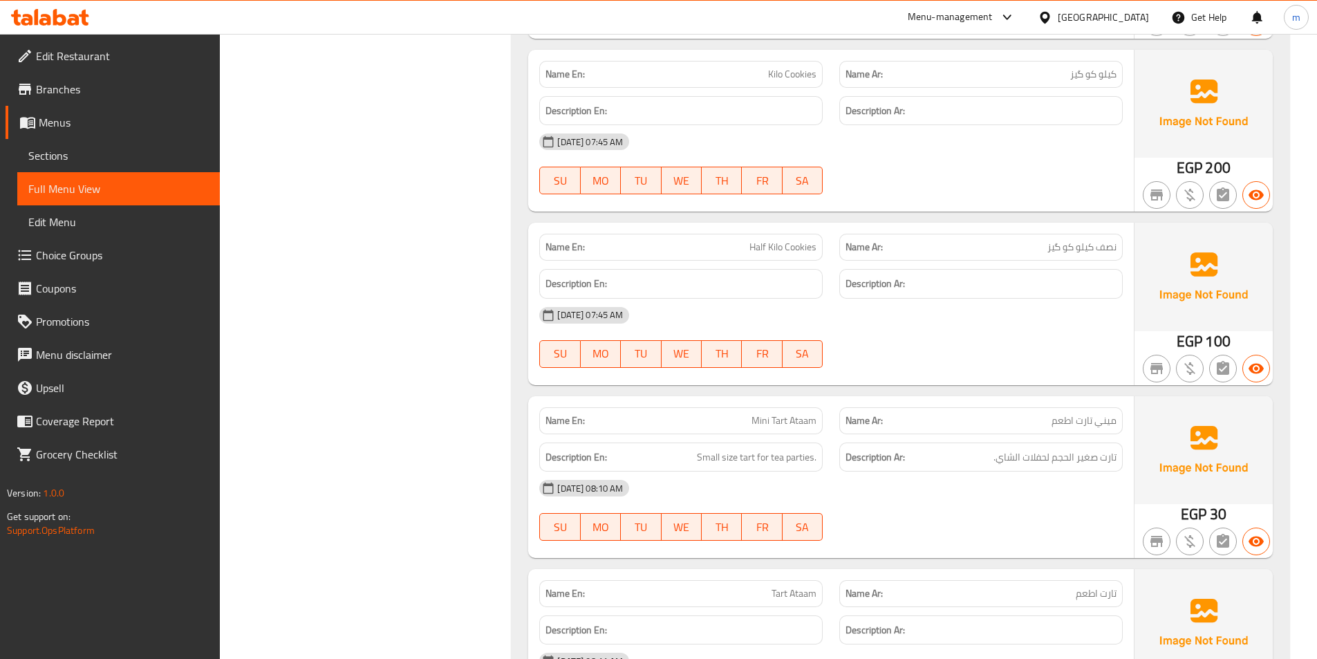
scroll to position [2350, 0]
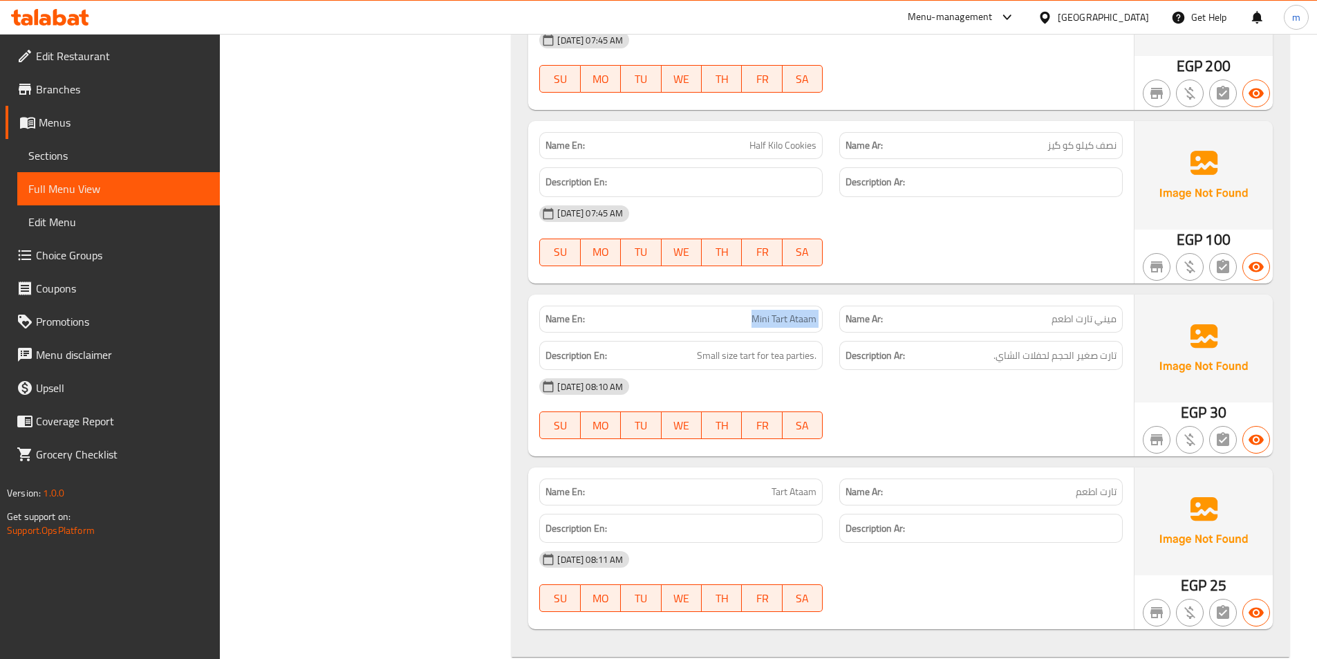
drag, startPoint x: 719, startPoint y: 292, endPoint x: 837, endPoint y: 306, distance: 118.9
click at [837, 306] on div "Name En: Mini Tart Ataam Name Ar: ميني تارت اطعم" at bounding box center [831, 319] width 600 height 44
copy span "Mini Tart Ataam"
drag, startPoint x: 741, startPoint y: 479, endPoint x: 823, endPoint y: 476, distance: 81.6
click at [823, 478] on div "Name En: Tart Ataam" at bounding box center [680, 491] width 283 height 27
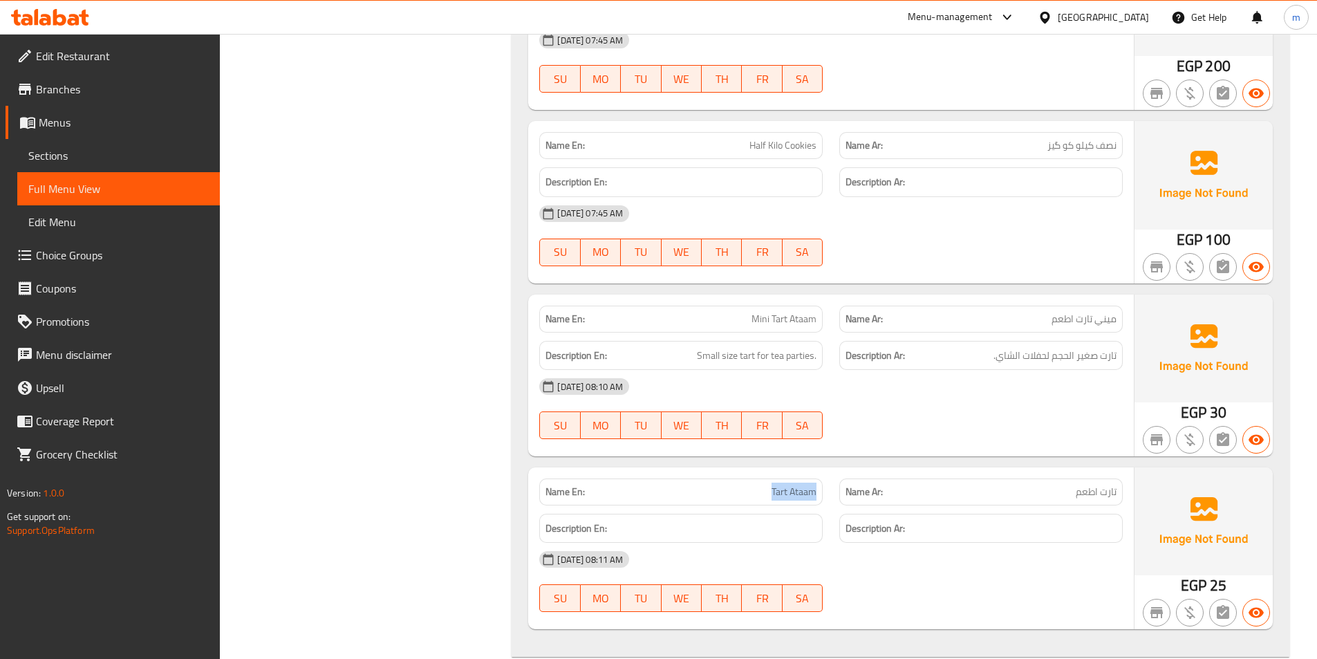
copy span "Tart Ataam"
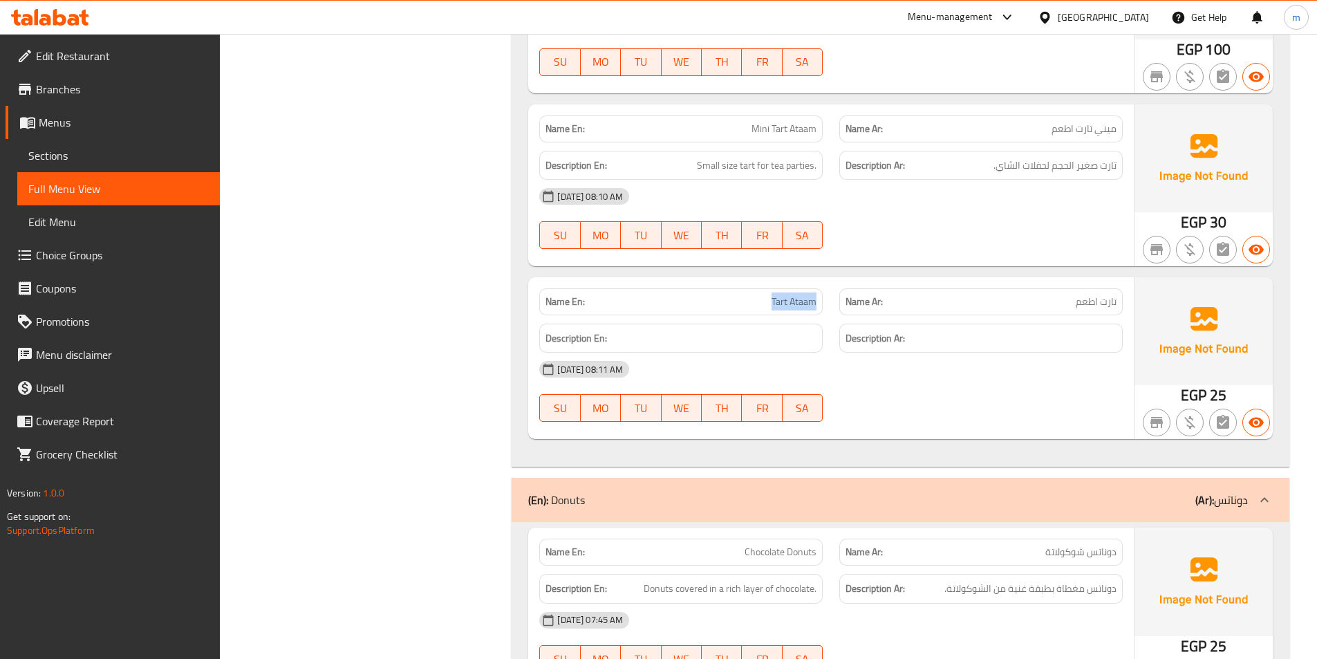
scroll to position [2627, 0]
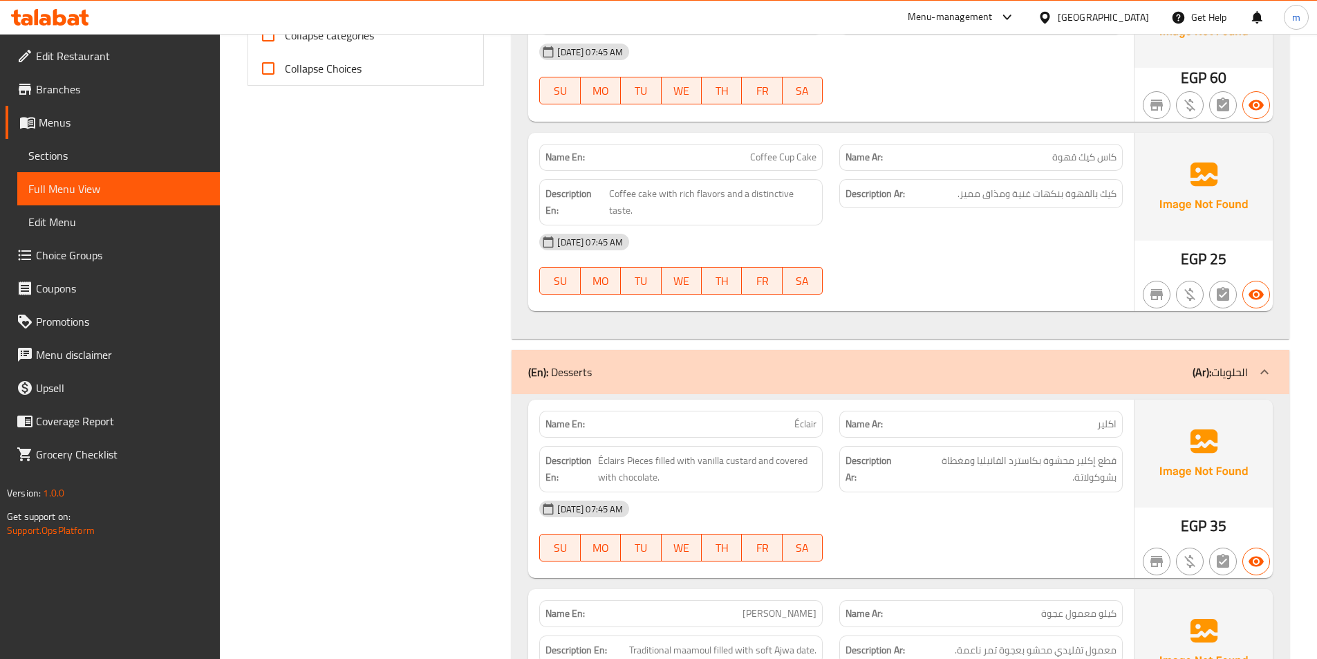
scroll to position [277, 0]
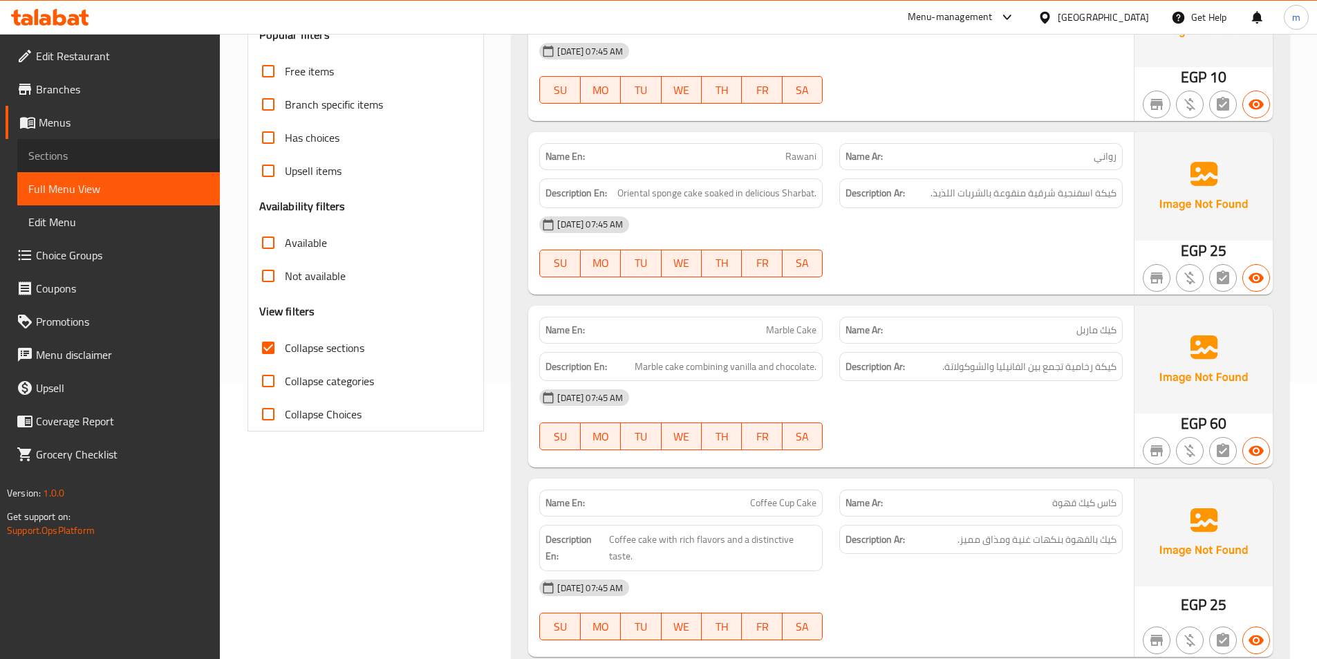
click at [92, 154] on span "Sections" at bounding box center [118, 155] width 180 height 17
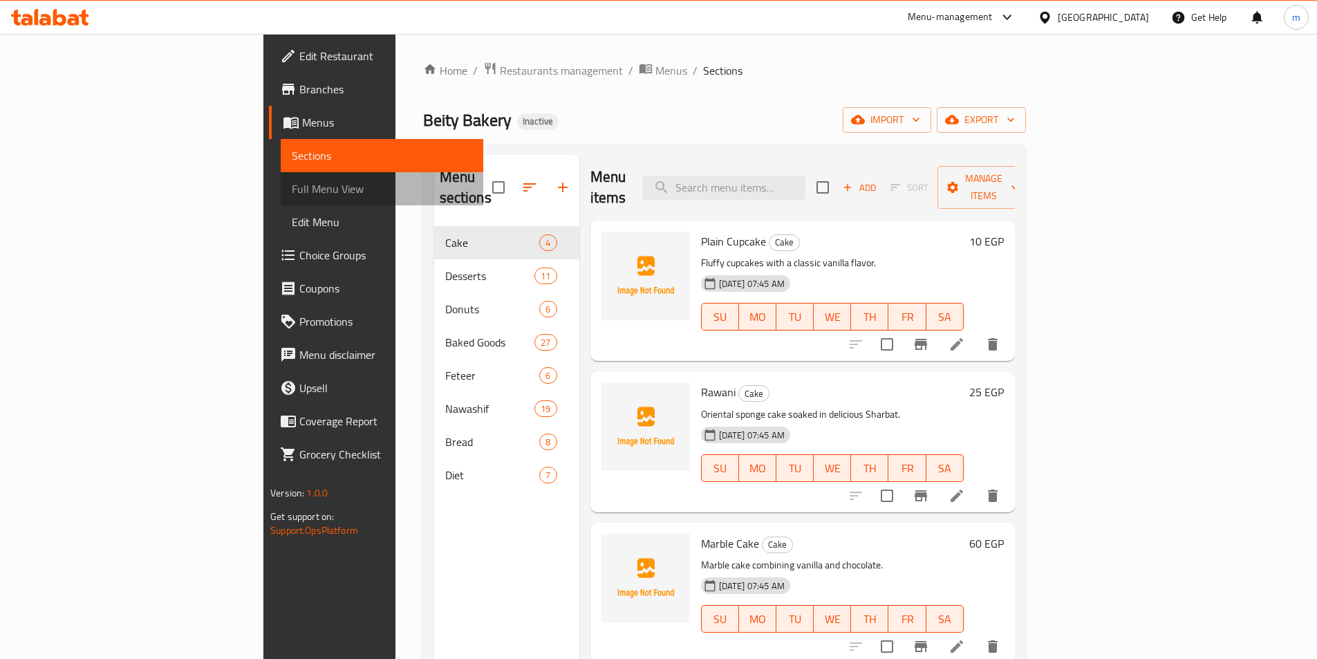
click at [292, 186] on span "Full Menu View" at bounding box center [382, 188] width 180 height 17
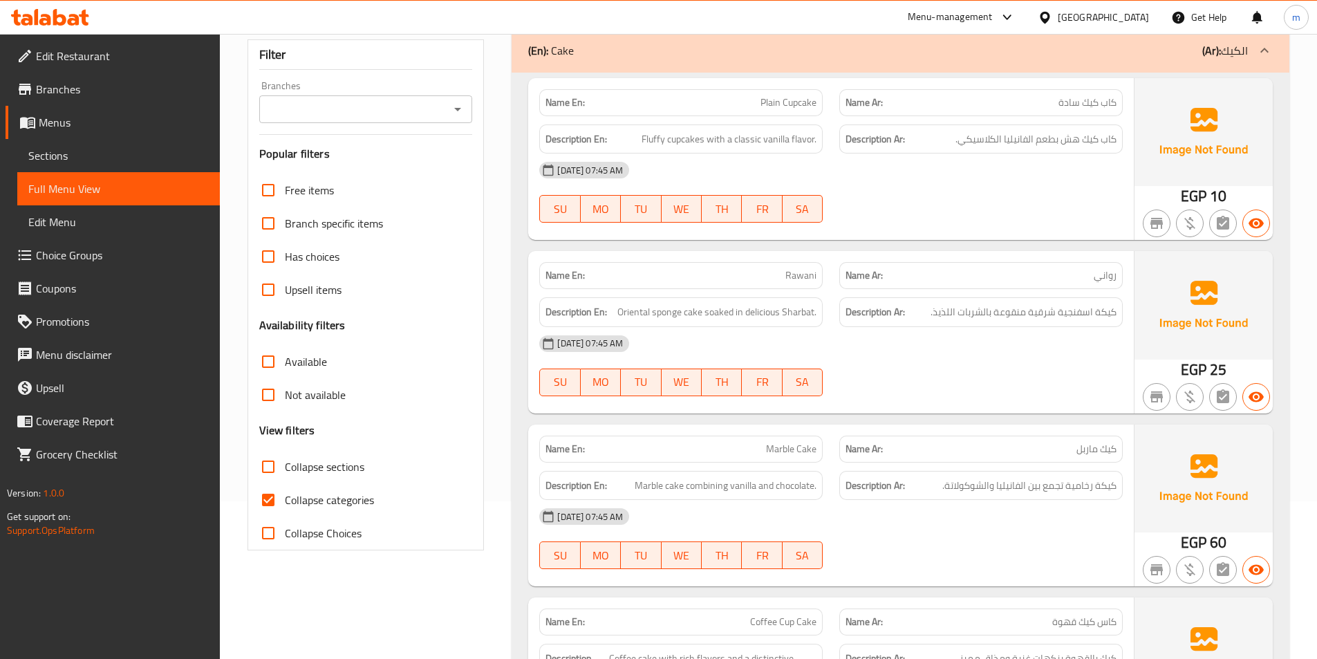
scroll to position [277, 0]
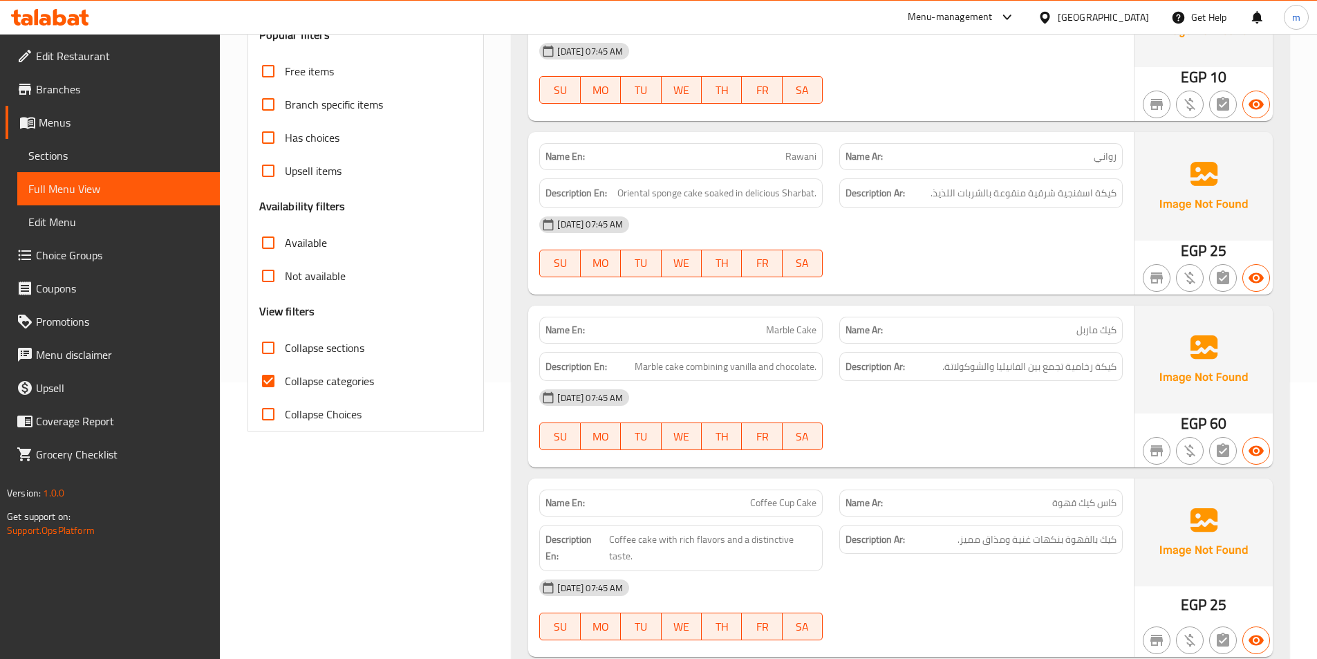
click at [264, 380] on input "Collapse categories" at bounding box center [268, 380] width 33 height 33
checkbox input "false"
click at [263, 354] on input "Collapse sections" at bounding box center [268, 347] width 33 height 33
checkbox input "true"
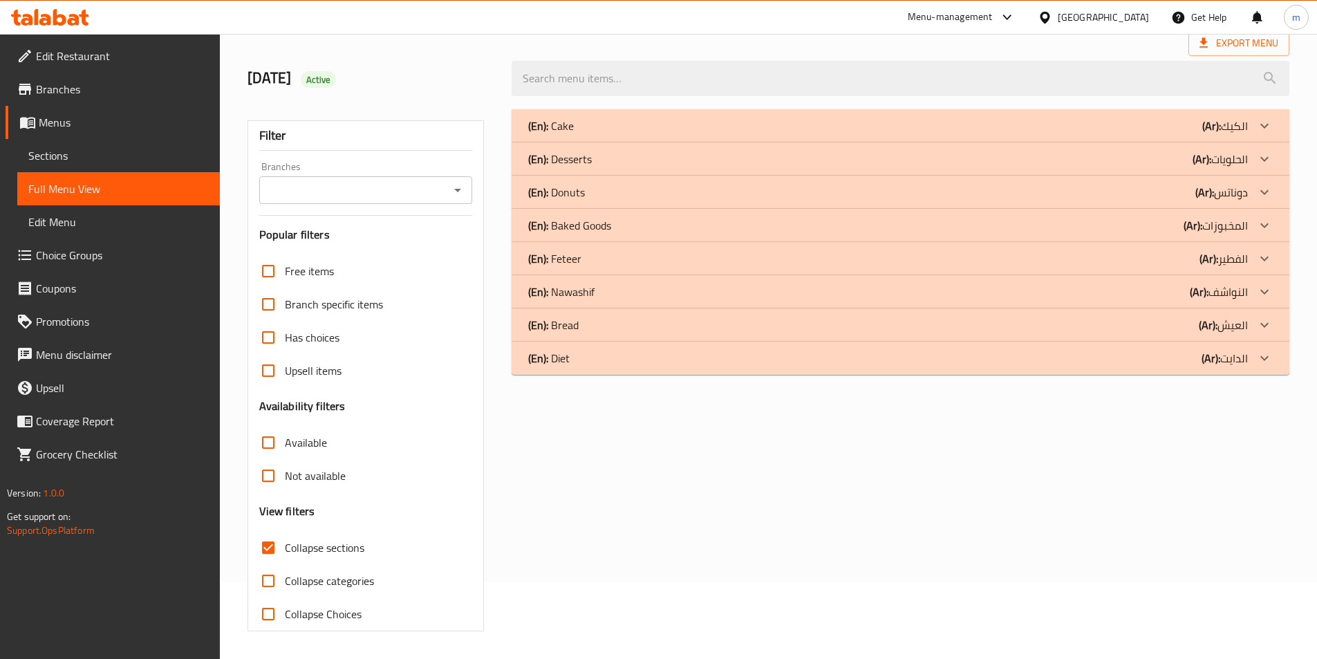
scroll to position [0, 0]
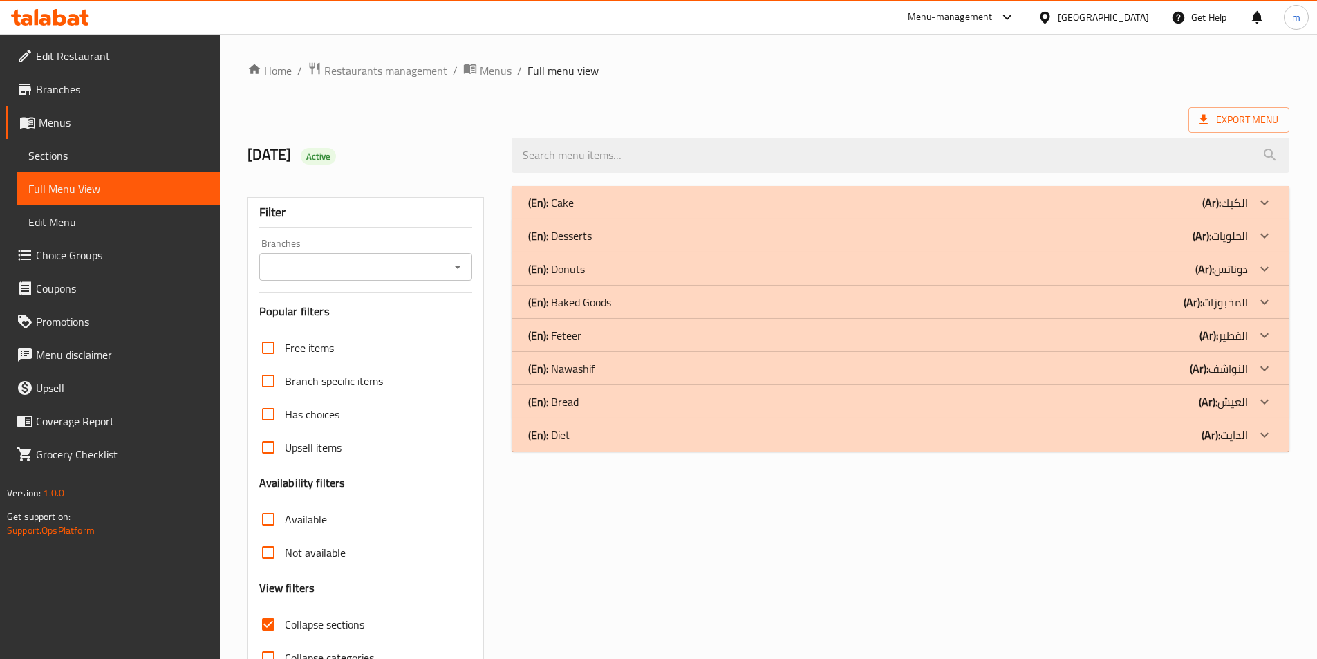
click at [1265, 270] on icon at bounding box center [1264, 268] width 8 height 5
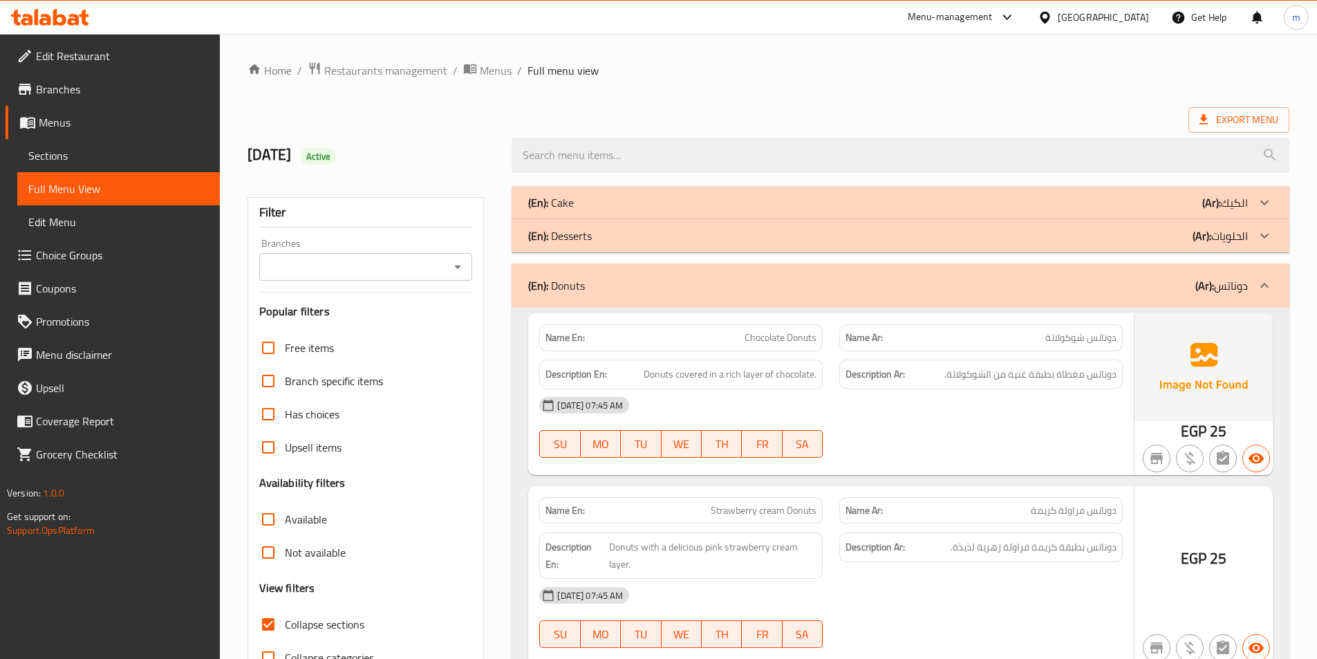
click at [1253, 240] on div at bounding box center [1264, 235] width 33 height 33
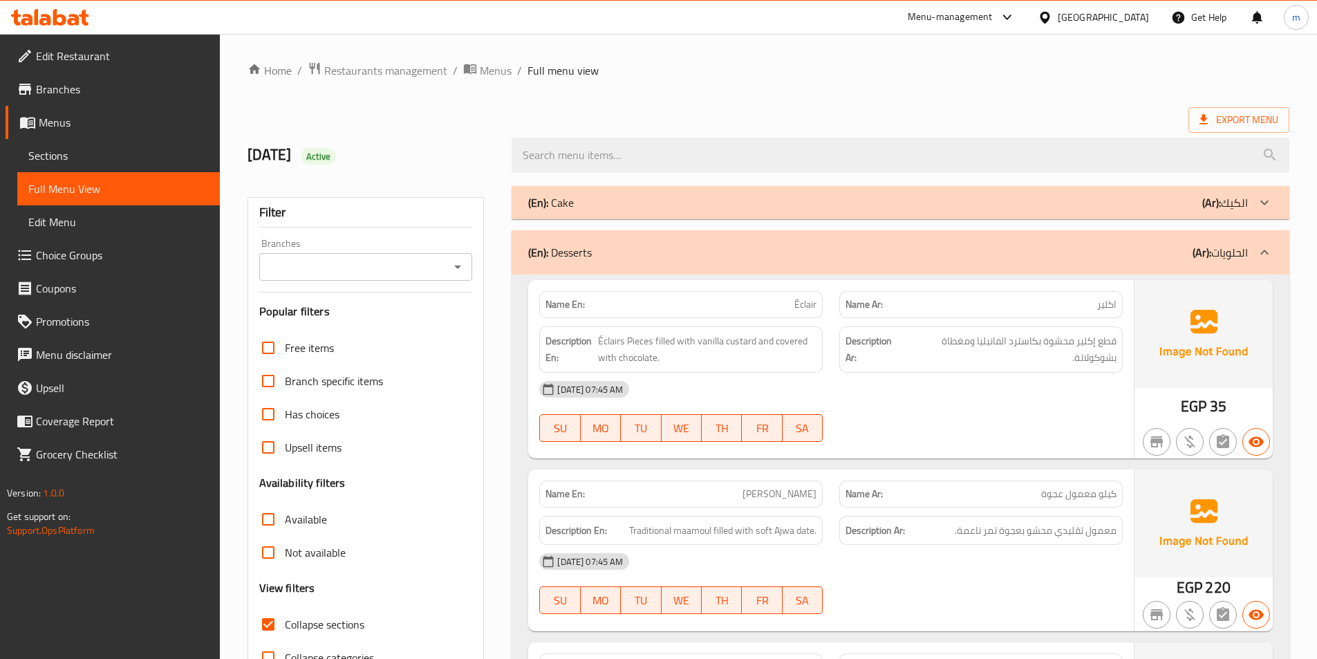
click at [1264, 204] on icon at bounding box center [1264, 202] width 8 height 5
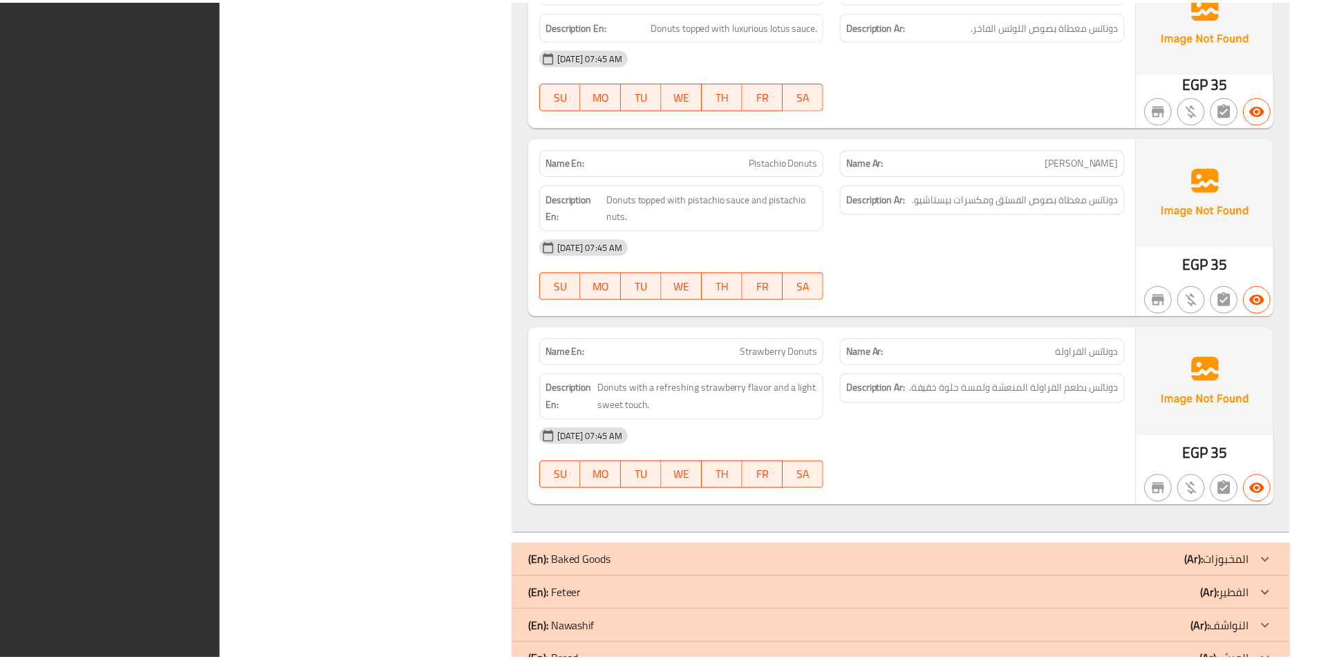
scroll to position [3702, 0]
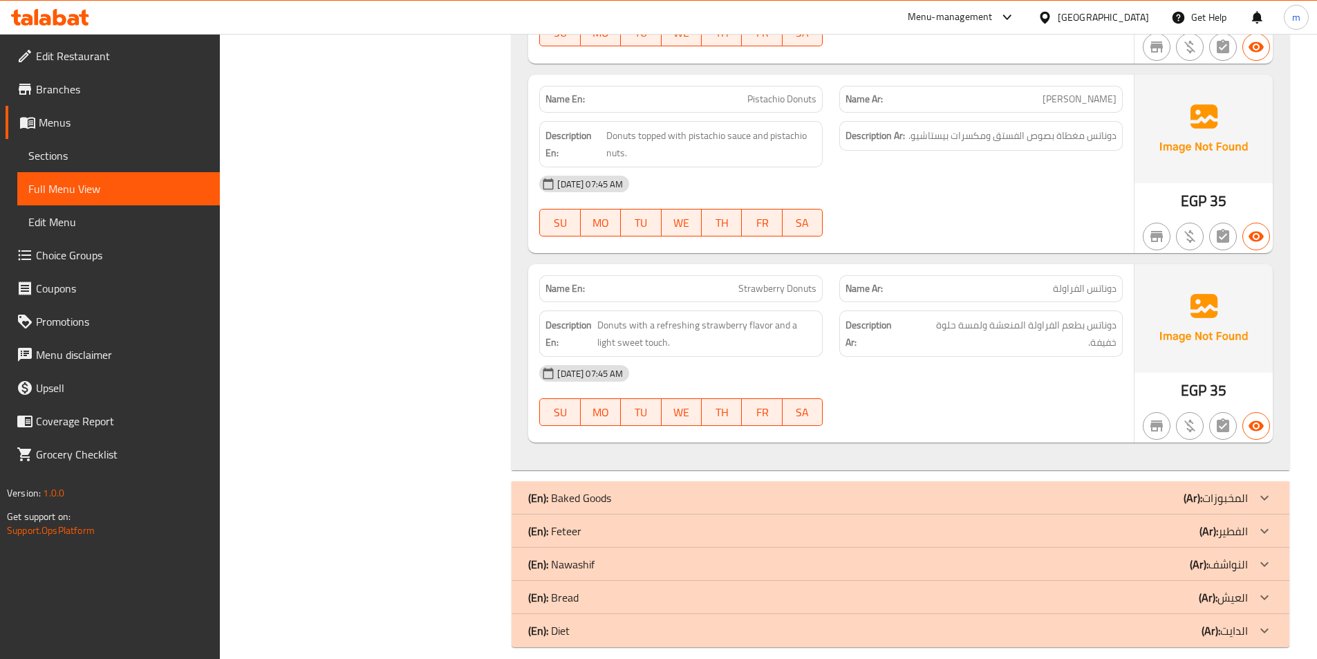
drag, startPoint x: 66, startPoint y: 149, endPoint x: 91, endPoint y: 153, distance: 26.0
click at [66, 149] on span "Sections" at bounding box center [118, 155] width 180 height 17
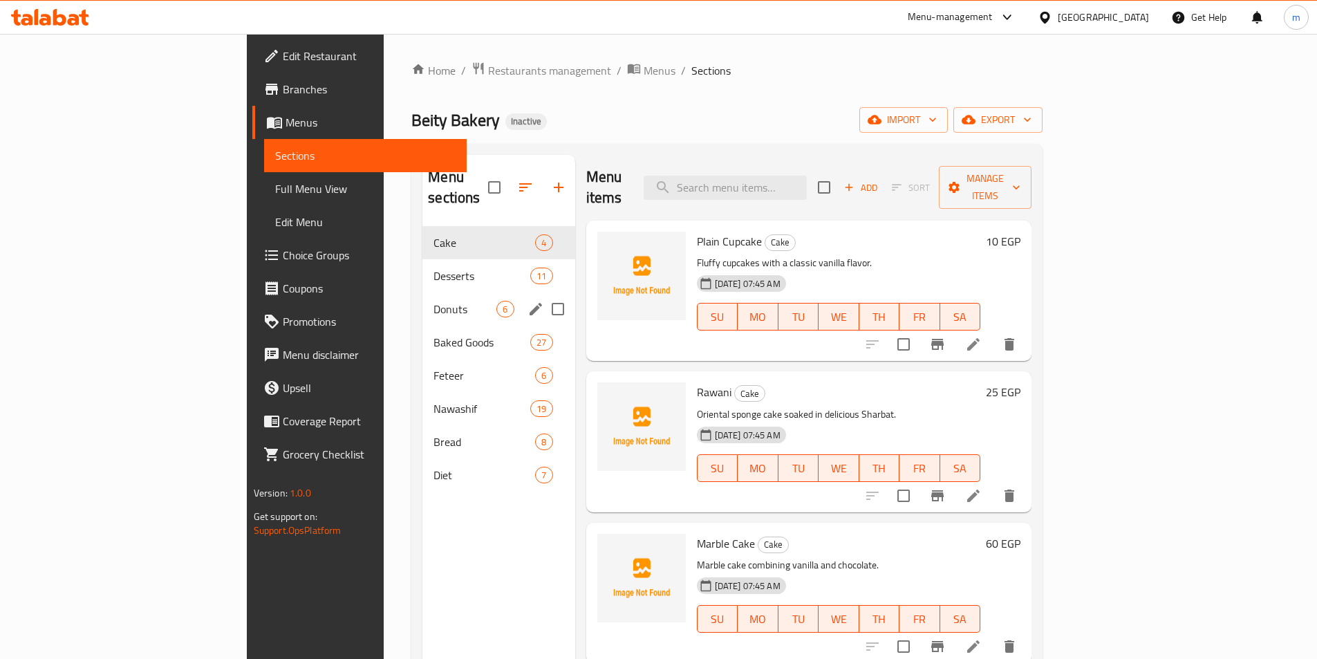
click at [422, 297] on div "Donuts 6" at bounding box center [498, 308] width 152 height 33
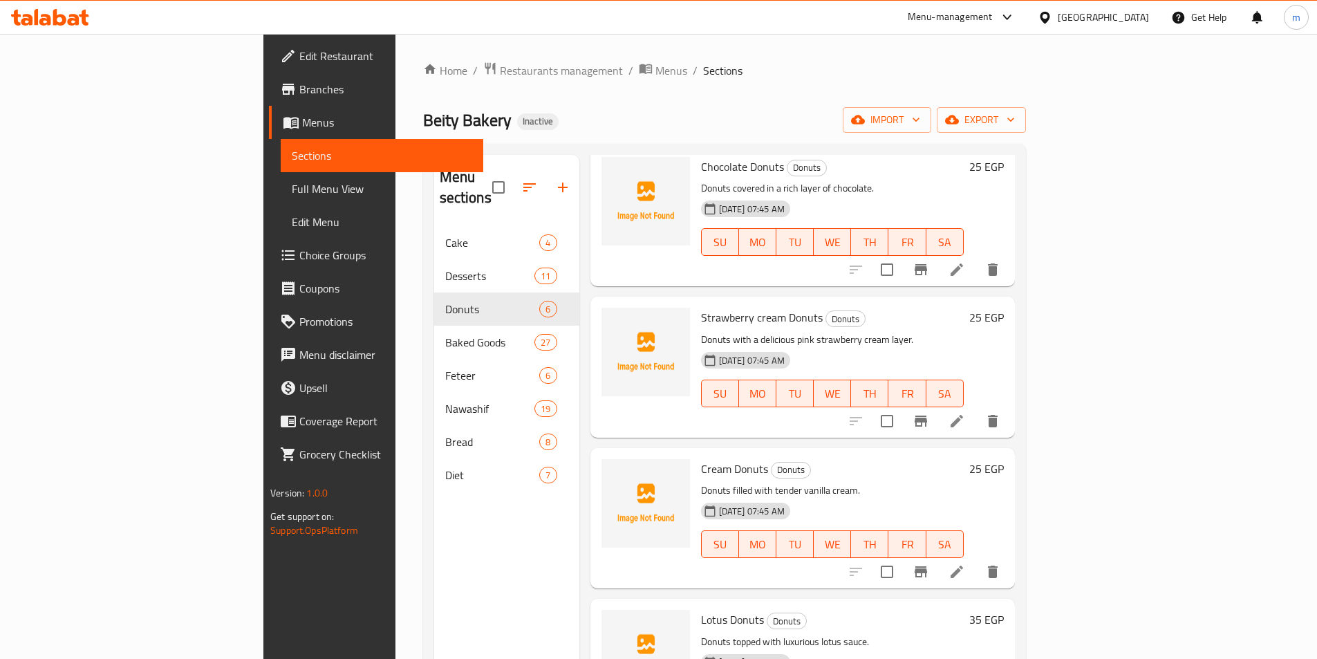
scroll to position [69, 0]
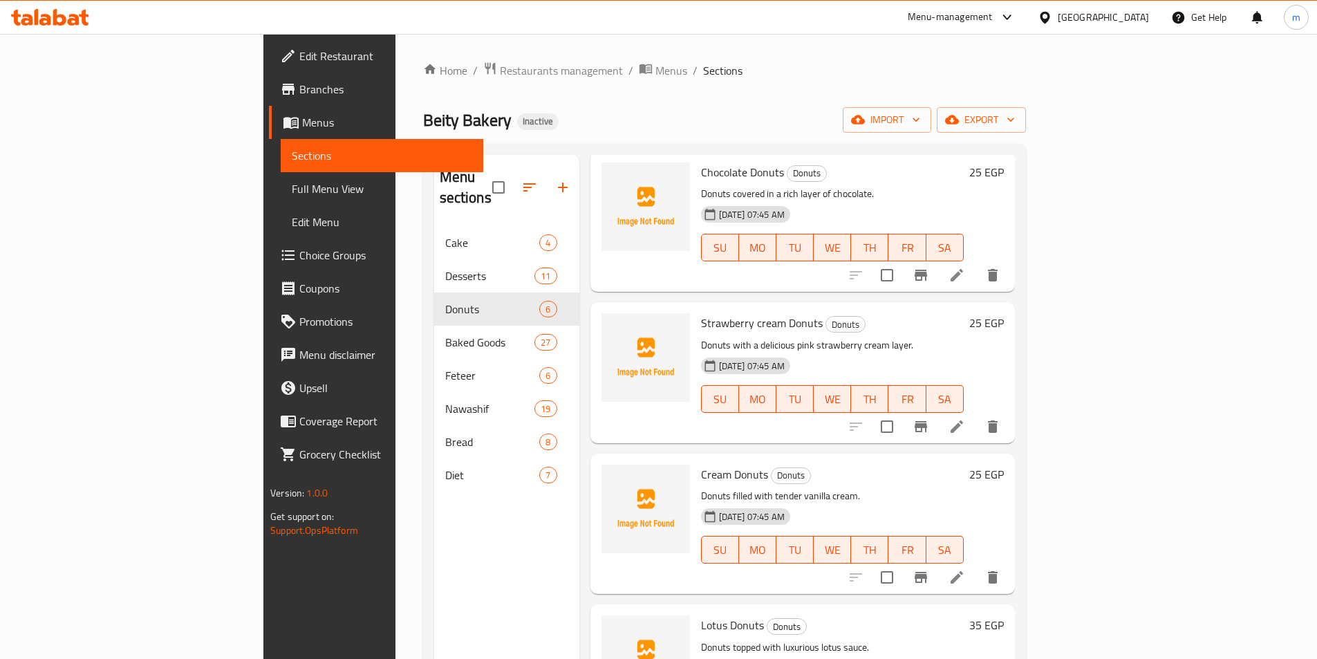
click at [965, 418] on icon at bounding box center [956, 426] width 17 height 17
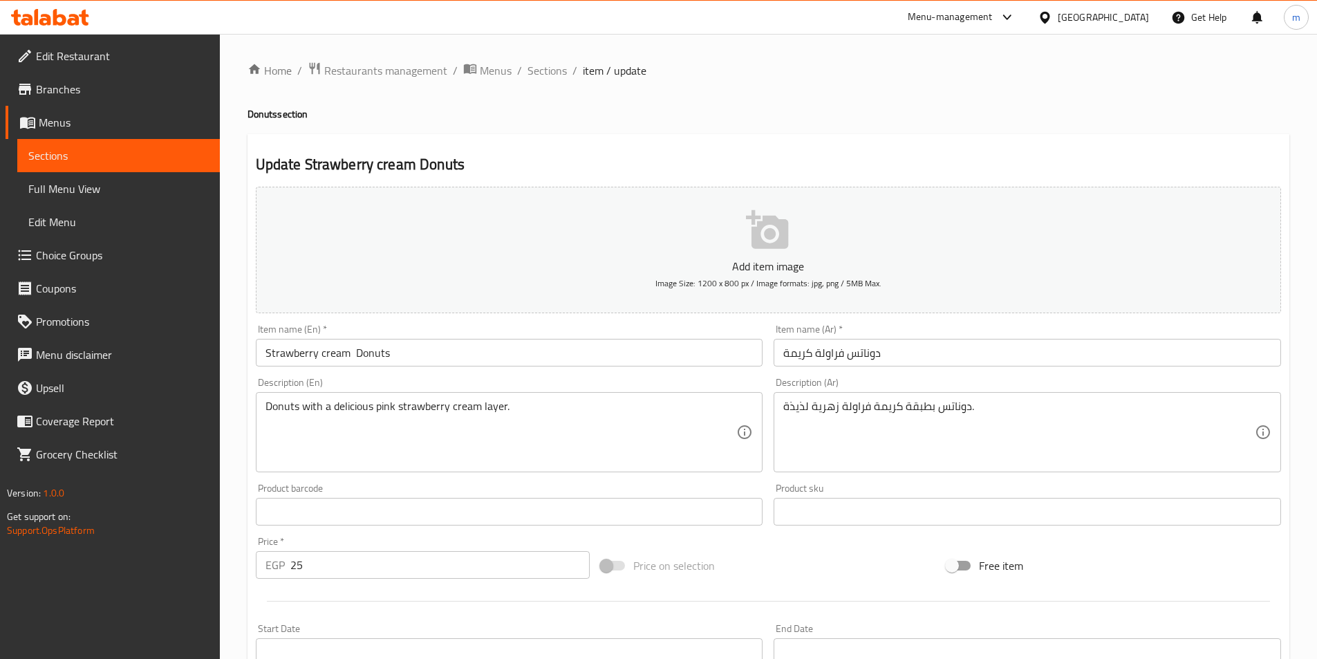
click at [87, 144] on link "Sections" at bounding box center [118, 155] width 203 height 33
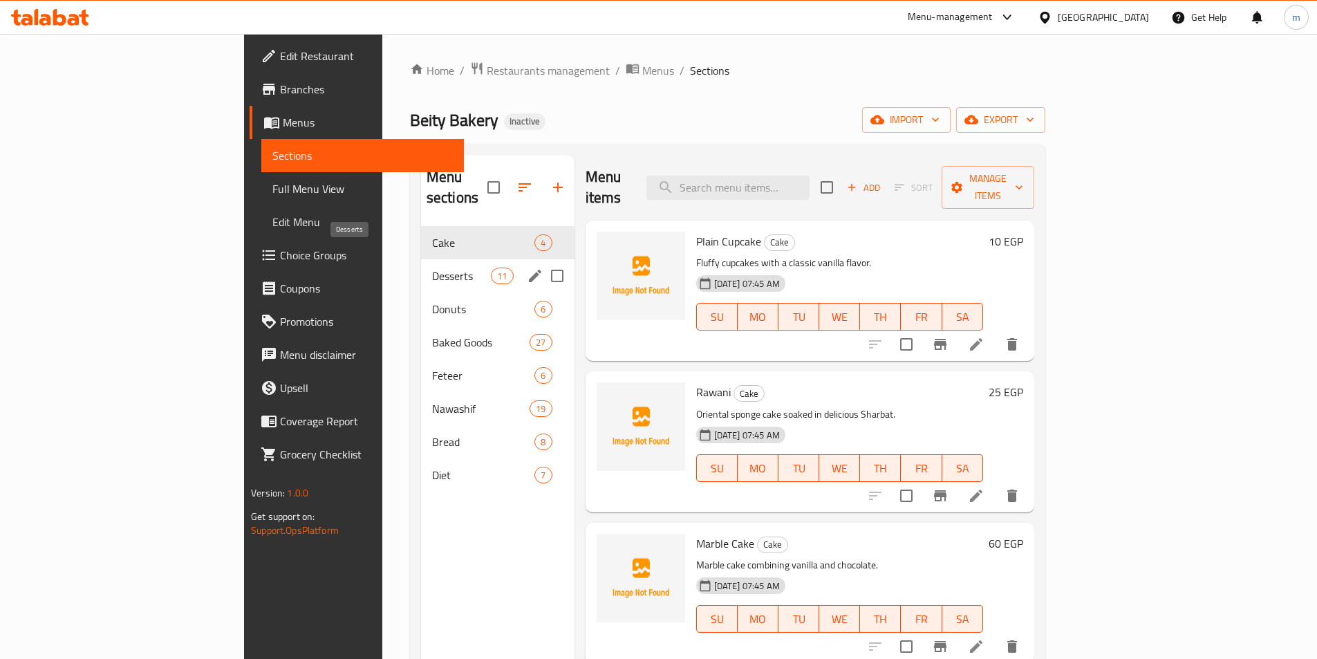
click at [432, 268] on span "Desserts" at bounding box center [461, 276] width 59 height 17
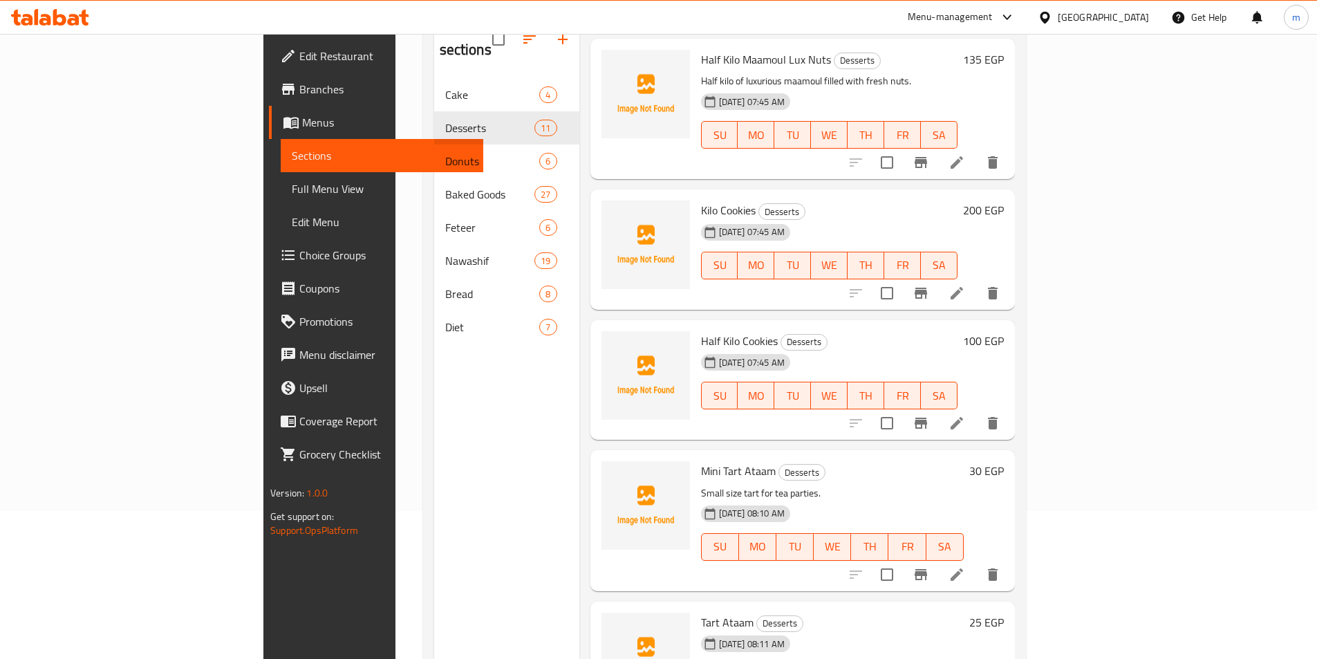
scroll to position [194, 0]
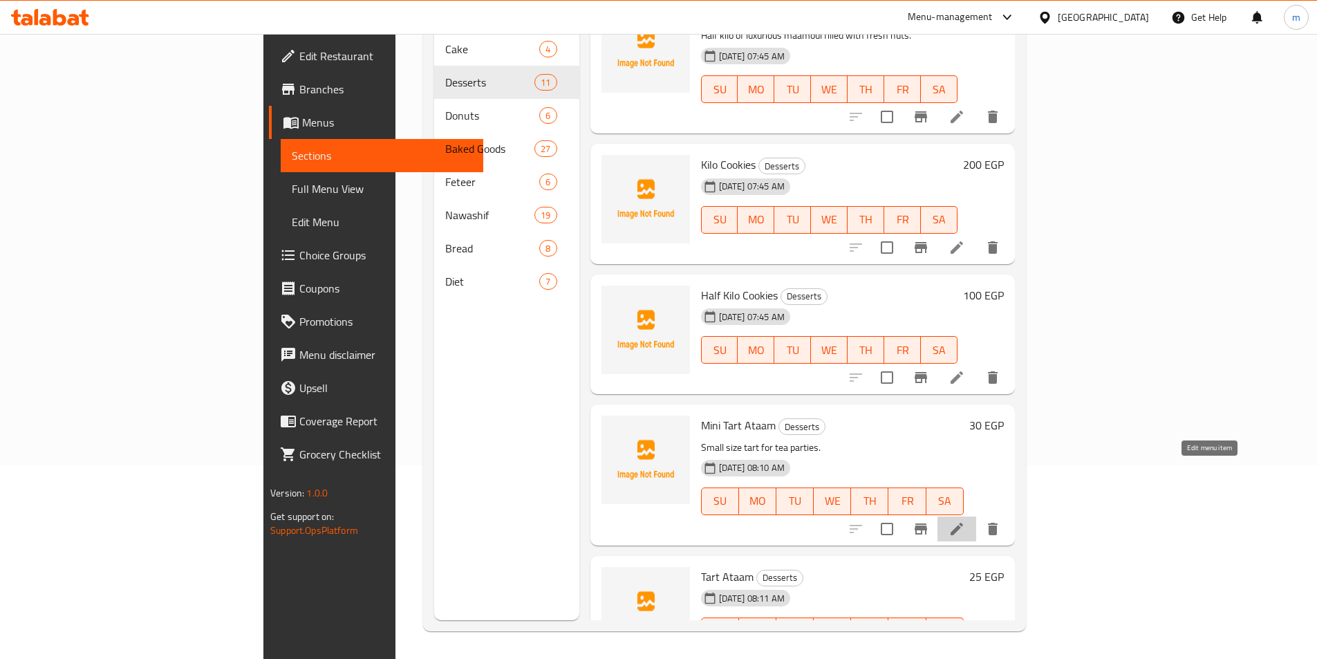
click at [965, 521] on icon at bounding box center [956, 529] width 17 height 17
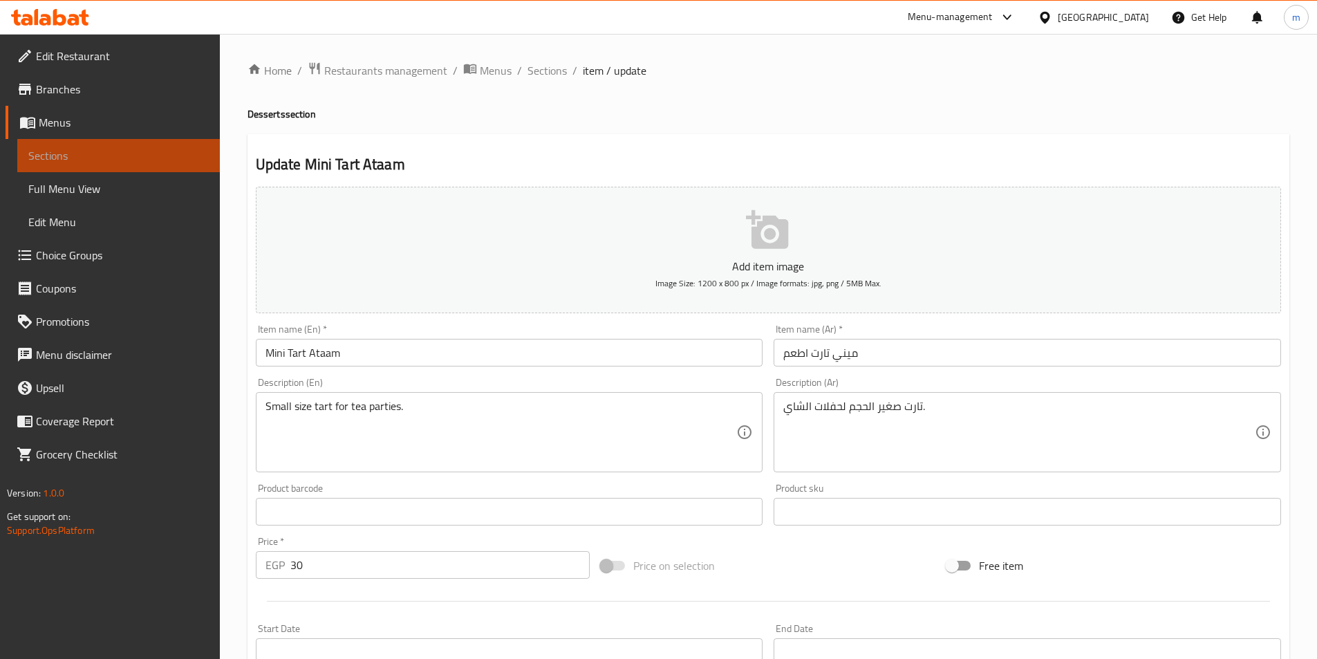
click at [114, 155] on span "Sections" at bounding box center [118, 155] width 180 height 17
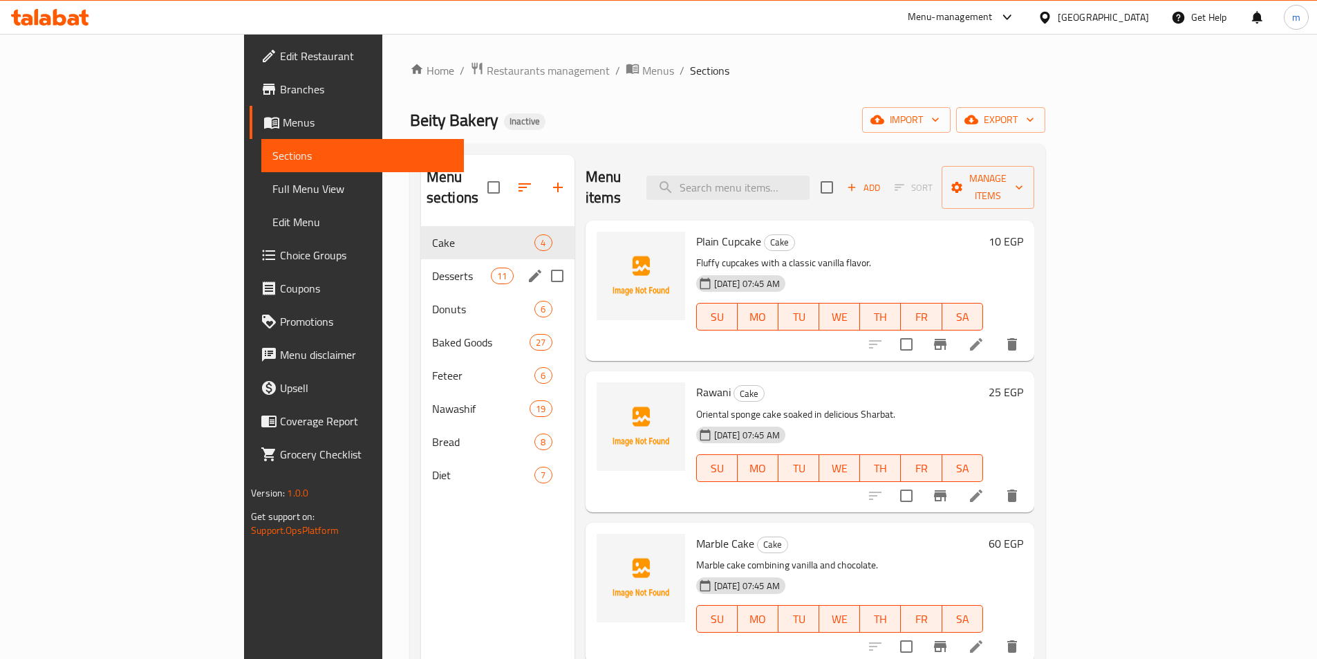
click at [421, 265] on div "Desserts 11" at bounding box center [497, 275] width 153 height 33
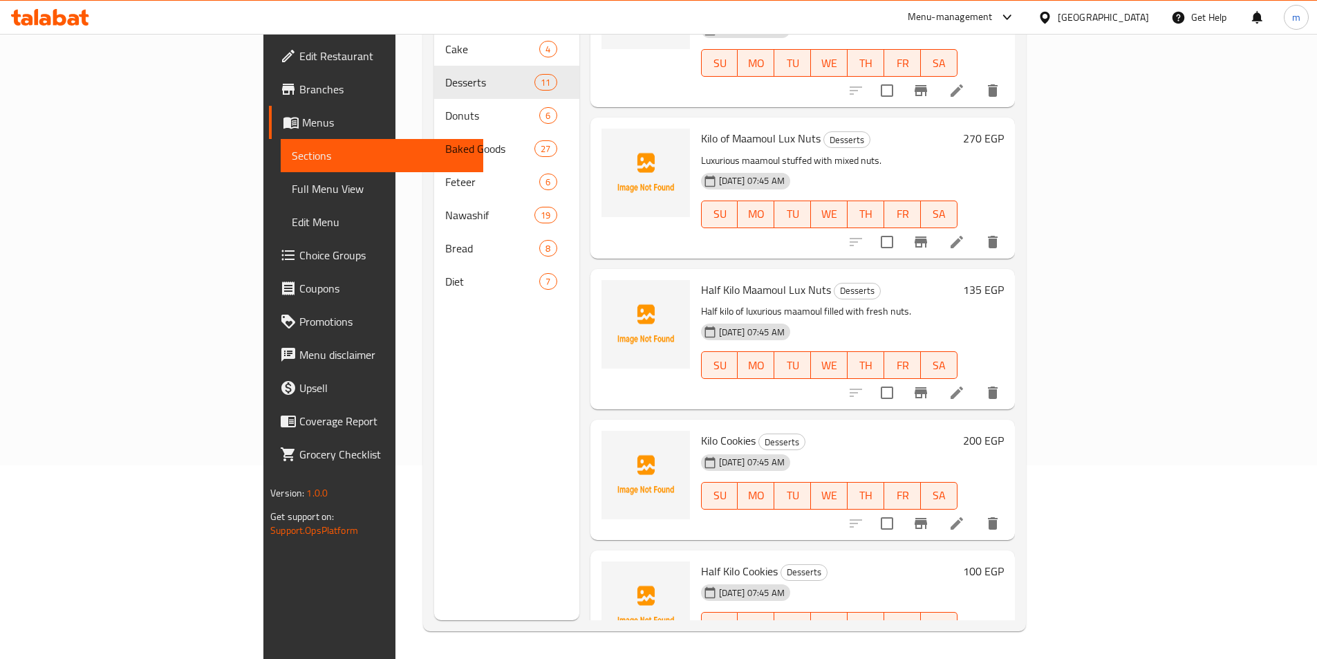
scroll to position [698, 0]
click at [299, 59] on span "Edit Restaurant" at bounding box center [385, 56] width 173 height 17
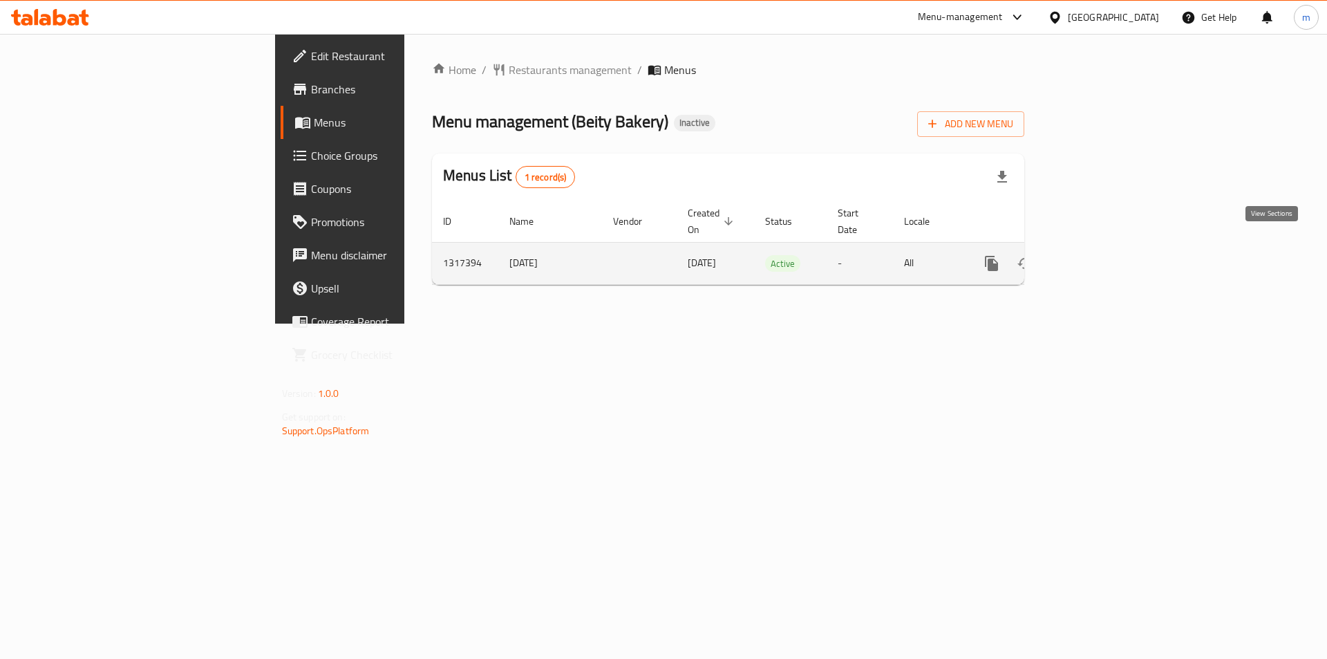
click at [1098, 257] on icon "enhanced table" at bounding box center [1091, 263] width 12 height 12
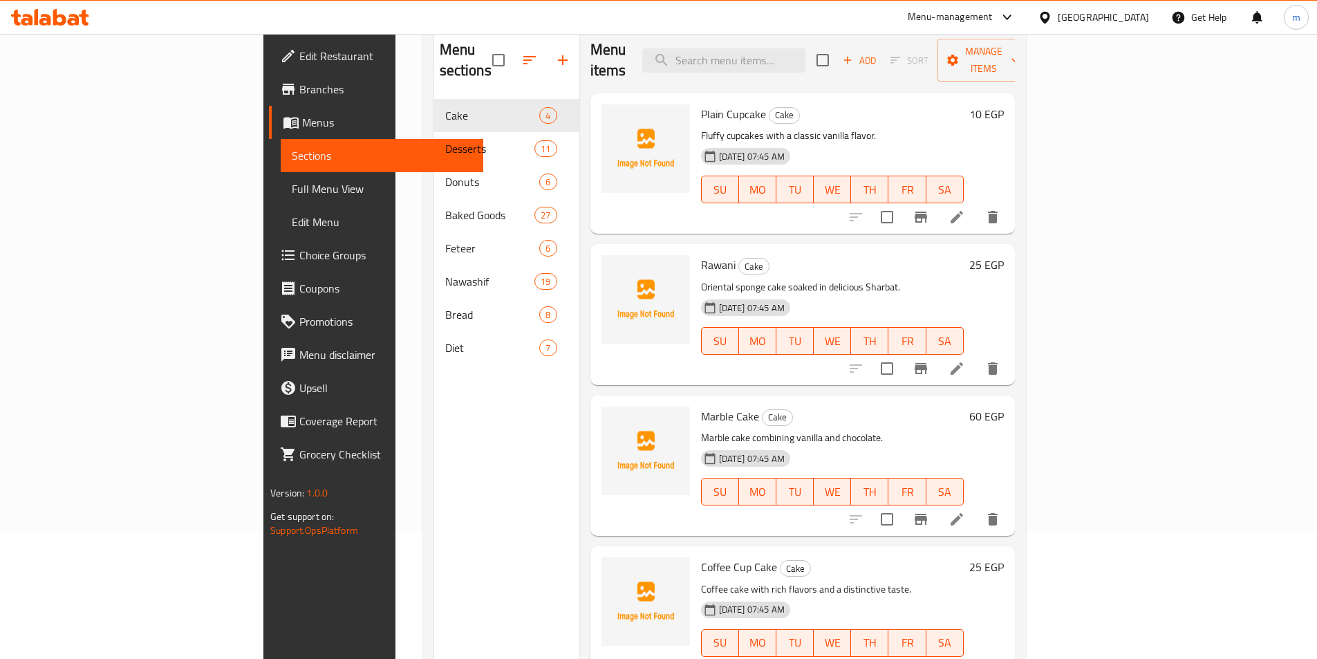
scroll to position [138, 0]
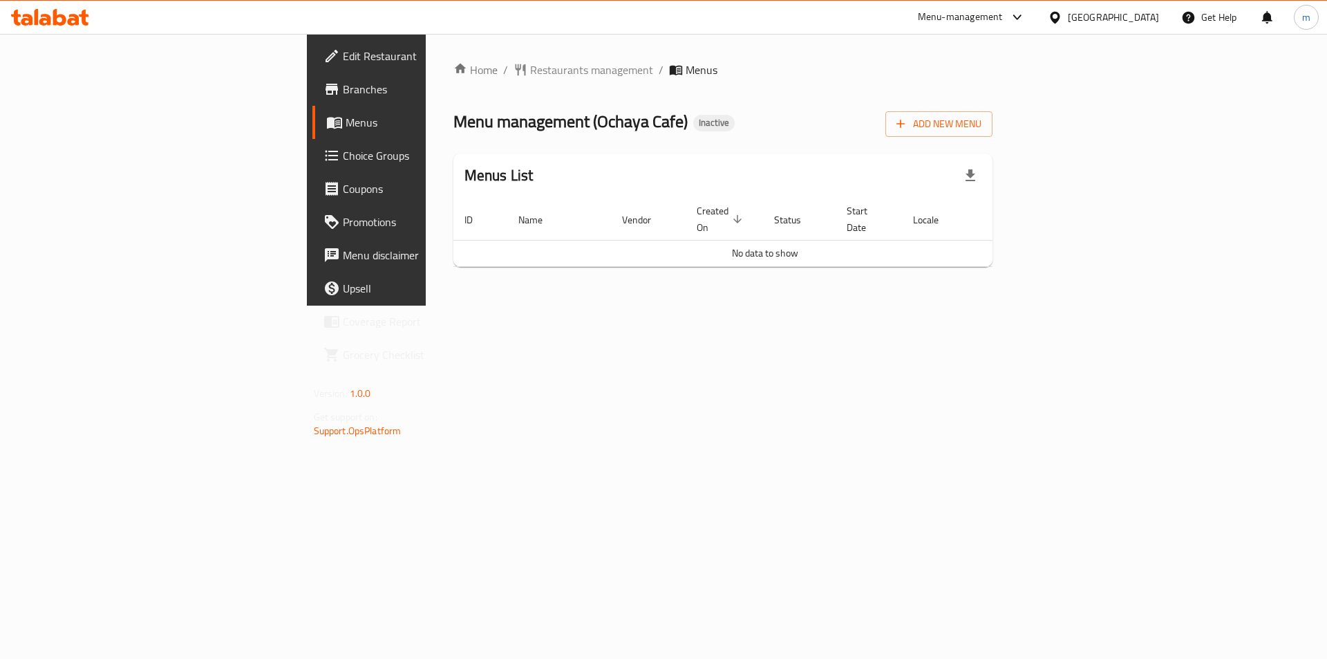
click at [343, 58] on span "Edit Restaurant" at bounding box center [430, 56] width 175 height 17
